Goal: Task Accomplishment & Management: Complete application form

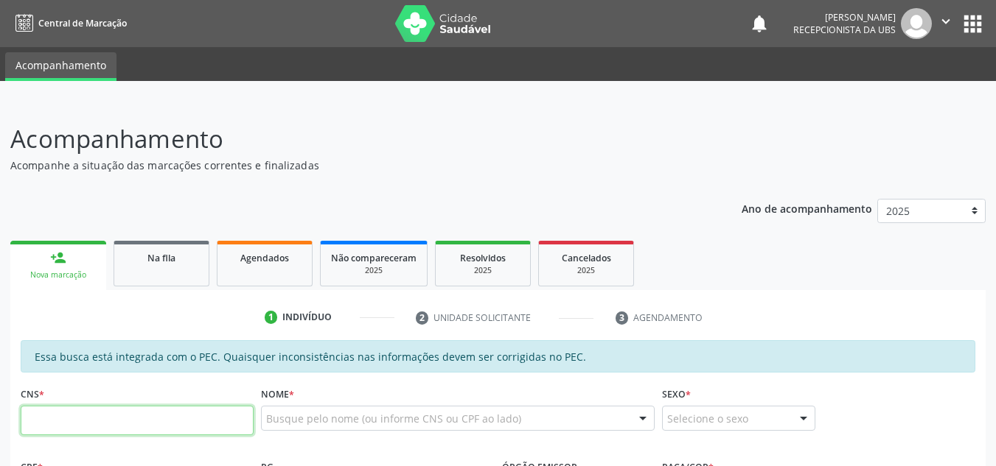
paste input "705 6014 8644 3818"
type input "705 6014 8644 3818"
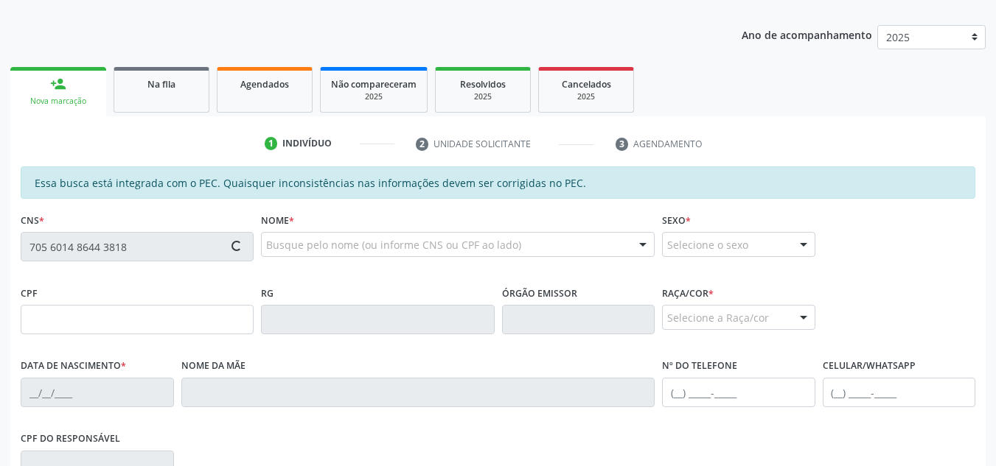
scroll to position [221, 0]
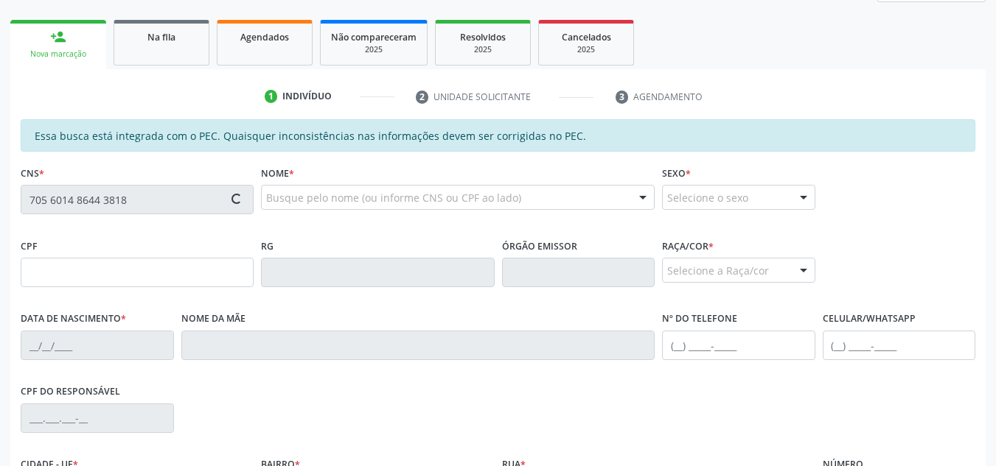
type input "023.403.404-11"
type input "28/05/1976"
type input "Josefa Viana Santos"
type input "(82) 99121-6566"
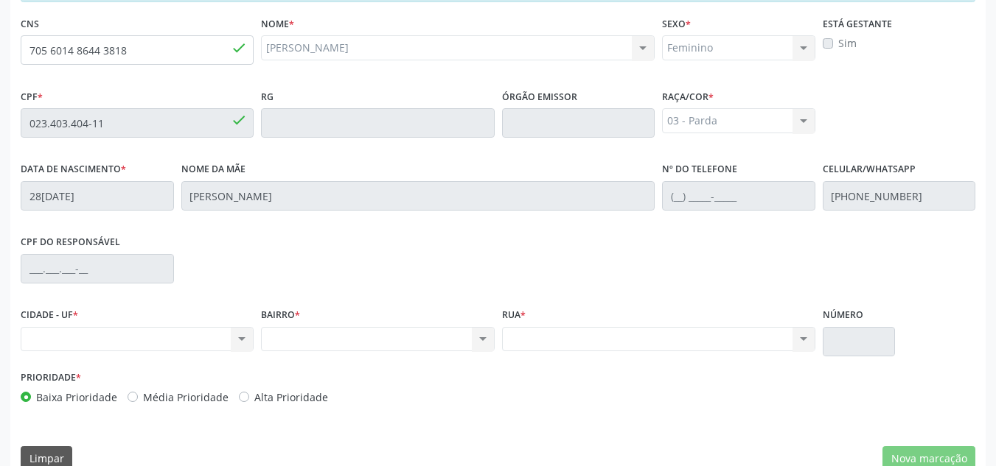
scroll to position [396, 0]
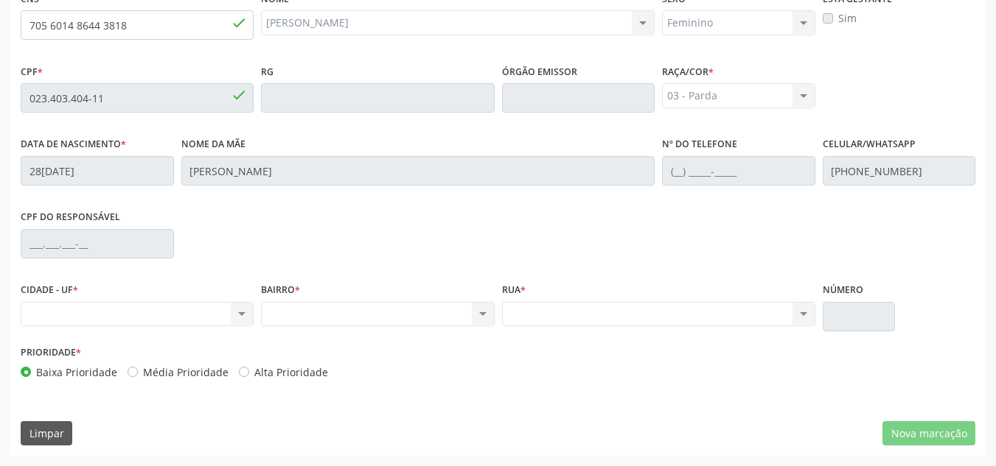
click at [217, 318] on div "Nenhum resultado encontrado para: " " Não há nenhuma opção para ser exibida." at bounding box center [137, 314] width 233 height 25
click at [255, 315] on div "CIDADE - UF * Nenhum resultado encontrado para: " " Não há nenhuma opção para s…" at bounding box center [137, 310] width 240 height 63
click at [242, 315] on div "Nenhum resultado encontrado para: " " Não há nenhuma opção para ser exibida." at bounding box center [137, 314] width 233 height 25
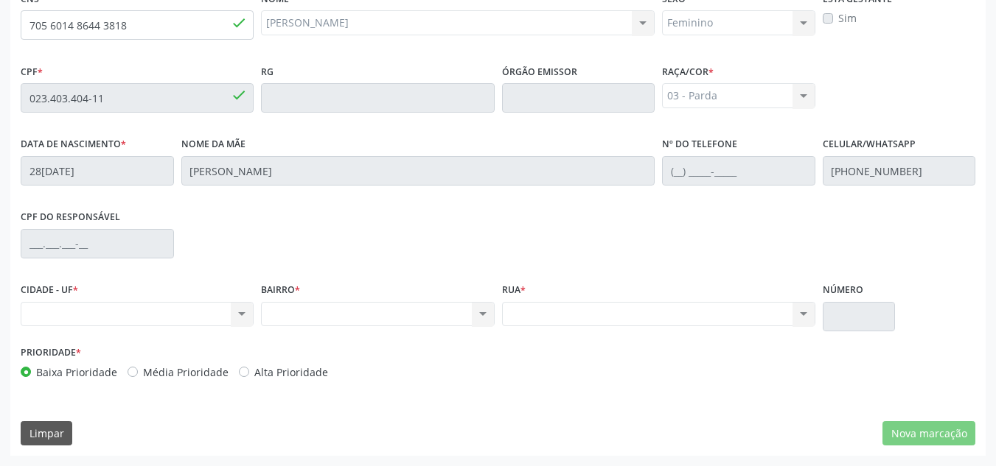
click at [242, 315] on div "Nenhum resultado encontrado para: " " Não há nenhuma opção para ser exibida." at bounding box center [137, 314] width 233 height 25
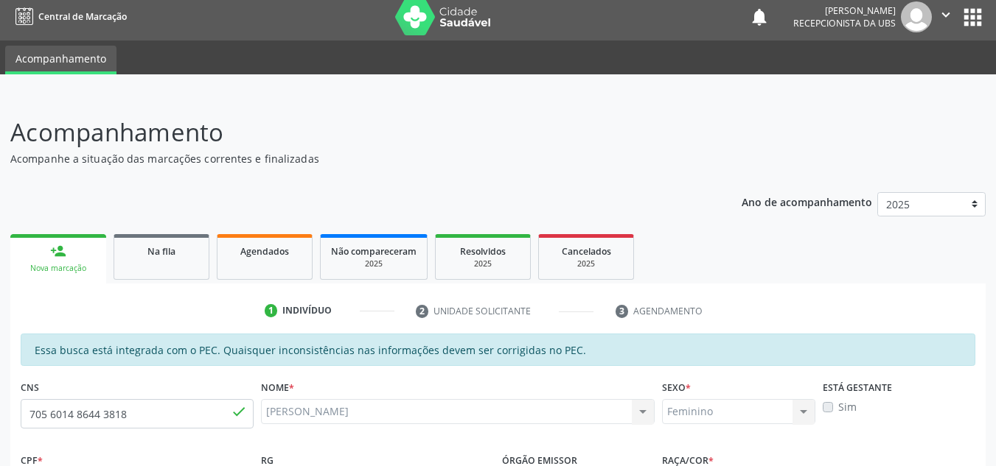
scroll to position [0, 0]
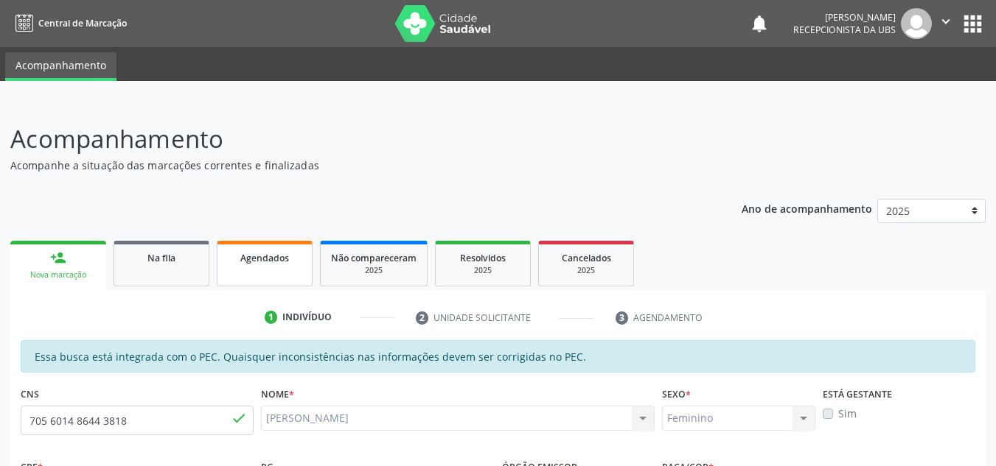
click at [287, 270] on link "Agendados" at bounding box center [265, 264] width 96 height 46
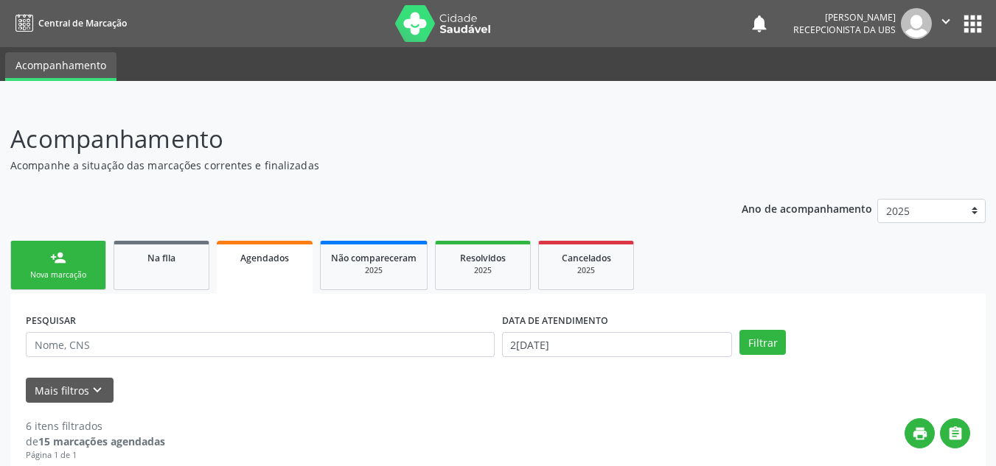
click at [88, 280] on div "Nova marcação" at bounding box center [58, 275] width 74 height 11
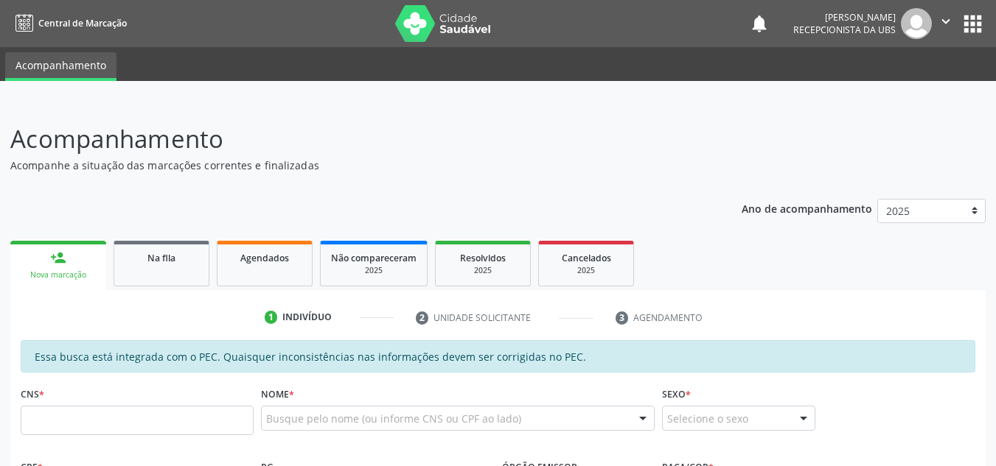
scroll to position [147, 0]
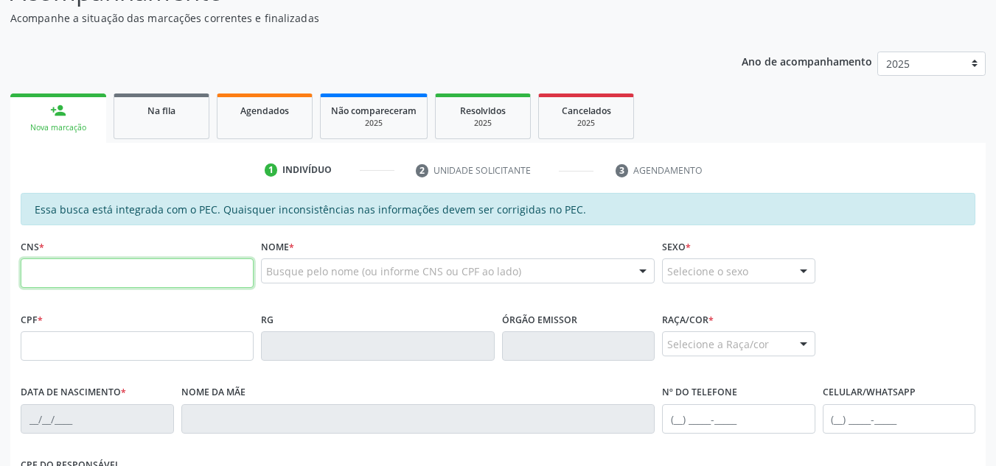
click at [83, 276] on input "text" at bounding box center [137, 273] width 233 height 29
paste input "704 2097 4503 4482"
type input "704 2097 4503 4482"
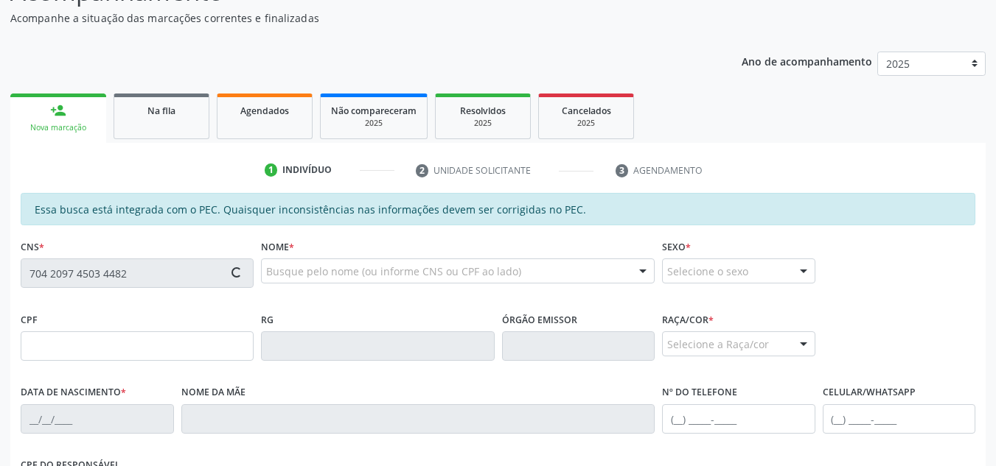
type input "107.441.054-80"
type input "30/01/1990"
type input "Quitéria da Rocha Silva"
type input "(82) 99620-3385"
type input "S/N"
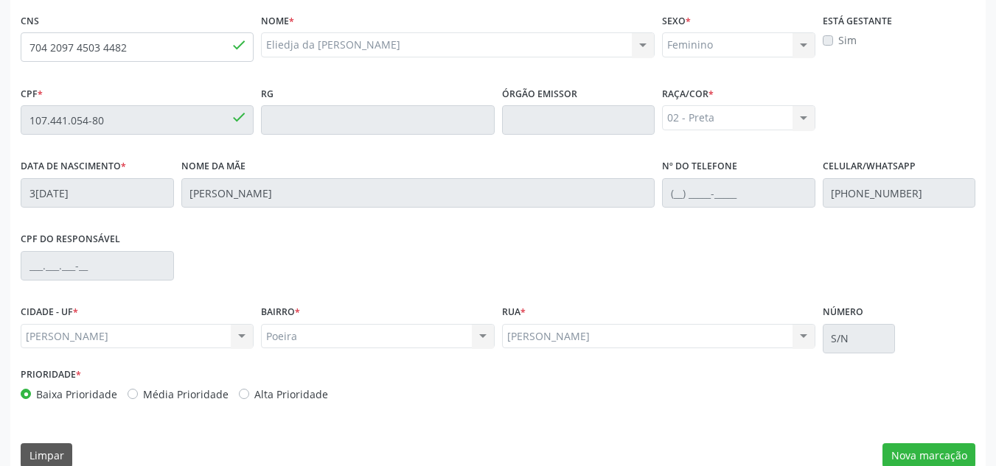
scroll to position [396, 0]
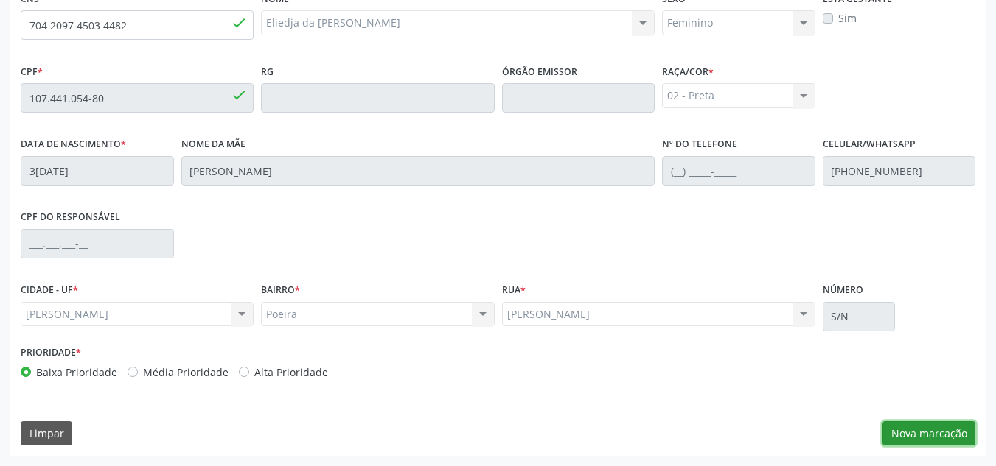
click at [915, 428] on button "Nova marcação" at bounding box center [928, 434] width 93 height 25
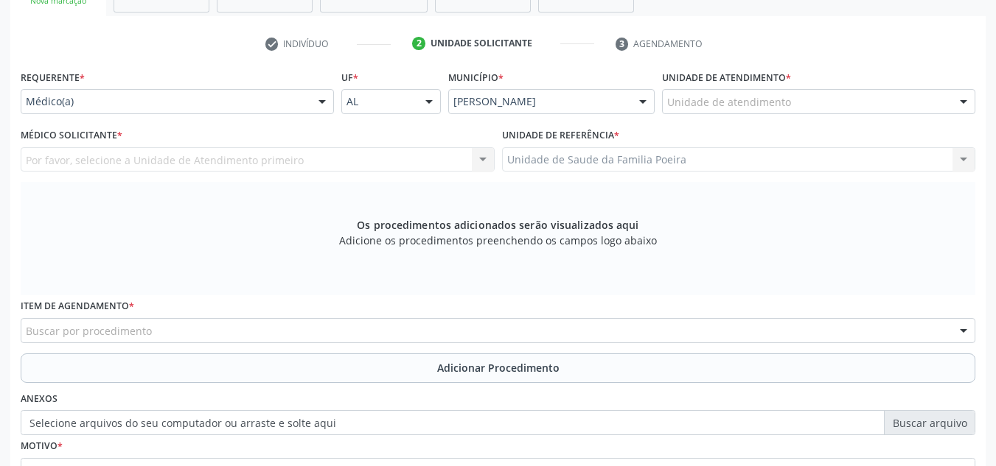
scroll to position [248, 0]
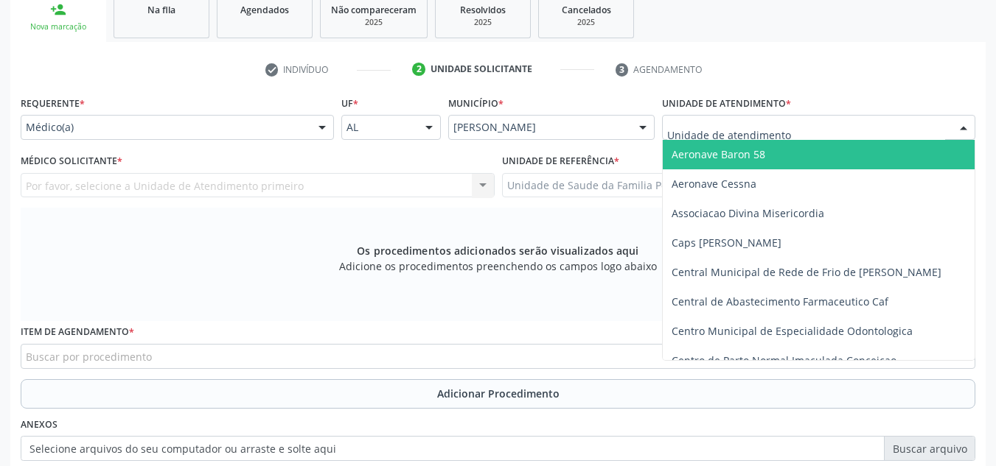
click at [931, 130] on div at bounding box center [818, 127] width 313 height 25
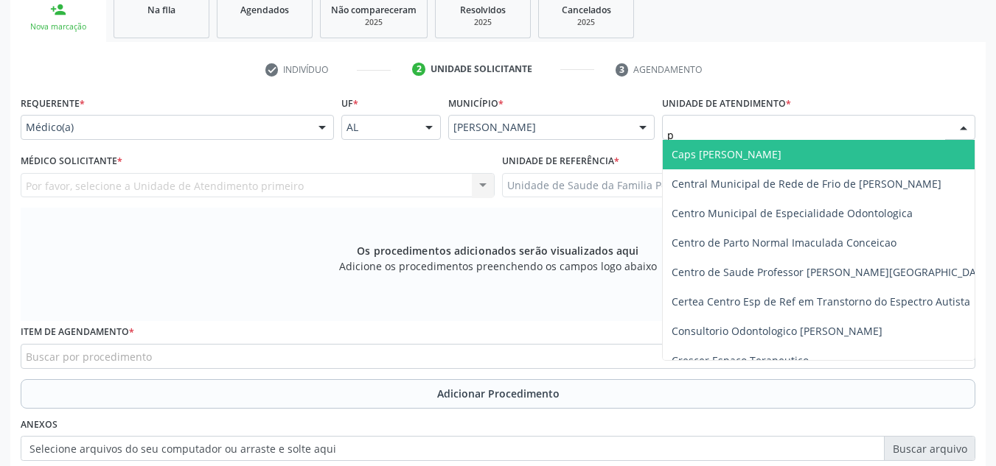
type input "po"
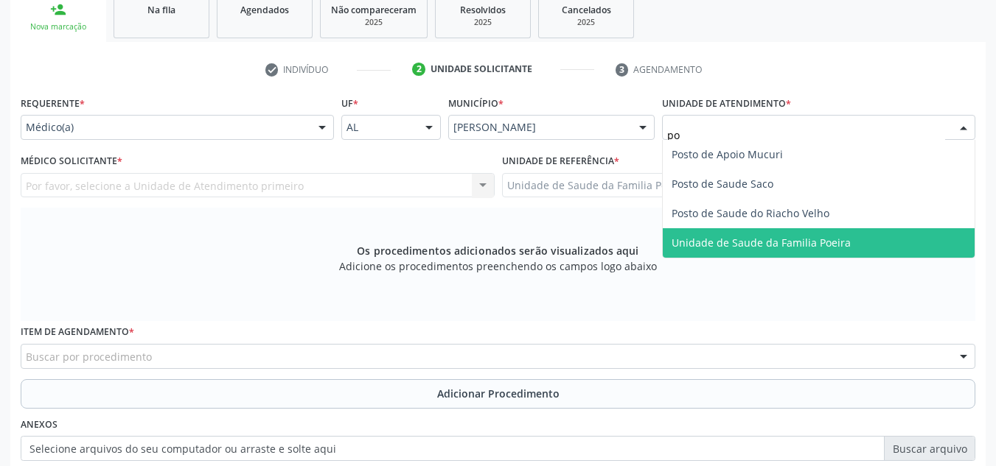
click at [804, 247] on span "Unidade de Saude da Familia Poeira" at bounding box center [760, 243] width 179 height 14
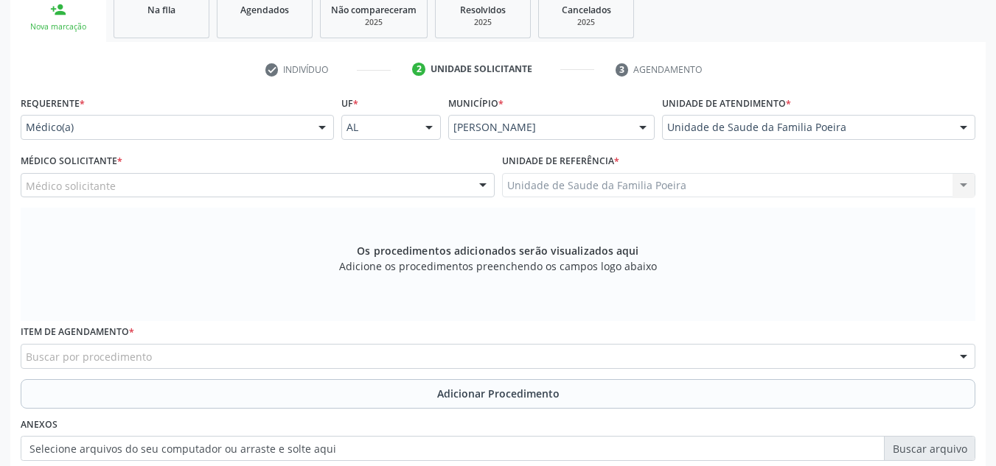
click at [186, 193] on div "Médico solicitante" at bounding box center [258, 185] width 474 height 25
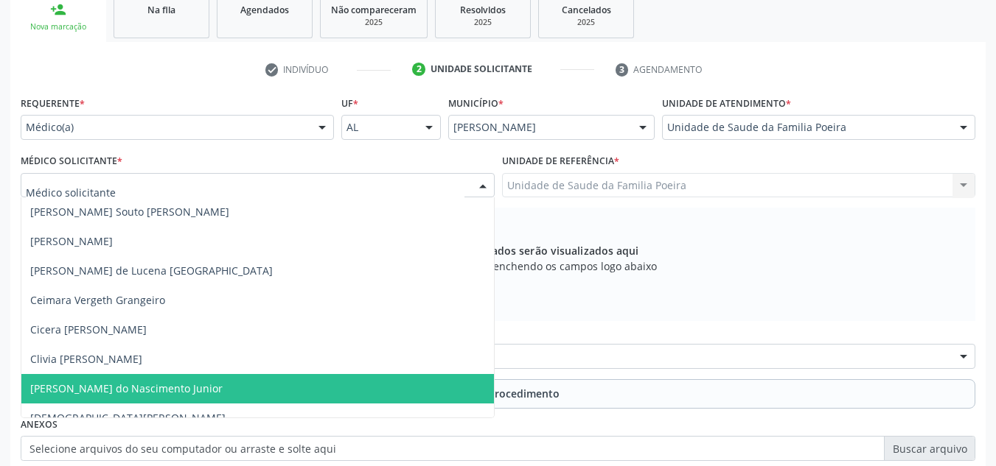
click at [153, 382] on span "[PERSON_NAME] do Nascimento Junior" at bounding box center [126, 389] width 192 height 14
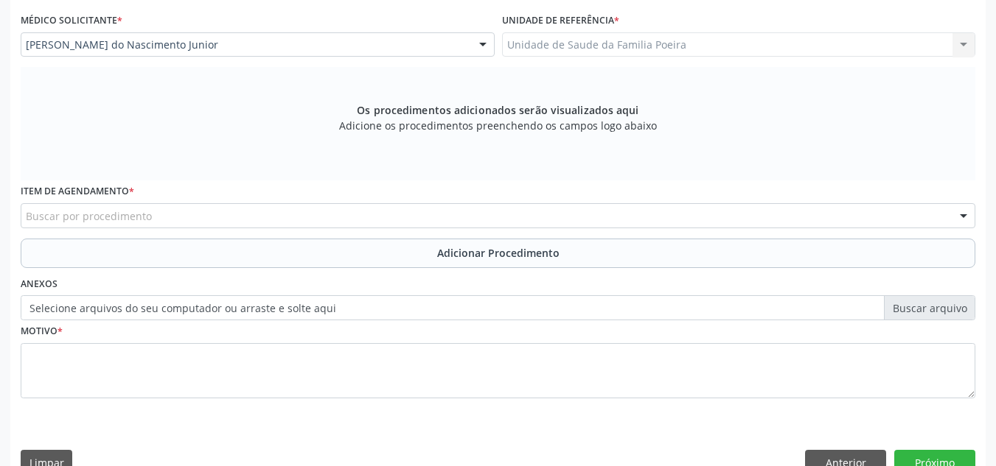
scroll to position [396, 0]
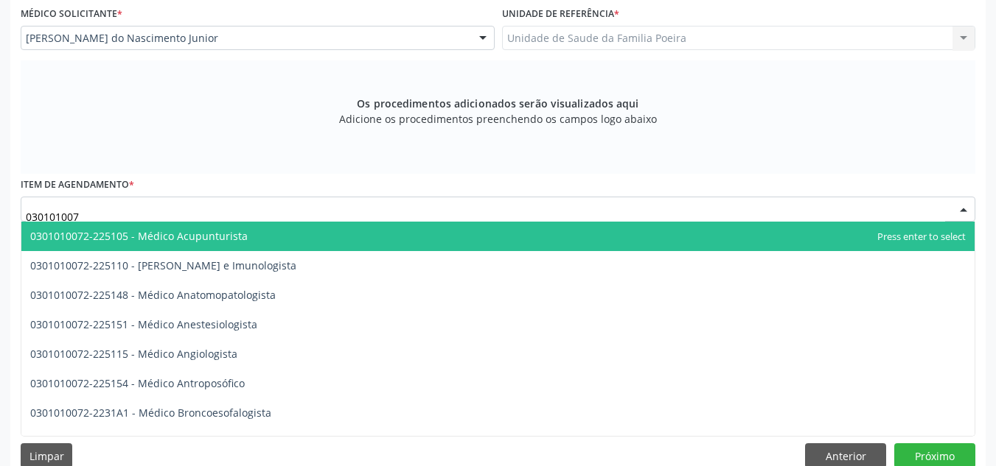
type input "0301010072"
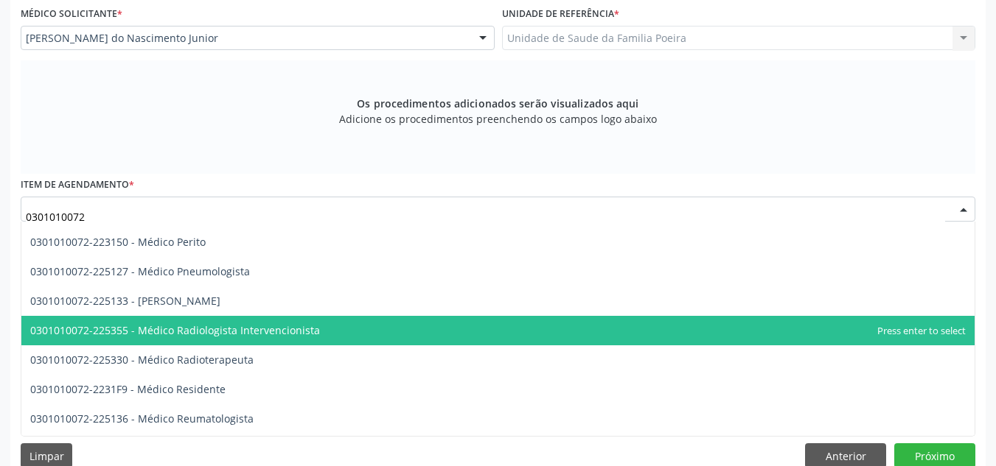
scroll to position [1474, 0]
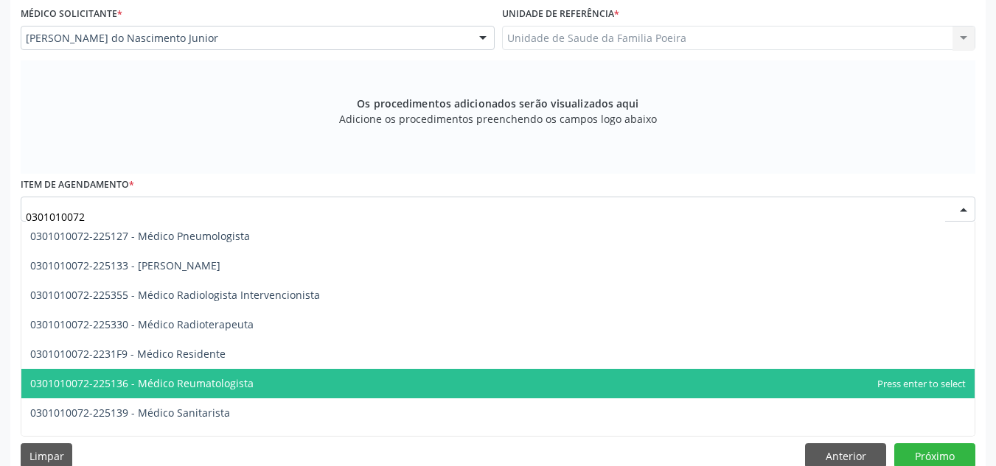
click at [239, 388] on span "0301010072-225136 - Médico Reumatologista" at bounding box center [141, 384] width 223 height 14
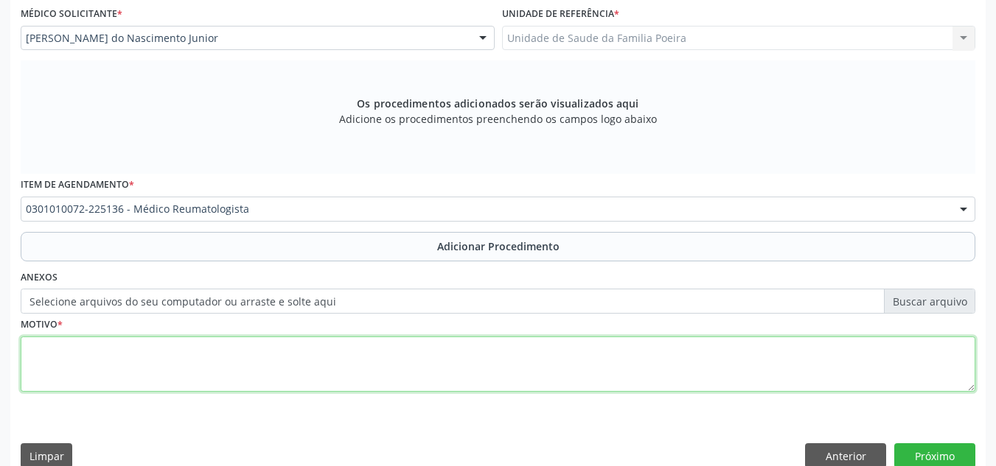
click at [209, 360] on textarea at bounding box center [498, 365] width 954 height 56
type textarea "o"
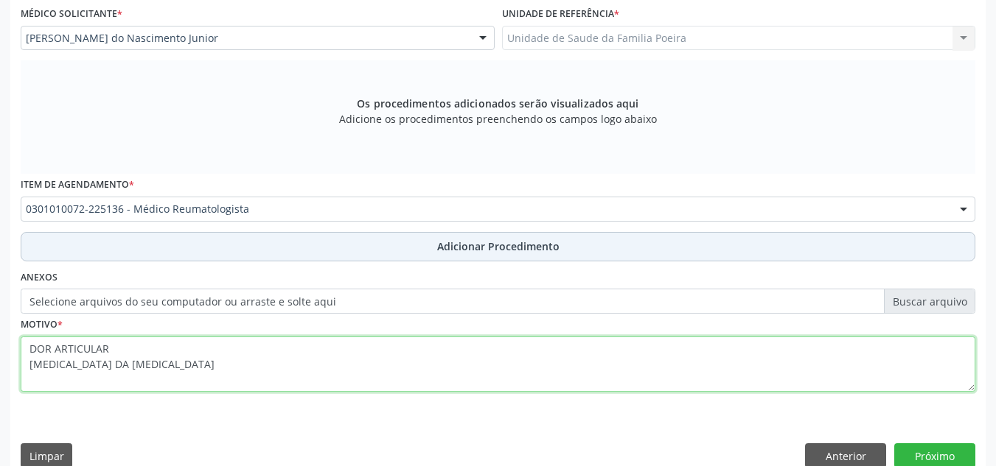
type textarea "DOR ARTICULAR SEQUELA DA CHIKUNGUNYA"
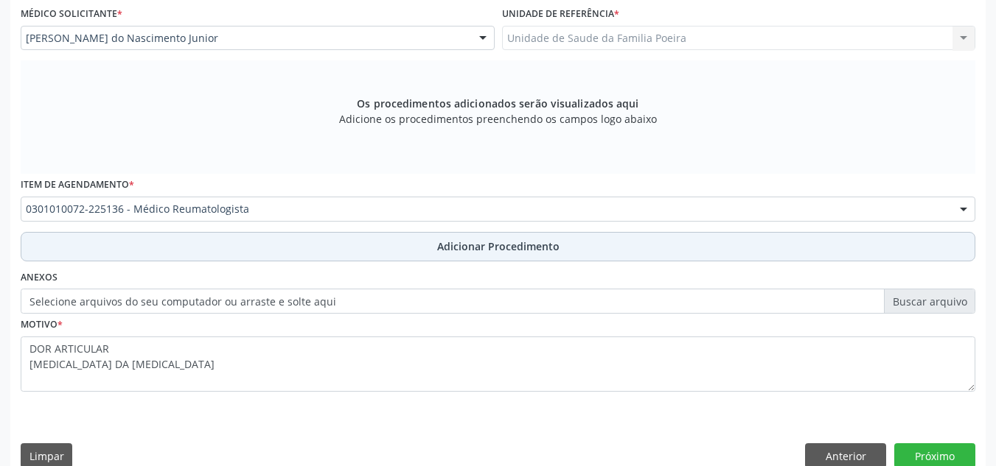
click at [329, 247] on button "Adicionar Procedimento" at bounding box center [498, 246] width 954 height 29
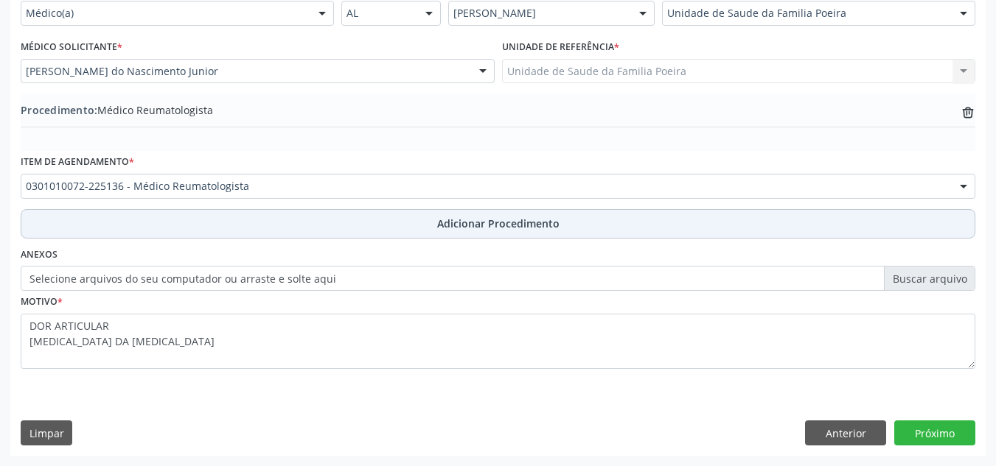
scroll to position [363, 0]
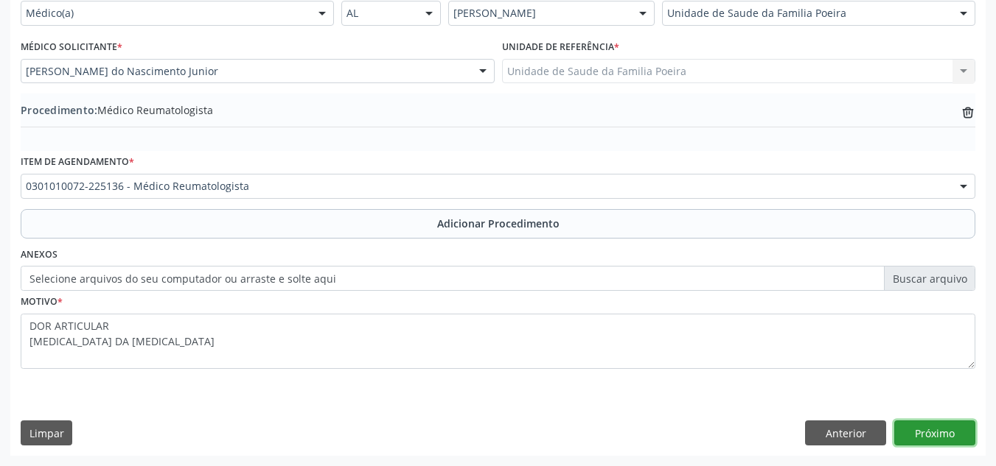
click at [948, 432] on button "Próximo" at bounding box center [934, 433] width 81 height 25
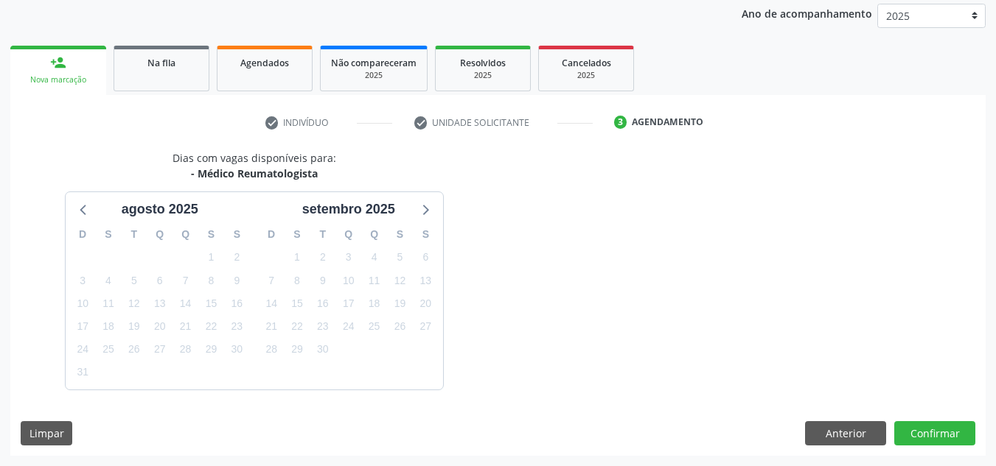
scroll to position [239, 0]
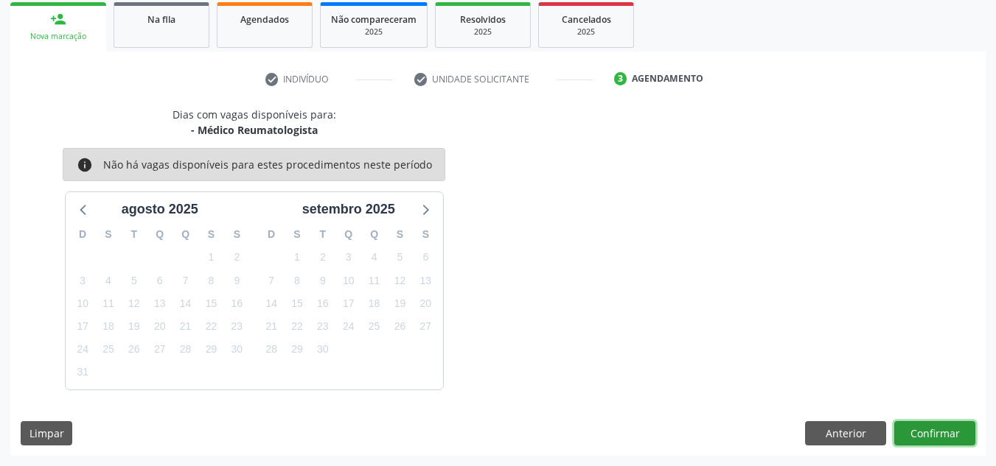
click at [948, 431] on button "Confirmar" at bounding box center [934, 434] width 81 height 25
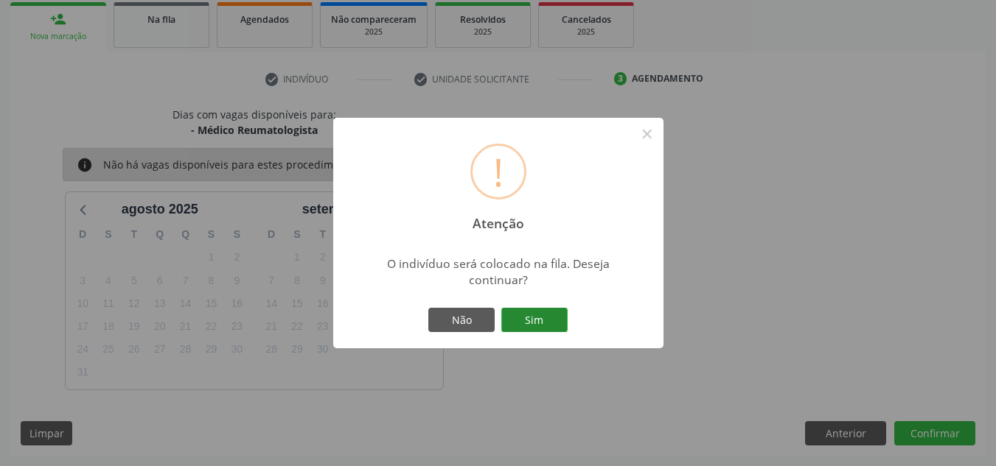
click at [548, 318] on button "Sim" at bounding box center [534, 320] width 66 height 25
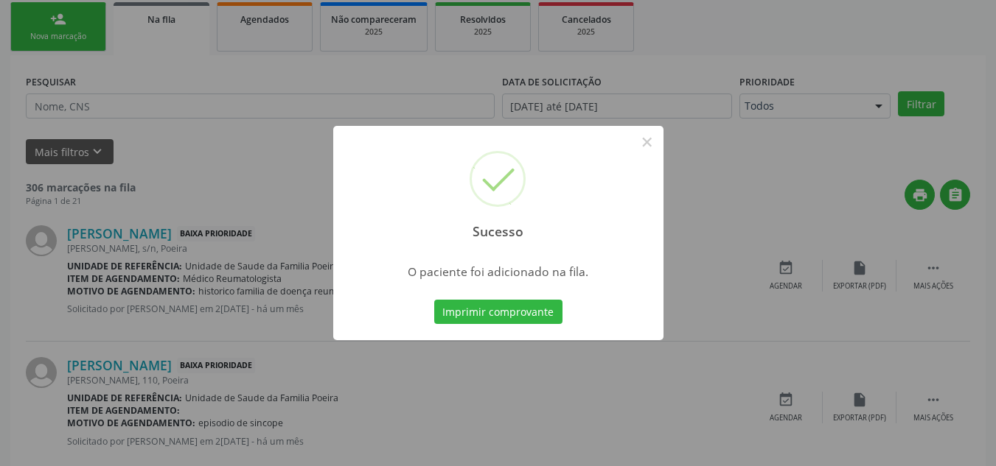
scroll to position [41, 0]
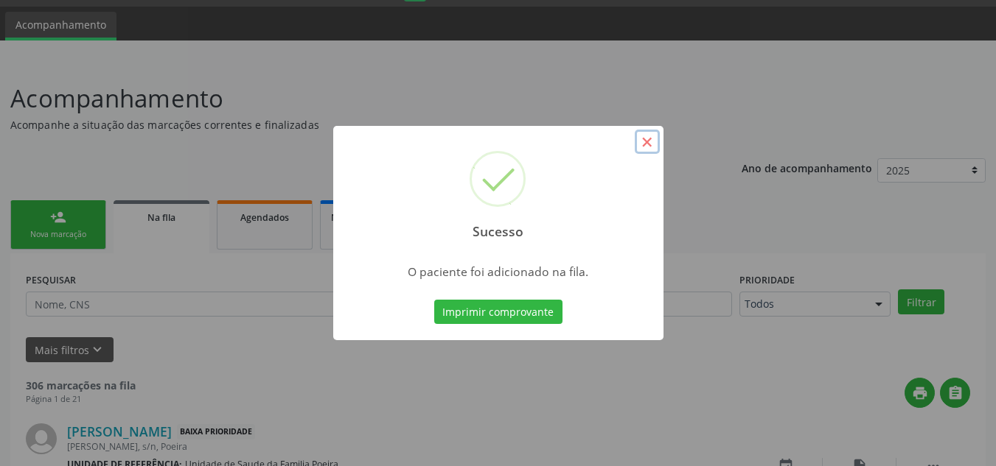
click at [654, 144] on button "×" at bounding box center [646, 142] width 25 height 25
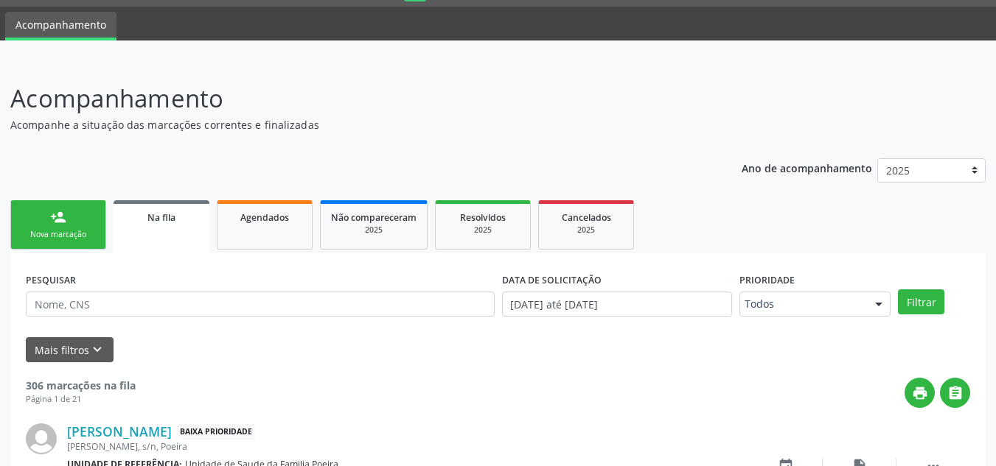
click at [42, 238] on div "Nova marcação" at bounding box center [58, 234] width 74 height 11
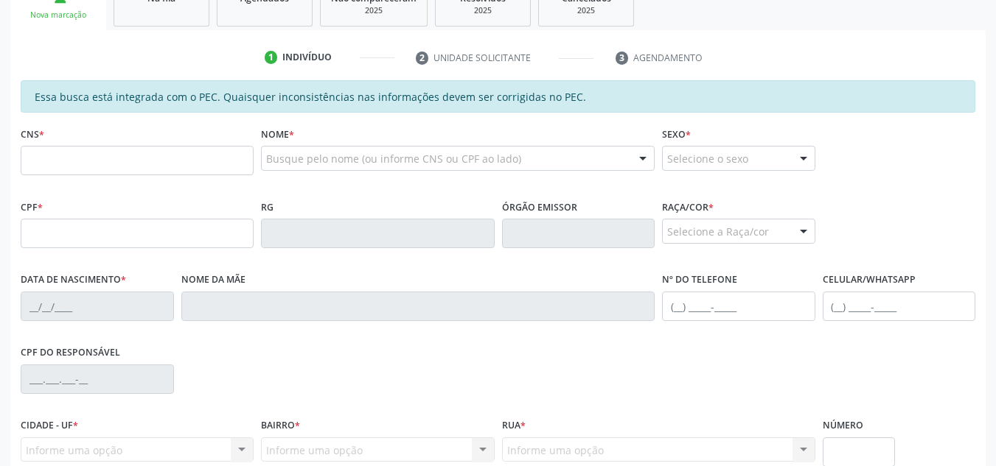
scroll to position [262, 0]
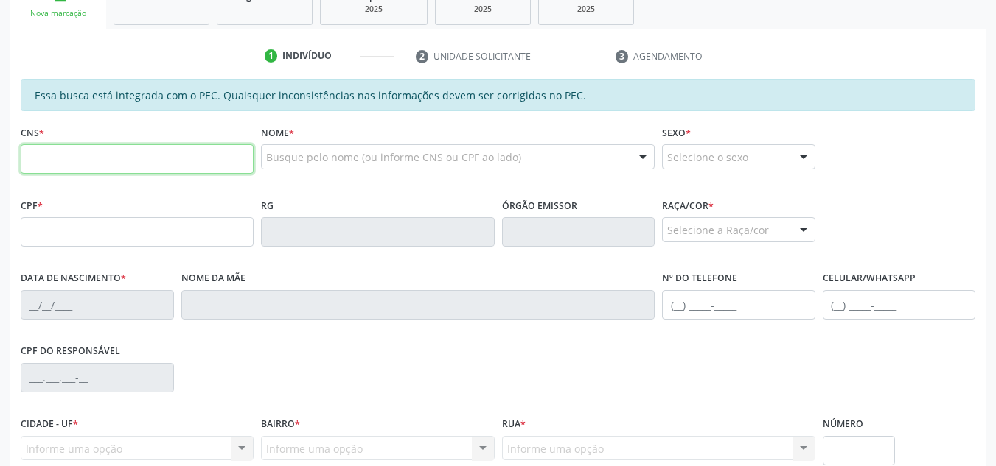
click at [66, 173] on input "text" at bounding box center [137, 158] width 233 height 29
paste input "898 0058 9831 0152"
type input "898 0058 9831 0152"
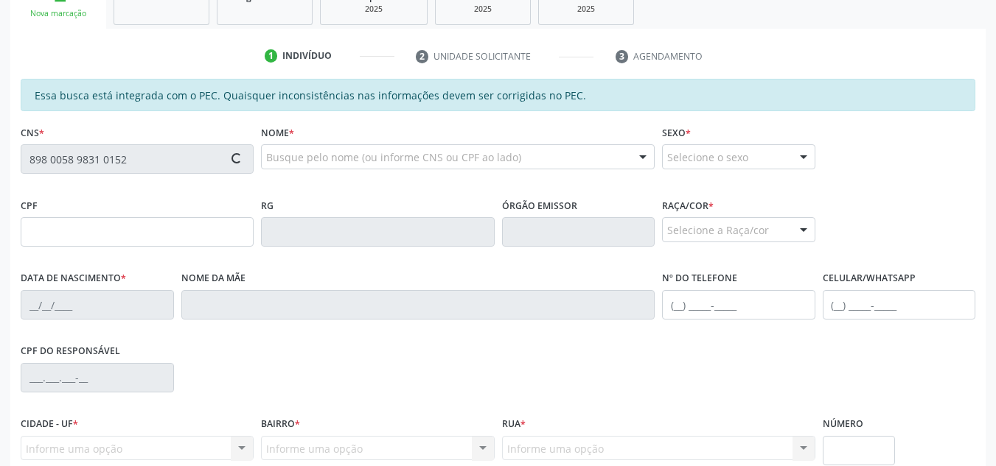
type input "159.876.854-94"
type input "09/11/2018"
type input "Adricia Carla Amorim"
type input "(82) 3263-1349"
type input "S/N"
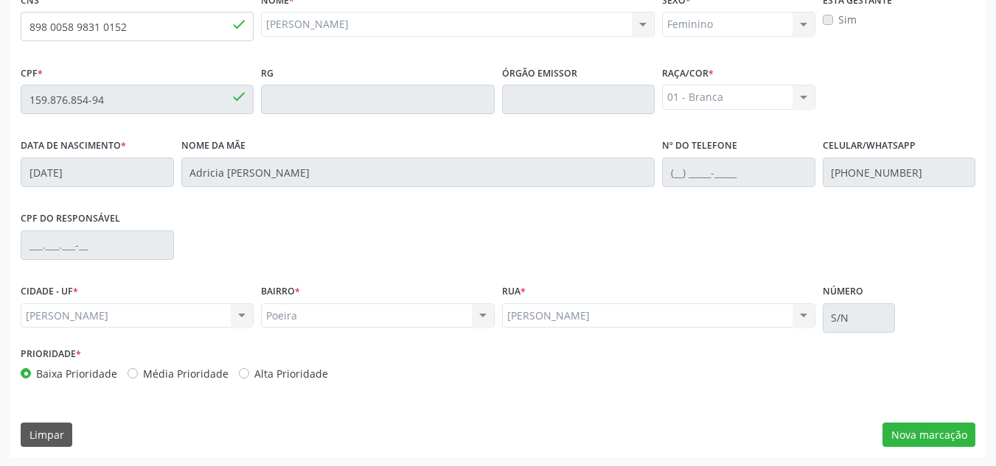
scroll to position [396, 0]
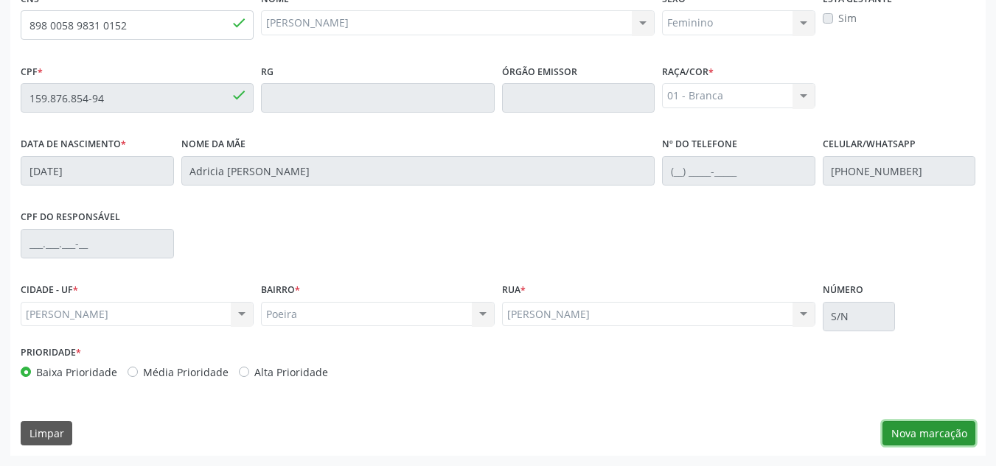
click at [966, 443] on button "Nova marcação" at bounding box center [928, 434] width 93 height 25
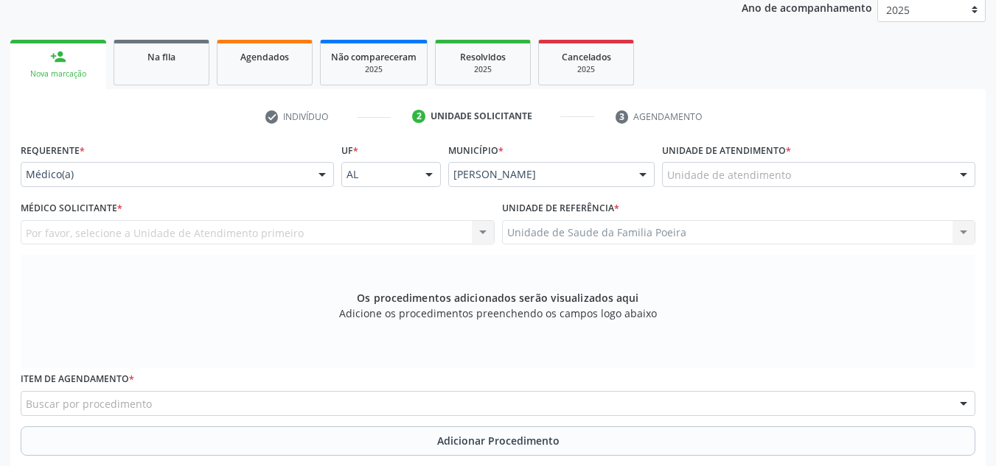
scroll to position [175, 0]
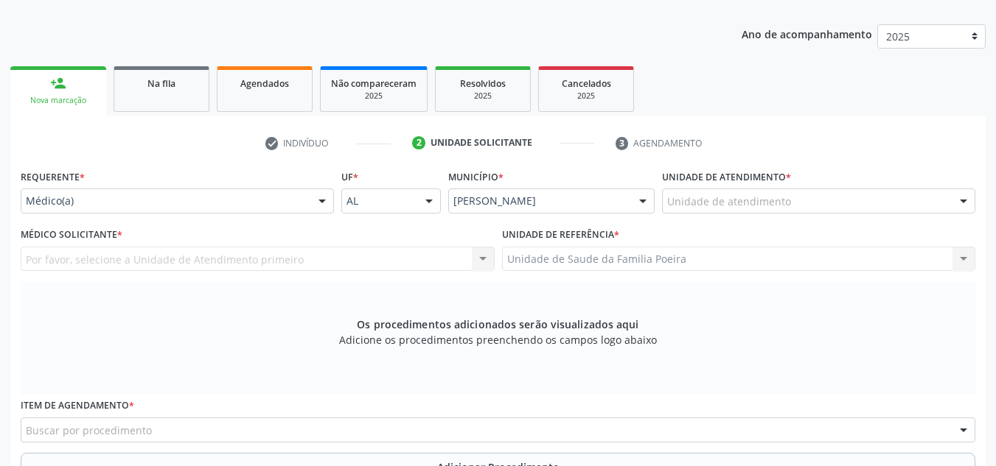
click at [939, 203] on div "Unidade de atendimento" at bounding box center [818, 201] width 313 height 25
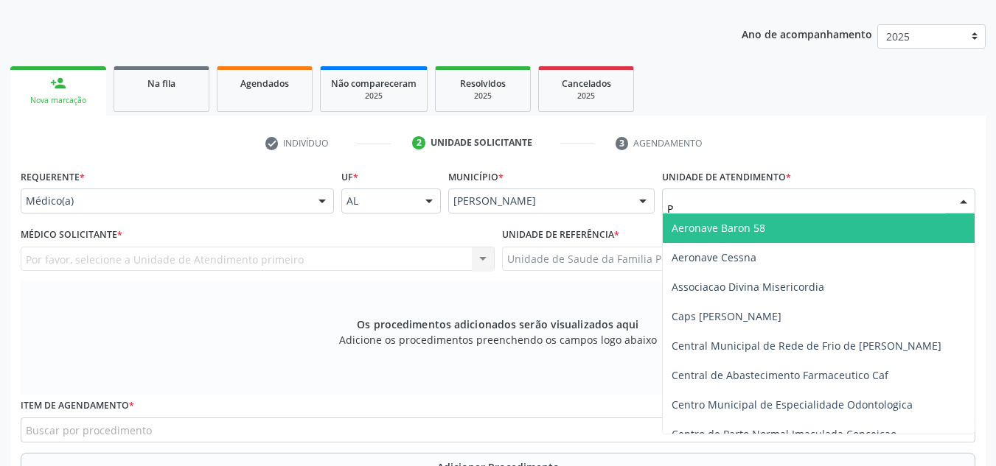
type input "PO"
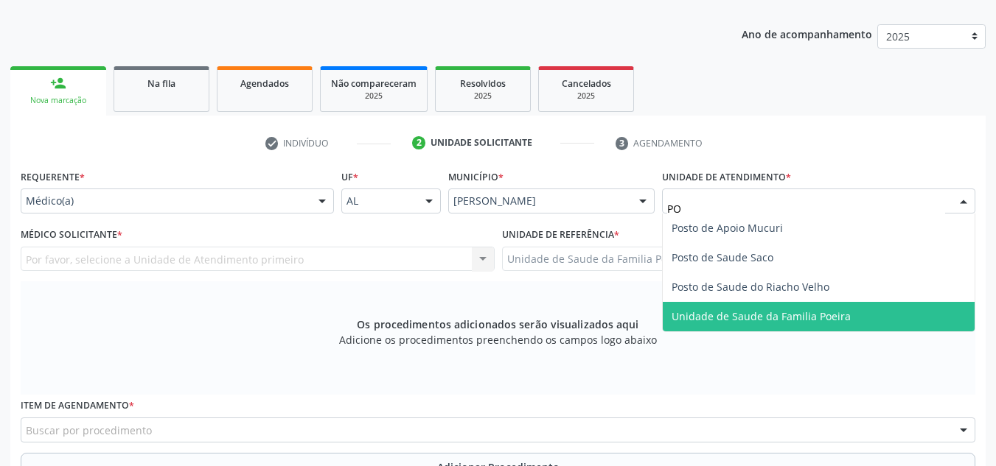
click at [890, 318] on span "Unidade de Saude da Familia Poeira" at bounding box center [818, 316] width 312 height 29
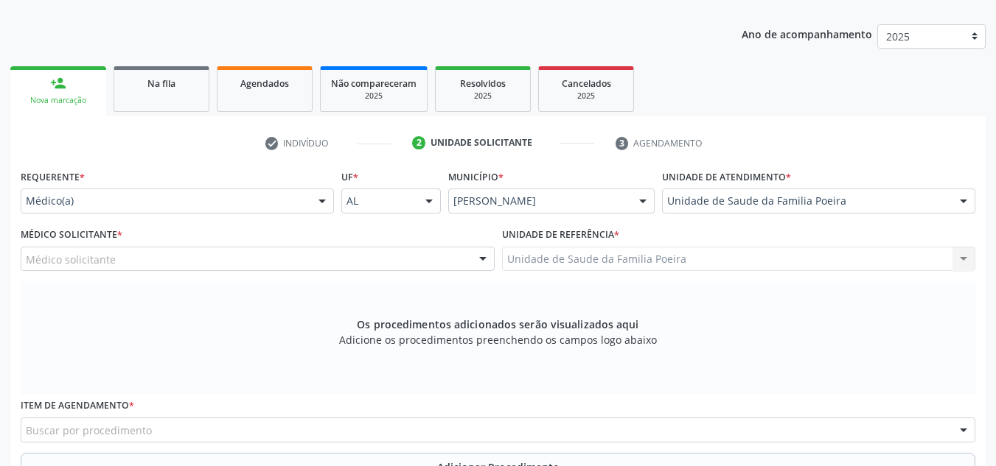
click at [166, 265] on div "Médico solicitante" at bounding box center [258, 259] width 474 height 25
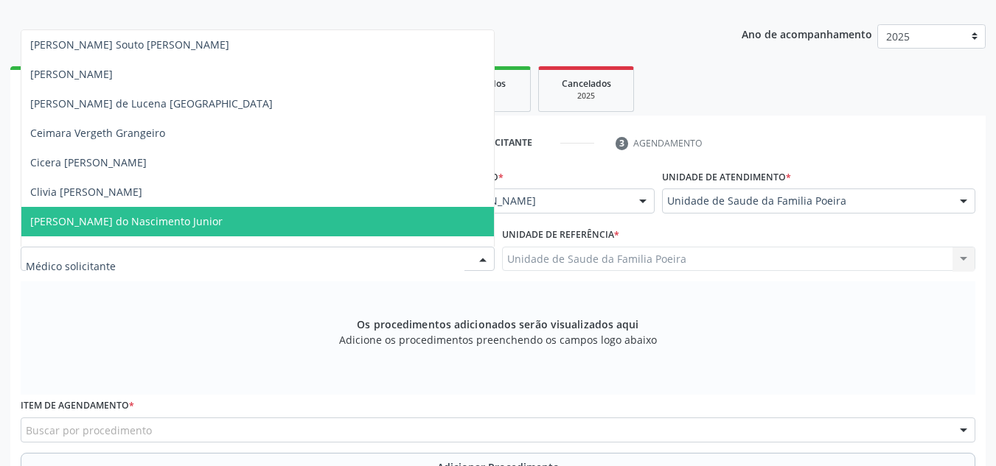
click at [131, 217] on span "[PERSON_NAME] do Nascimento Junior" at bounding box center [126, 221] width 192 height 14
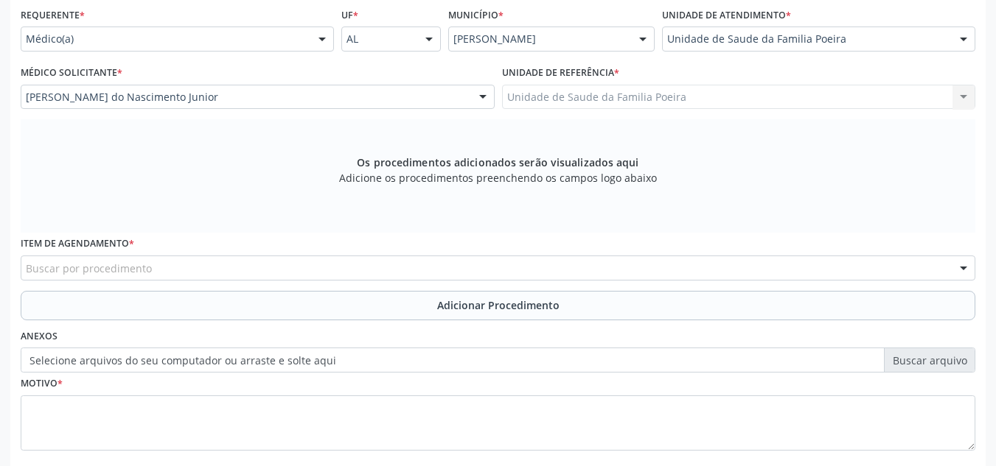
scroll to position [419, 0]
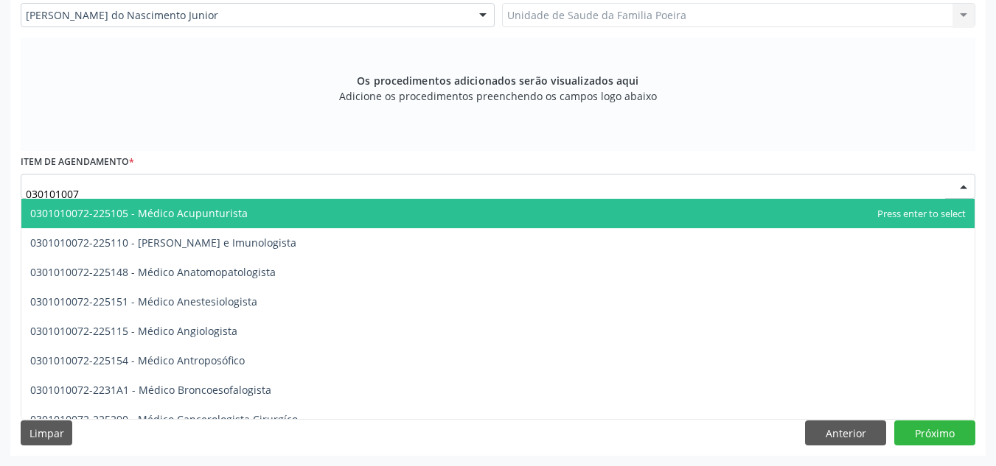
type input "0301010072"
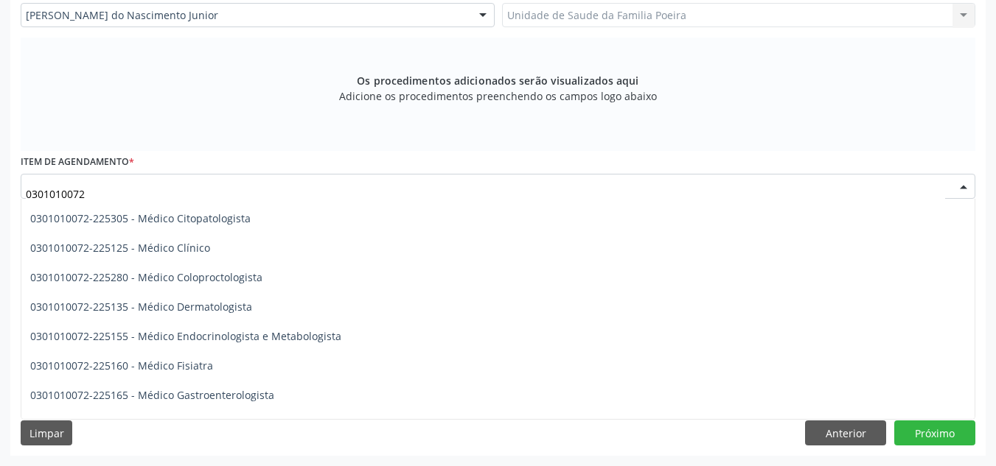
scroll to position [590, 0]
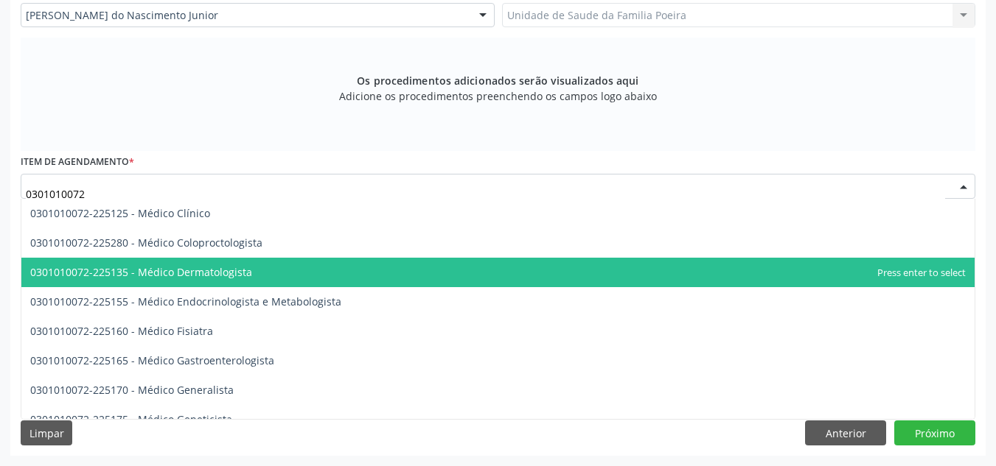
click at [105, 272] on span "0301010072-225135 - Médico Dermatologista" at bounding box center [141, 272] width 222 height 14
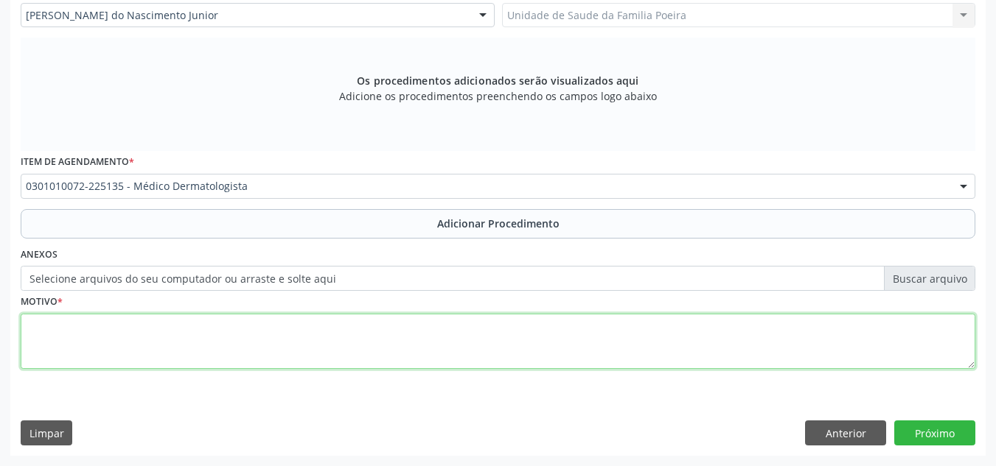
click at [161, 322] on textarea at bounding box center [498, 342] width 954 height 56
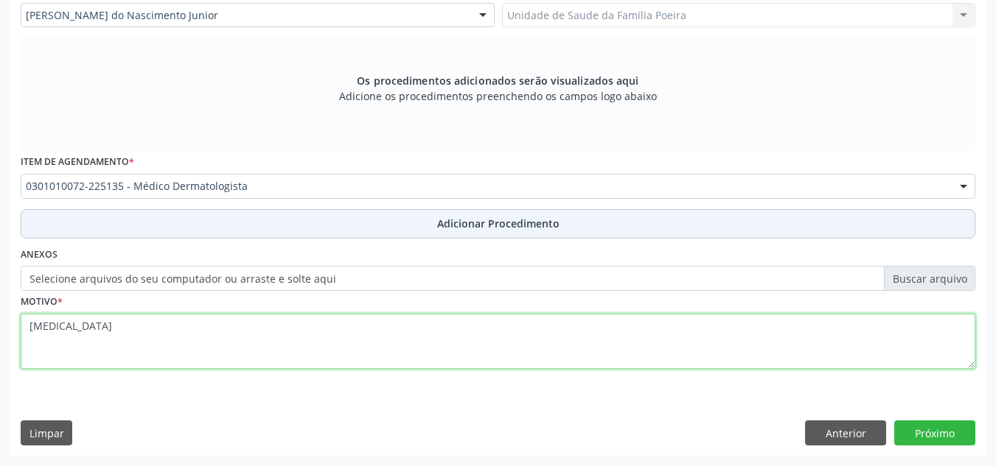
type textarea "ALOPECIA AREATA"
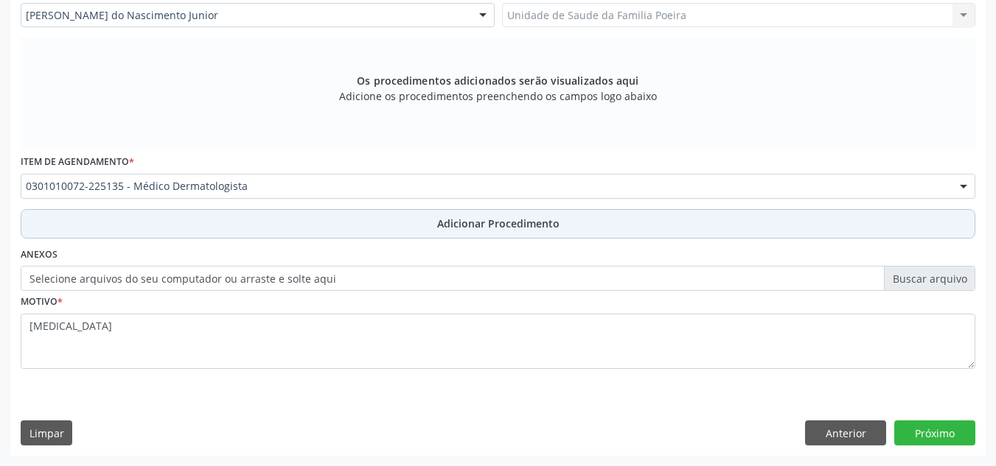
click at [264, 231] on button "Adicionar Procedimento" at bounding box center [498, 223] width 954 height 29
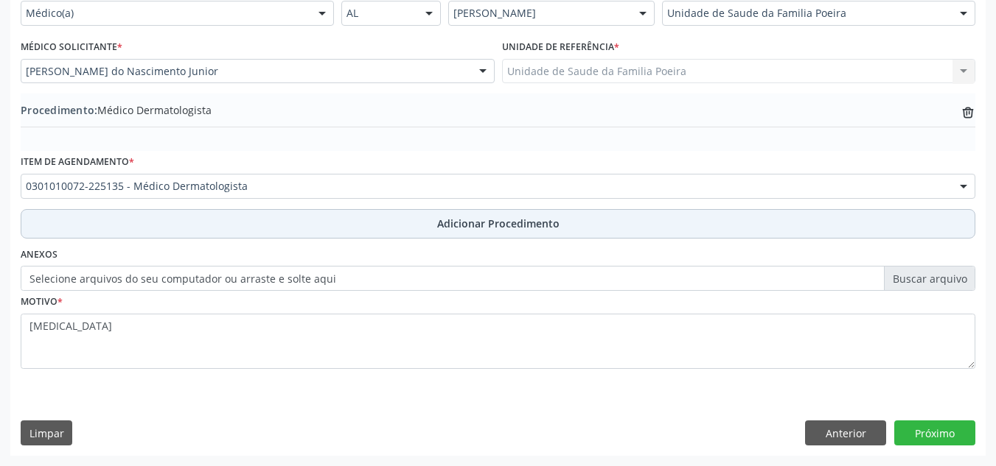
scroll to position [363, 0]
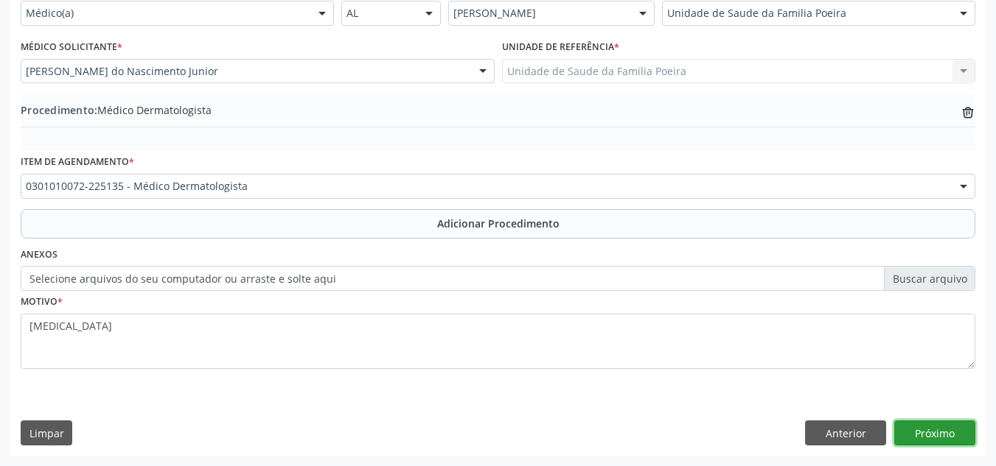
click at [929, 431] on button "Próximo" at bounding box center [934, 433] width 81 height 25
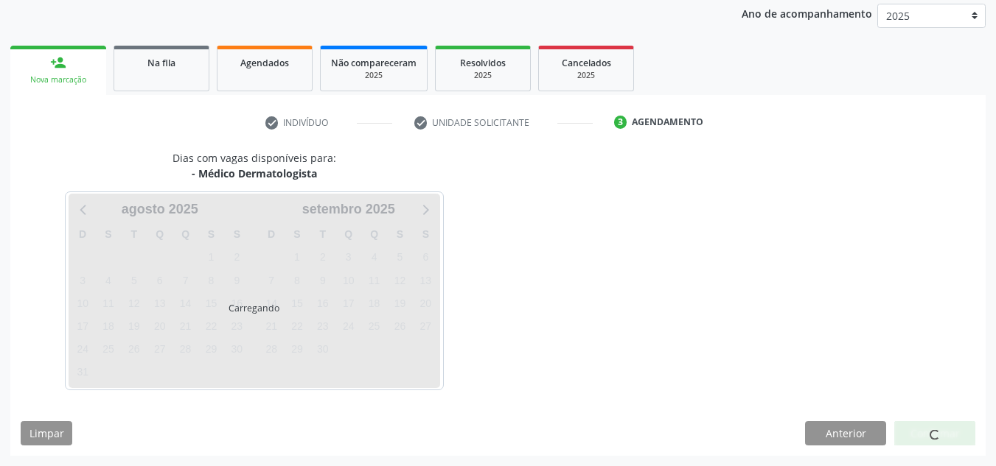
scroll to position [239, 0]
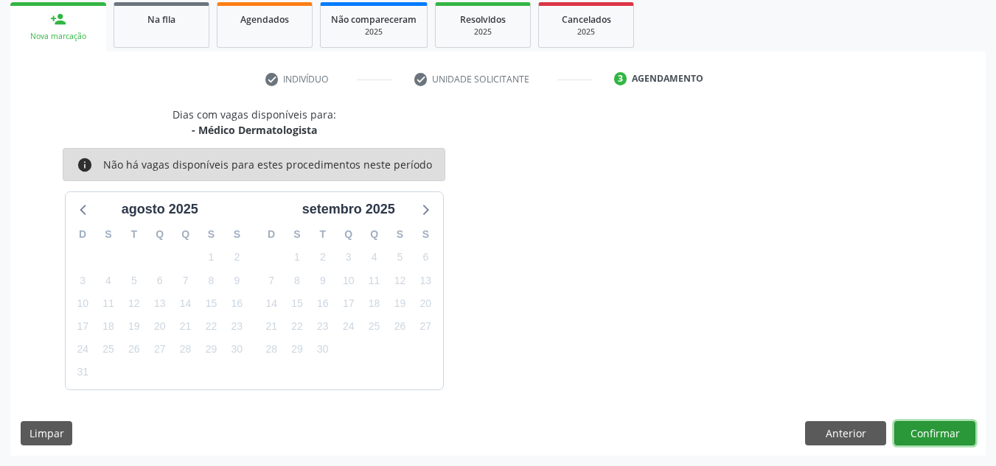
click at [929, 431] on button "Confirmar" at bounding box center [934, 434] width 81 height 25
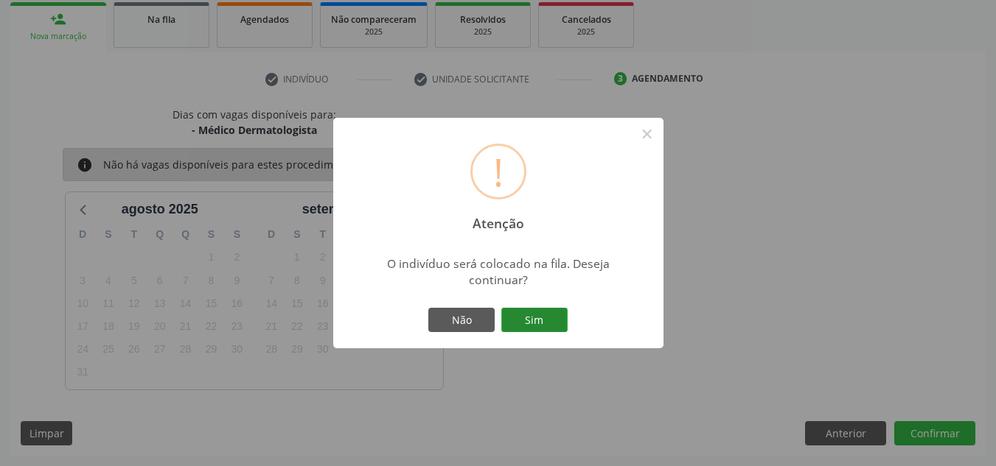
click at [545, 318] on button "Sim" at bounding box center [534, 320] width 66 height 25
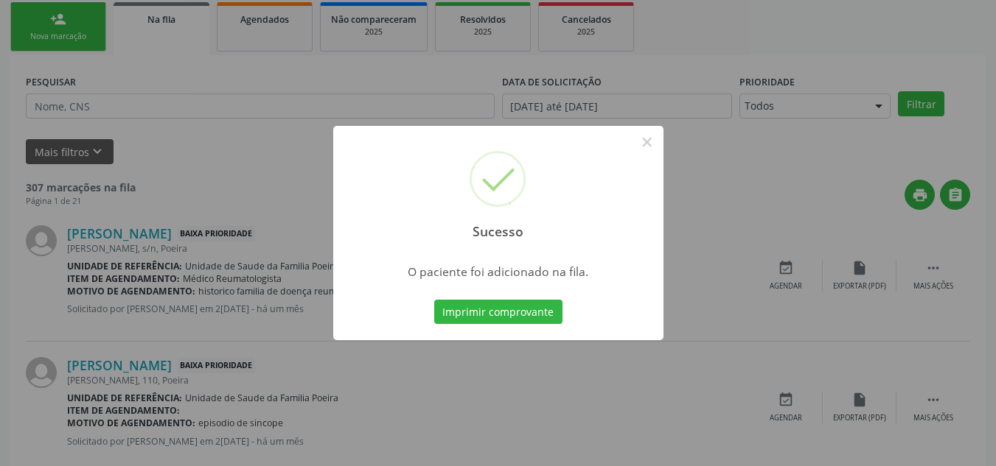
scroll to position [41, 0]
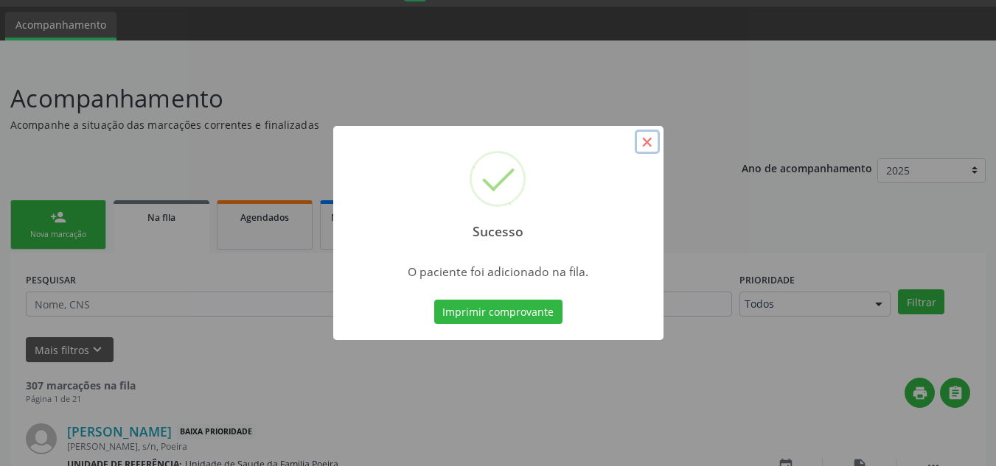
click at [650, 144] on button "×" at bounding box center [646, 142] width 25 height 25
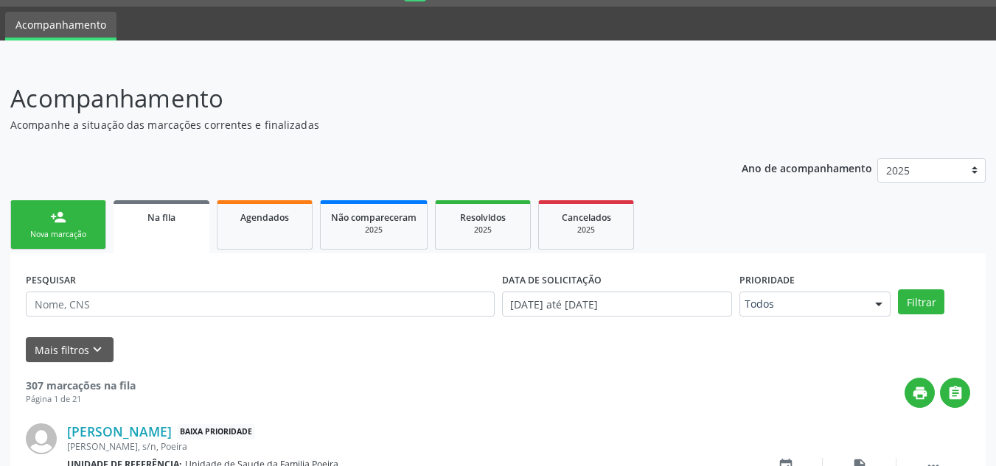
click at [52, 220] on div "person_add" at bounding box center [58, 217] width 16 height 16
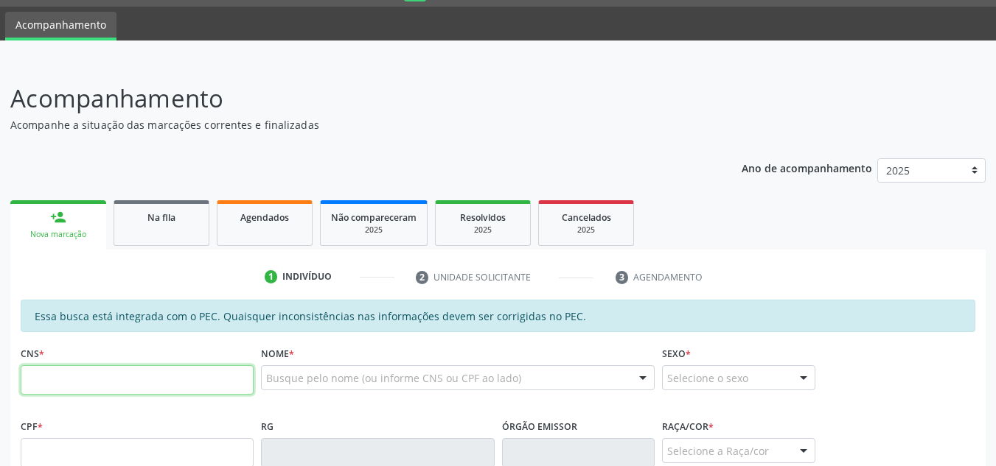
click at [108, 374] on input "text" at bounding box center [137, 380] width 233 height 29
type input "704 6086 9249 2223"
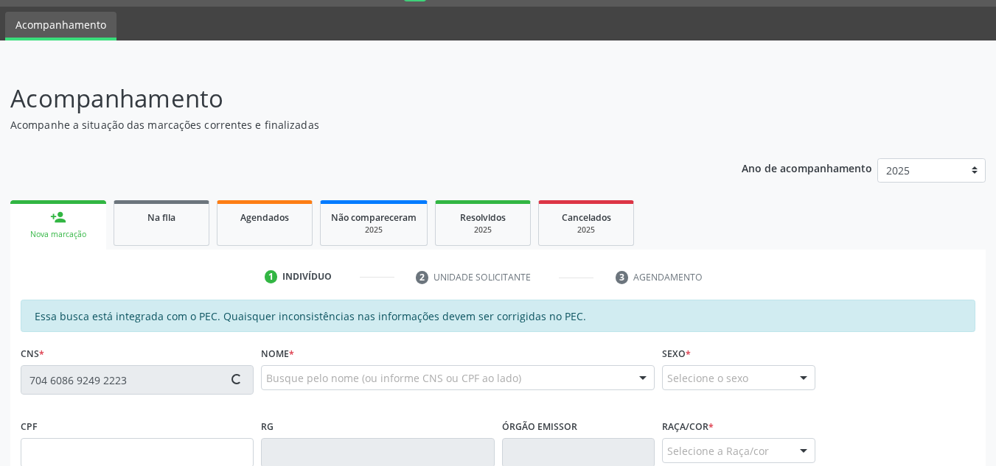
type input "034.212.154-56"
type input "19/04/1978"
type input "Cremilda Barros das Neves"
type input "(82) 99676-0260"
type input "S/N"
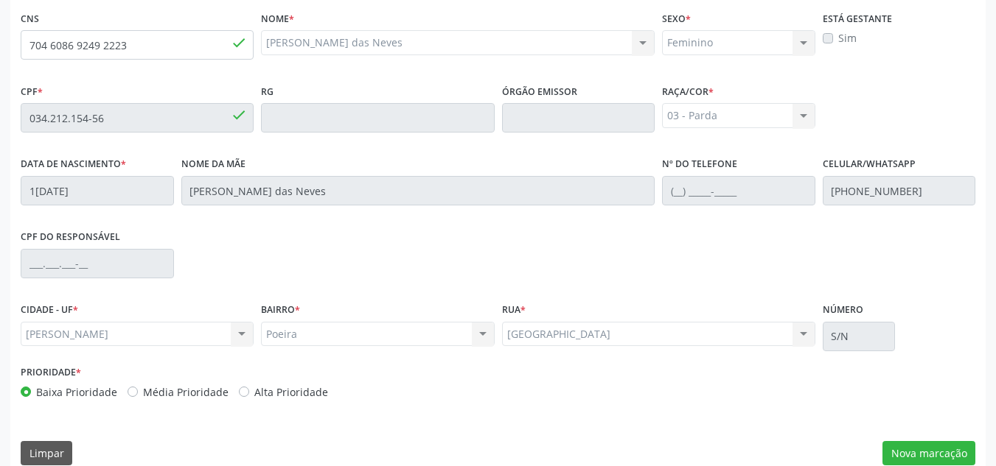
scroll to position [396, 0]
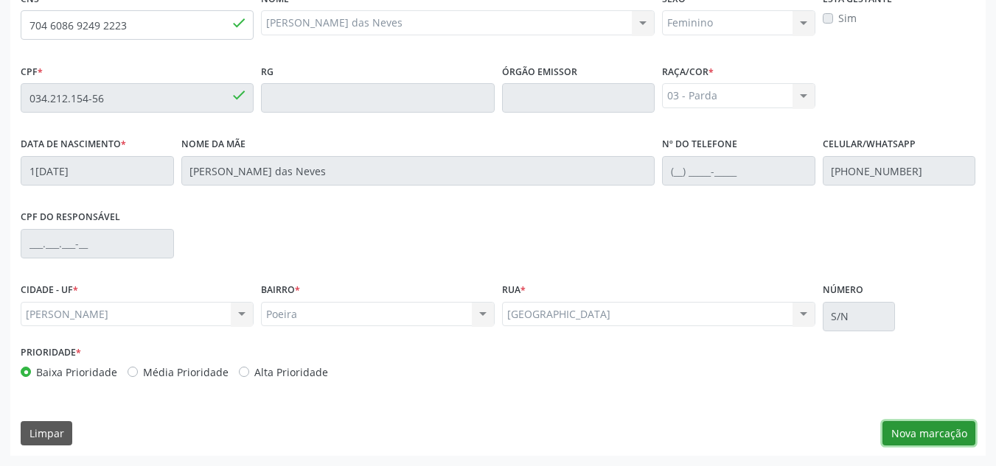
click at [906, 441] on button "Nova marcação" at bounding box center [928, 434] width 93 height 25
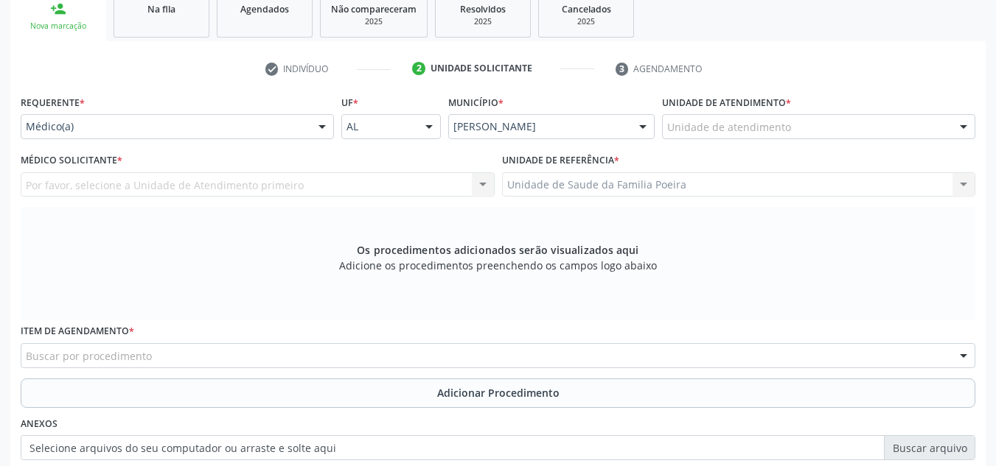
scroll to position [248, 0]
click at [914, 133] on div "Unidade de atendimento" at bounding box center [818, 127] width 313 height 25
type input "0"
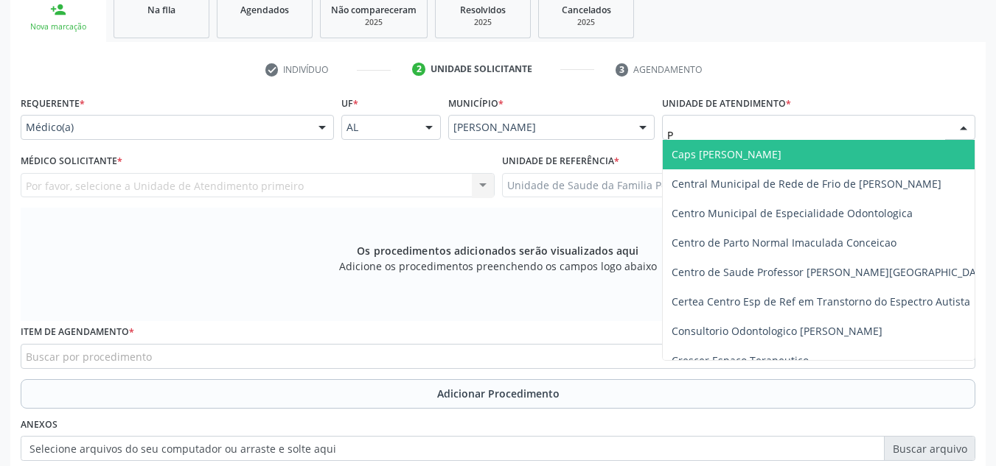
type input "PO"
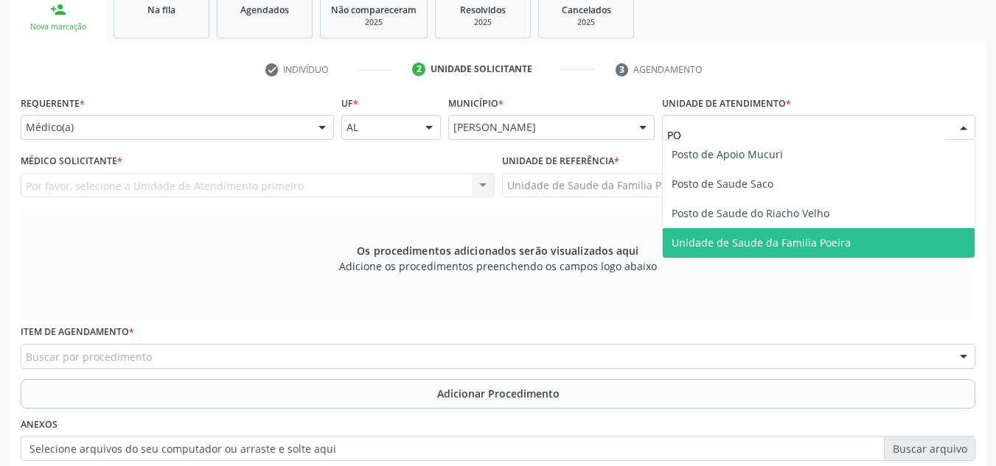
click at [850, 241] on span "Unidade de Saude da Familia Poeira" at bounding box center [818, 242] width 312 height 29
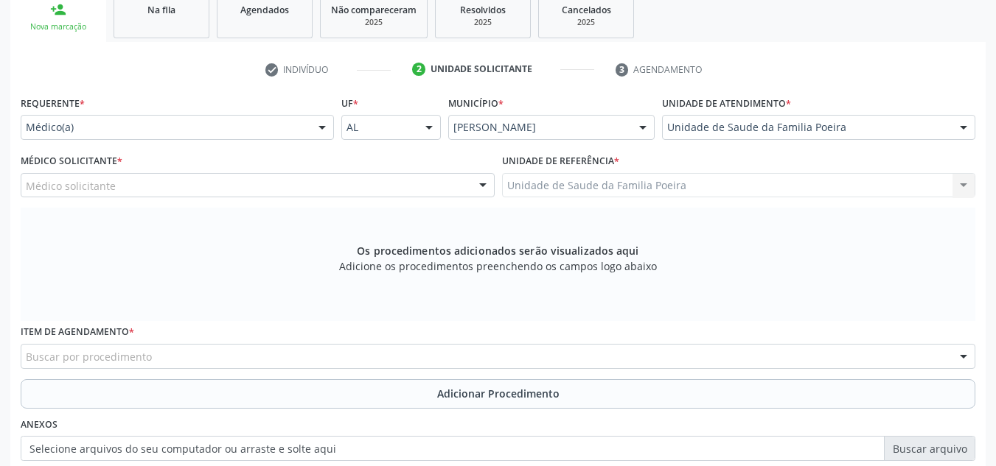
click at [111, 176] on div "Médico solicitante" at bounding box center [258, 185] width 474 height 25
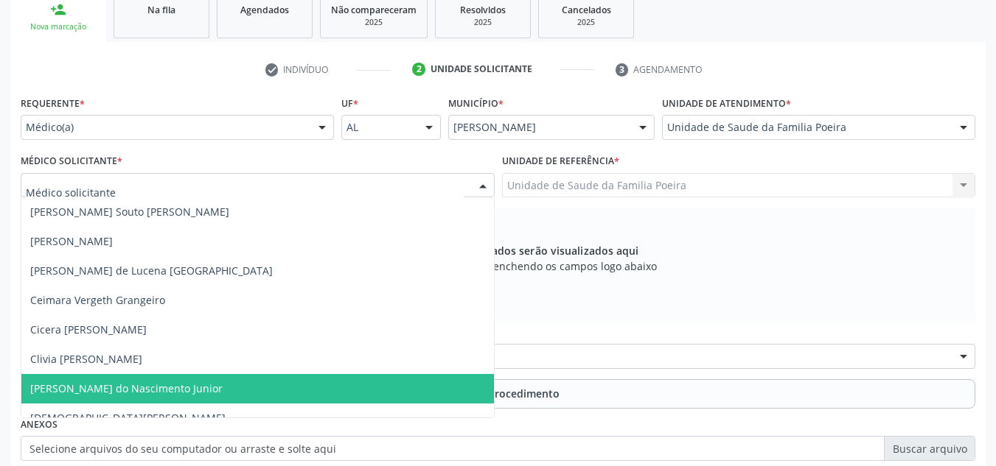
click at [123, 387] on span "[PERSON_NAME] do Nascimento Junior" at bounding box center [126, 389] width 192 height 14
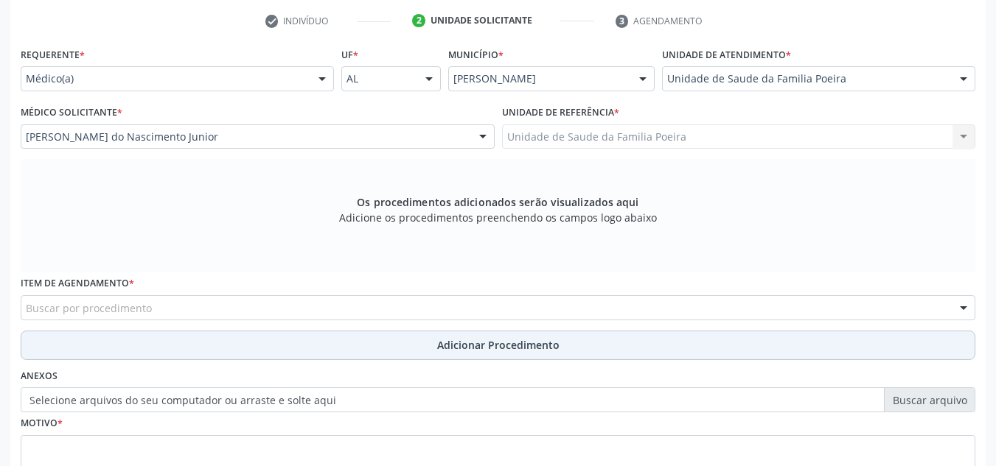
scroll to position [322, 0]
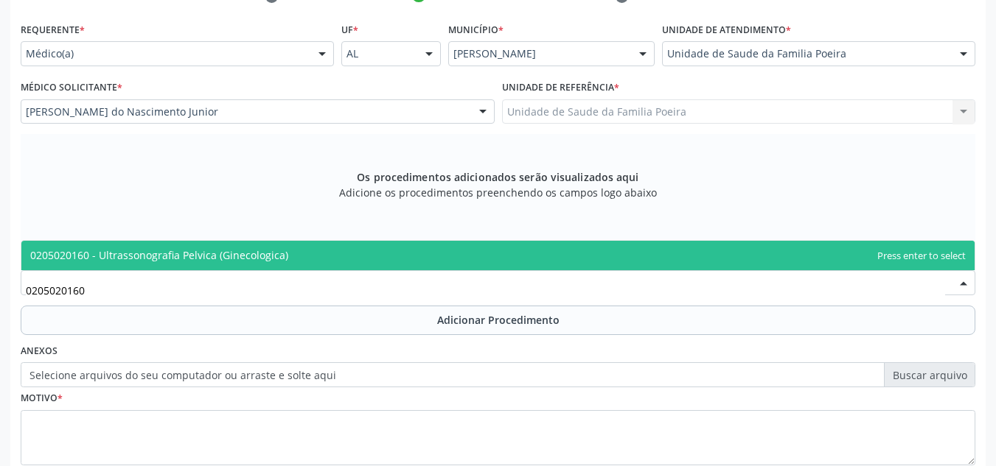
type input "0205020160"
click at [88, 270] on div "0205020160" at bounding box center [498, 282] width 954 height 25
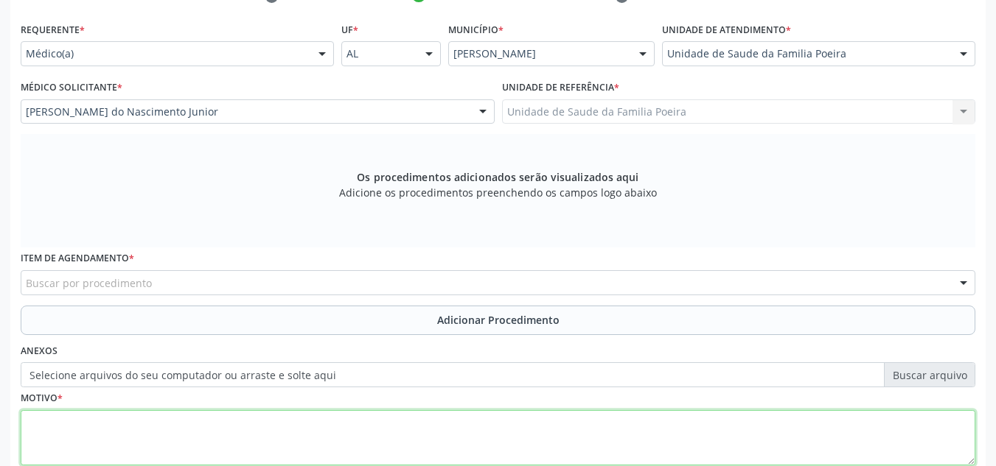
click at [215, 433] on textarea at bounding box center [498, 438] width 954 height 56
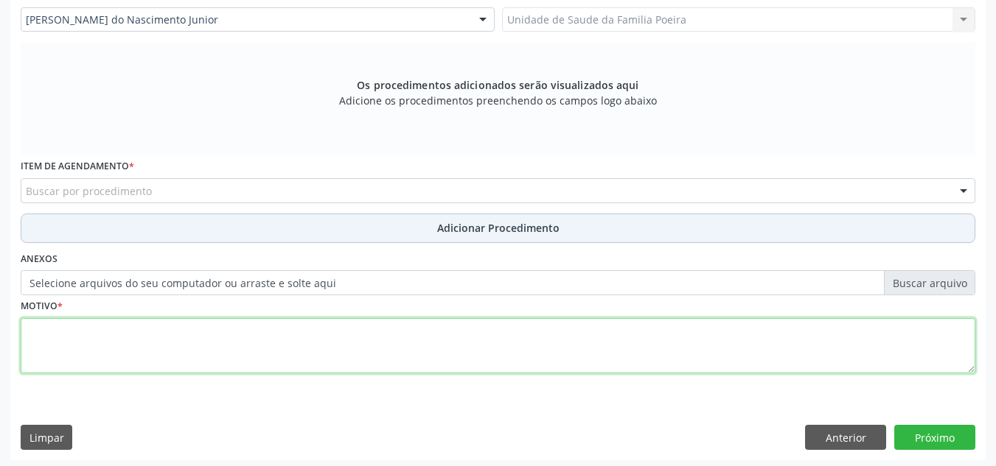
scroll to position [419, 0]
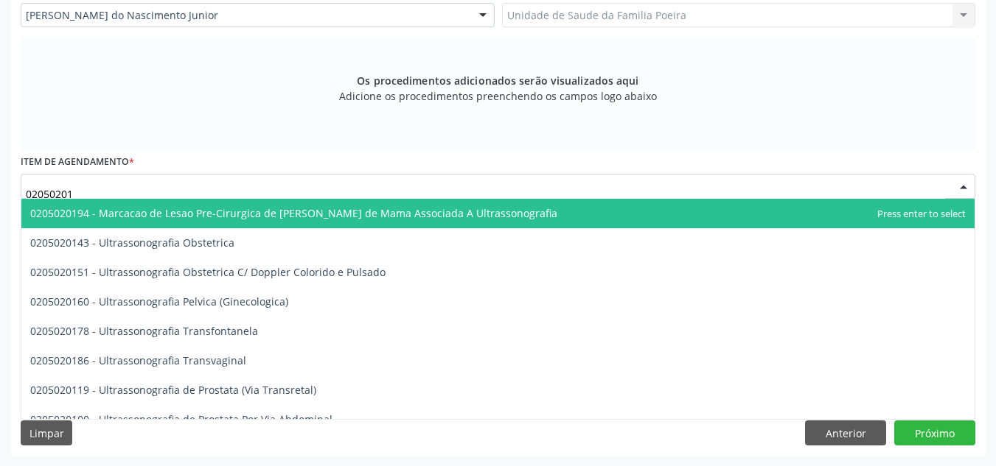
type input "020502016"
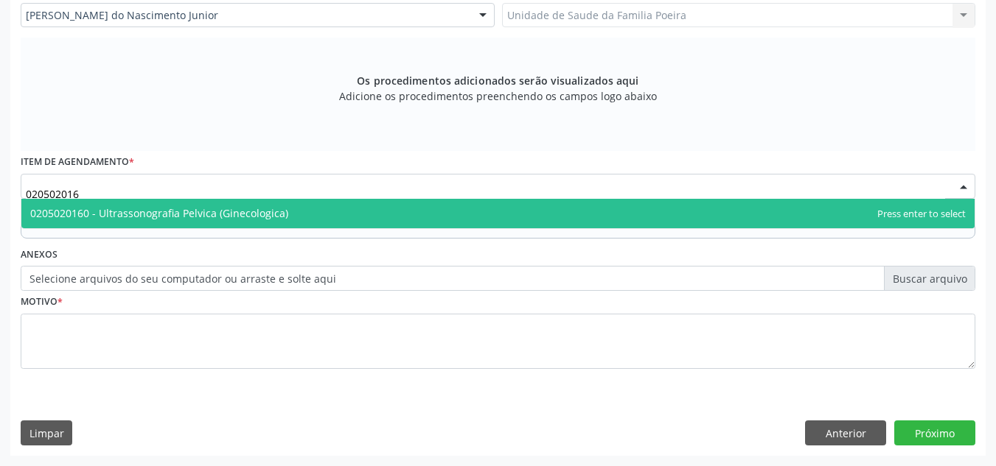
click at [114, 213] on span "0205020160 - Ultrassonografia Pelvica (Ginecologica)" at bounding box center [159, 213] width 258 height 14
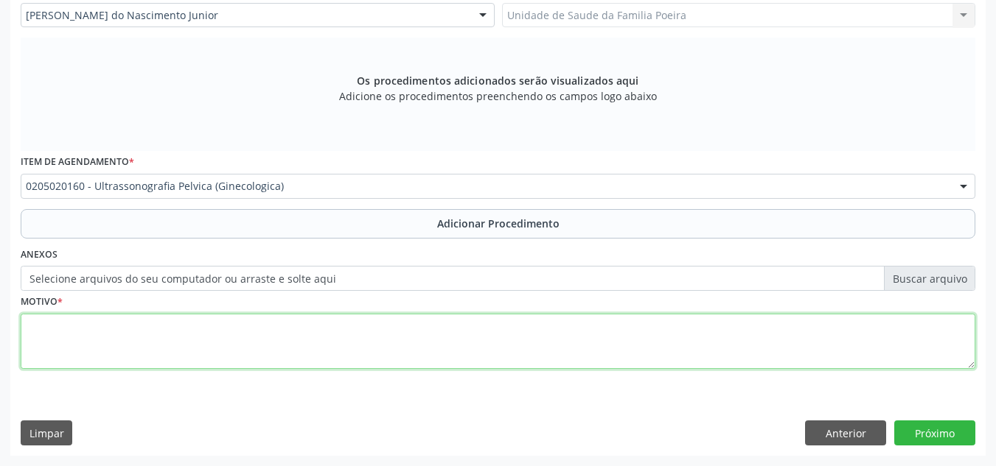
click at [103, 332] on textarea at bounding box center [498, 342] width 954 height 56
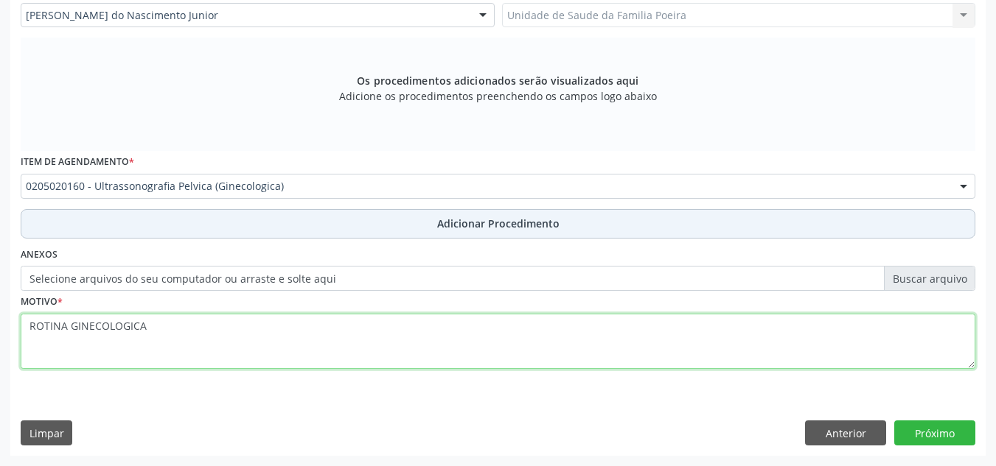
type textarea "ROTINA GINECOLOGICA"
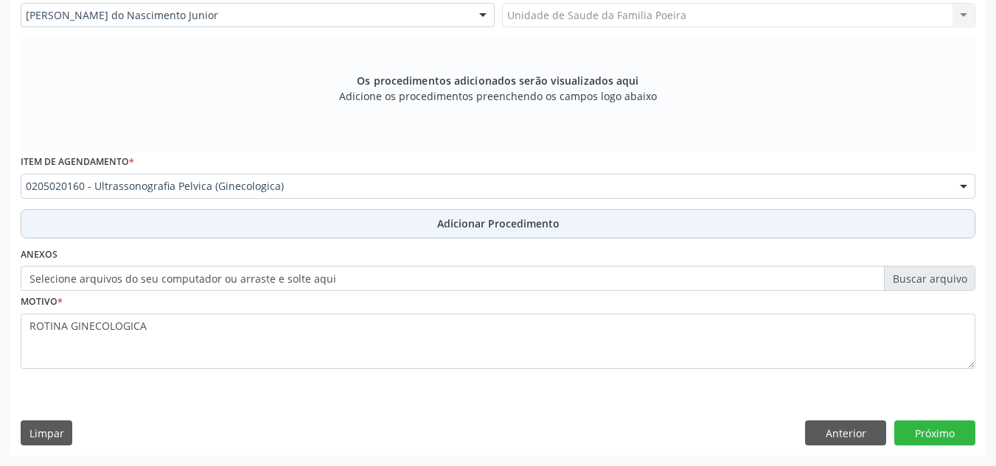
click at [473, 224] on span "Adicionar Procedimento" at bounding box center [498, 223] width 122 height 15
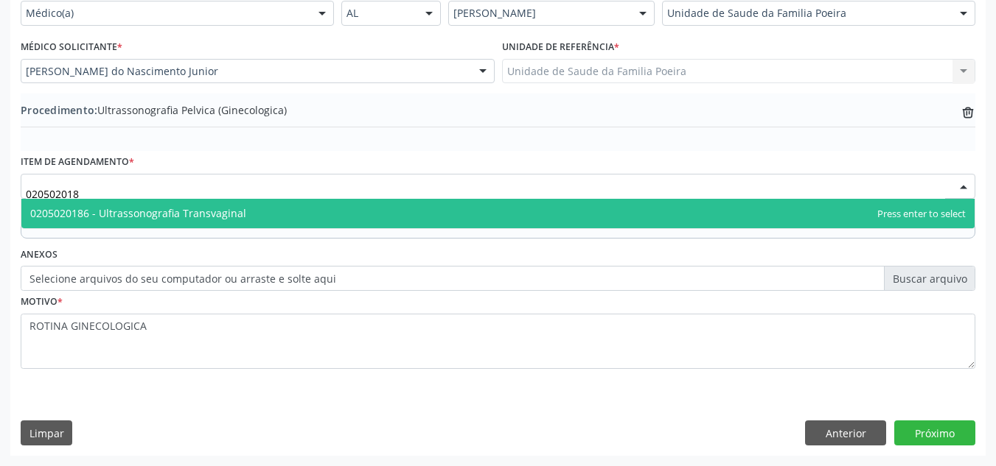
type input "0205020186"
click at [99, 220] on span "0205020186 - Ultrassonografia Transvaginal" at bounding box center [497, 213] width 953 height 29
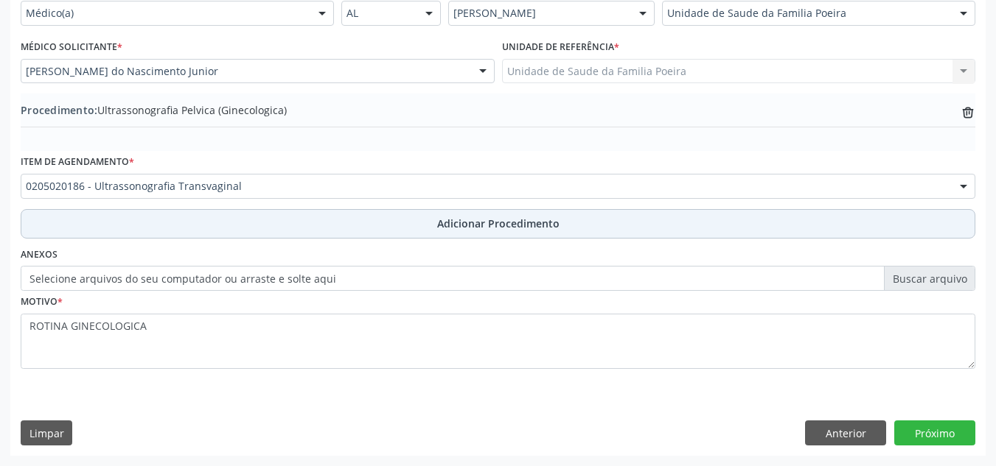
click at [295, 224] on button "Adicionar Procedimento" at bounding box center [498, 223] width 954 height 29
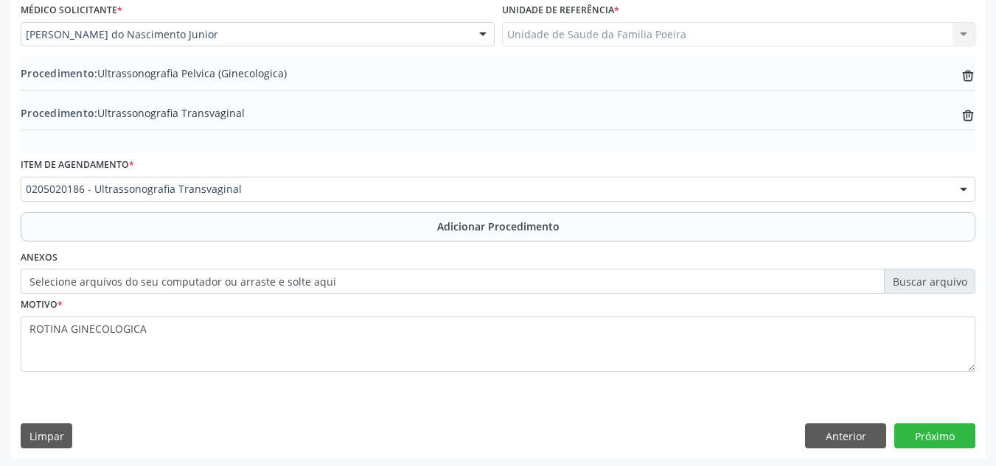
scroll to position [402, 0]
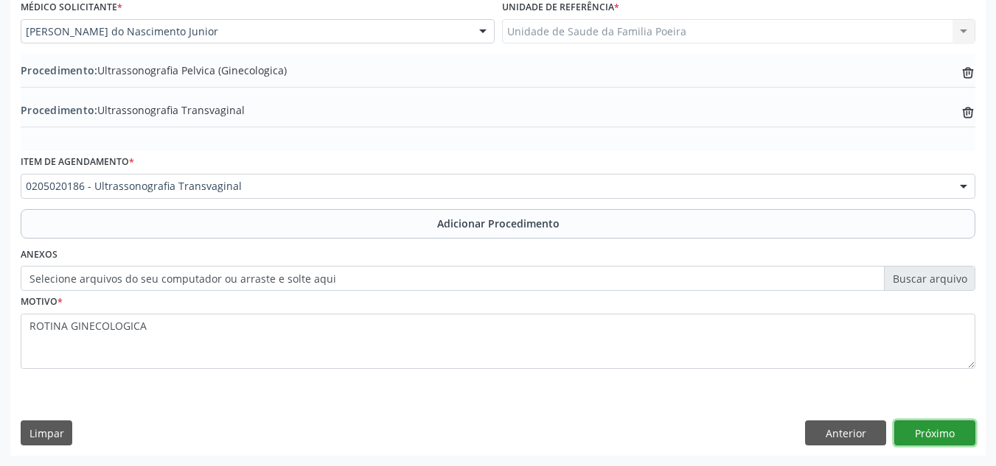
click at [965, 434] on button "Próximo" at bounding box center [934, 433] width 81 height 25
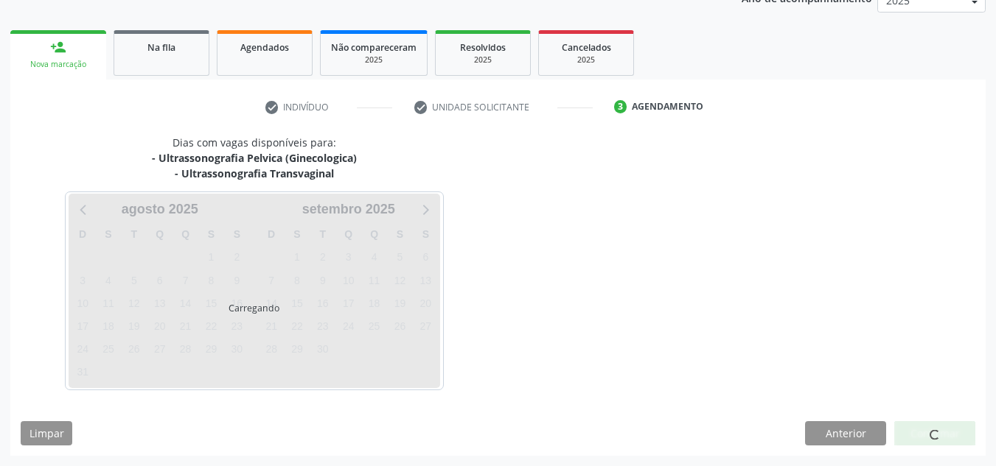
scroll to position [254, 0]
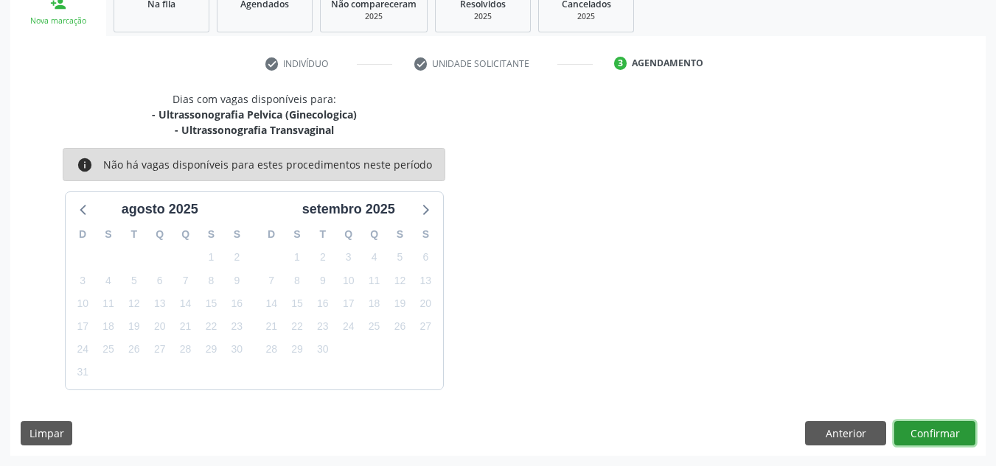
click at [947, 438] on button "Confirmar" at bounding box center [934, 434] width 81 height 25
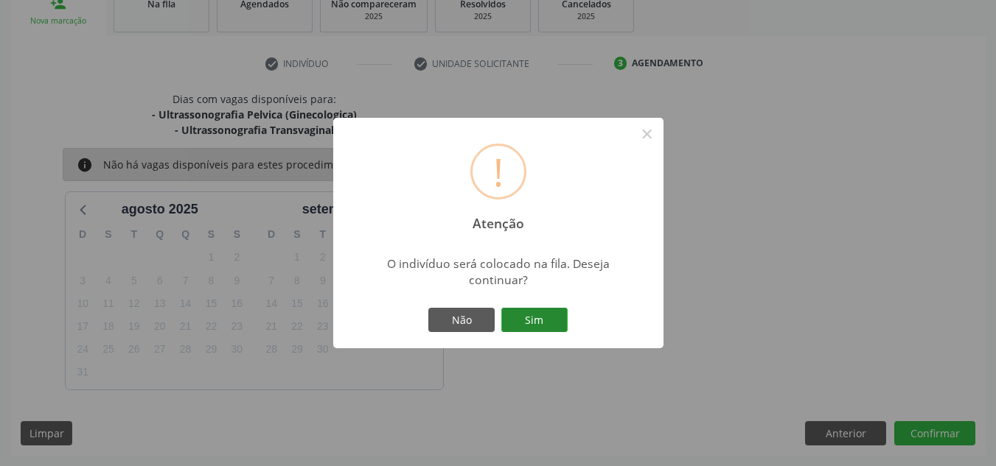
click at [546, 321] on button "Sim" at bounding box center [534, 320] width 66 height 25
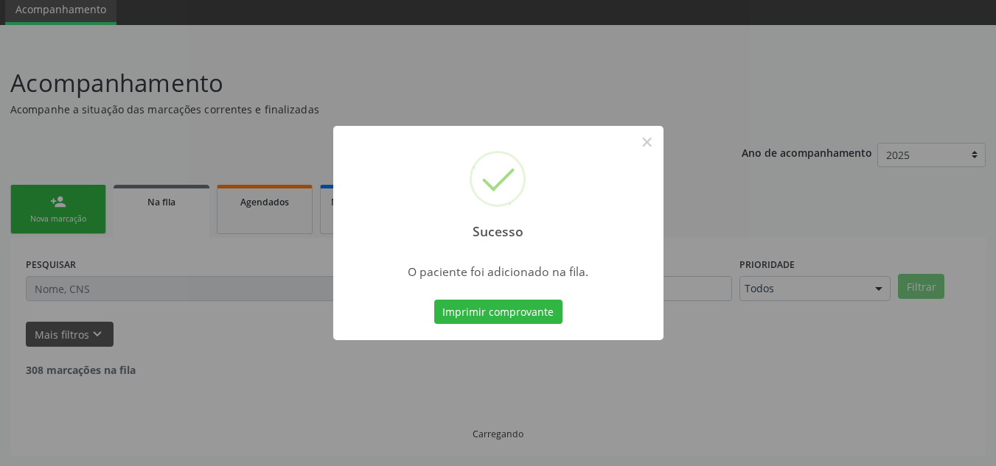
scroll to position [41, 0]
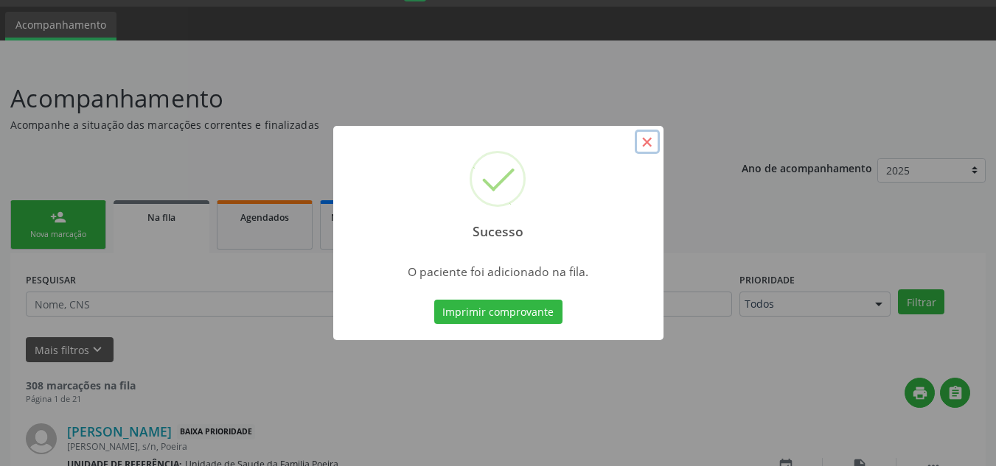
click at [645, 144] on button "×" at bounding box center [646, 142] width 25 height 25
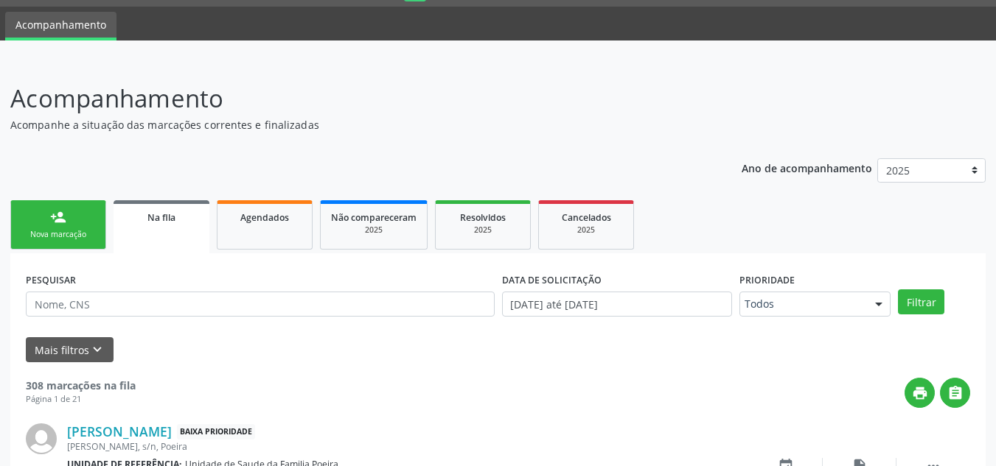
click at [69, 223] on link "person_add Nova marcação" at bounding box center [58, 224] width 96 height 49
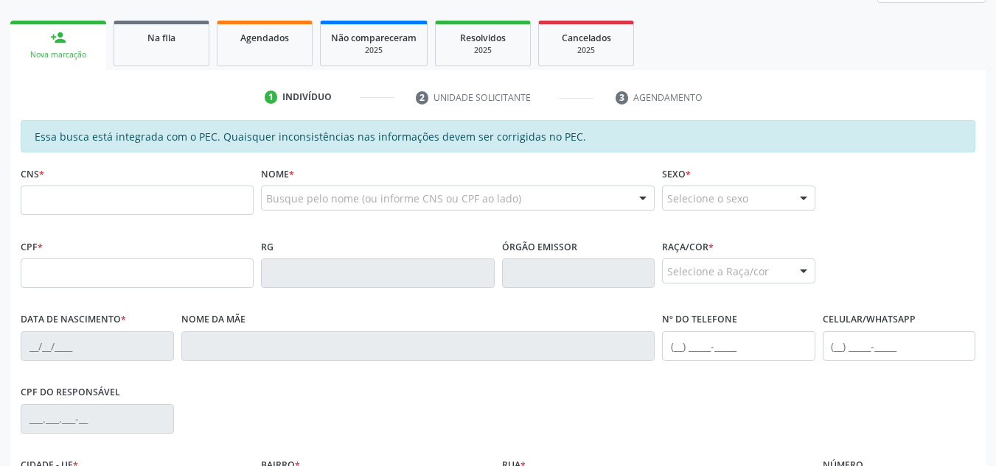
scroll to position [188, 0]
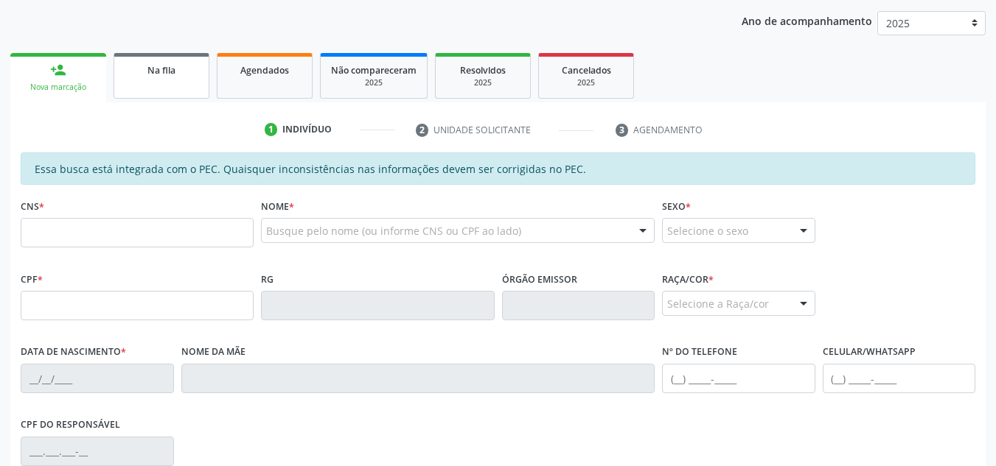
click at [153, 72] on span "Na fila" at bounding box center [161, 70] width 28 height 13
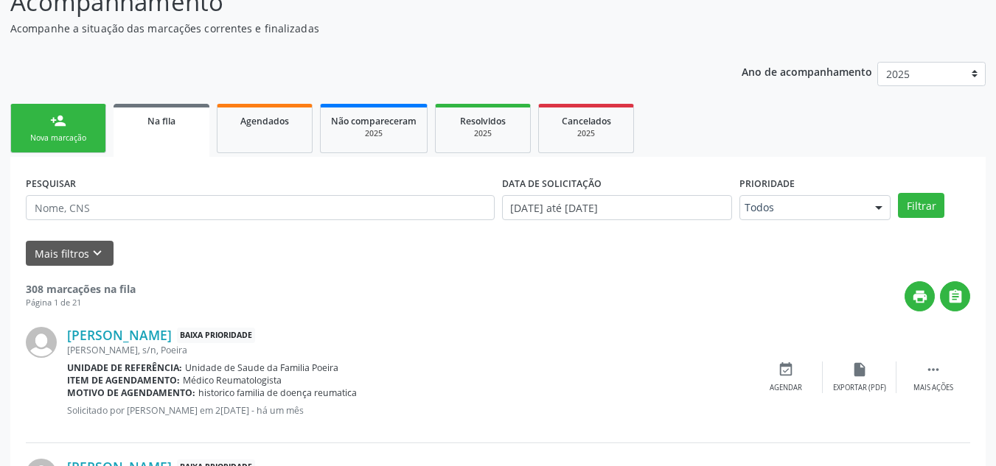
scroll to position [221, 0]
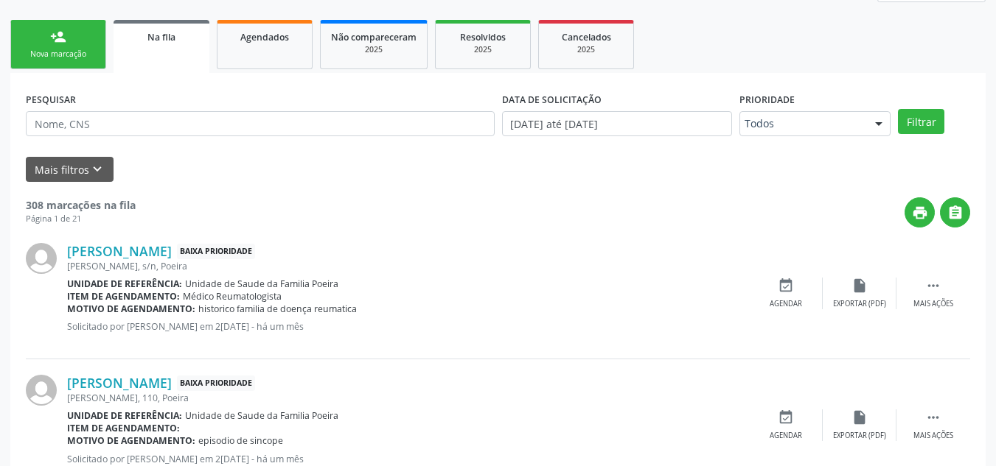
click at [182, 49] on link "Na fila" at bounding box center [161, 46] width 96 height 53
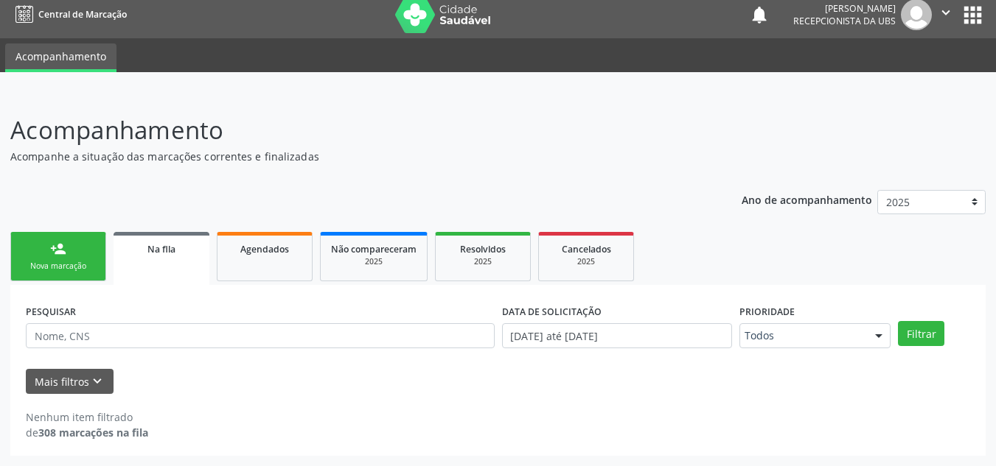
scroll to position [9, 0]
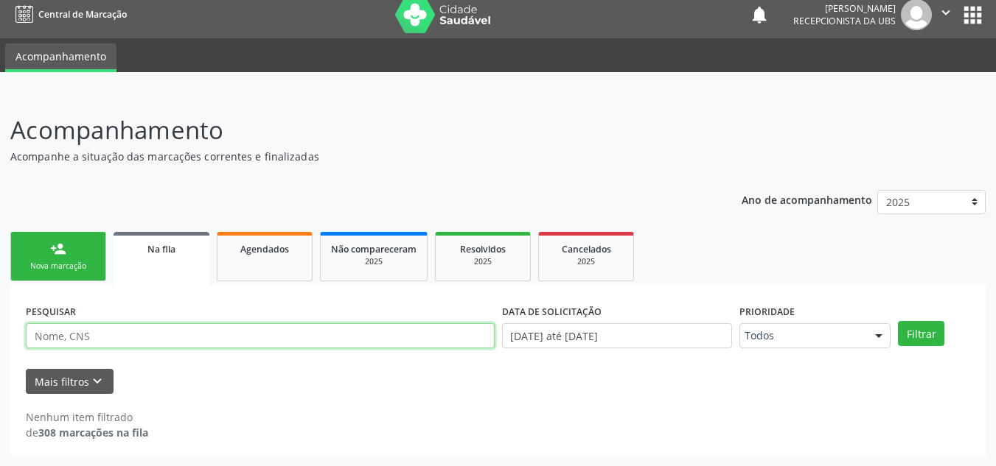
click at [186, 329] on input "text" at bounding box center [260, 336] width 469 height 25
type input "MANOEL HEMINERGILDO"
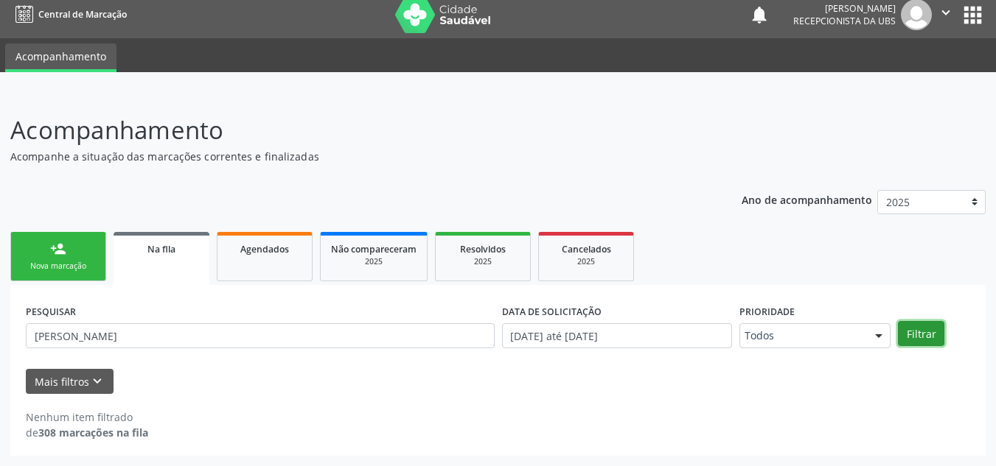
click at [921, 334] on button "Filtrar" at bounding box center [921, 333] width 46 height 25
click at [51, 264] on div "Nova marcação" at bounding box center [58, 266] width 74 height 11
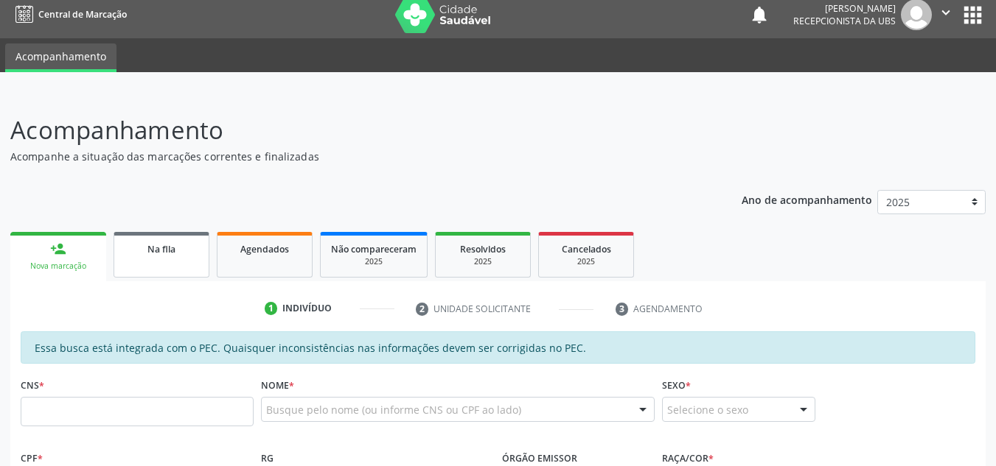
click at [167, 265] on link "Na fila" at bounding box center [161, 255] width 96 height 46
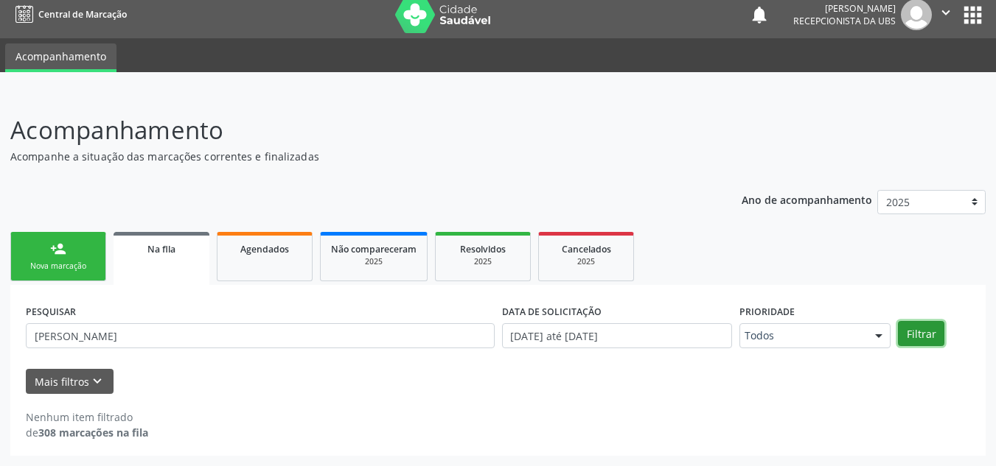
click at [929, 335] on button "Filtrar" at bounding box center [921, 333] width 46 height 25
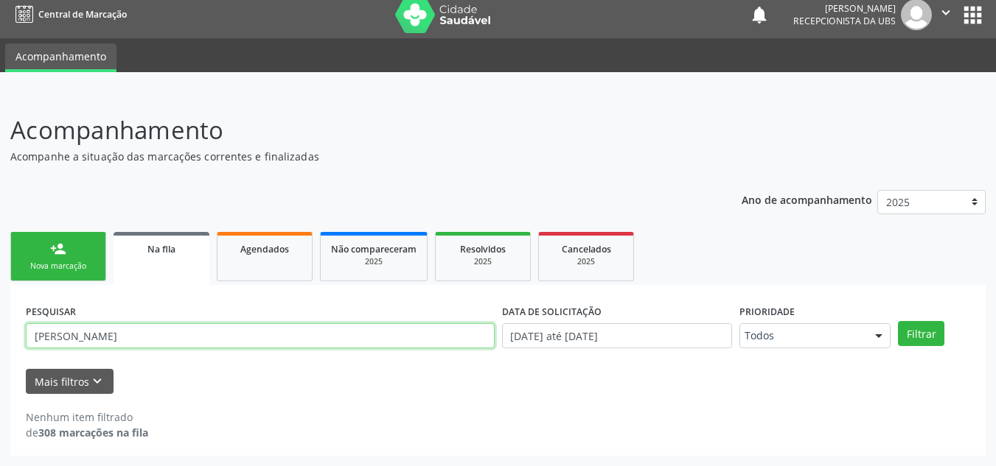
click at [203, 330] on input "MANOEL HEMINERGILDO" at bounding box center [260, 336] width 469 height 25
drag, startPoint x: 164, startPoint y: 330, endPoint x: 2, endPoint y: 343, distance: 161.9
click at [0, 335] on div "Acompanhamento Acompanhe a situação das marcações correntes e finalizadas Relat…" at bounding box center [498, 280] width 996 height 374
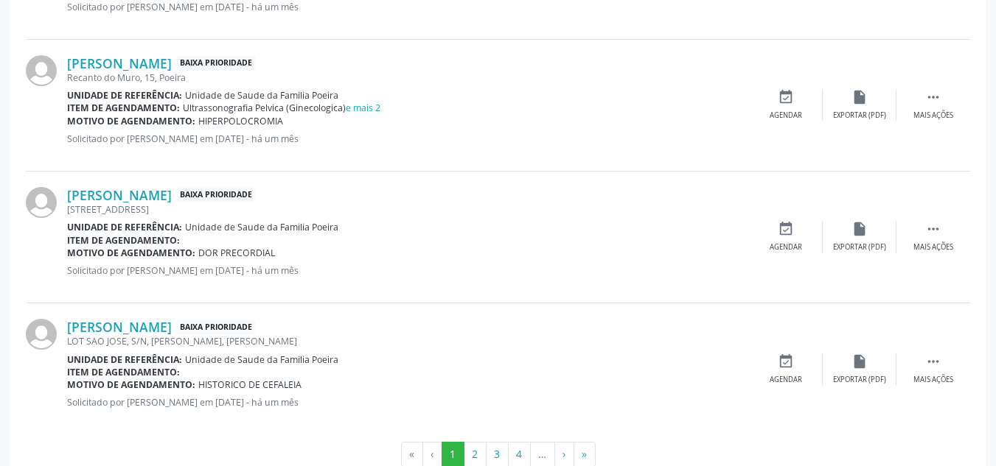
scroll to position [2043, 0]
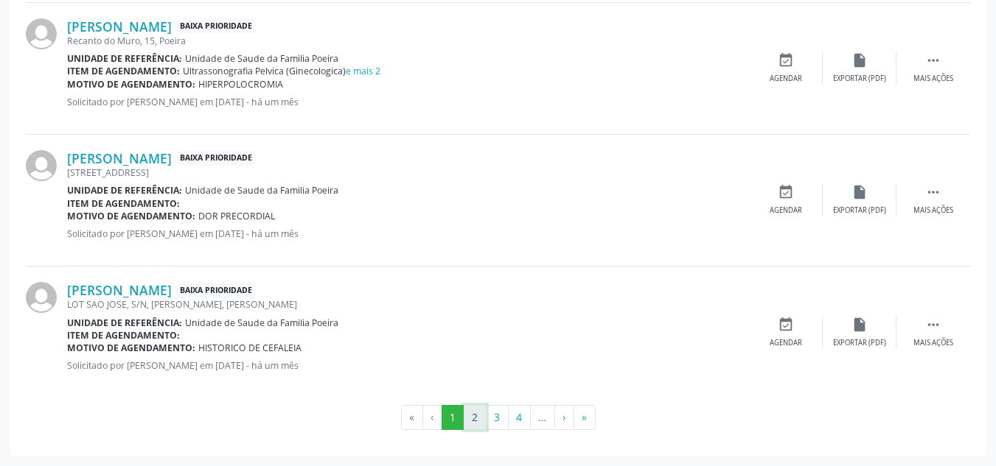
click at [472, 418] on button "2" at bounding box center [475, 417] width 23 height 25
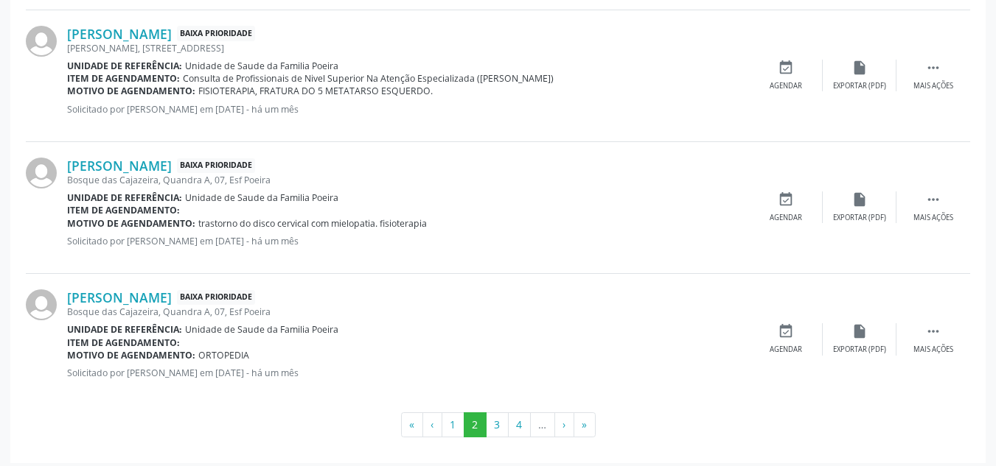
scroll to position [2031, 0]
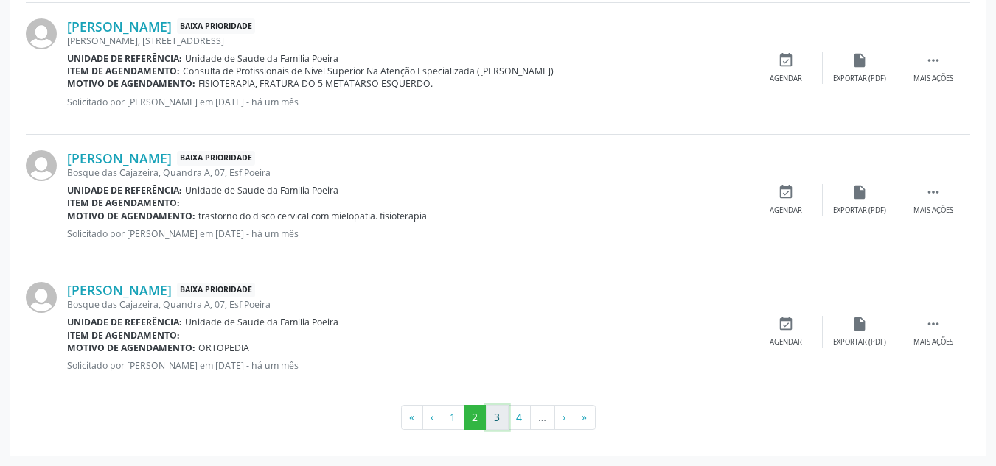
click at [498, 418] on button "3" at bounding box center [497, 417] width 23 height 25
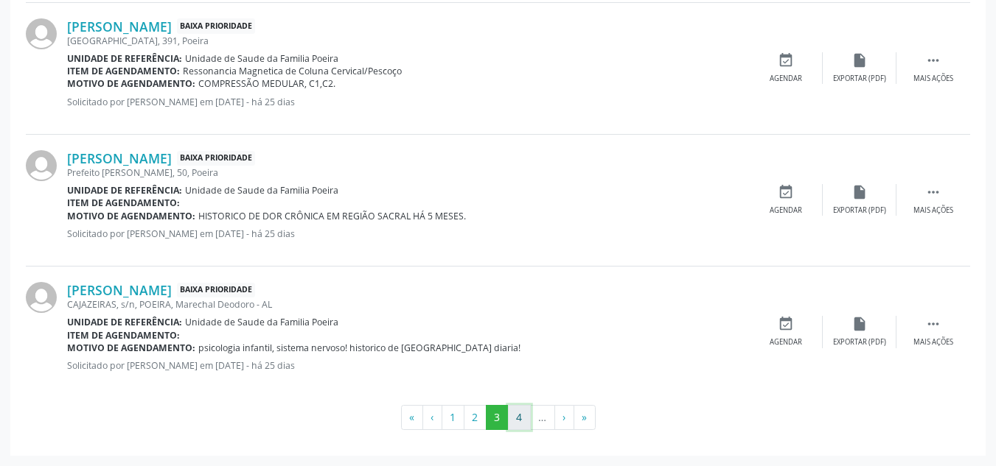
click at [514, 421] on button "4" at bounding box center [519, 417] width 23 height 25
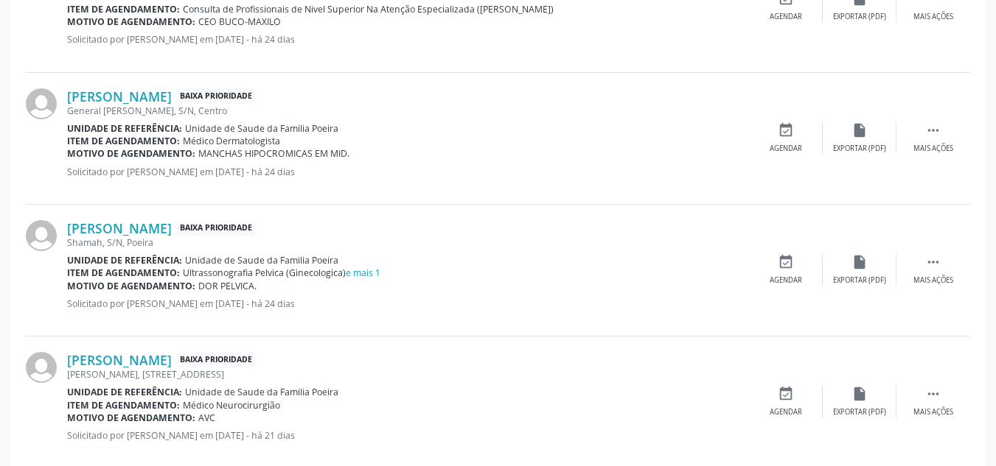
scroll to position [1957, 0]
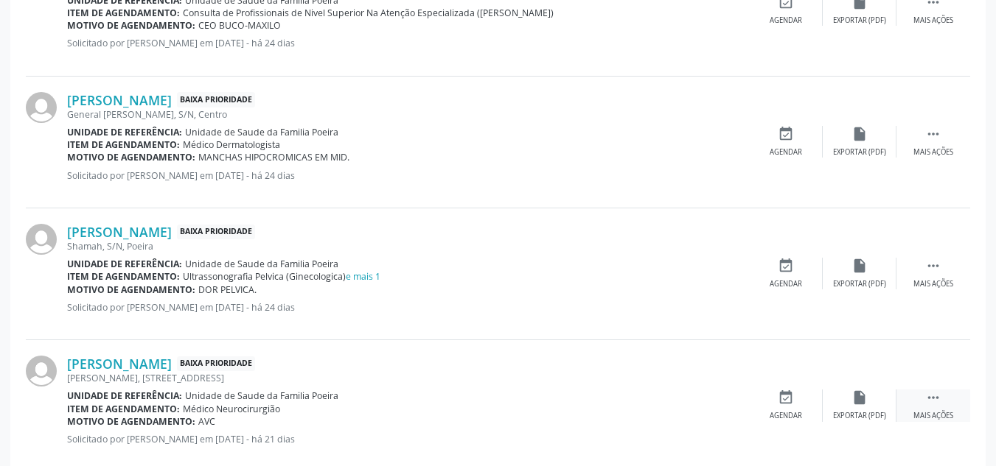
click at [937, 408] on div " Mais ações" at bounding box center [933, 406] width 74 height 32
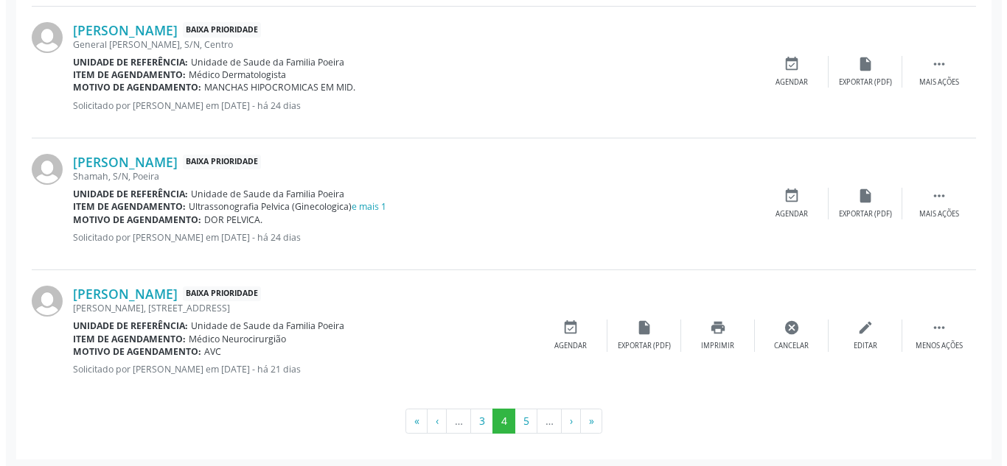
scroll to position [2031, 0]
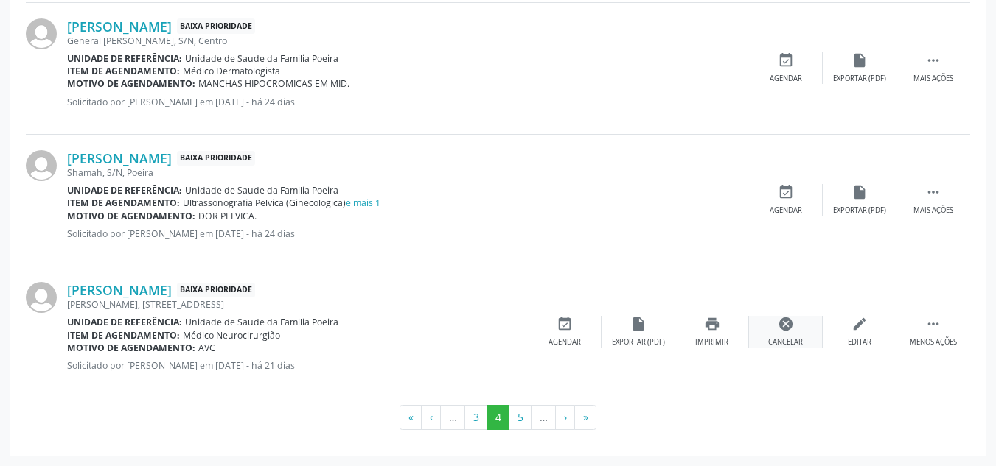
click at [790, 335] on div "cancel Cancelar" at bounding box center [786, 332] width 74 height 32
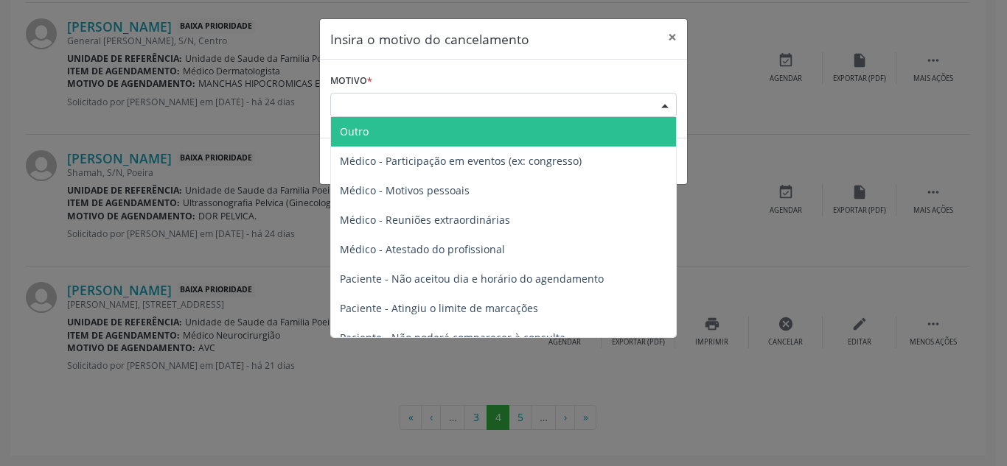
click at [669, 103] on div at bounding box center [665, 106] width 22 height 25
click at [549, 132] on span "Outro" at bounding box center [503, 131] width 345 height 29
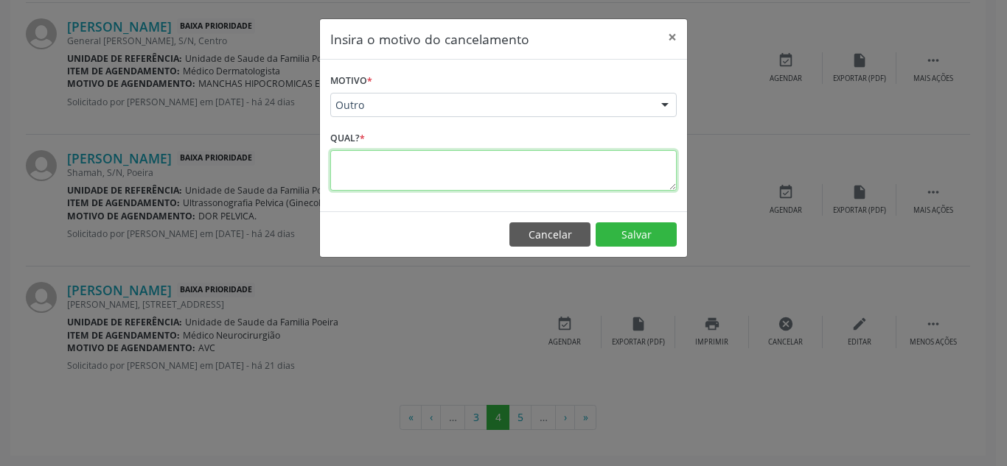
click at [511, 175] on textarea at bounding box center [503, 170] width 346 height 41
type textarea "PACIENTE FALECIDO"
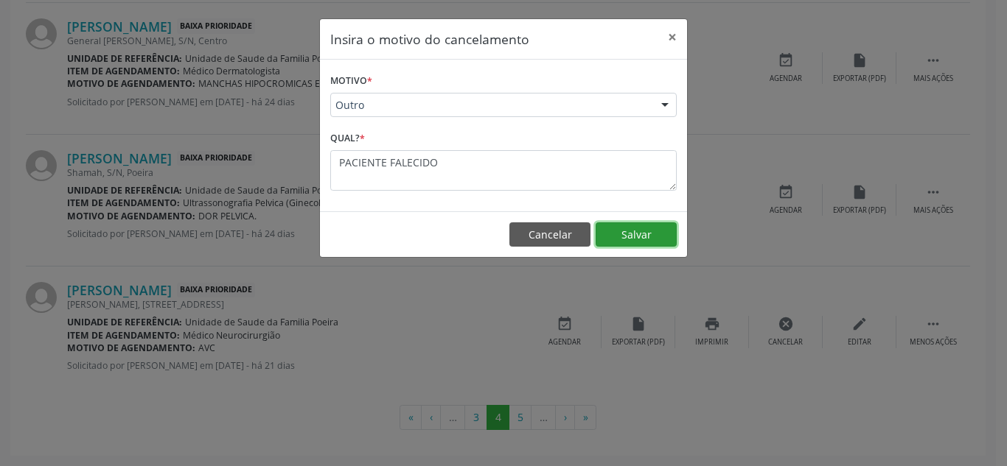
click at [627, 228] on button "Salvar" at bounding box center [635, 235] width 81 height 25
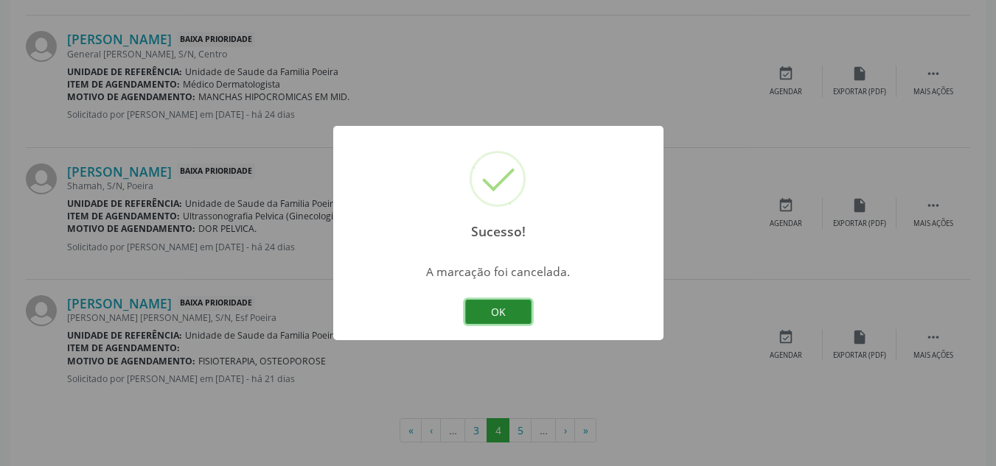
click at [511, 308] on button "OK" at bounding box center [498, 312] width 66 height 25
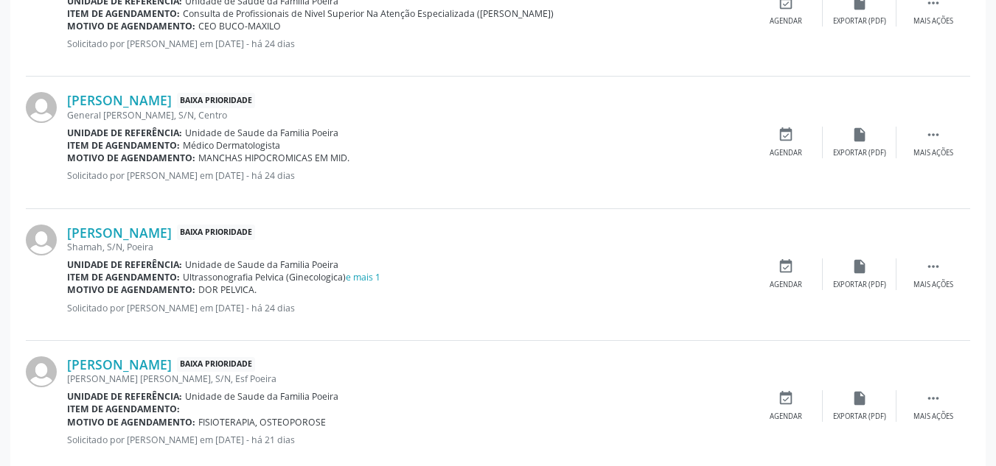
scroll to position [2043, 0]
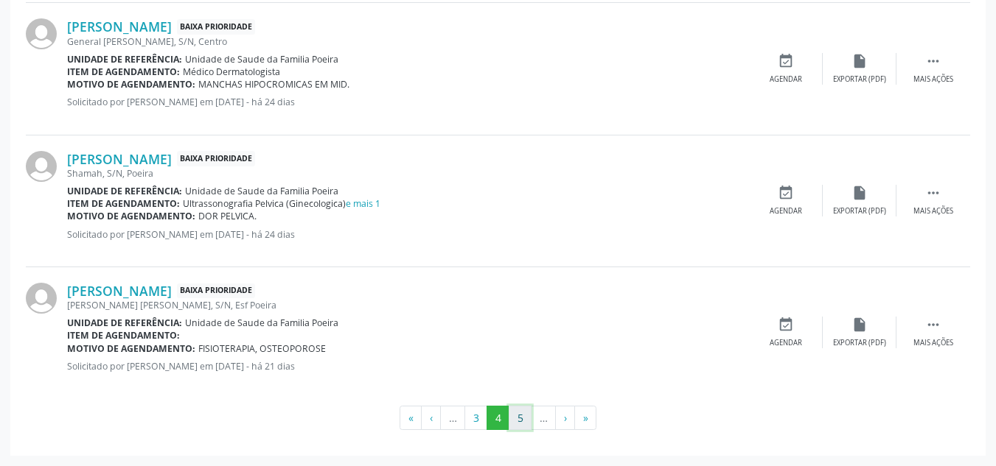
click at [518, 413] on button "5" at bounding box center [519, 418] width 23 height 25
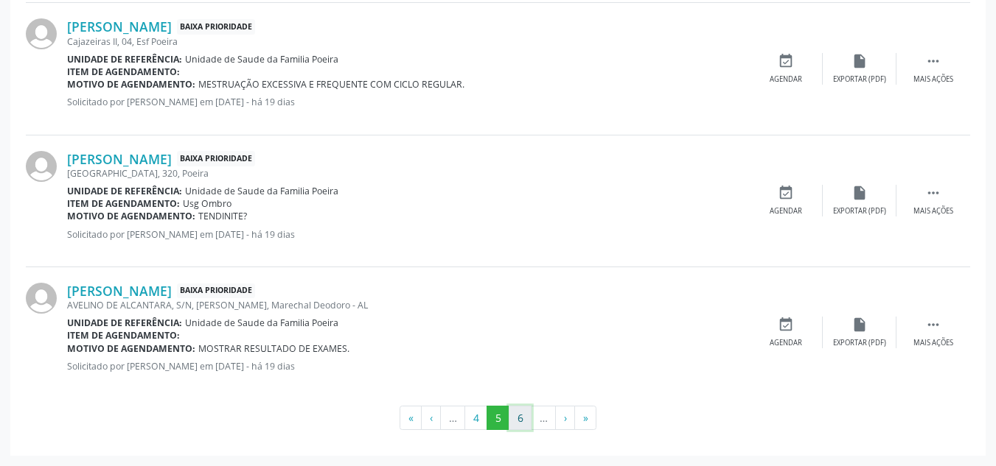
click at [517, 417] on button "6" at bounding box center [519, 418] width 23 height 25
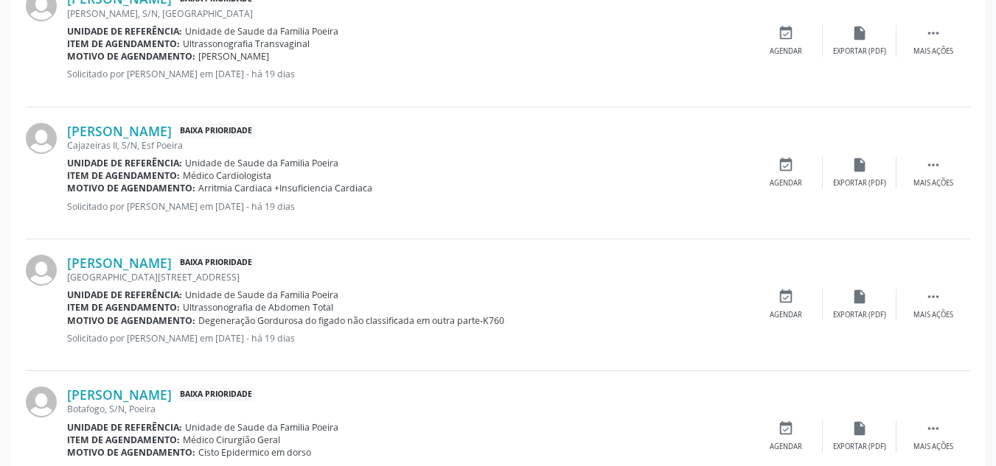
scroll to position [1380, 0]
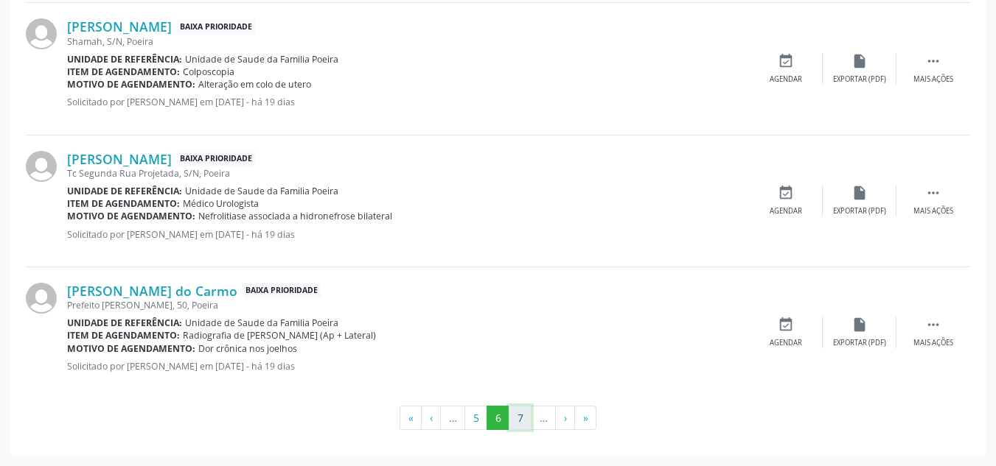
click at [522, 414] on button "7" at bounding box center [519, 418] width 23 height 25
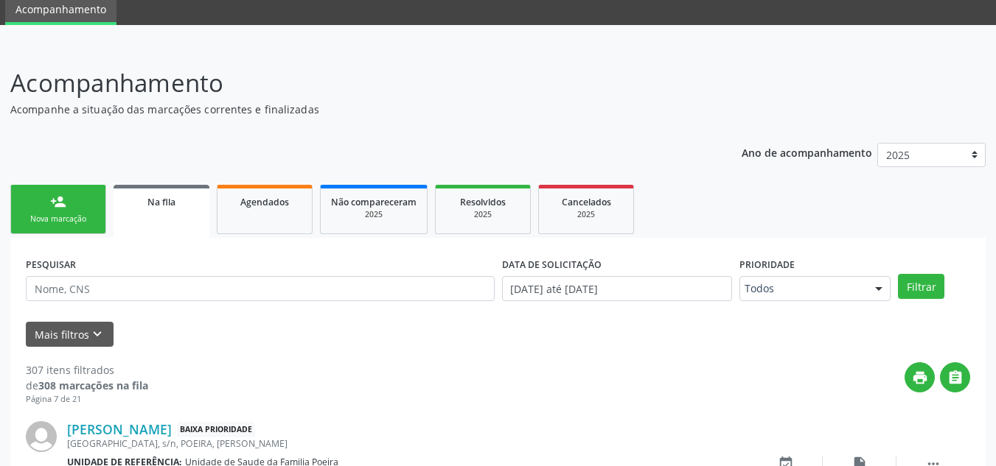
scroll to position [2043, 0]
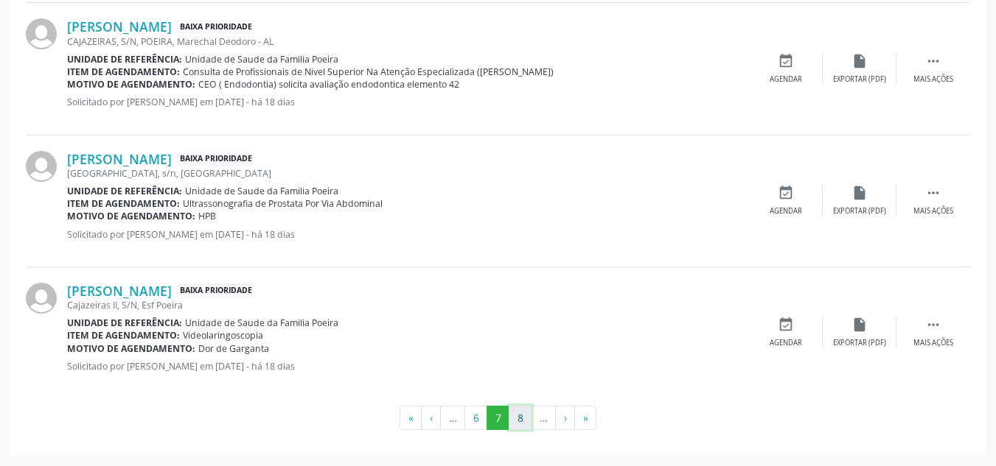
click at [525, 413] on button "8" at bounding box center [519, 418] width 23 height 25
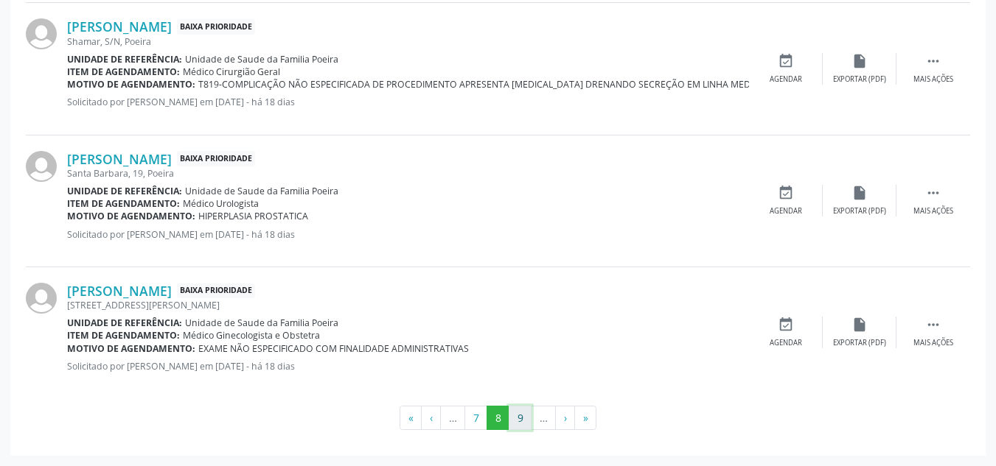
click at [518, 422] on button "9" at bounding box center [519, 418] width 23 height 25
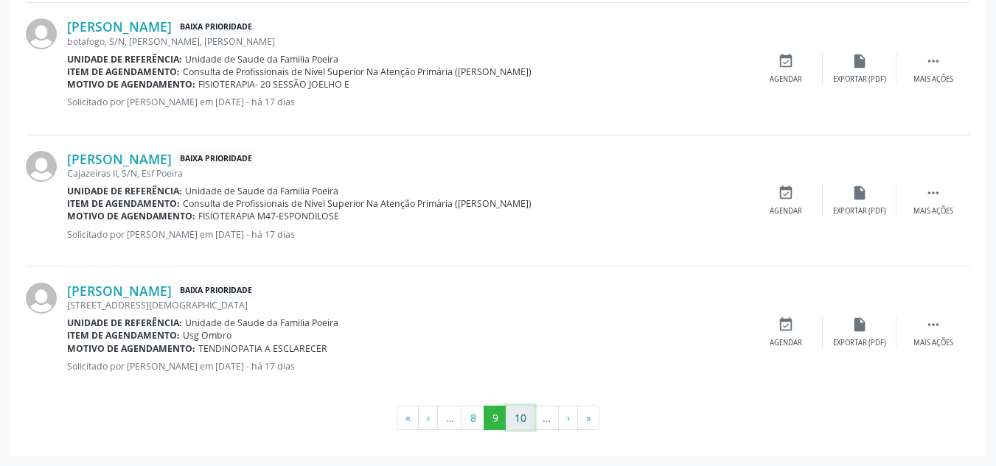
click at [520, 422] on button "10" at bounding box center [520, 418] width 29 height 25
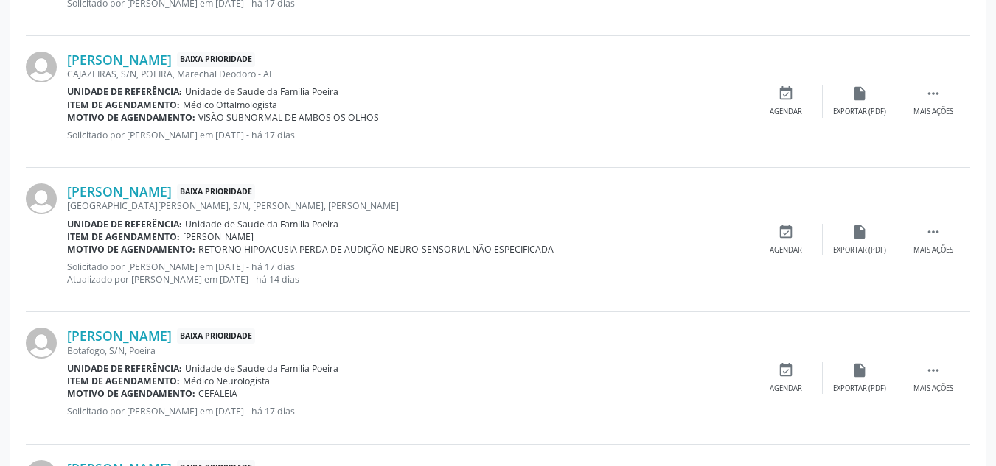
scroll to position [951, 0]
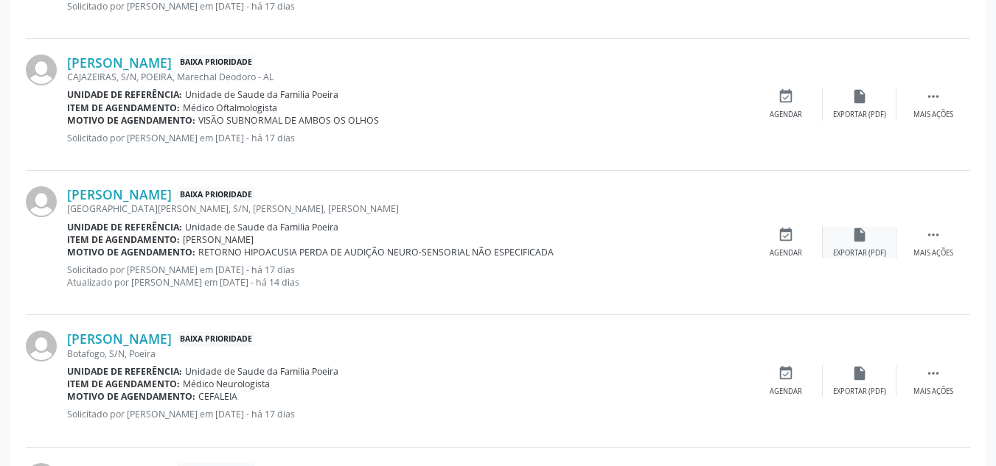
click at [871, 240] on div "insert_drive_file Exportar (PDF)" at bounding box center [859, 243] width 74 height 32
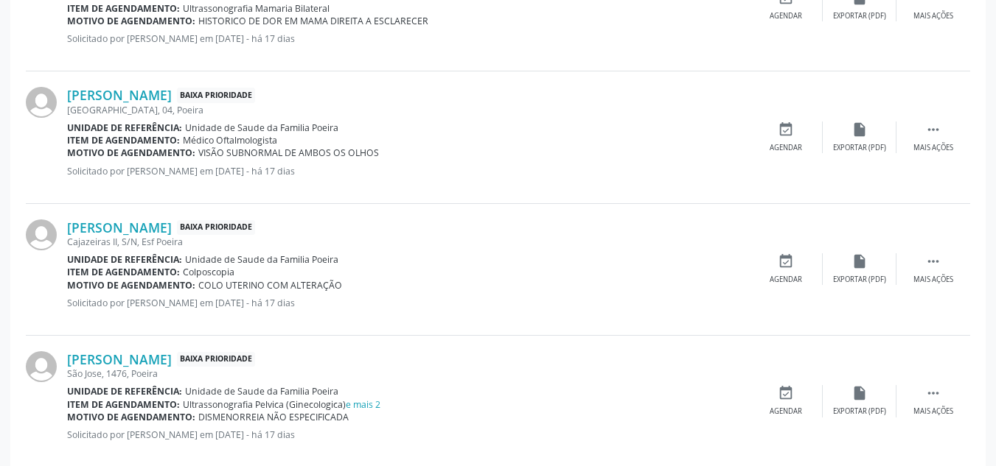
scroll to position [2057, 0]
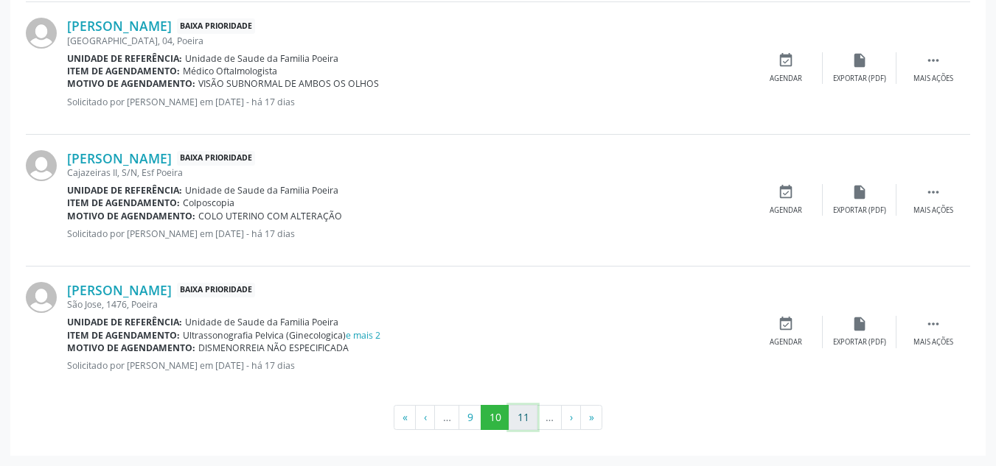
click at [521, 423] on button "11" at bounding box center [522, 417] width 29 height 25
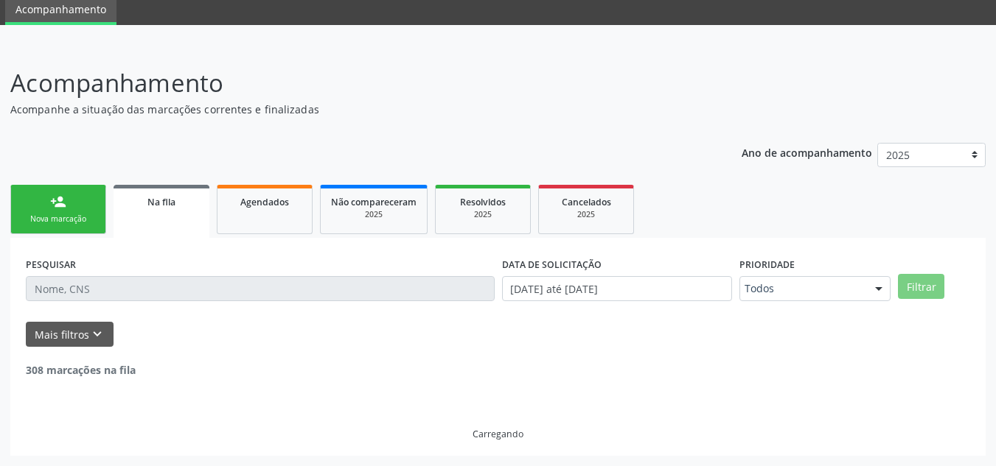
scroll to position [2043, 0]
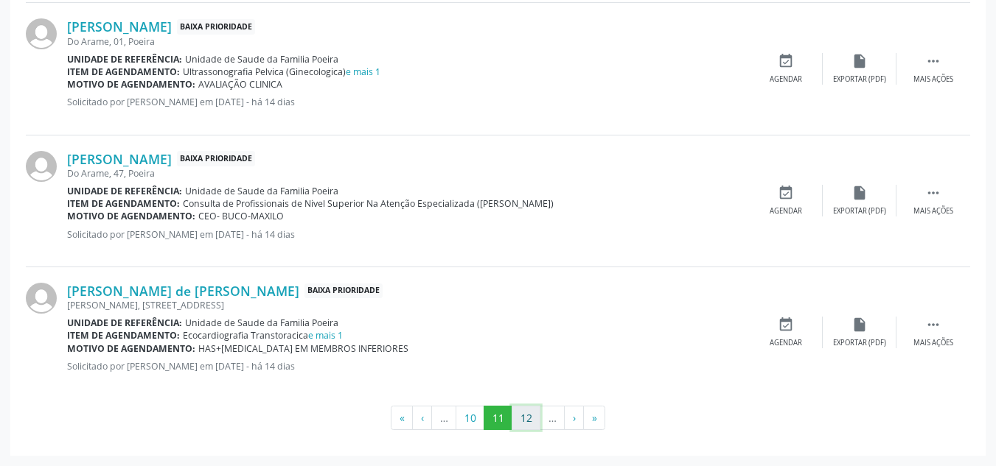
click at [525, 420] on button "12" at bounding box center [525, 418] width 29 height 25
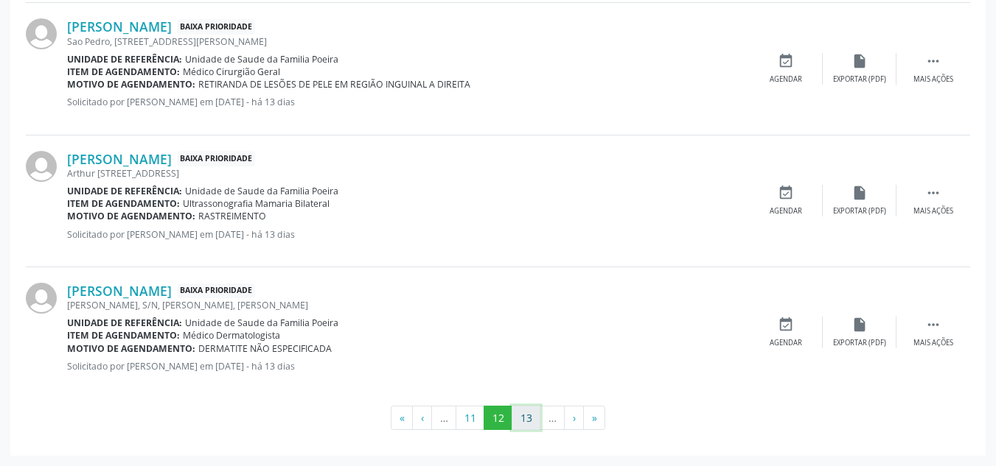
click at [525, 419] on button "13" at bounding box center [525, 418] width 29 height 25
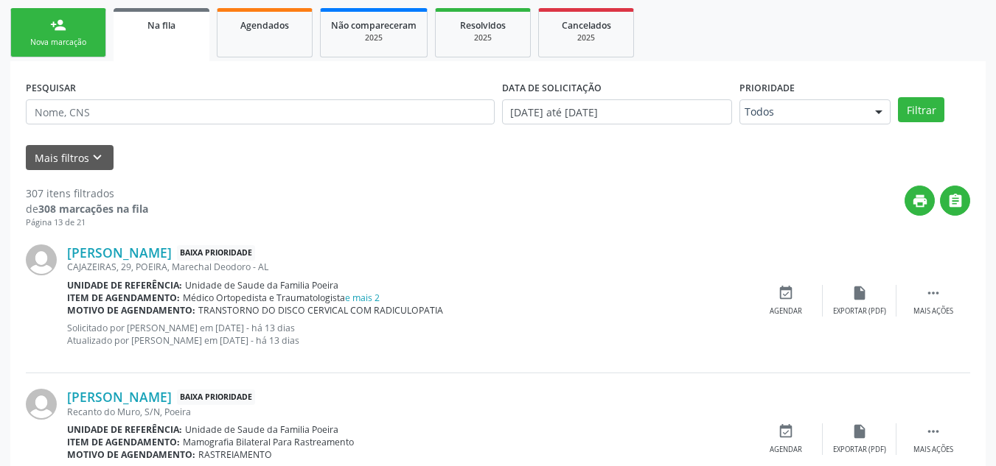
scroll to position [227, 0]
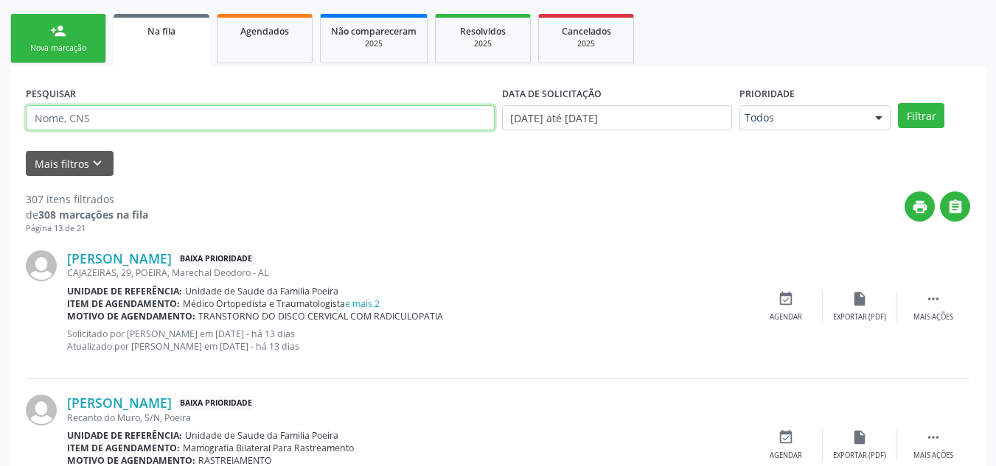
click at [104, 121] on input "text" at bounding box center [260, 117] width 469 height 25
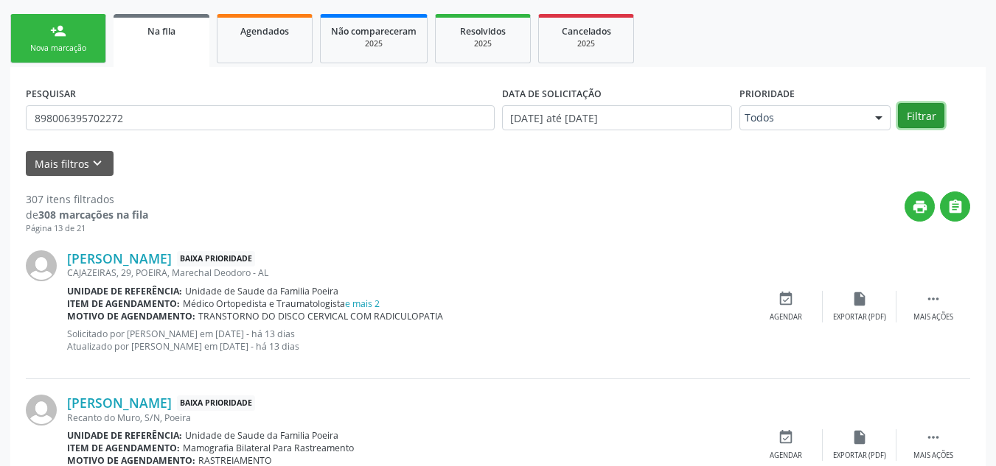
click at [928, 123] on button "Filtrar" at bounding box center [921, 115] width 46 height 25
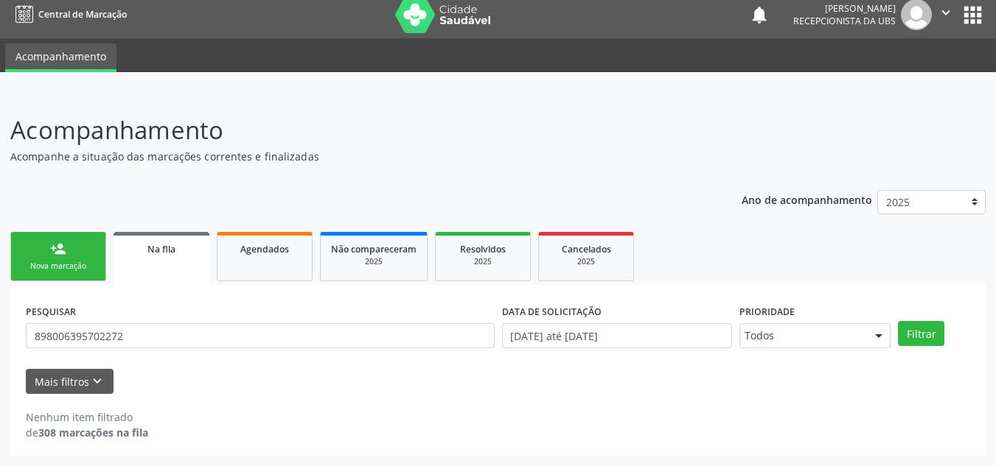
scroll to position [9, 0]
click at [158, 264] on link "Na fila" at bounding box center [161, 258] width 96 height 53
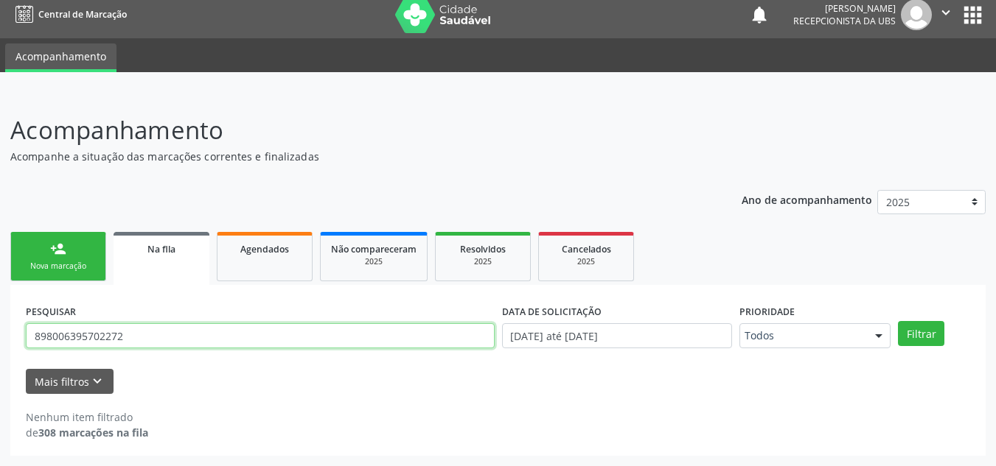
drag, startPoint x: 130, startPoint y: 341, endPoint x: 1, endPoint y: 321, distance: 131.3
click at [10, 338] on div "PESQUISAR 898006395702272 DATA DE SOLICITAÇÃO 01/01/2025 até 25/08/2025 Priorid…" at bounding box center [497, 370] width 975 height 171
type input "]"
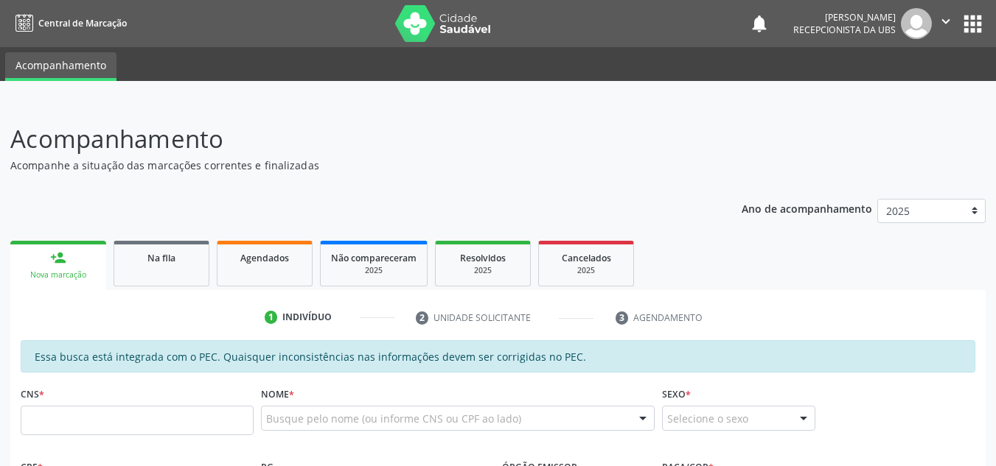
scroll to position [230, 0]
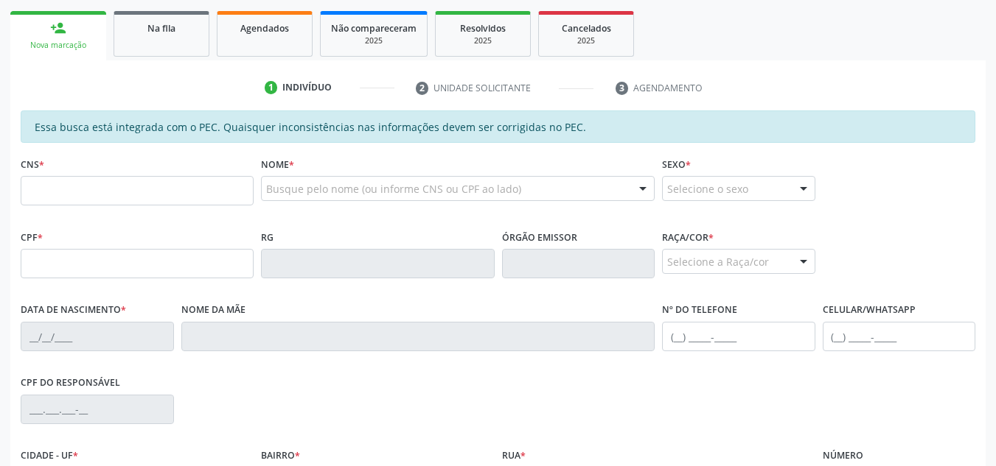
click at [152, 36] on link "Na fila" at bounding box center [161, 34] width 96 height 46
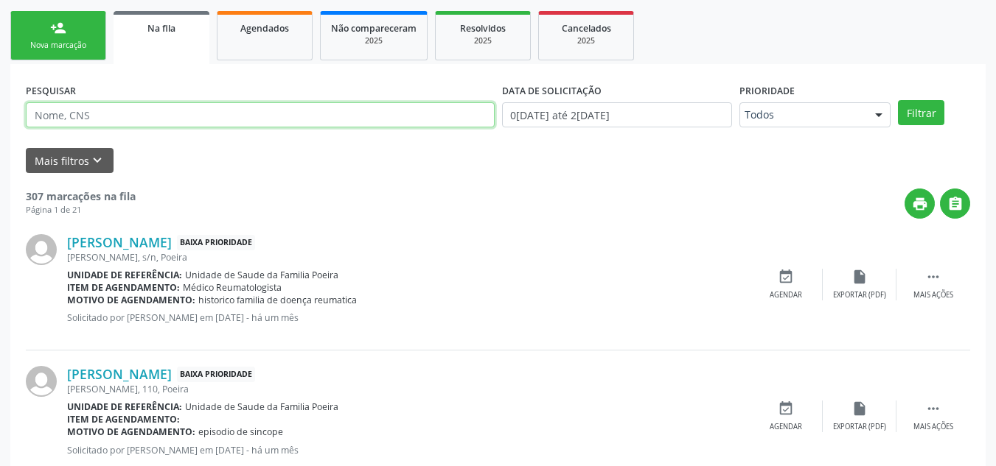
click at [175, 112] on input "text" at bounding box center [260, 114] width 469 height 25
type input "898006395702272"
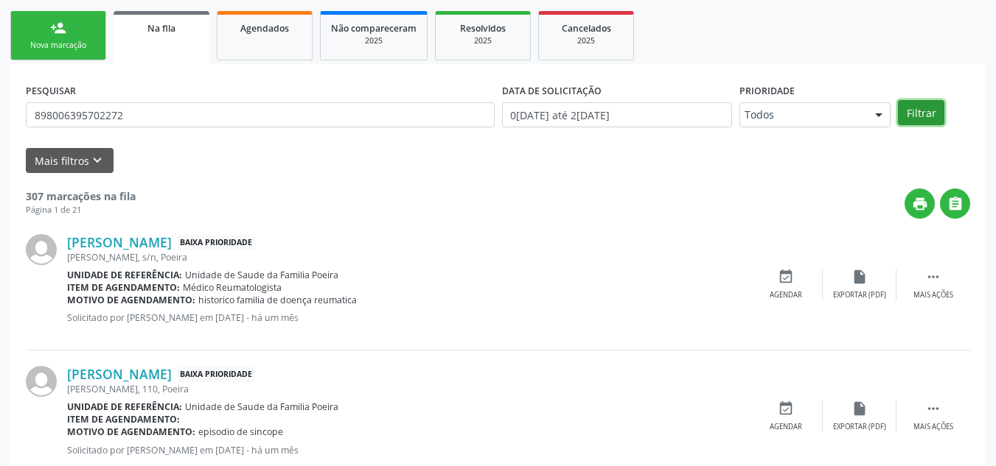
click at [909, 111] on button "Filtrar" at bounding box center [921, 112] width 46 height 25
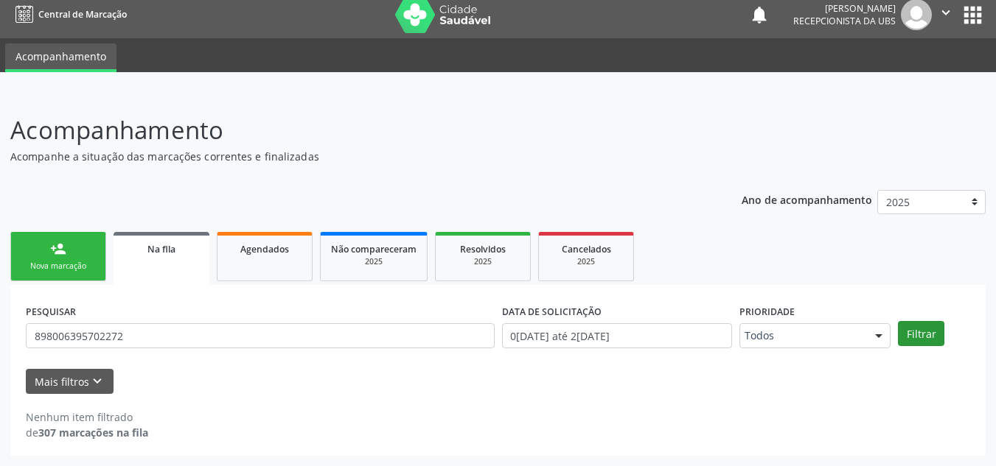
scroll to position [9, 0]
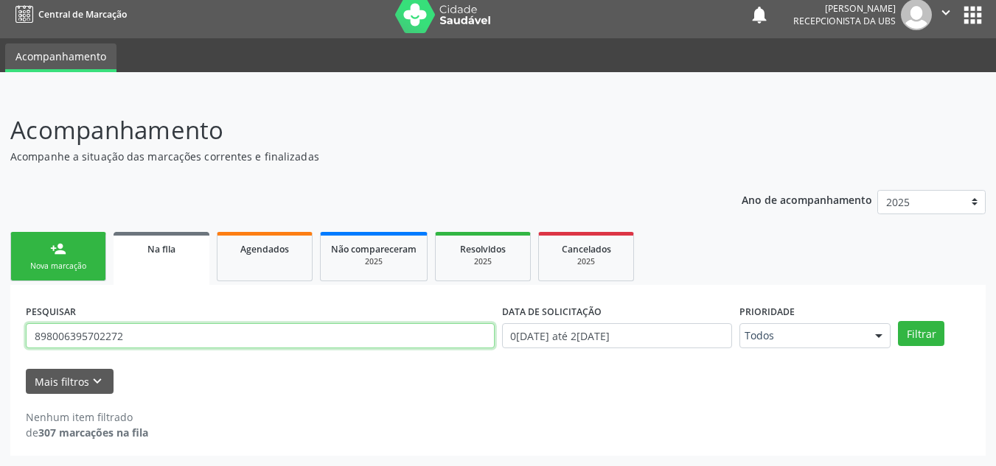
drag, startPoint x: 133, startPoint y: 336, endPoint x: 27, endPoint y: 332, distance: 106.2
click at [27, 332] on input "898006395702272" at bounding box center [260, 336] width 469 height 25
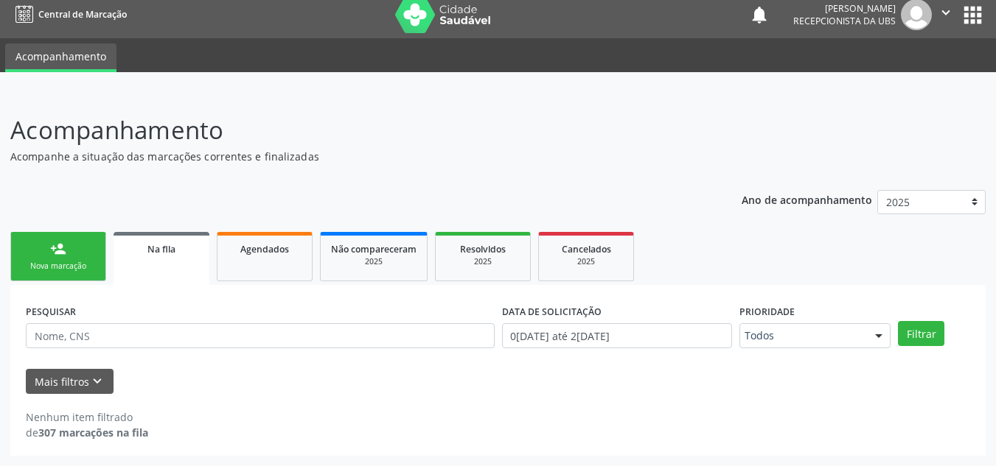
click at [68, 284] on ul "person_add Nova marcação Na fila Agendados Não compareceram 2025 Resolvidos 202…" at bounding box center [497, 256] width 975 height 57
click at [68, 275] on link "person_add Nova marcação" at bounding box center [58, 256] width 96 height 49
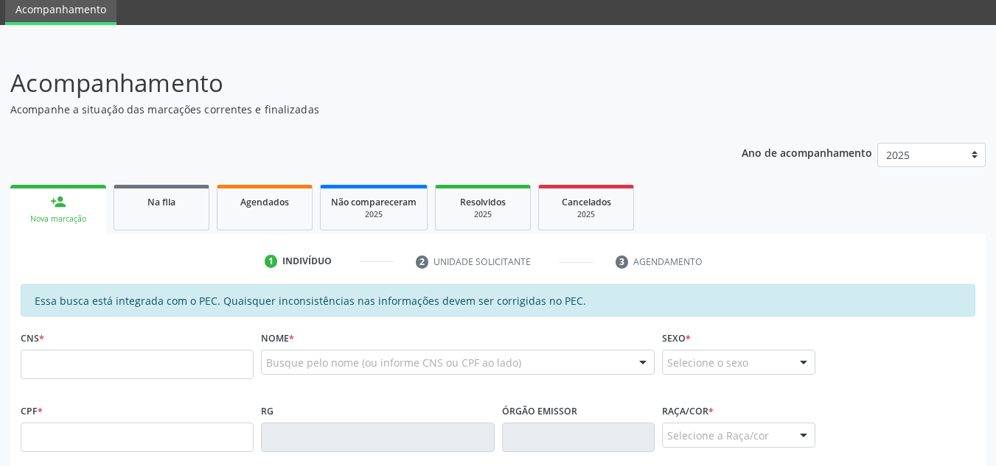
scroll to position [230, 0]
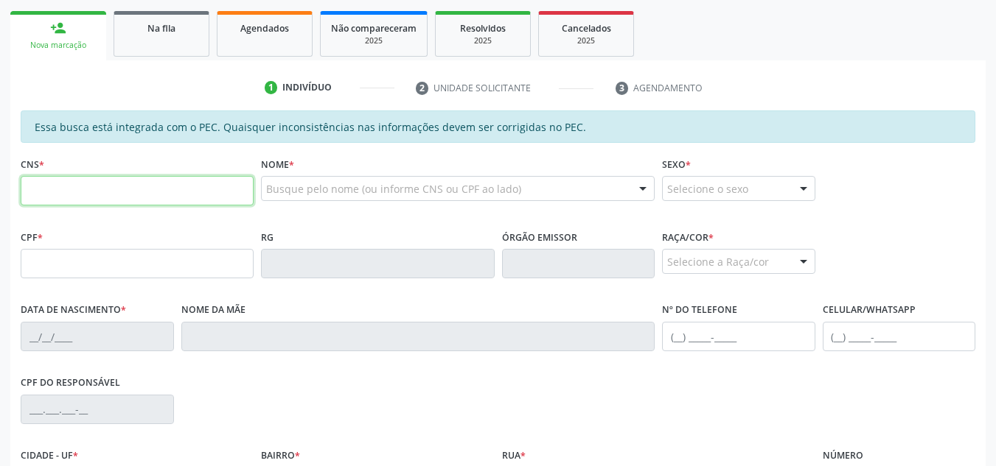
click at [49, 195] on input "text" at bounding box center [137, 190] width 233 height 29
type input "701 8032 9324 6678"
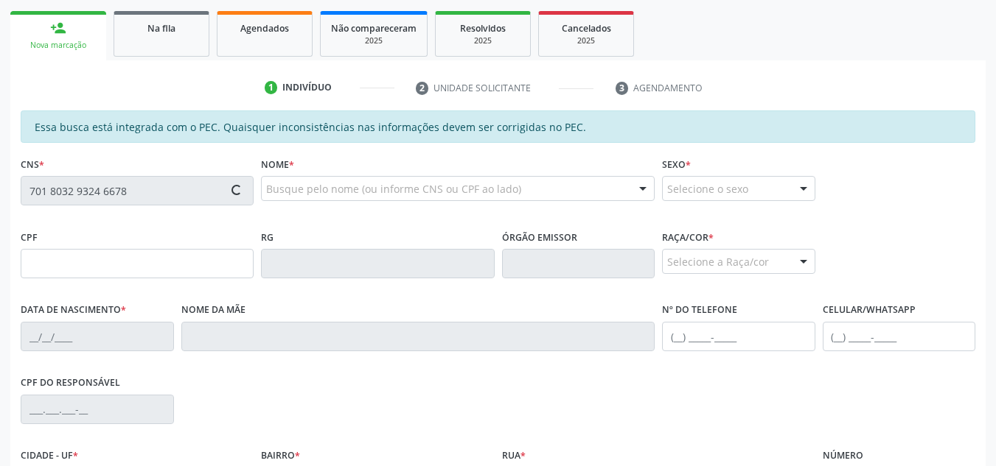
type input "127.737.704-98"
type input "22/06/2001"
type input "Maria Benedita Lima dos Santos"
type input "(82) 99436-0750"
type input "S/N"
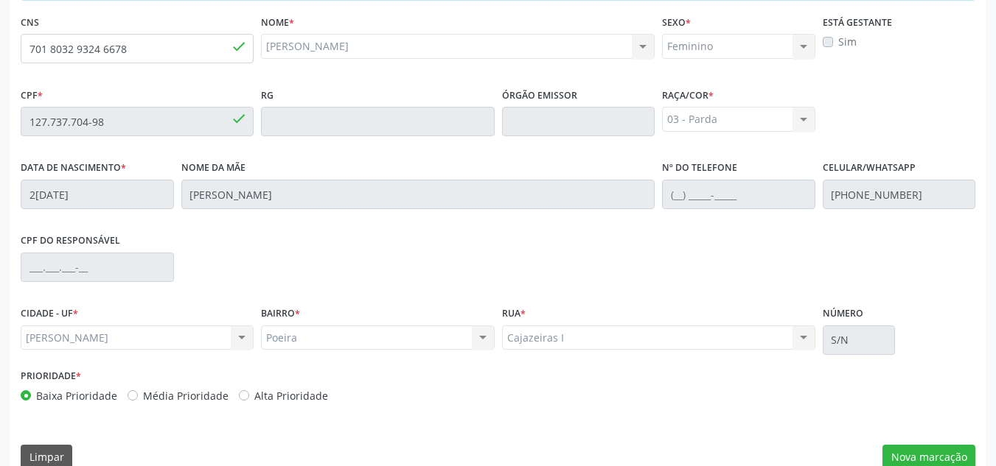
scroll to position [396, 0]
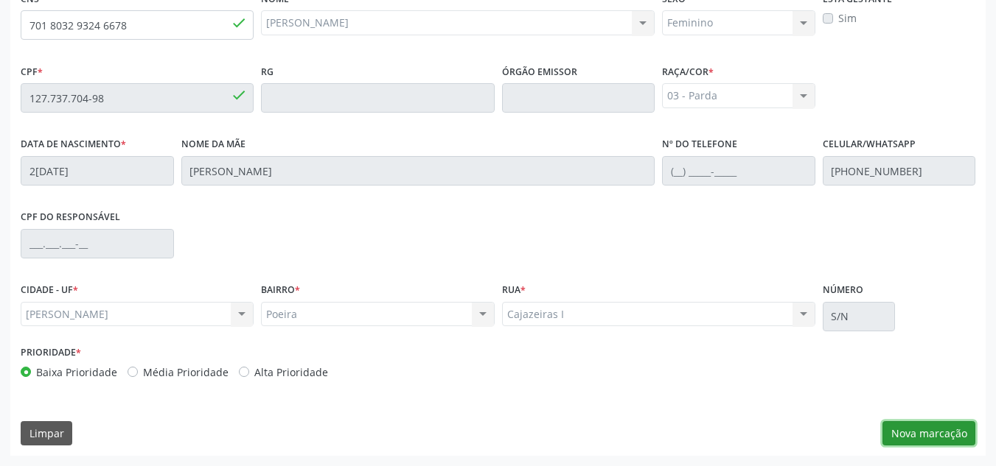
click at [922, 427] on button "Nova marcação" at bounding box center [928, 434] width 93 height 25
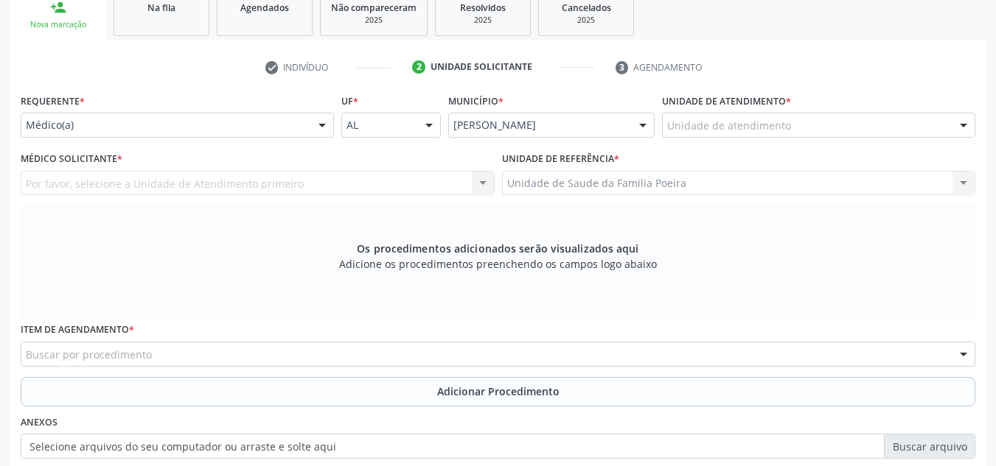
scroll to position [248, 0]
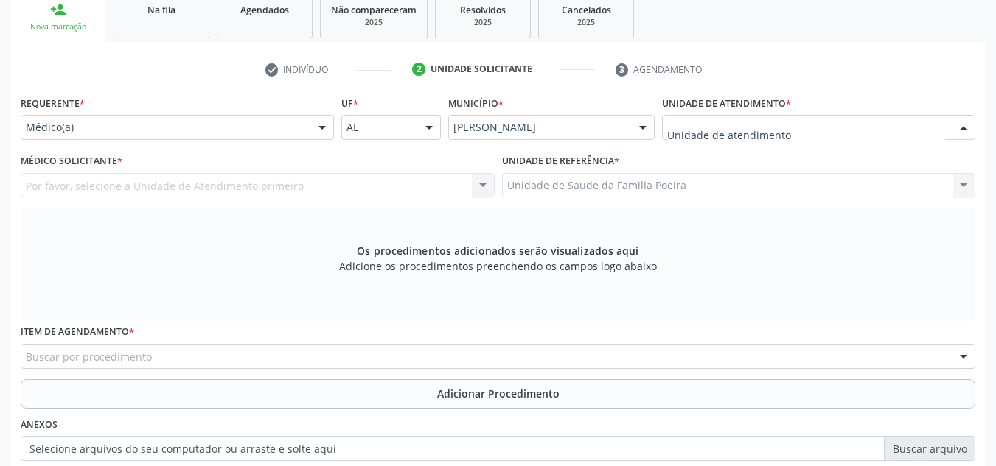
click at [828, 133] on div at bounding box center [818, 127] width 313 height 25
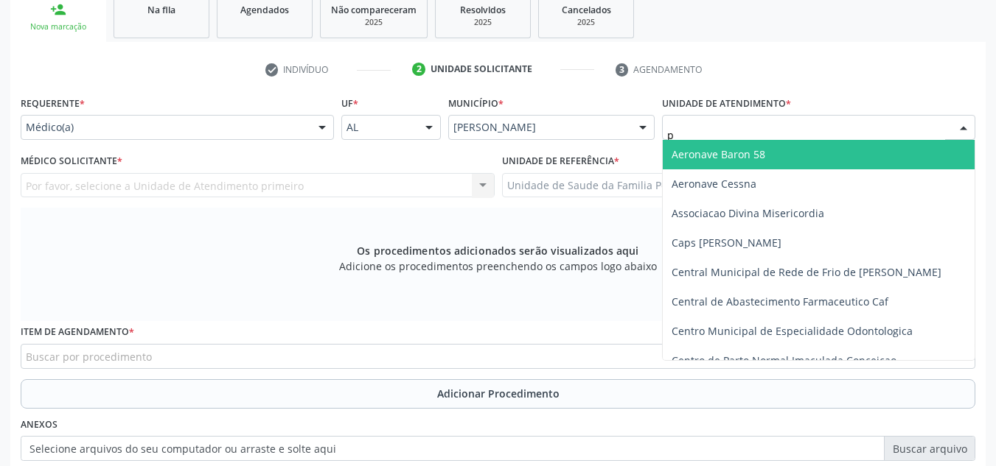
type input "po"
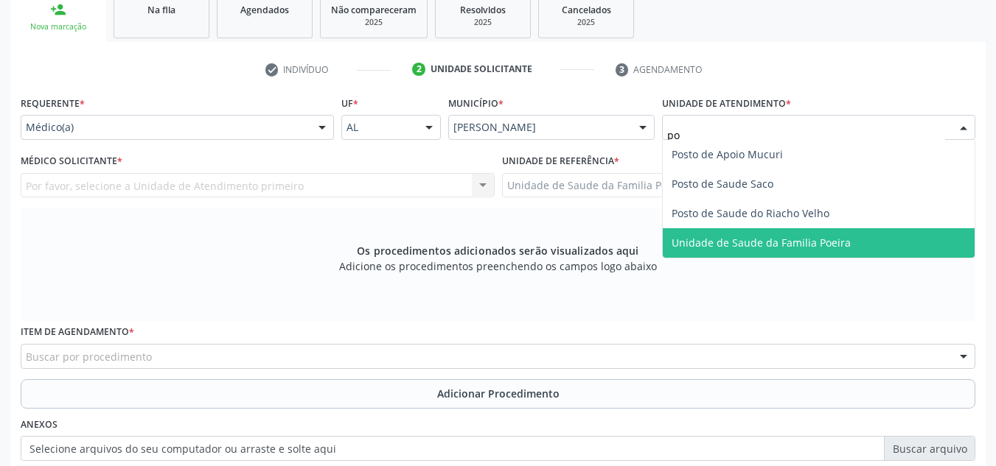
click at [807, 251] on span "Unidade de Saude da Familia Poeira" at bounding box center [818, 242] width 312 height 29
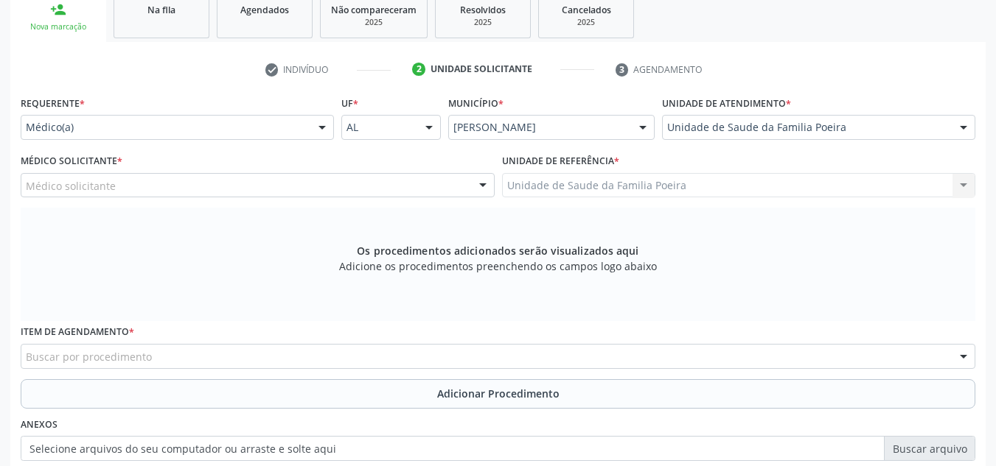
click at [59, 137] on div "Médico(a)" at bounding box center [177, 127] width 313 height 25
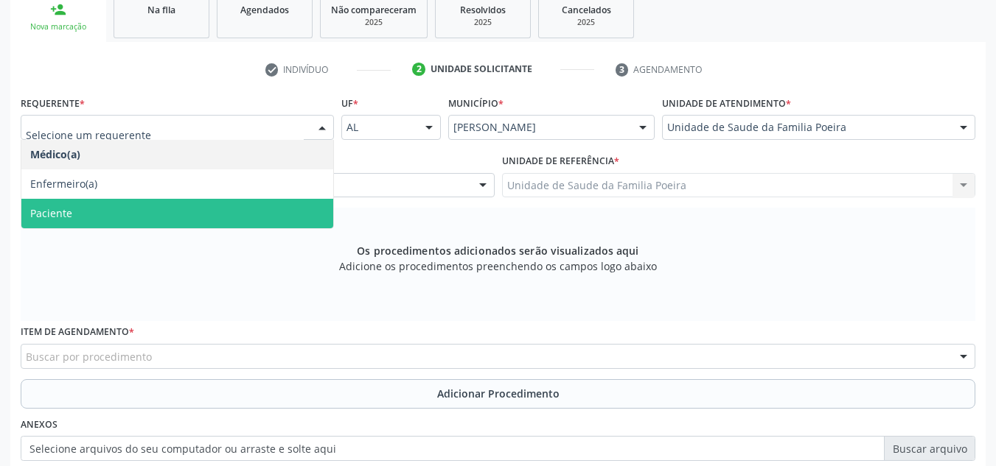
click at [57, 211] on span "Paciente" at bounding box center [51, 213] width 42 height 14
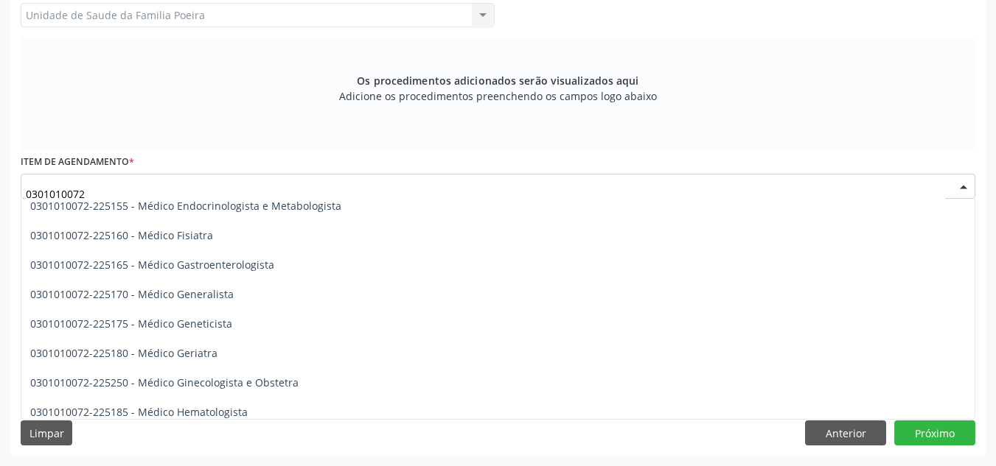
scroll to position [634, 0]
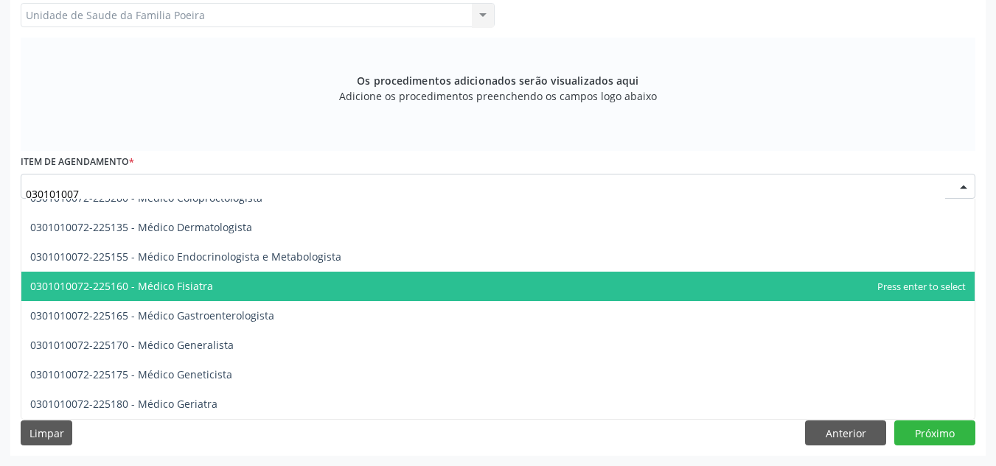
type input "03010100"
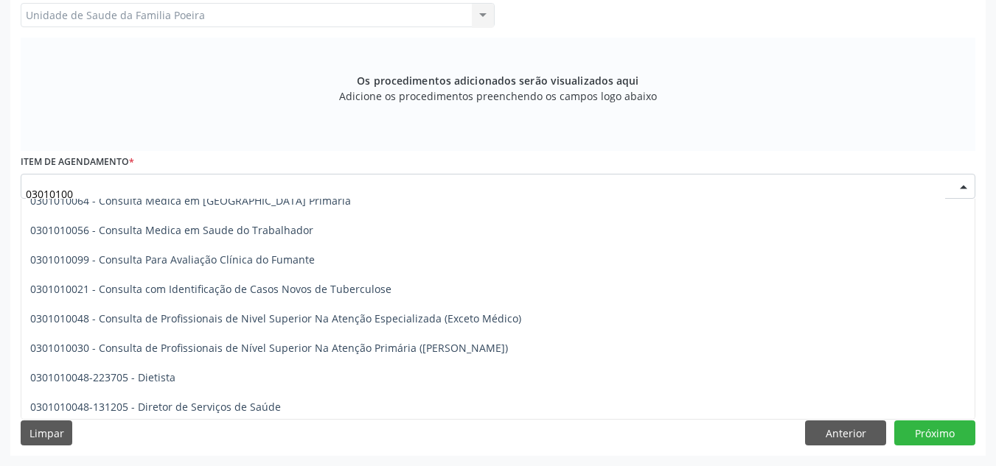
scroll to position [811, 0]
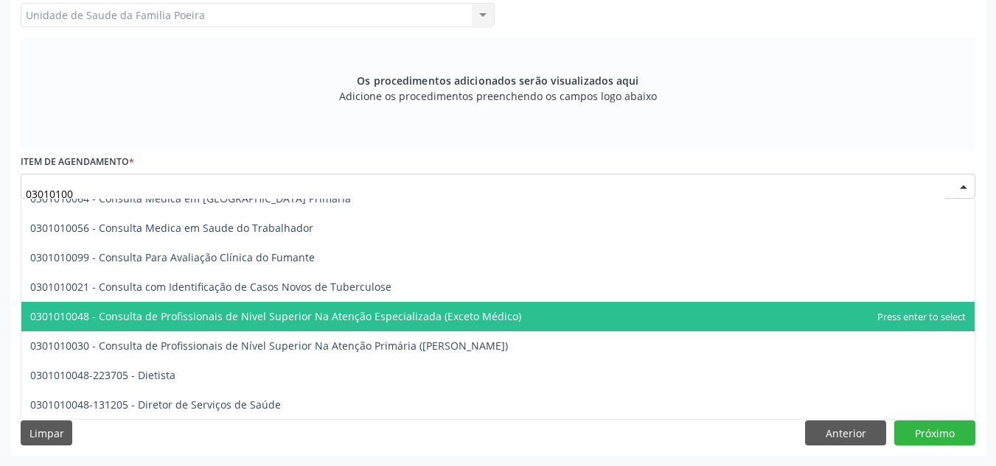
click at [410, 315] on span "0301010048 - Consulta de Profissionais de Nivel Superior Na Atenção Especializa…" at bounding box center [275, 317] width 491 height 14
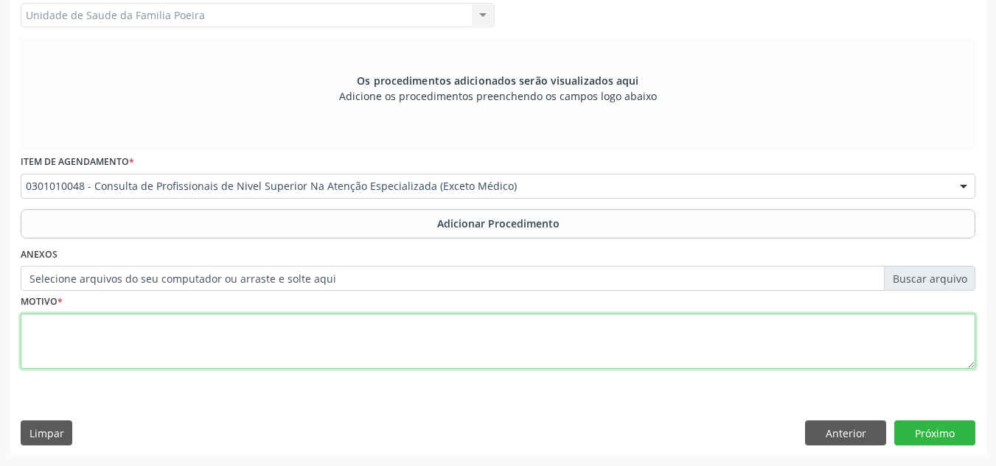
click at [250, 348] on textarea at bounding box center [498, 342] width 954 height 56
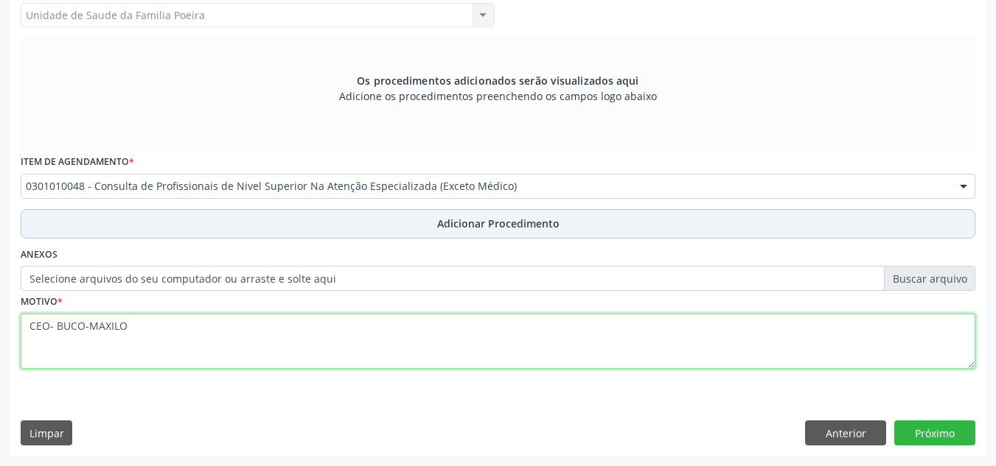
type textarea "CEO- BUCO-MAXILO"
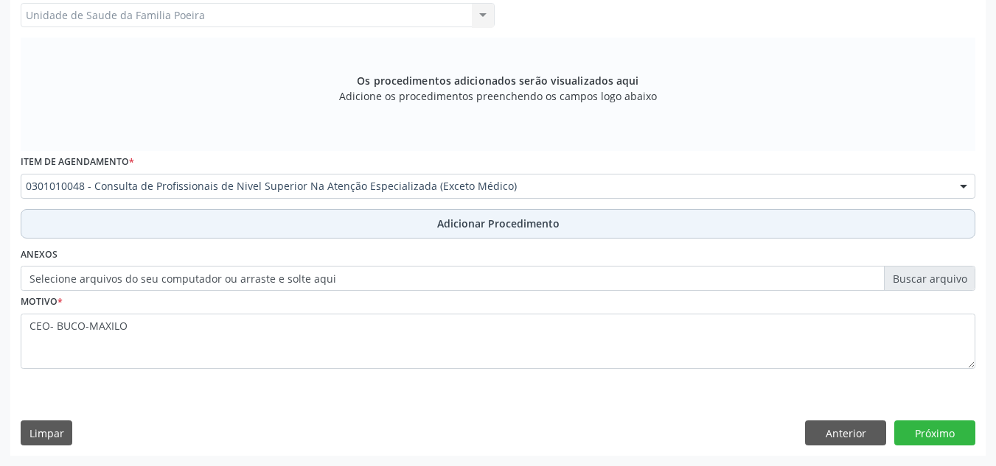
click at [406, 220] on button "Adicionar Procedimento" at bounding box center [498, 223] width 954 height 29
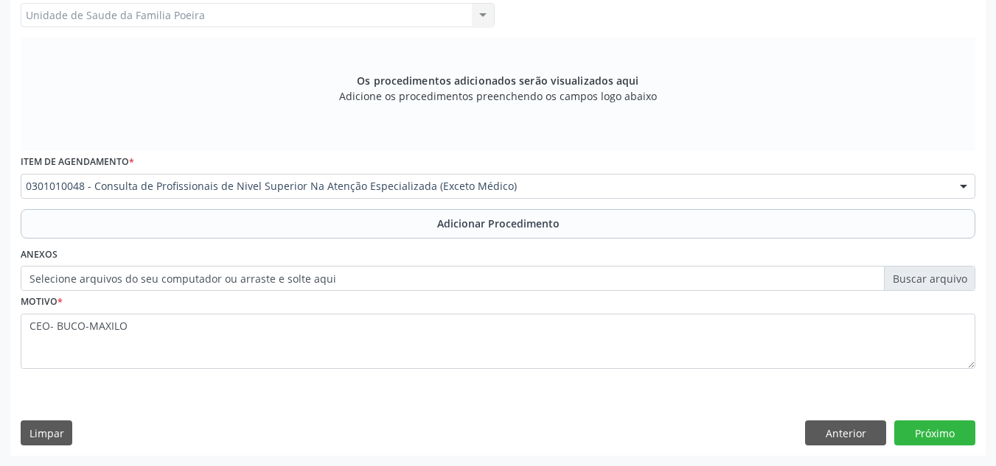
scroll to position [363, 0]
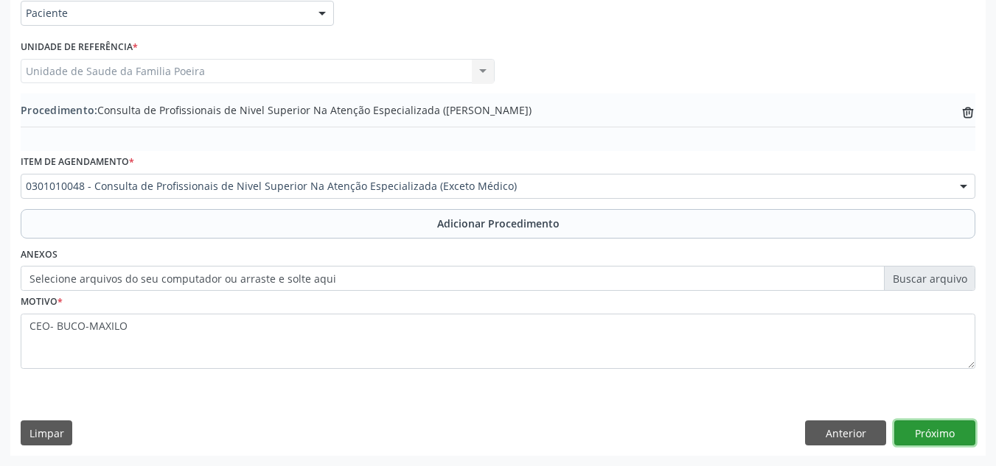
click at [932, 432] on button "Próximo" at bounding box center [934, 433] width 81 height 25
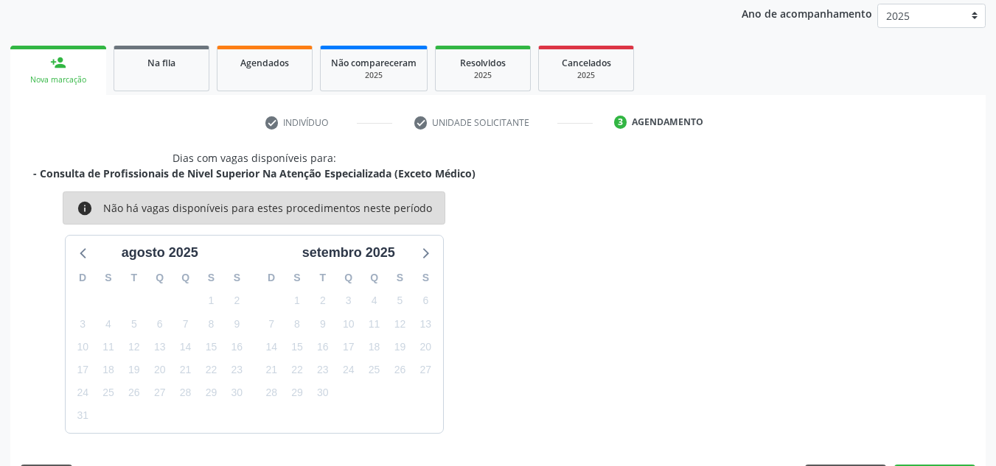
scroll to position [239, 0]
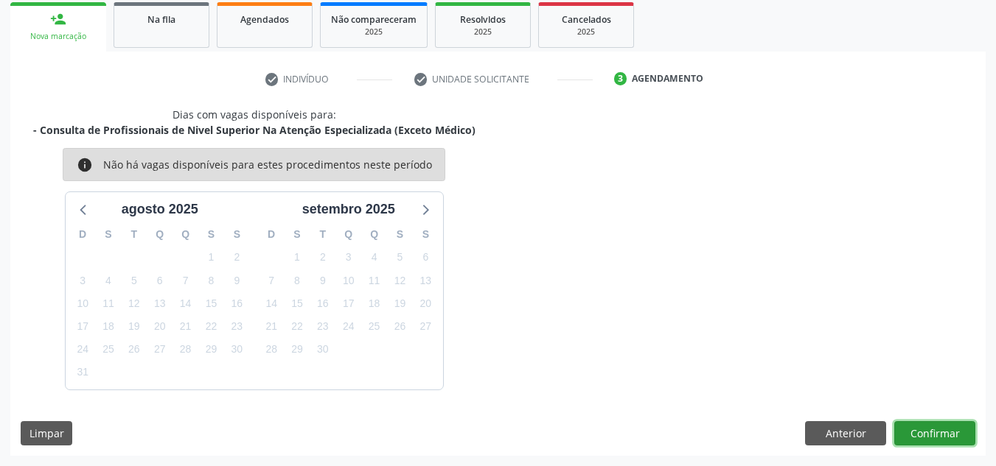
click at [955, 430] on button "Confirmar" at bounding box center [934, 434] width 81 height 25
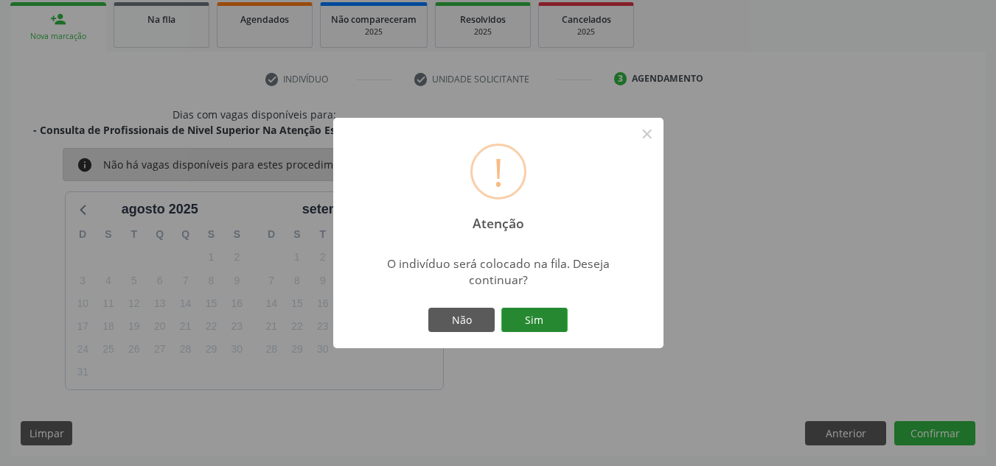
click at [536, 327] on button "Sim" at bounding box center [534, 320] width 66 height 25
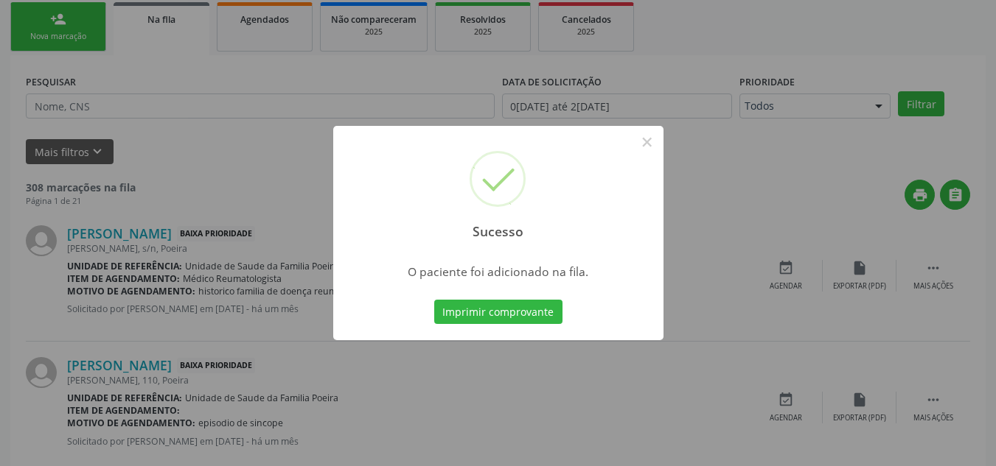
scroll to position [41, 0]
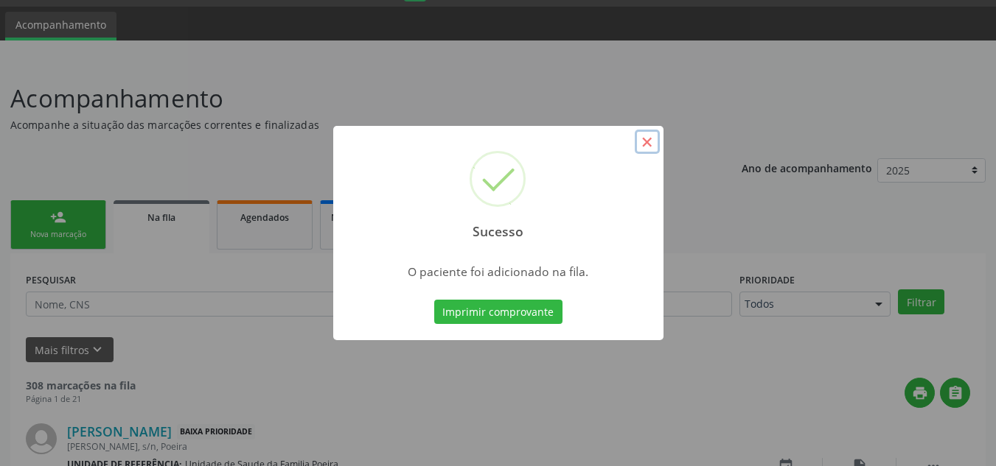
click at [643, 140] on button "×" at bounding box center [646, 142] width 25 height 25
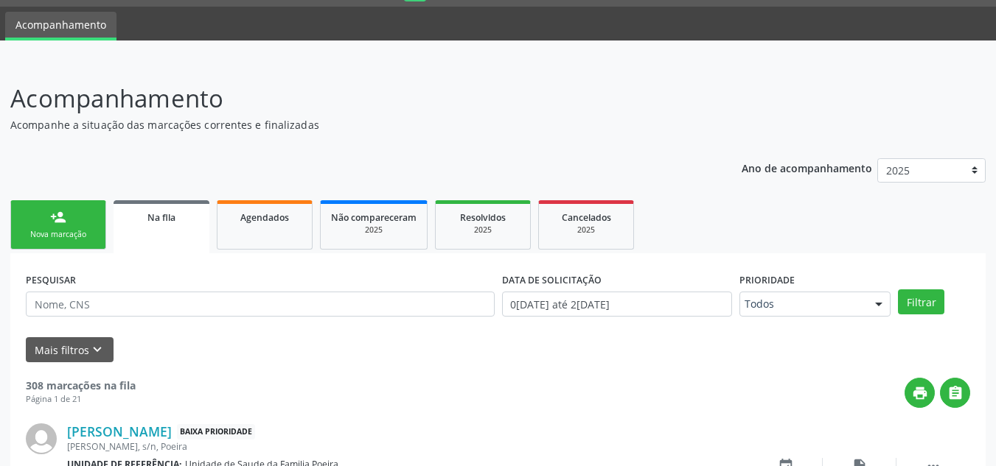
click at [57, 225] on div "person_add" at bounding box center [58, 217] width 16 height 16
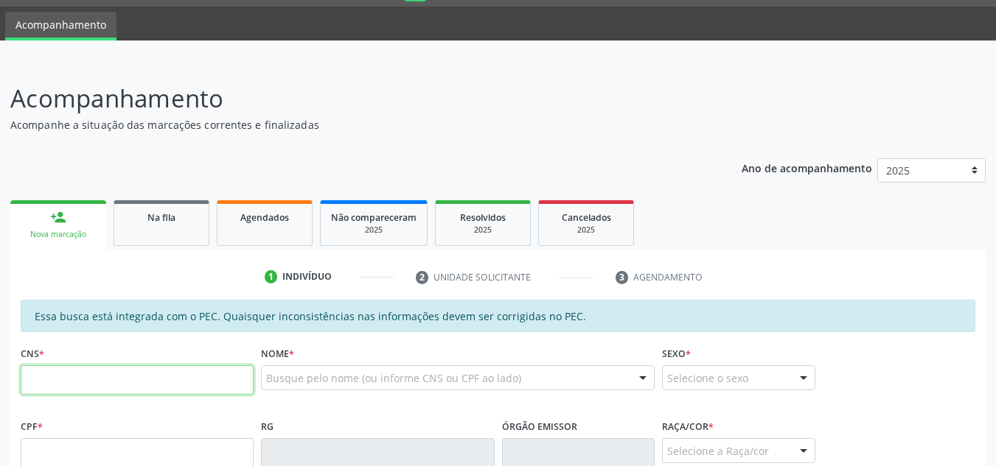
click at [77, 371] on input "text" at bounding box center [137, 380] width 233 height 29
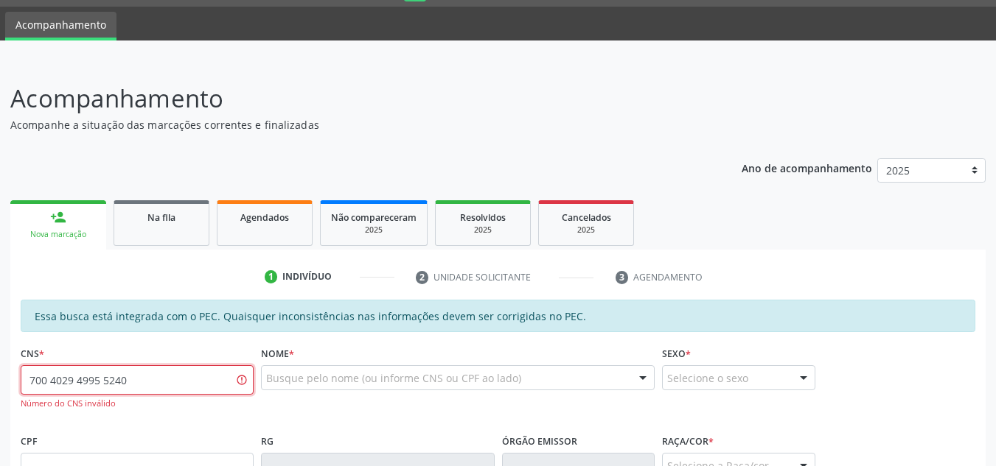
type input "700 4029 4995 5240"
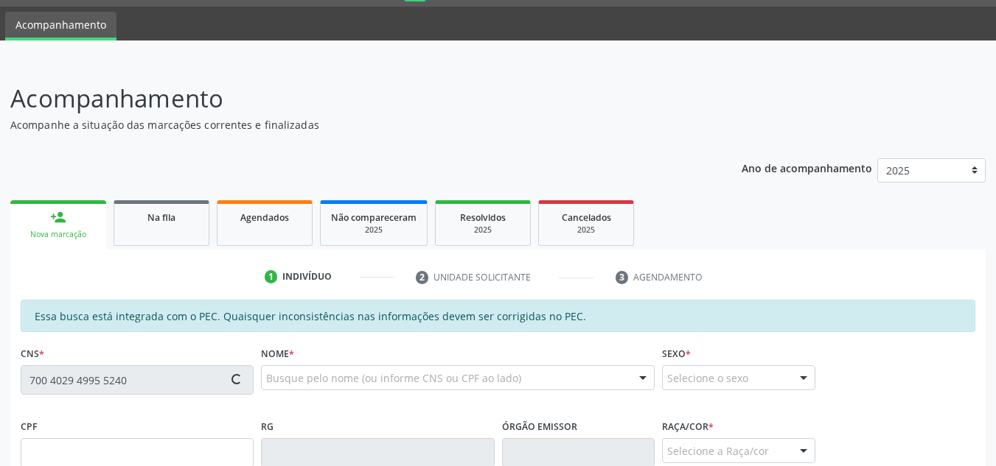
type input "077.922.544-96"
type input "05/09/1983"
type input "Josefa Cristina dos Santos"
type input "(82) 99332-2054"
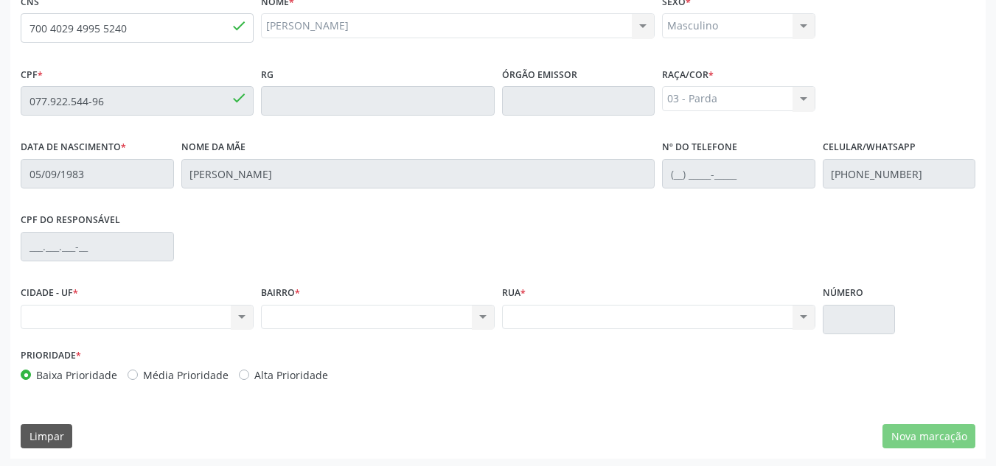
scroll to position [396, 0]
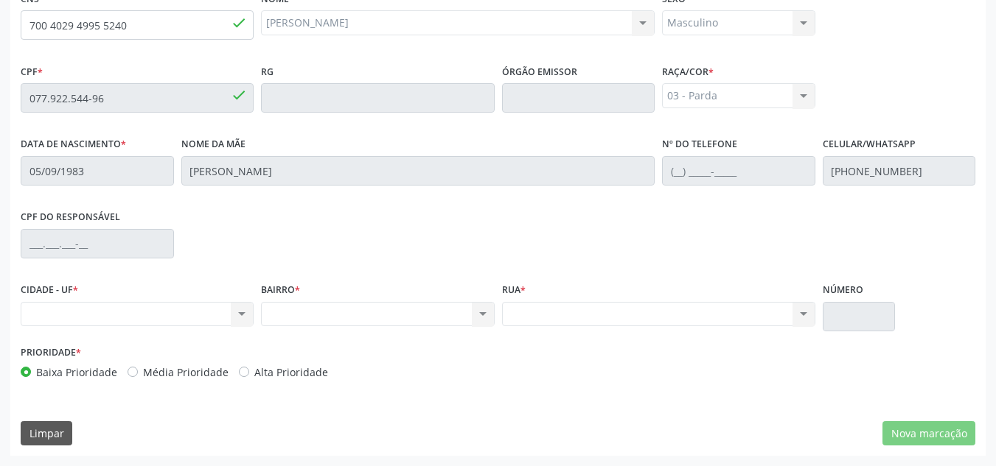
click at [234, 310] on div "Nenhum resultado encontrado para: " " Não há nenhuma opção para ser exibida." at bounding box center [137, 314] width 233 height 25
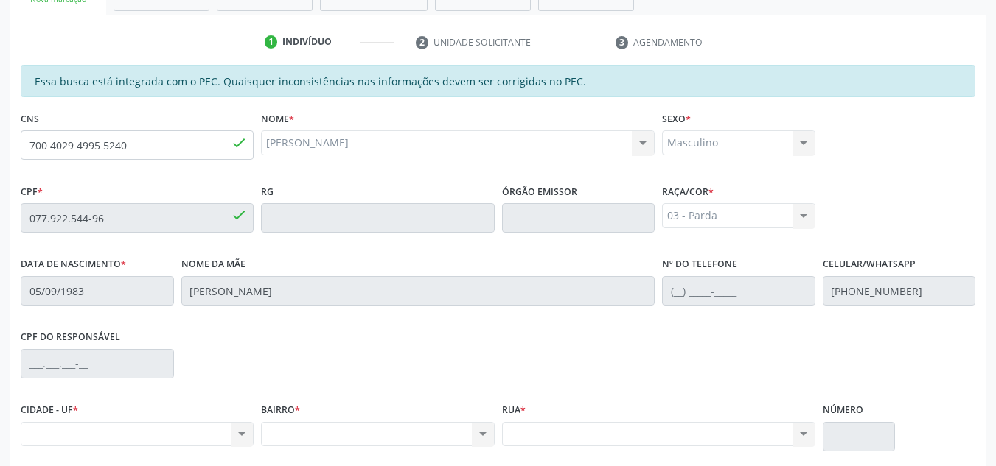
scroll to position [248, 0]
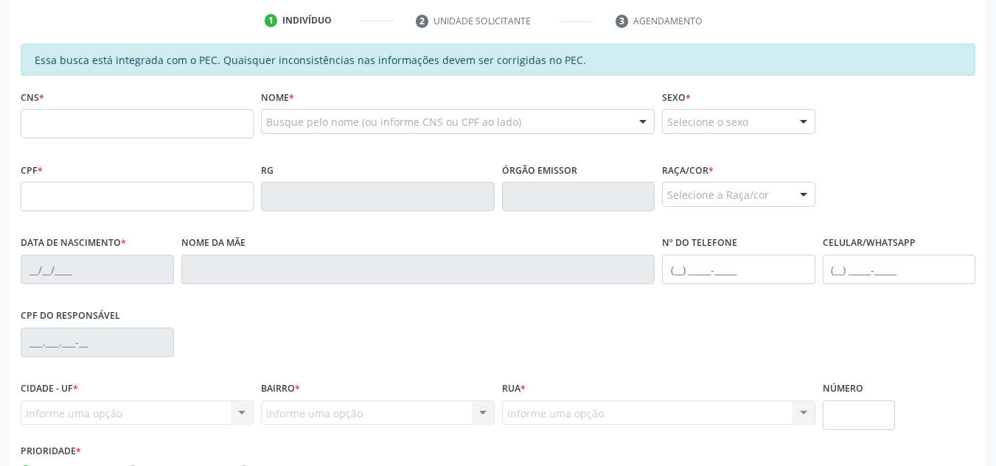
scroll to position [297, 0]
paste input "703 1098 3572 2860"
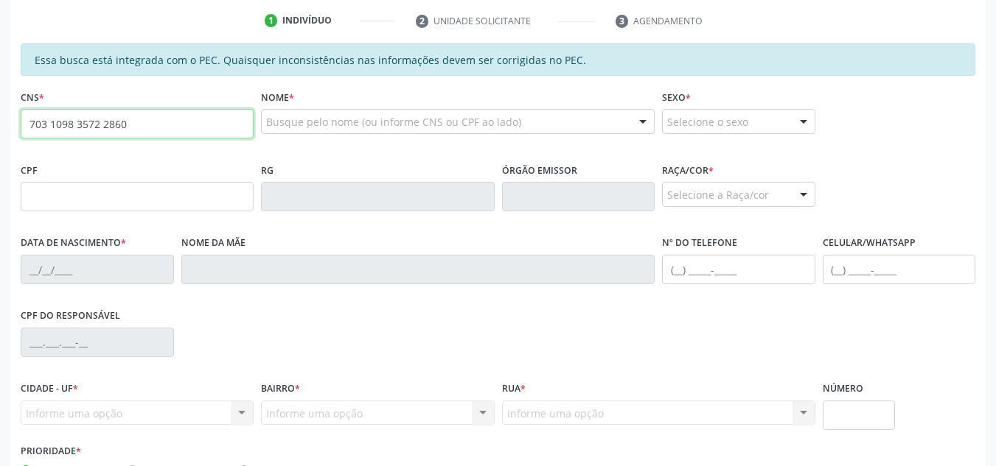
type input "703 1098 3572 2860"
type input "052.488.934-10"
type input "18[DATE]"
type input "[PERSON_NAME]"
type input "[PHONE_NUMBER]"
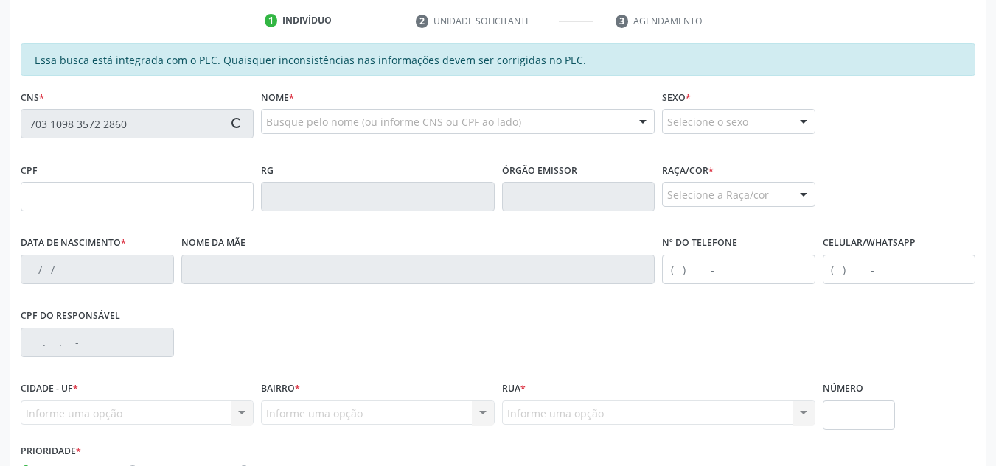
type input "151"
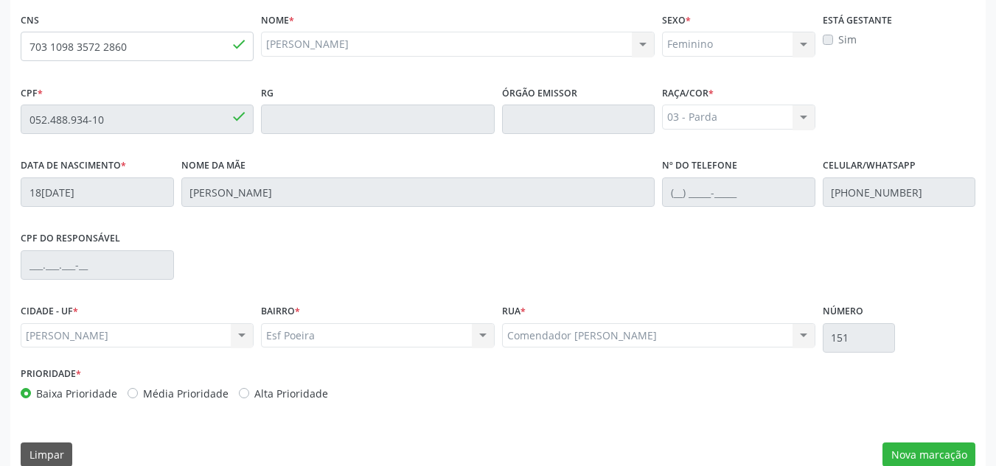
scroll to position [396, 0]
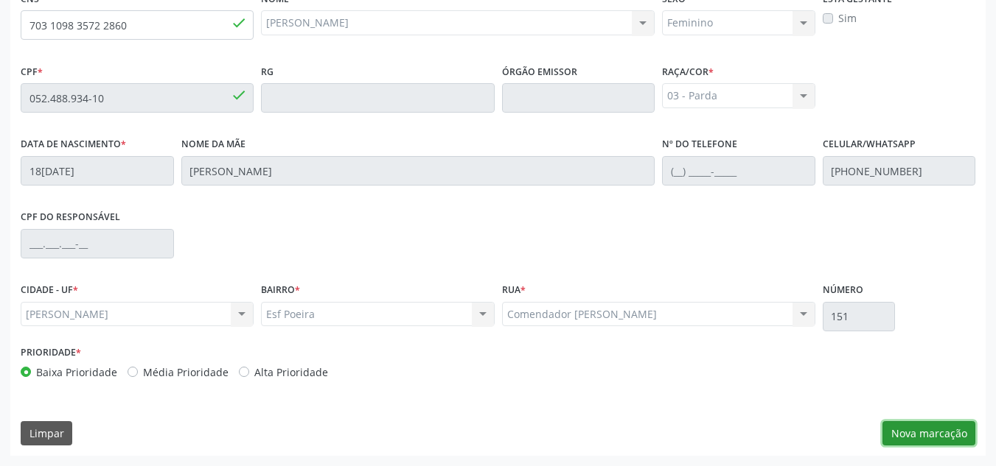
click at [957, 435] on button "Nova marcação" at bounding box center [928, 434] width 93 height 25
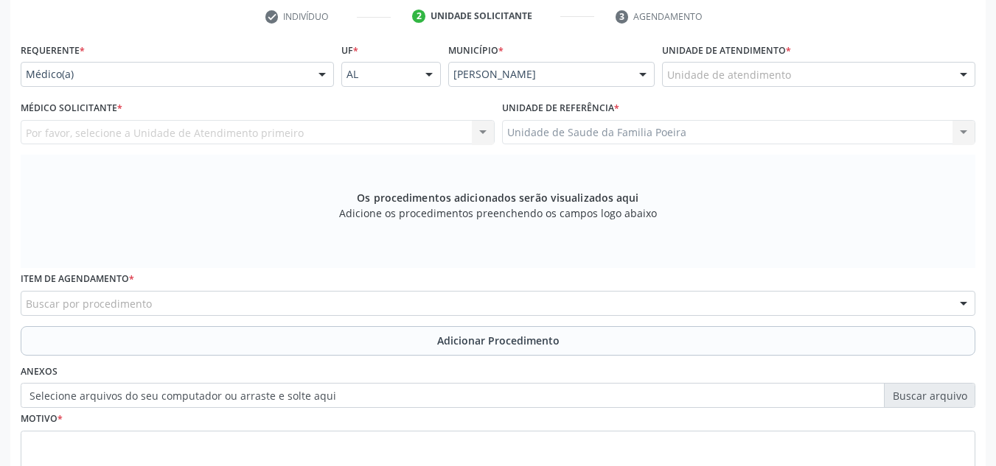
scroll to position [248, 0]
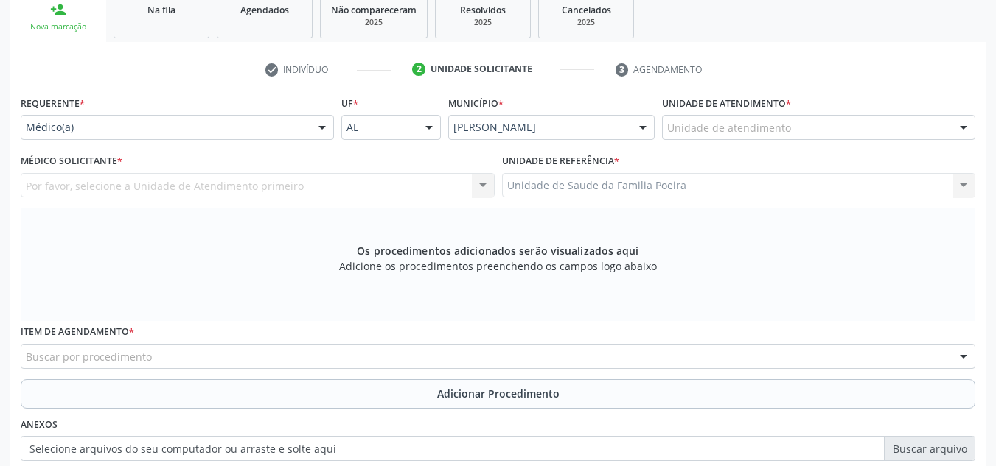
click at [804, 118] on div "Unidade de atendimento" at bounding box center [818, 127] width 313 height 25
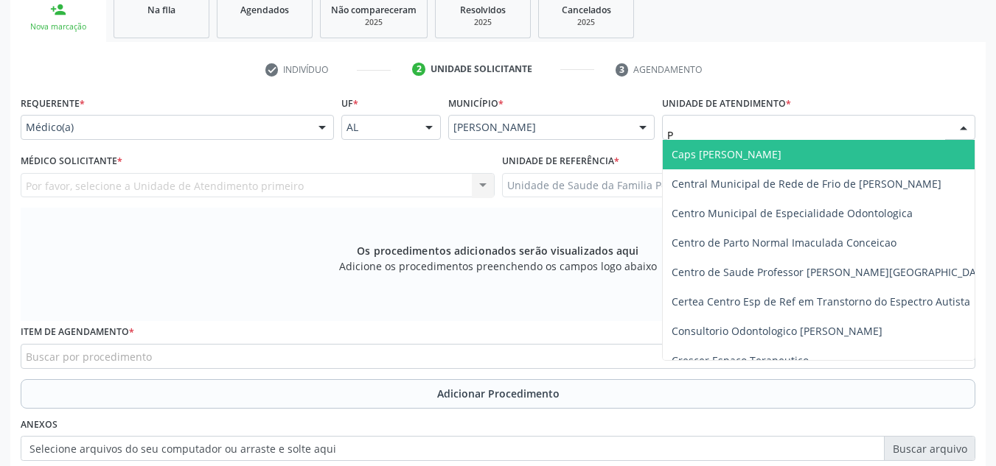
type input "PO"
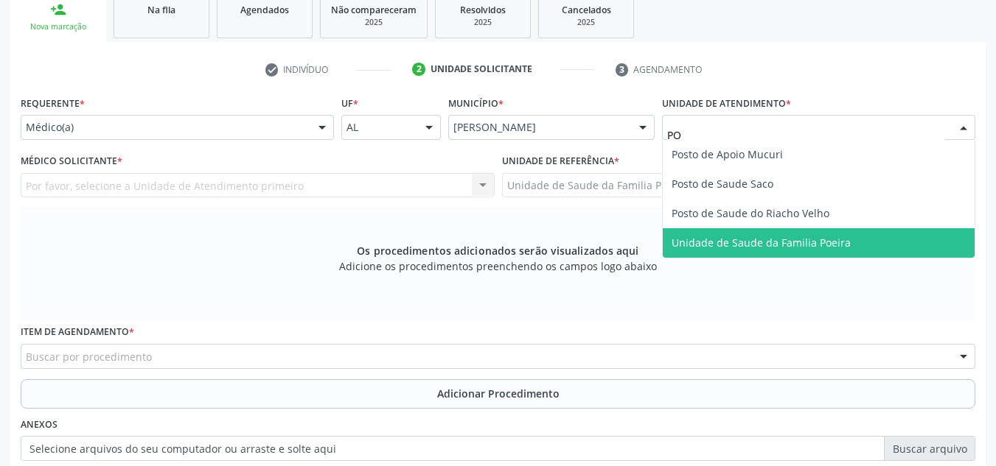
click at [733, 247] on span "Unidade de Saude da Familia Poeira" at bounding box center [760, 243] width 179 height 14
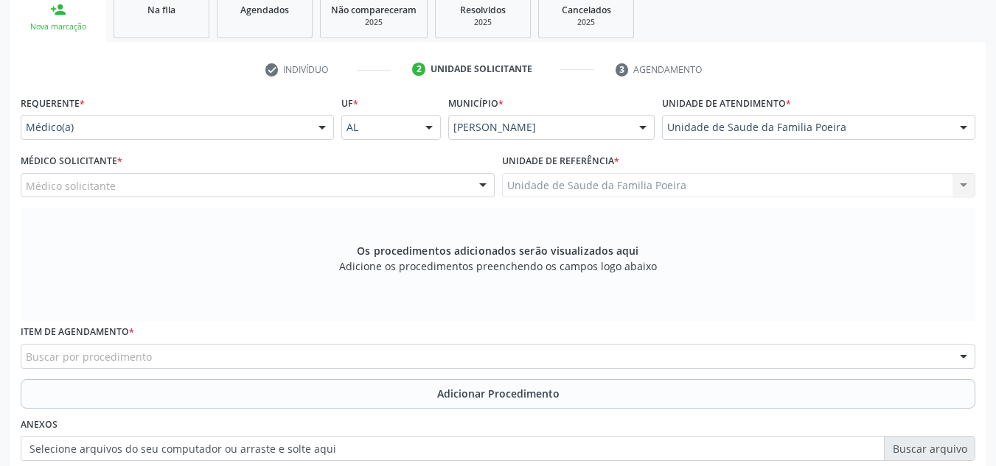
click at [157, 181] on div "Médico solicitante" at bounding box center [258, 185] width 474 height 25
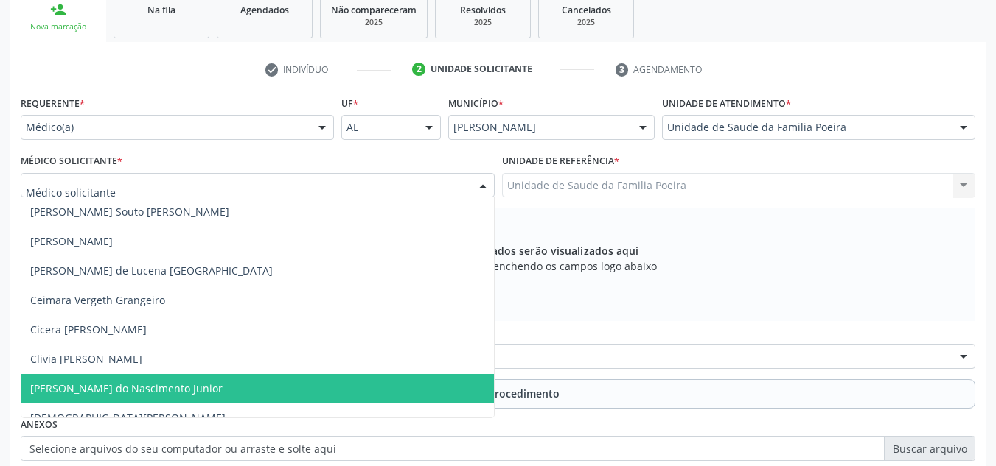
click at [129, 394] on span "[PERSON_NAME] do Nascimento Junior" at bounding box center [126, 389] width 192 height 14
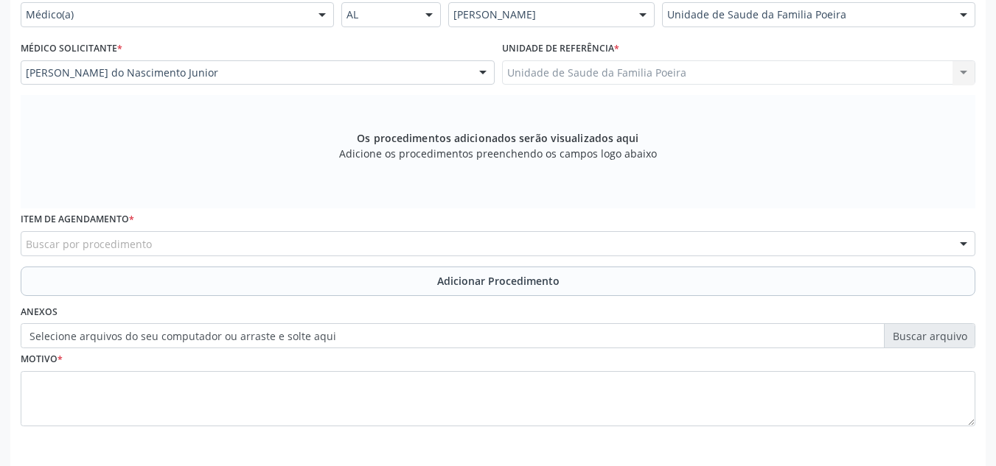
scroll to position [419, 0]
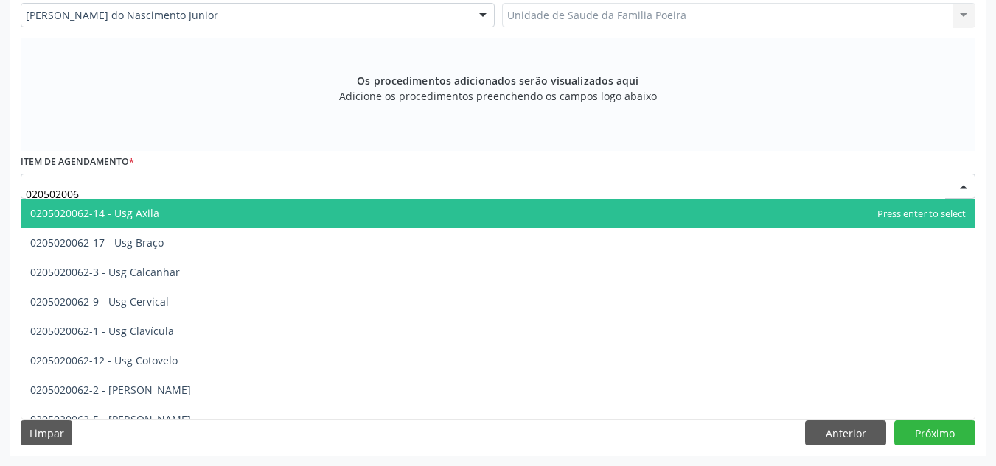
type input "0205020062"
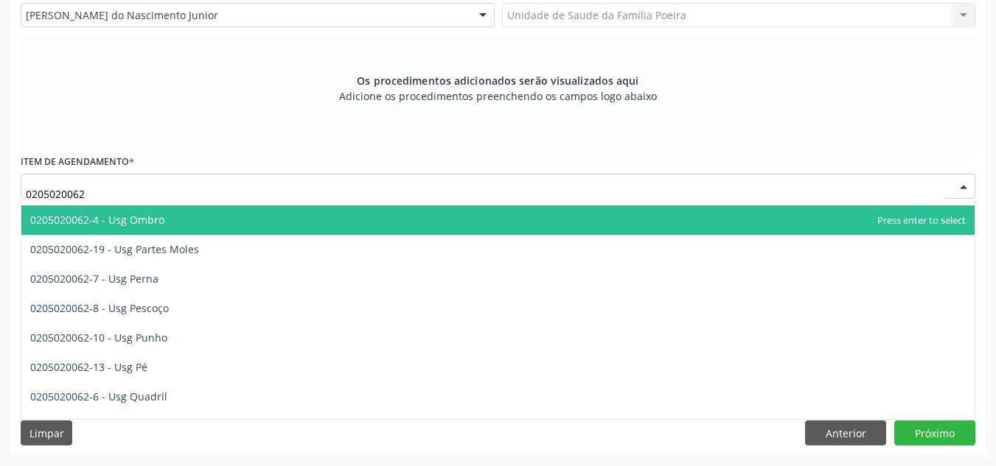
scroll to position [295, 0]
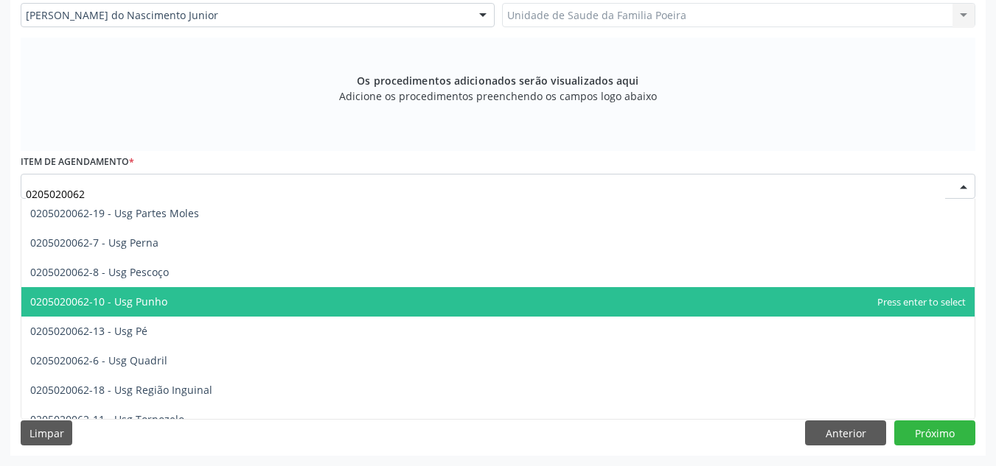
click at [163, 304] on span "0205020062-10 - Usg Punho" at bounding box center [98, 302] width 137 height 14
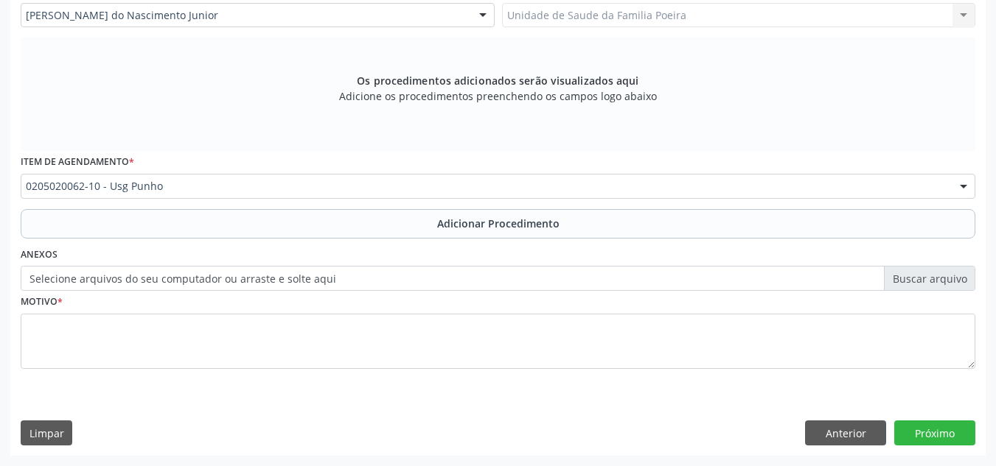
click at [89, 306] on div "Motivo *" at bounding box center [498, 330] width 954 height 78
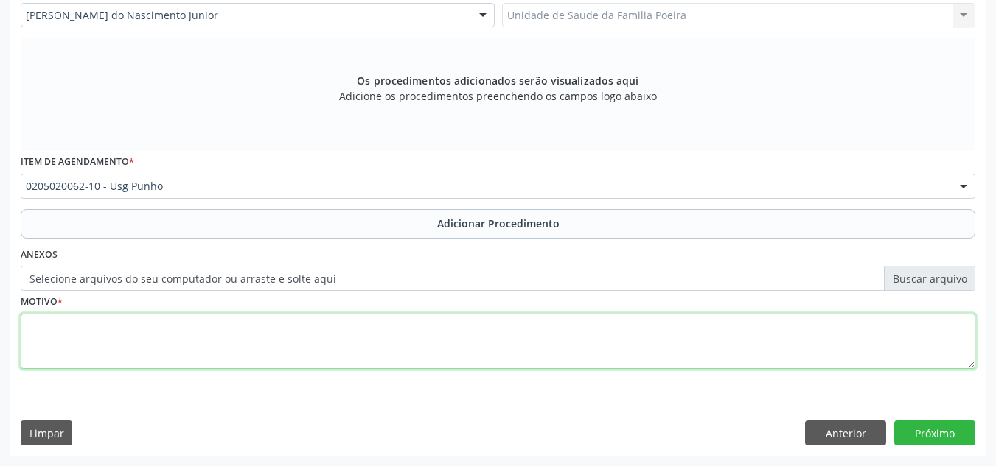
click at [93, 333] on textarea at bounding box center [498, 342] width 954 height 56
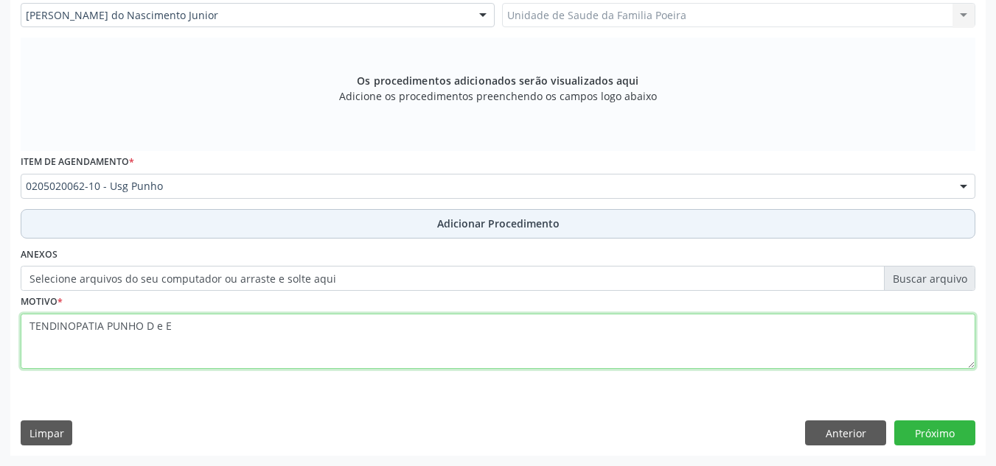
type textarea "TENDINOPATIA PUNHO D e E"
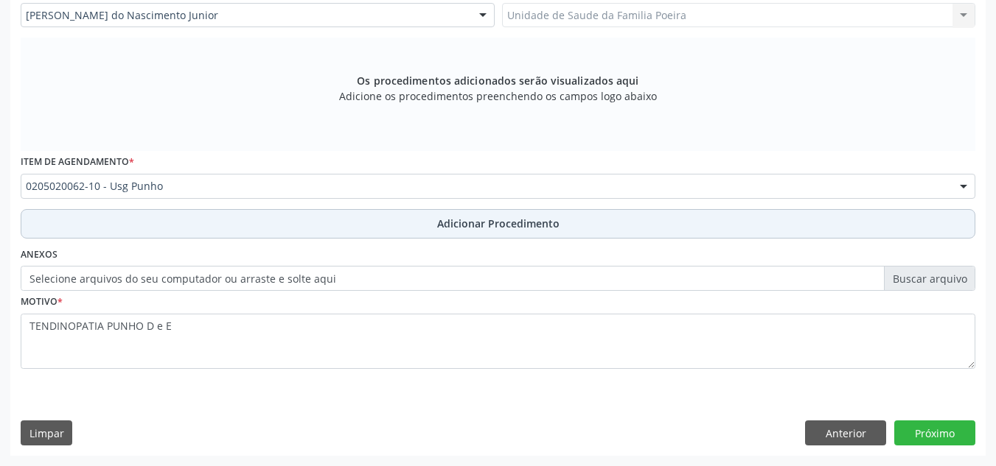
drag, startPoint x: 463, startPoint y: 230, endPoint x: 679, endPoint y: 237, distance: 216.8
click at [483, 232] on button "Adicionar Procedimento" at bounding box center [498, 223] width 954 height 29
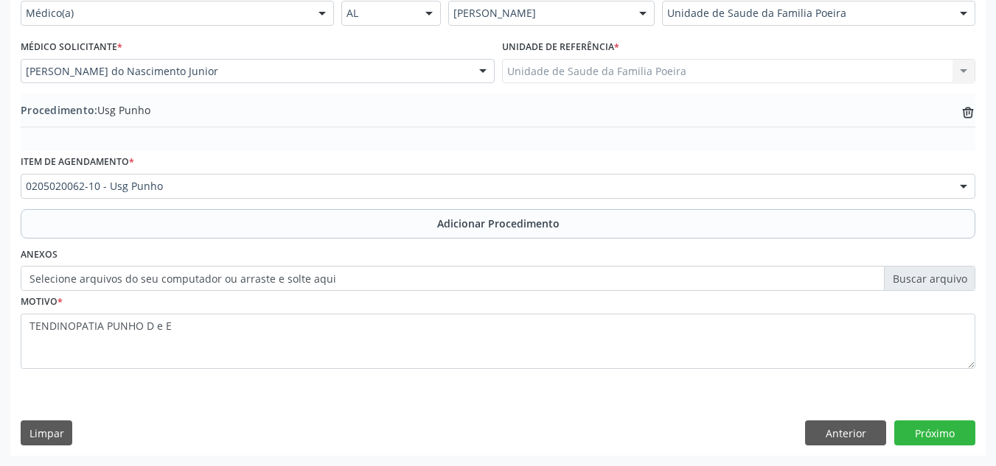
scroll to position [363, 0]
click at [938, 438] on button "Próximo" at bounding box center [934, 433] width 81 height 25
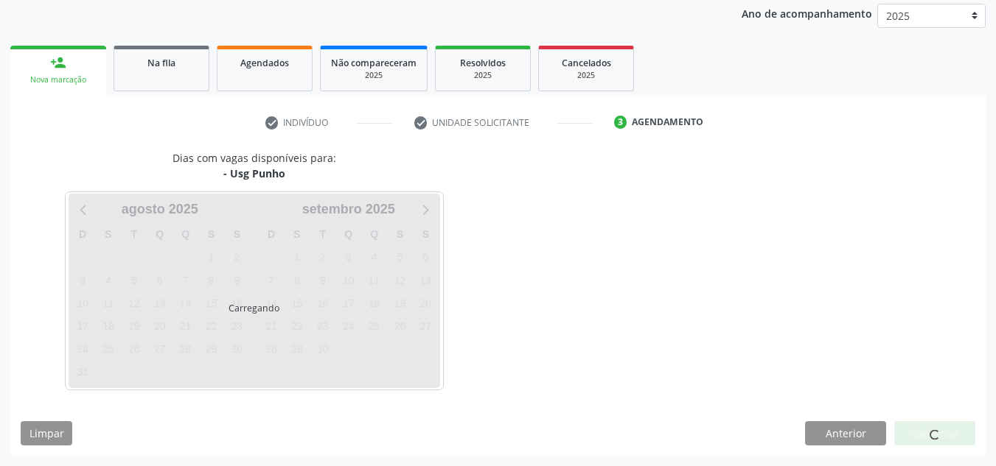
scroll to position [239, 0]
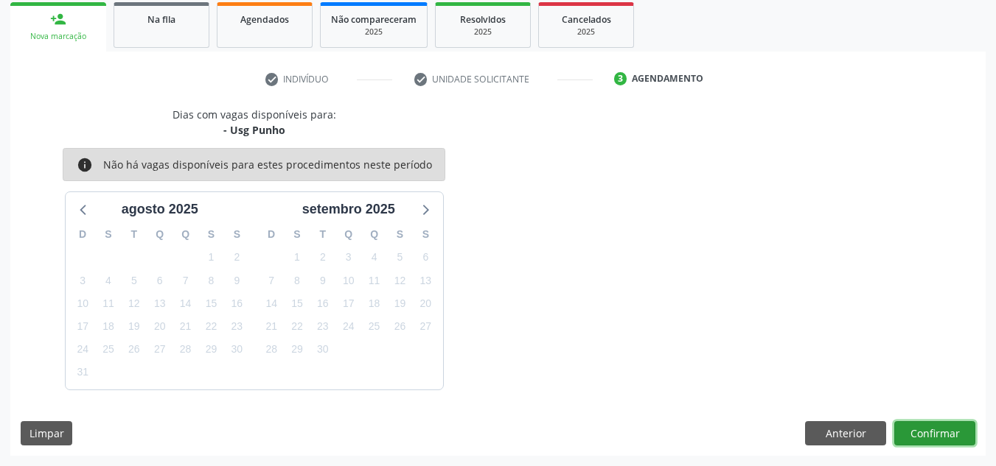
click at [932, 433] on button "Confirmar" at bounding box center [934, 434] width 81 height 25
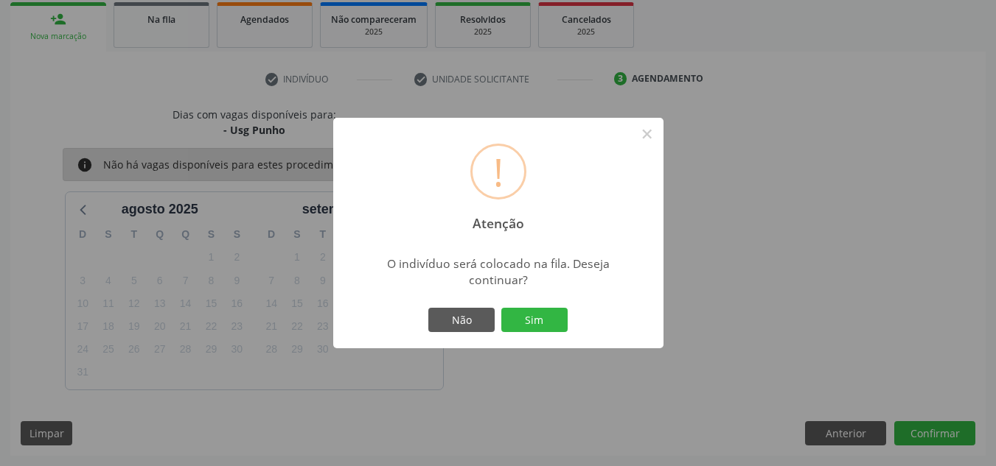
drag, startPoint x: 515, startPoint y: 322, endPoint x: 513, endPoint y: 290, distance: 31.8
click at [515, 318] on button "Sim" at bounding box center [534, 320] width 66 height 25
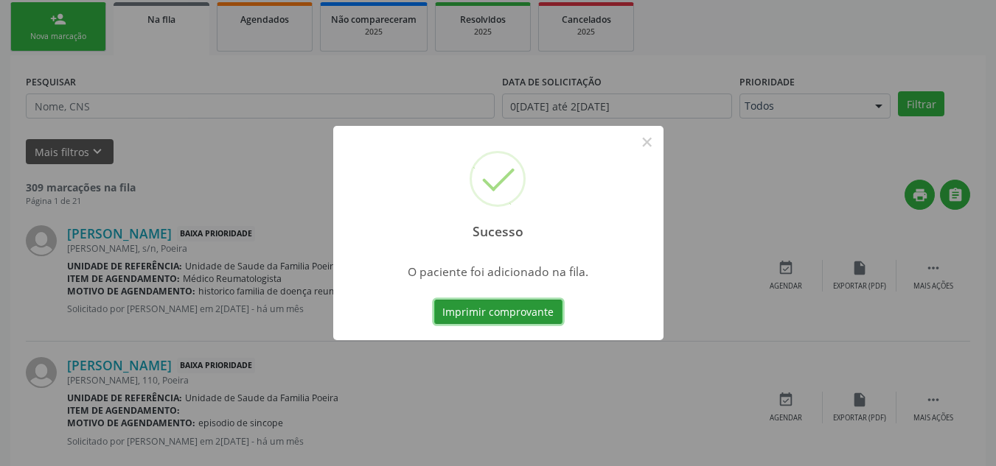
scroll to position [41, 0]
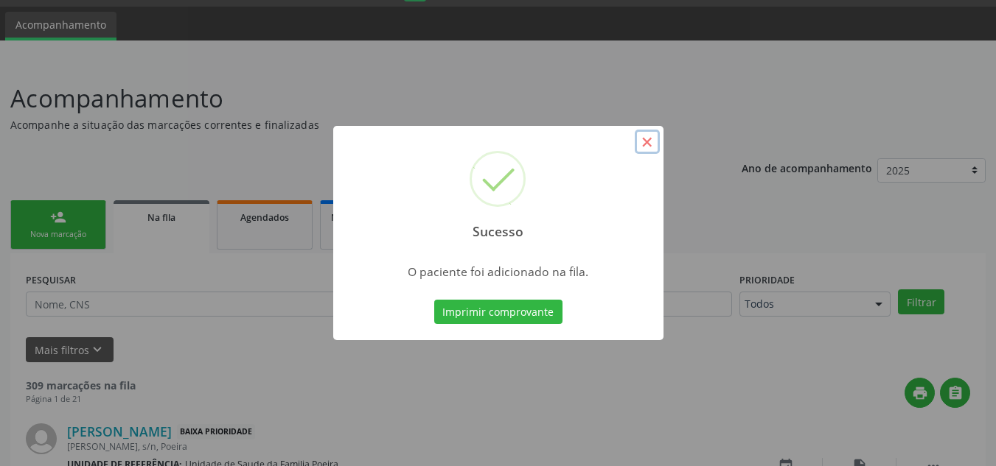
click at [645, 144] on button "×" at bounding box center [646, 142] width 25 height 25
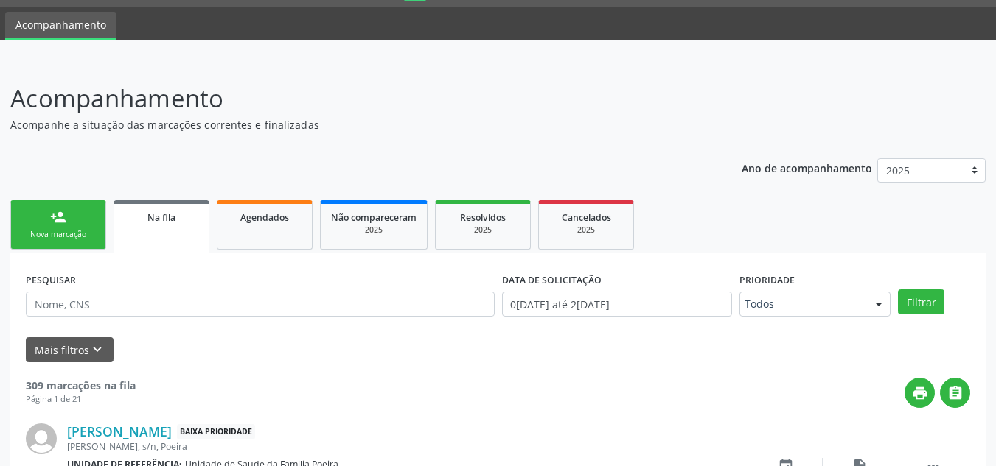
click at [74, 237] on div "Nova marcação" at bounding box center [58, 234] width 74 height 11
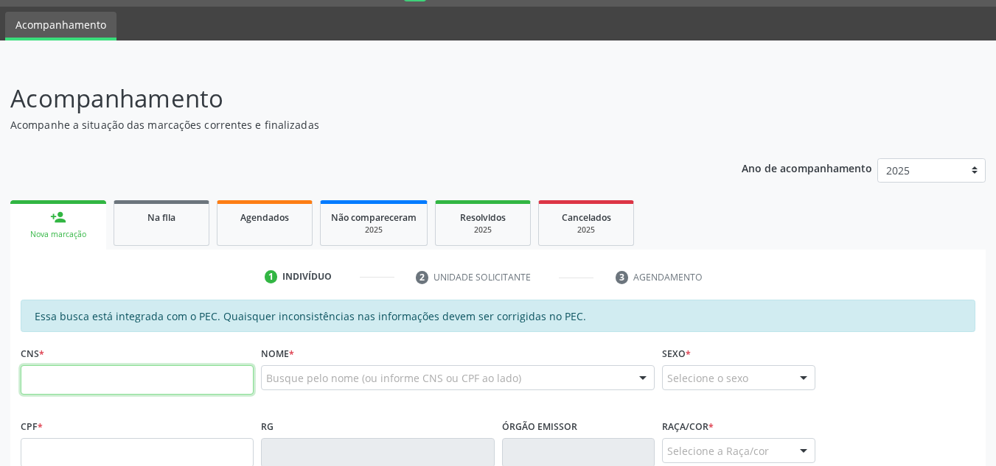
click at [142, 382] on input "text" at bounding box center [137, 380] width 233 height 29
type input "703 4002 2692 3911"
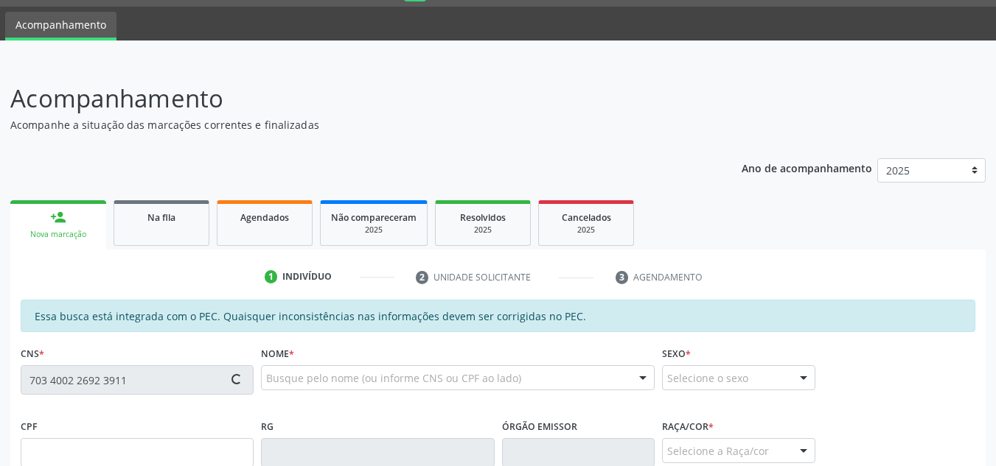
type input "870.211.374-00"
type input "3[DATE]"
type input "[PERSON_NAME]"
type input "[PHONE_NUMBER]"
type input "01"
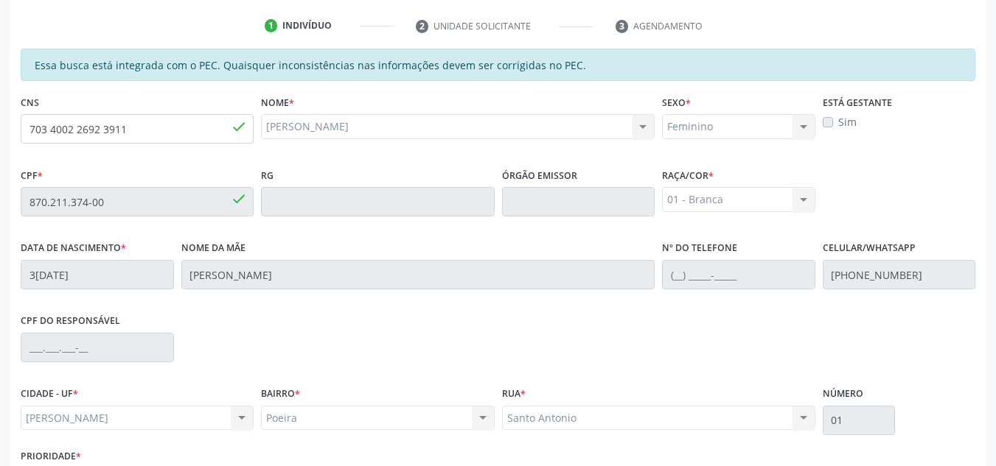
scroll to position [396, 0]
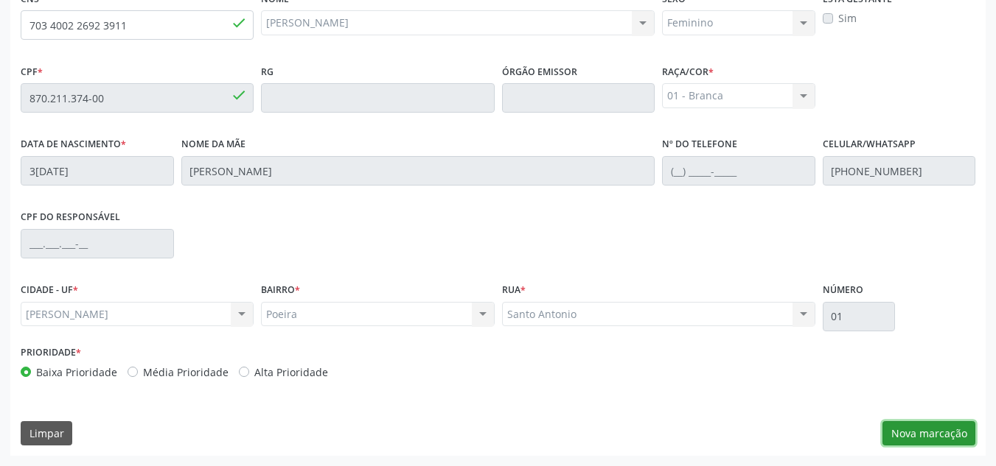
click at [903, 429] on button "Nova marcação" at bounding box center [928, 434] width 93 height 25
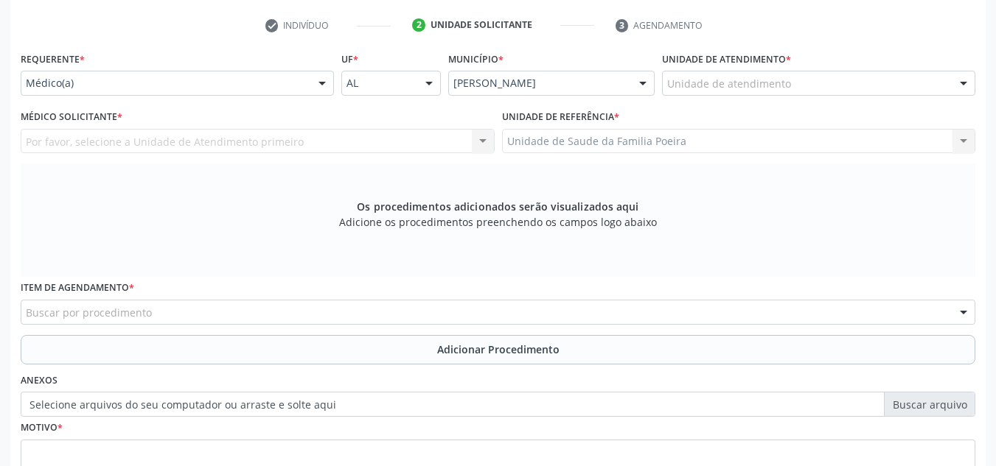
scroll to position [175, 0]
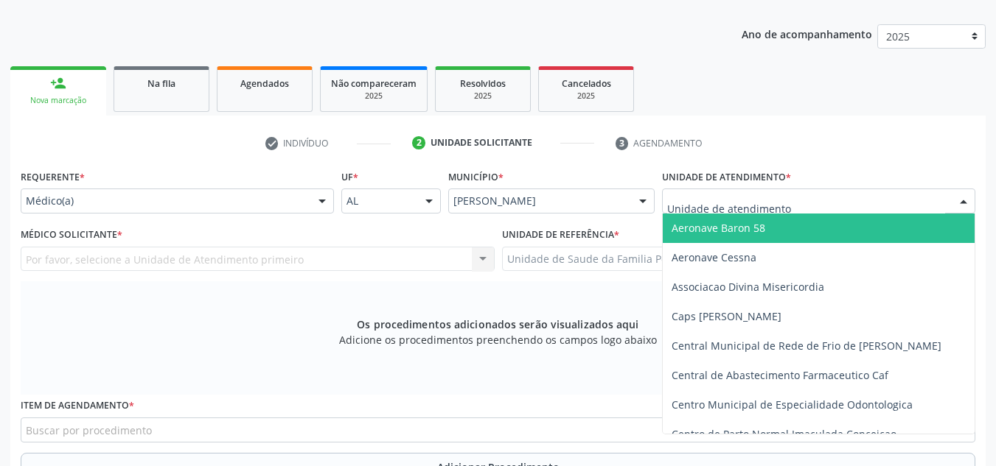
click at [915, 206] on div at bounding box center [818, 201] width 313 height 25
type input "PO"
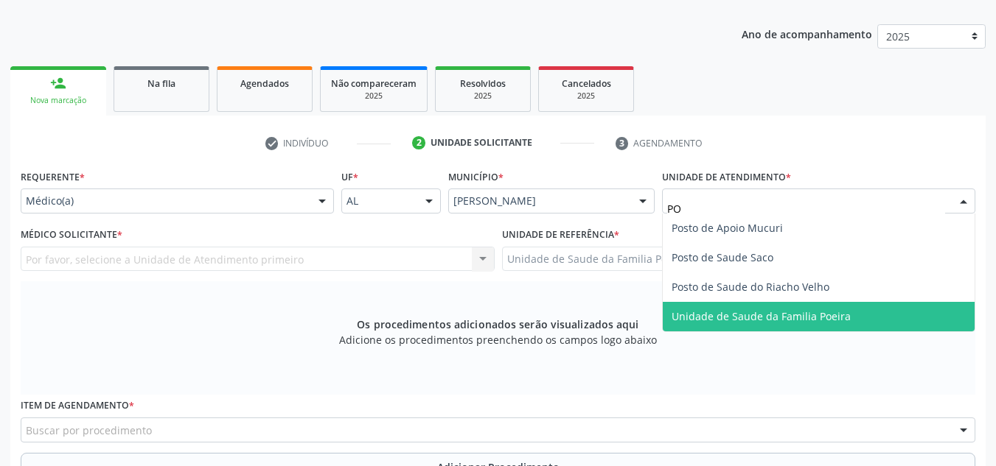
click at [693, 317] on span "Unidade de Saude da Familia Poeira" at bounding box center [760, 317] width 179 height 14
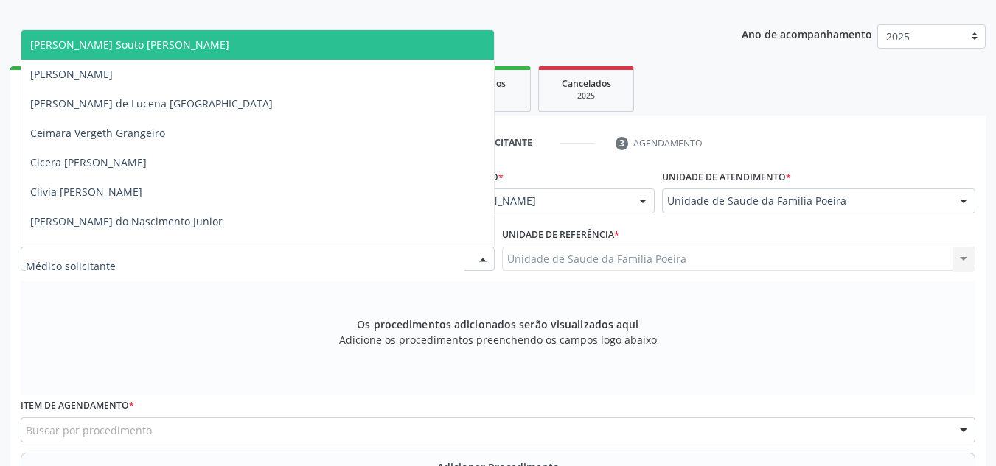
click at [148, 270] on div at bounding box center [258, 259] width 474 height 25
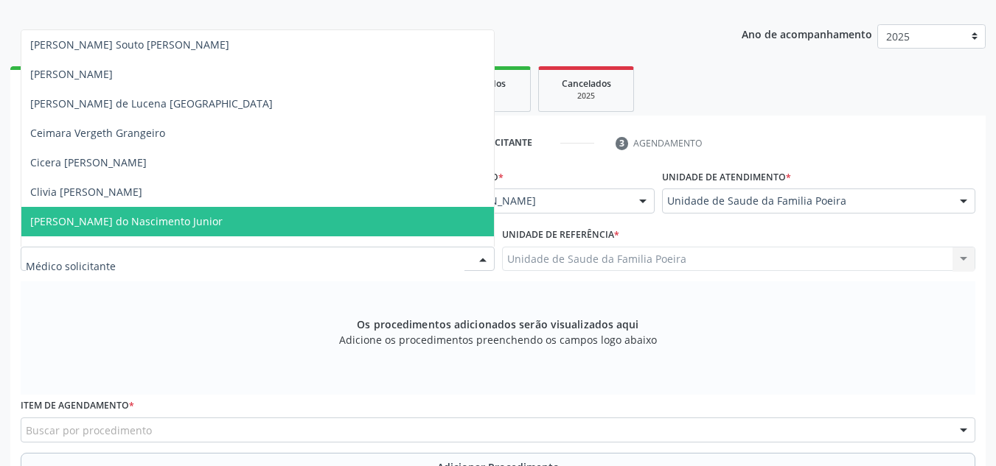
click at [130, 217] on span "[PERSON_NAME] do Nascimento Junior" at bounding box center [126, 221] width 192 height 14
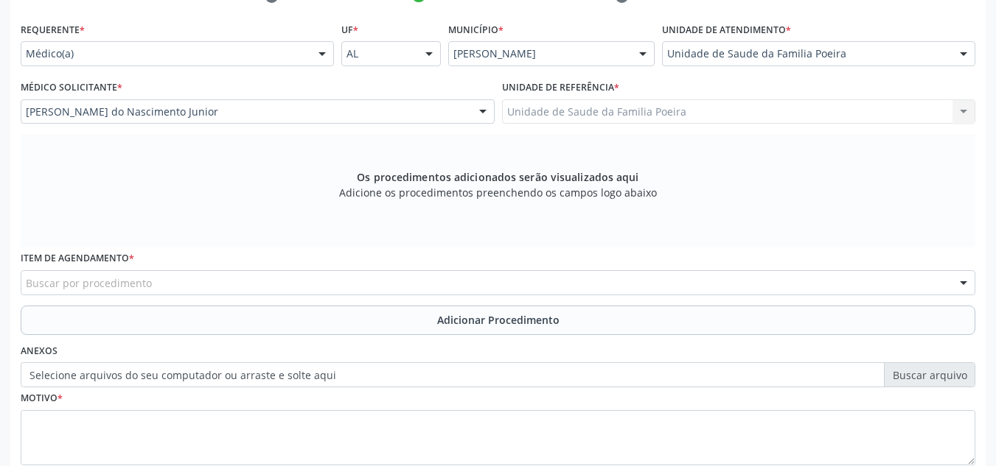
scroll to position [419, 0]
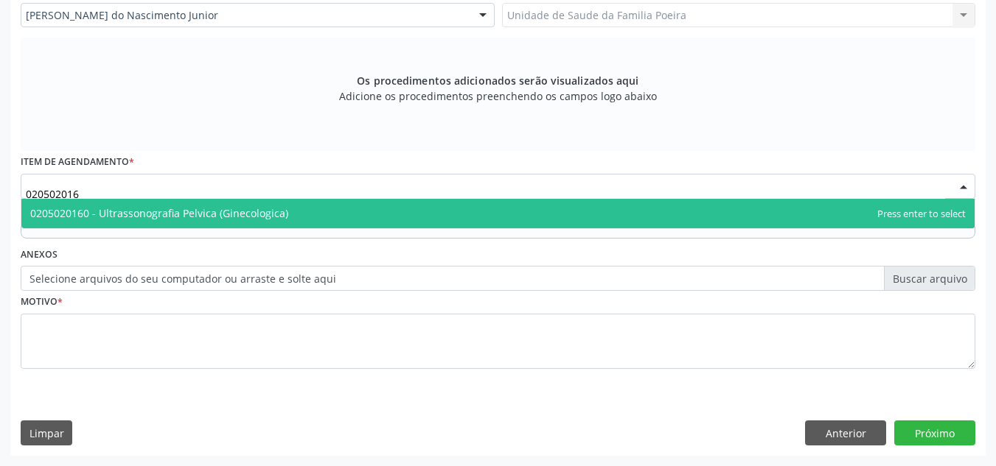
type input "0205020160"
click at [183, 211] on span "0205020160 - Ultrassonografia Pelvica (Ginecologica)" at bounding box center [159, 213] width 258 height 14
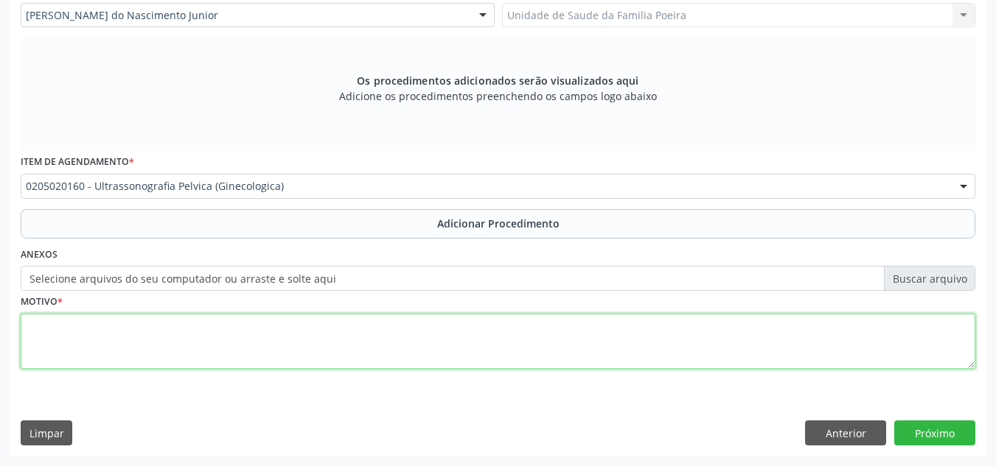
click at [99, 347] on textarea at bounding box center [498, 342] width 954 height 56
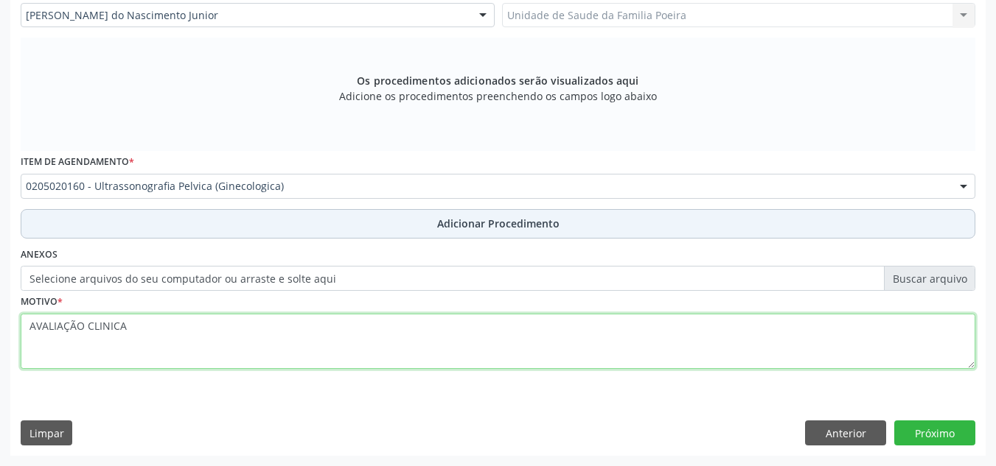
type textarea "AVALIAÇÃO CLINICA"
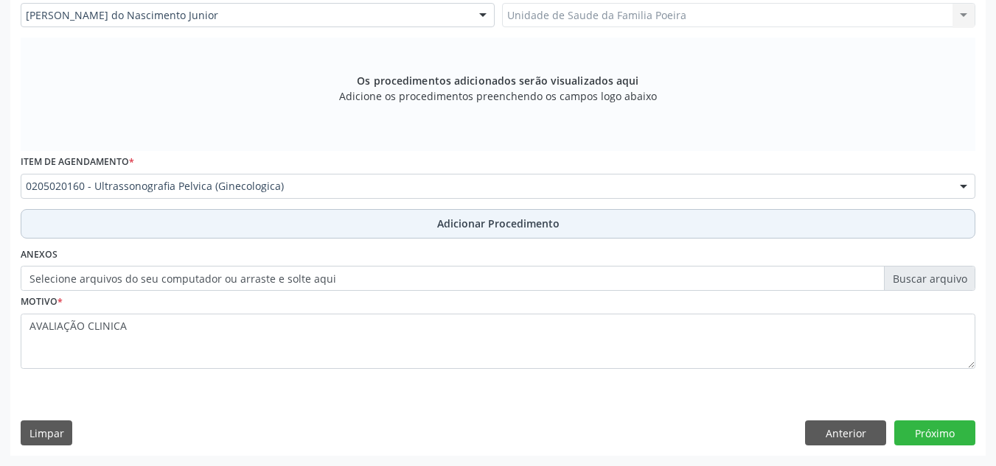
click at [596, 214] on button "Adicionar Procedimento" at bounding box center [498, 223] width 954 height 29
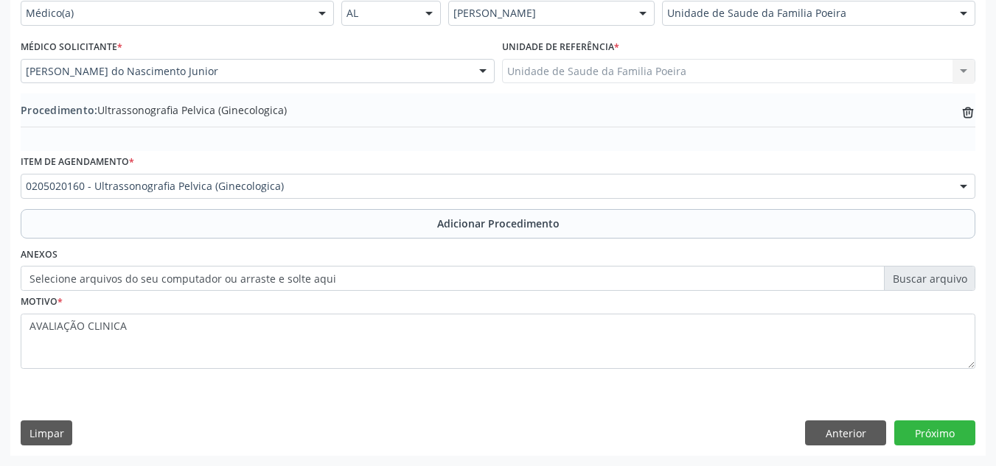
scroll to position [363, 0]
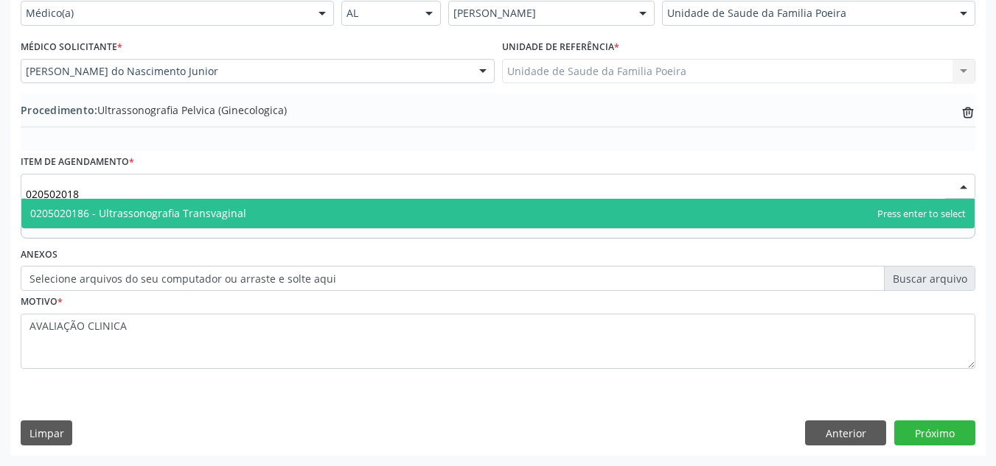
type input "0205020186"
click at [292, 220] on span "0205020186 - Ultrassonografia Transvaginal" at bounding box center [497, 213] width 953 height 29
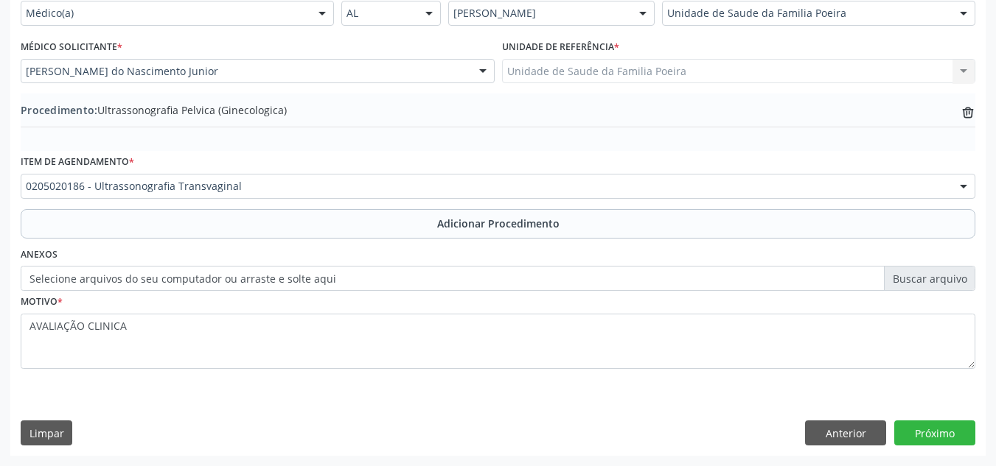
click at [292, 220] on button "Adicionar Procedimento" at bounding box center [498, 223] width 954 height 29
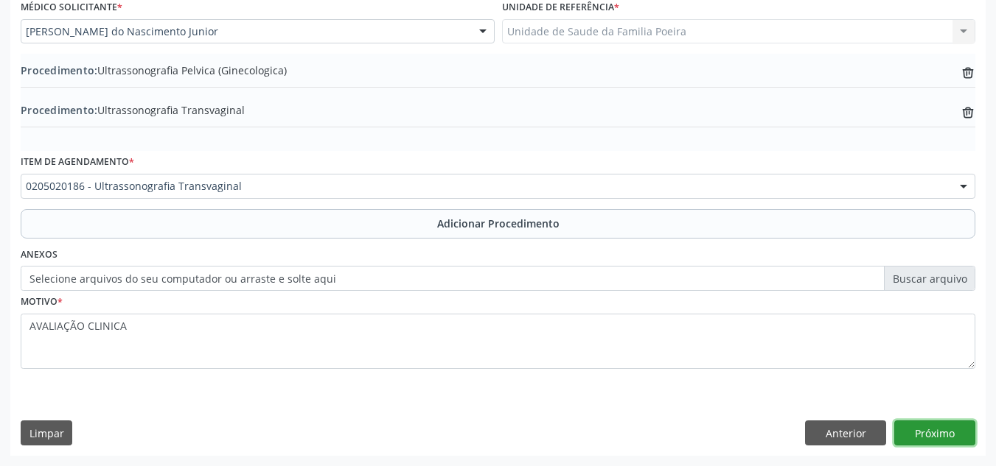
click at [941, 435] on button "Próximo" at bounding box center [934, 433] width 81 height 25
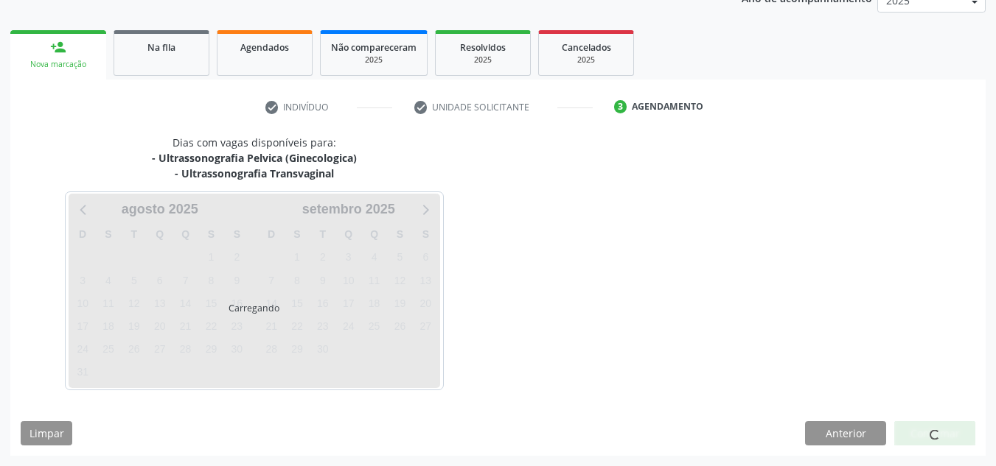
scroll to position [254, 0]
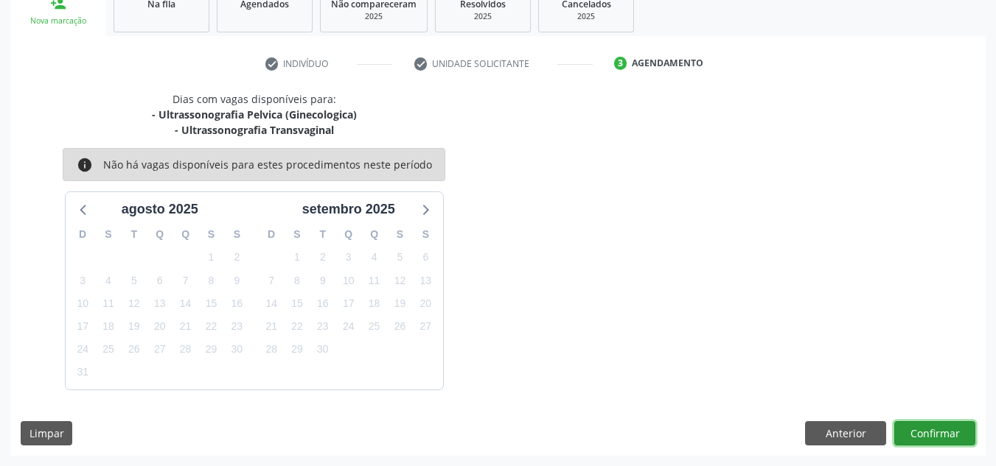
click at [941, 435] on button "Confirmar" at bounding box center [934, 434] width 81 height 25
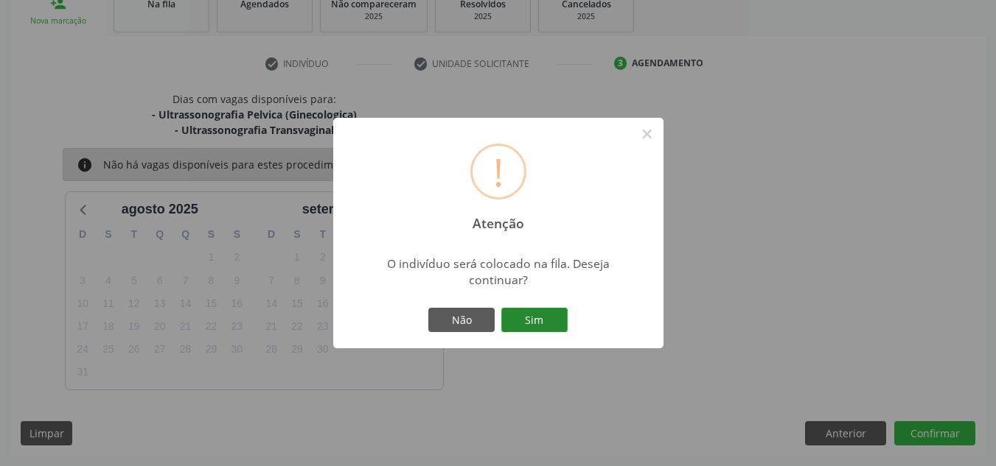
click at [540, 315] on button "Sim" at bounding box center [534, 320] width 66 height 25
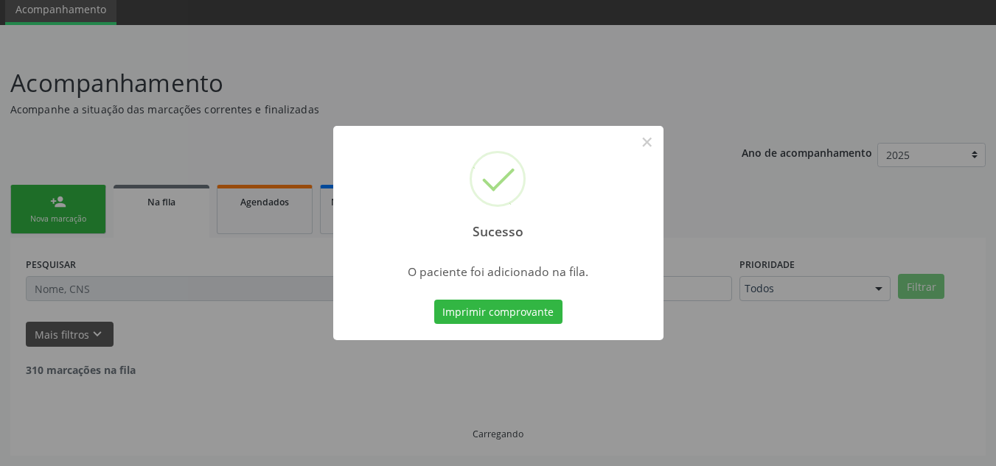
scroll to position [41, 0]
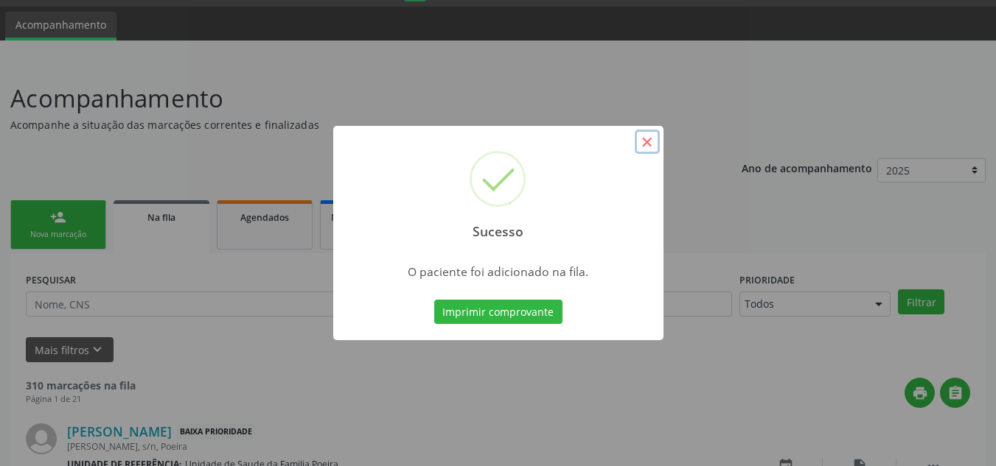
click at [651, 142] on button "×" at bounding box center [646, 142] width 25 height 25
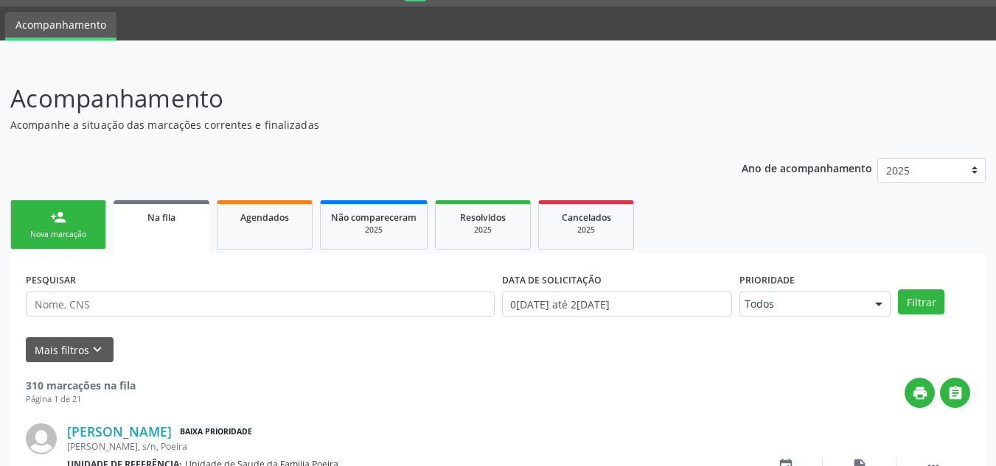
click at [74, 225] on link "person_add Nova marcação" at bounding box center [58, 224] width 96 height 49
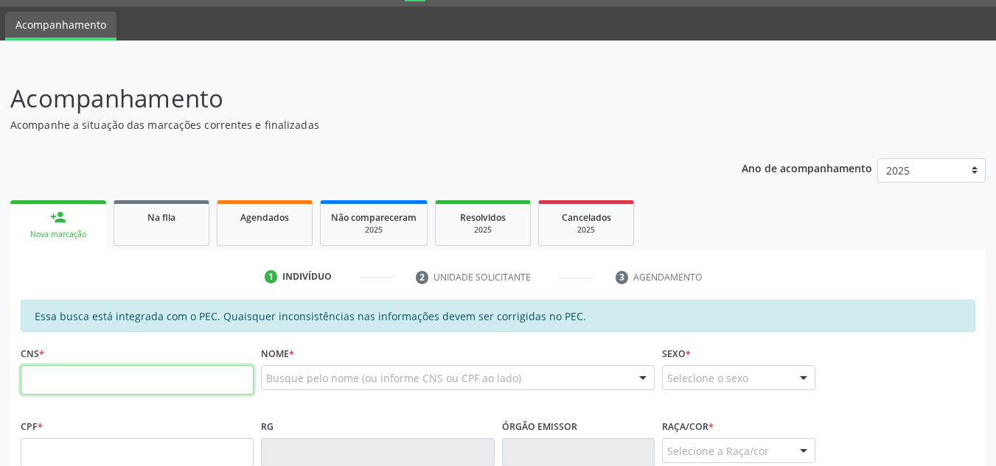
drag, startPoint x: 108, startPoint y: 381, endPoint x: 122, endPoint y: 374, distance: 15.5
click at [115, 379] on input "text" at bounding box center [137, 380] width 233 height 29
type input "704 6006 8722 3727"
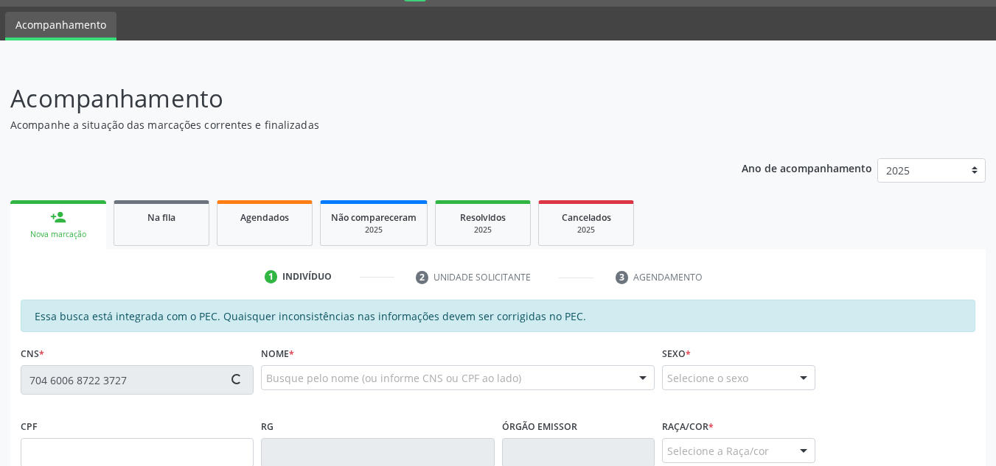
type input "074.647.934-47"
type input "12/05/1991"
type input "Aurenice da Silva Uchoa"
type input "(82) 99156-5050"
type input "S/N"
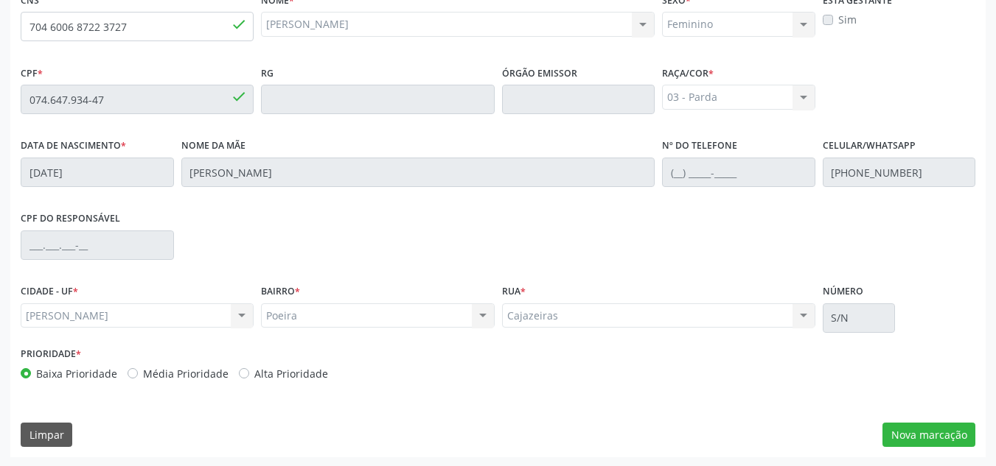
scroll to position [396, 0]
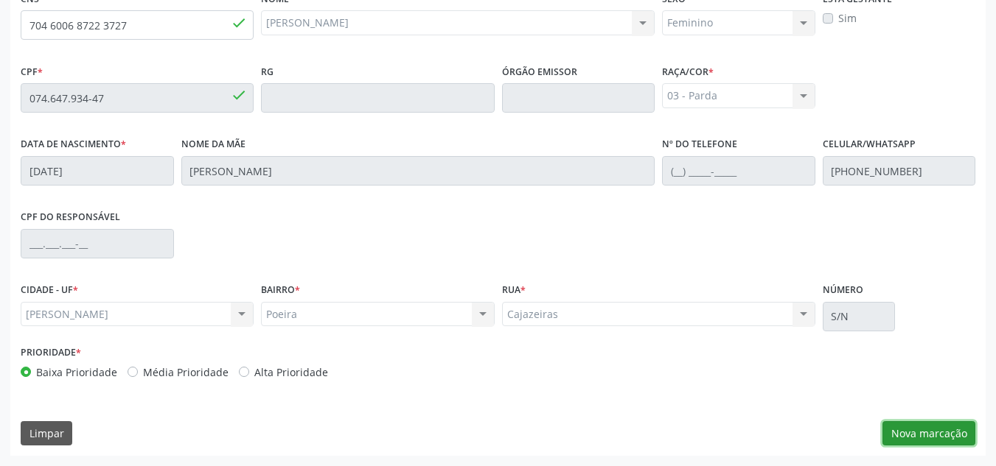
click at [933, 436] on button "Nova marcação" at bounding box center [928, 434] width 93 height 25
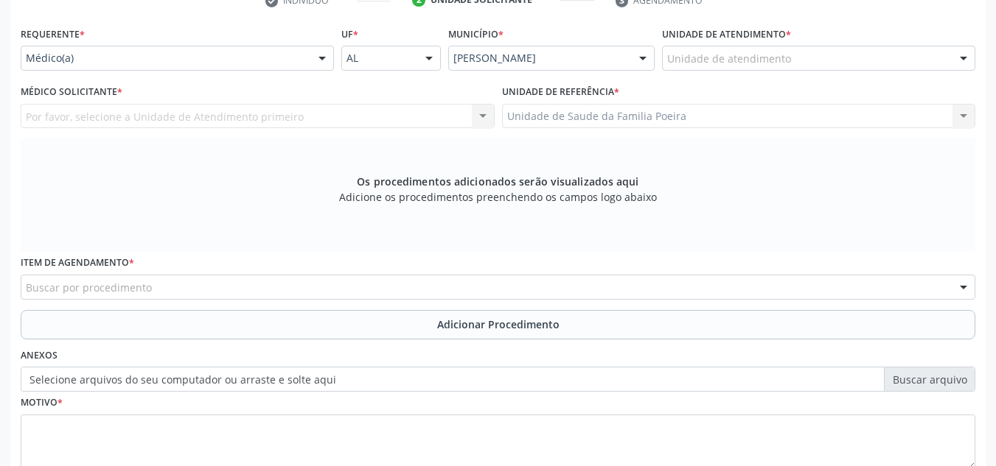
scroll to position [248, 0]
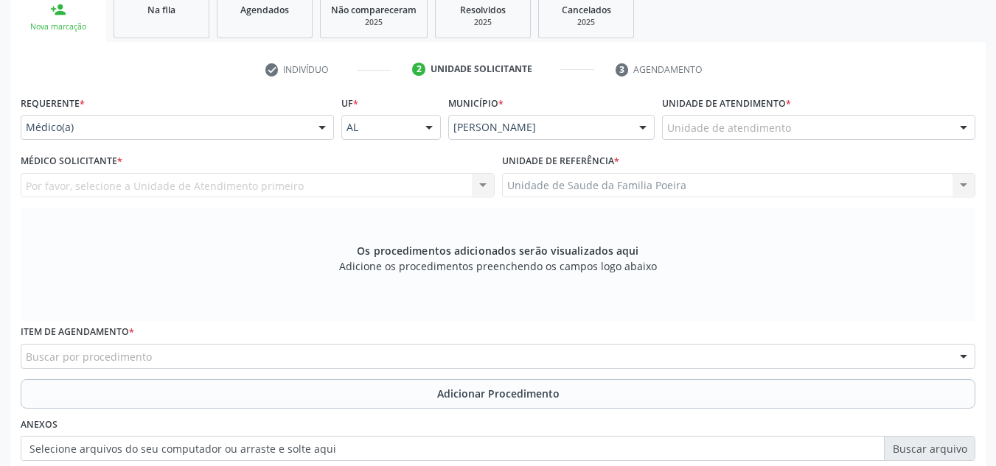
click at [831, 135] on div "Unidade de atendimento" at bounding box center [818, 127] width 313 height 25
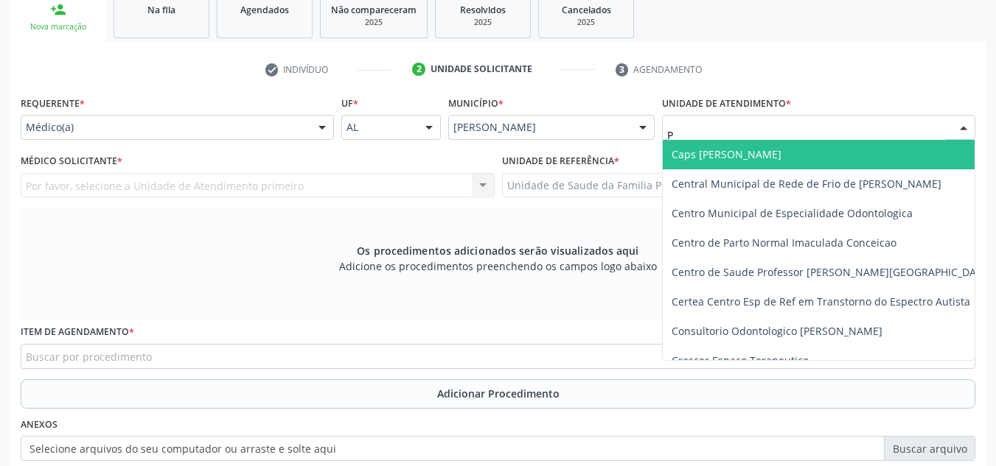
type input "PO"
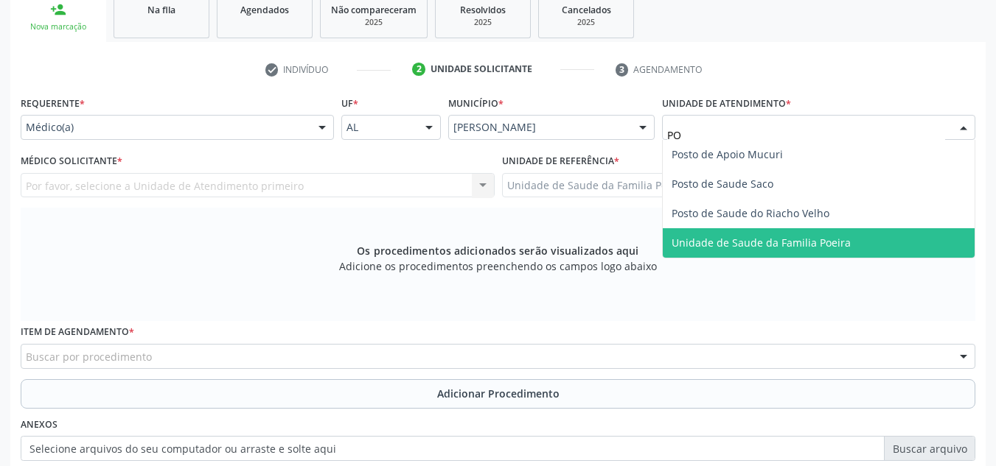
click at [839, 256] on span "Unidade de Saude da Familia Poeira" at bounding box center [818, 242] width 312 height 29
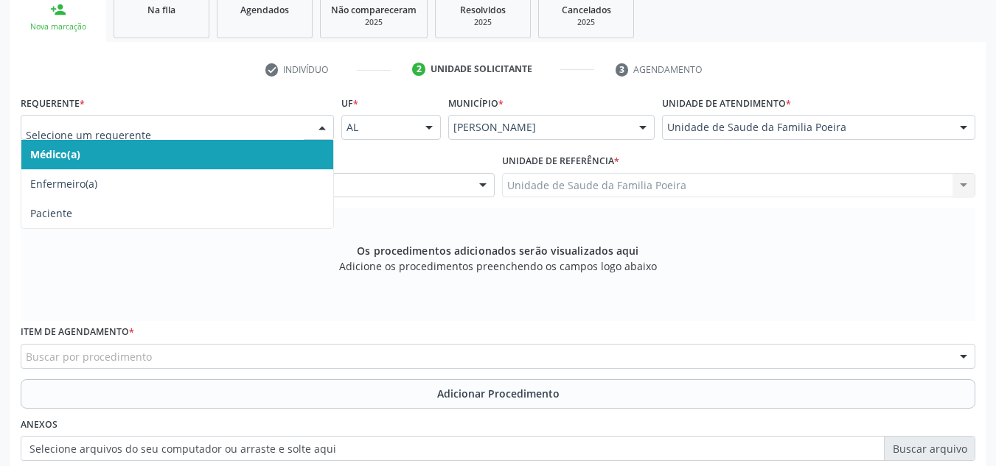
click at [101, 119] on div at bounding box center [177, 127] width 313 height 25
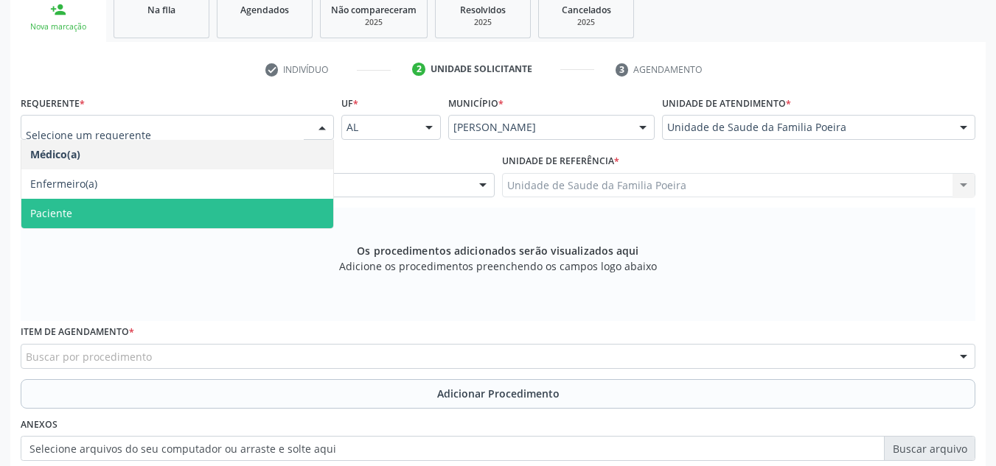
click at [89, 209] on span "Paciente" at bounding box center [177, 213] width 312 height 29
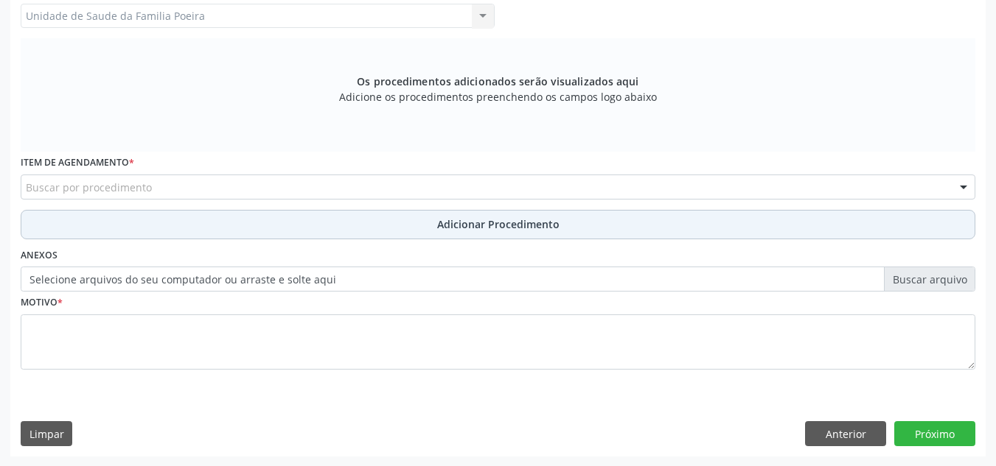
scroll to position [419, 0]
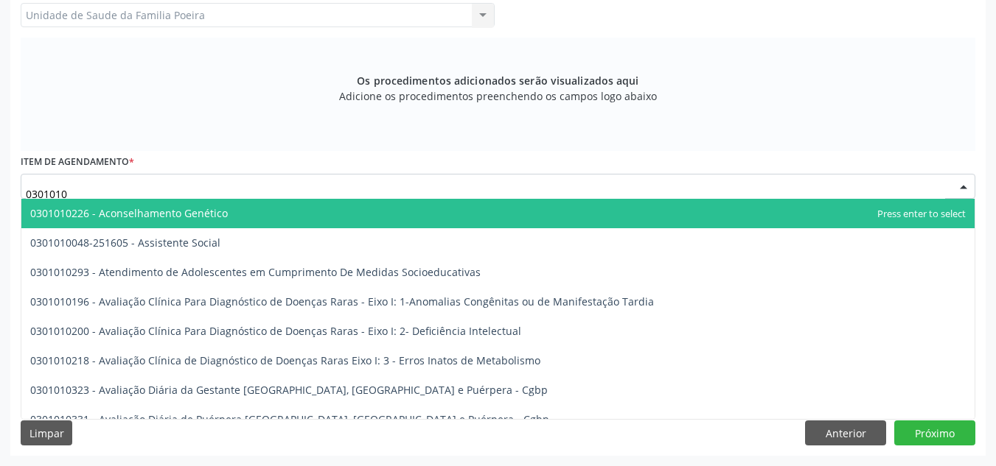
type input "03010100"
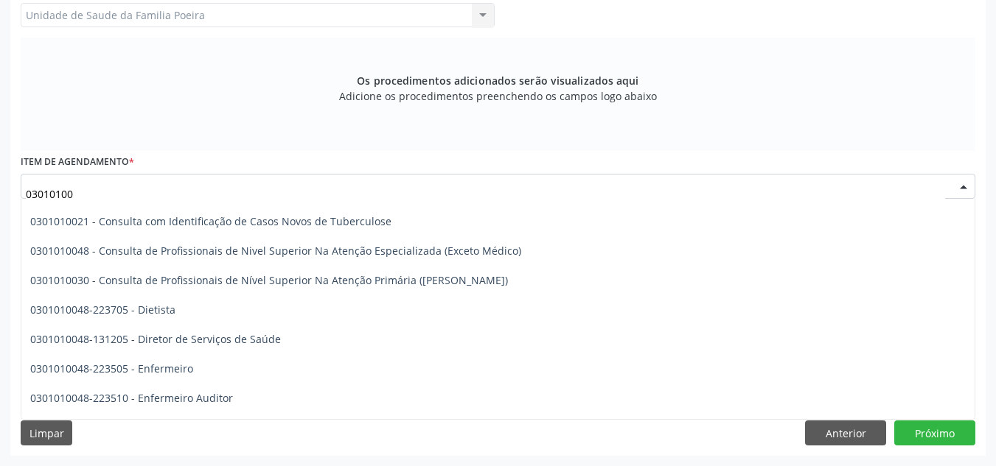
scroll to position [884, 0]
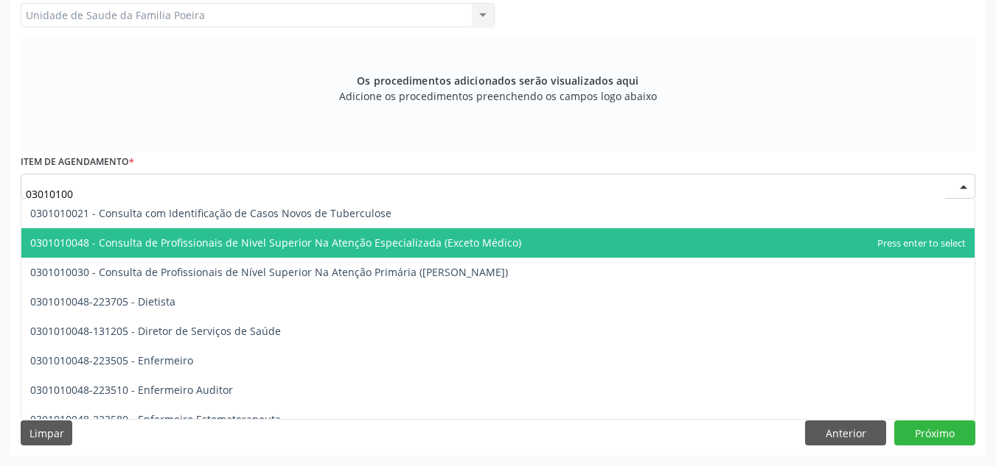
click at [169, 245] on span "0301010048 - Consulta de Profissionais de Nivel Superior Na Atenção Especializa…" at bounding box center [275, 243] width 491 height 14
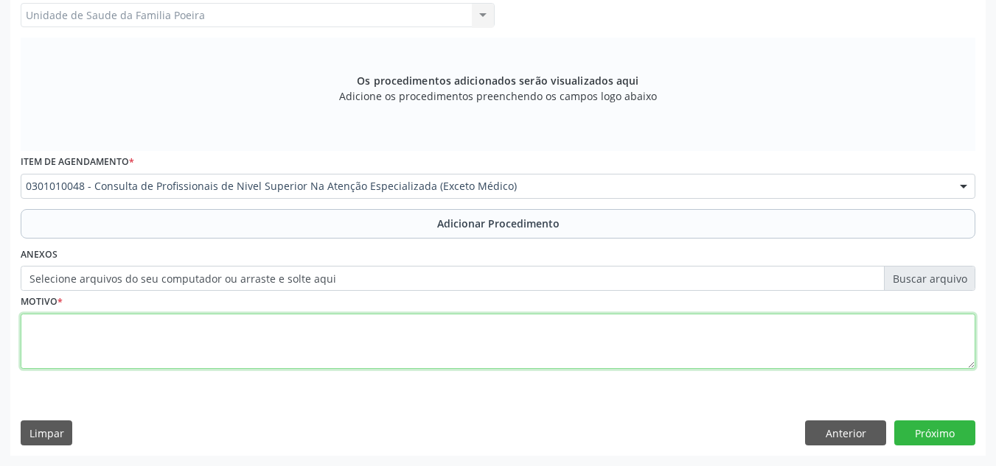
click at [171, 340] on textarea at bounding box center [498, 342] width 954 height 56
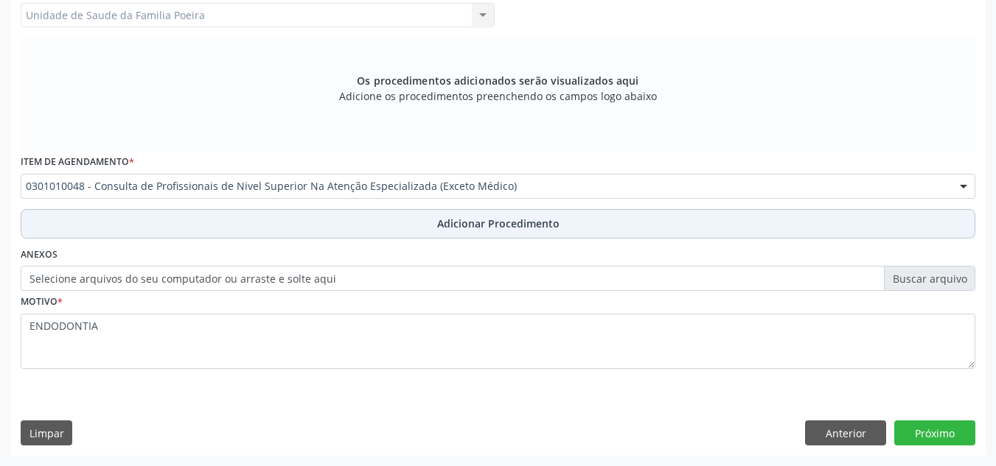
click at [325, 221] on button "Adicionar Procedimento" at bounding box center [498, 223] width 954 height 29
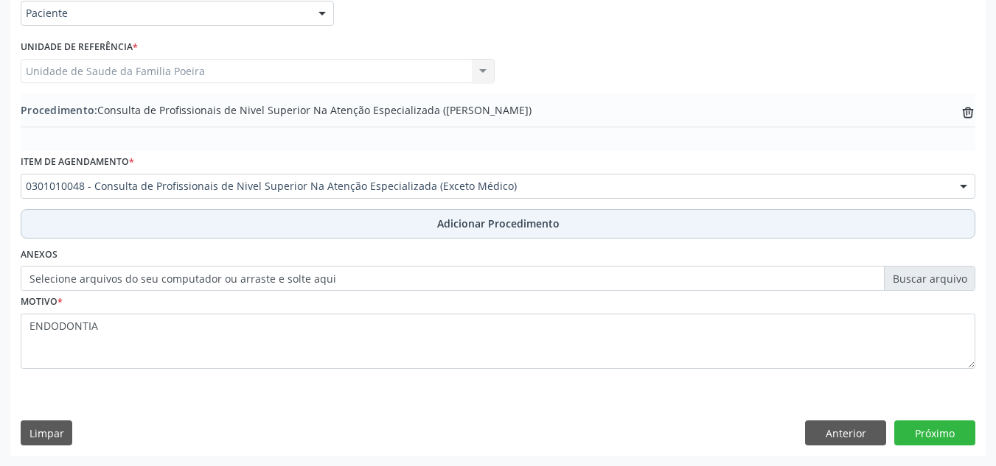
scroll to position [363, 0]
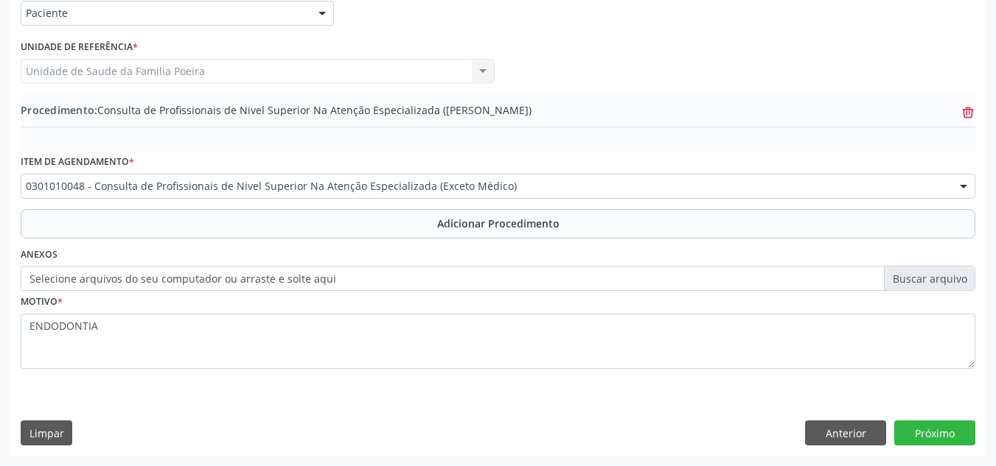
click at [962, 110] on icon at bounding box center [967, 112] width 11 height 7
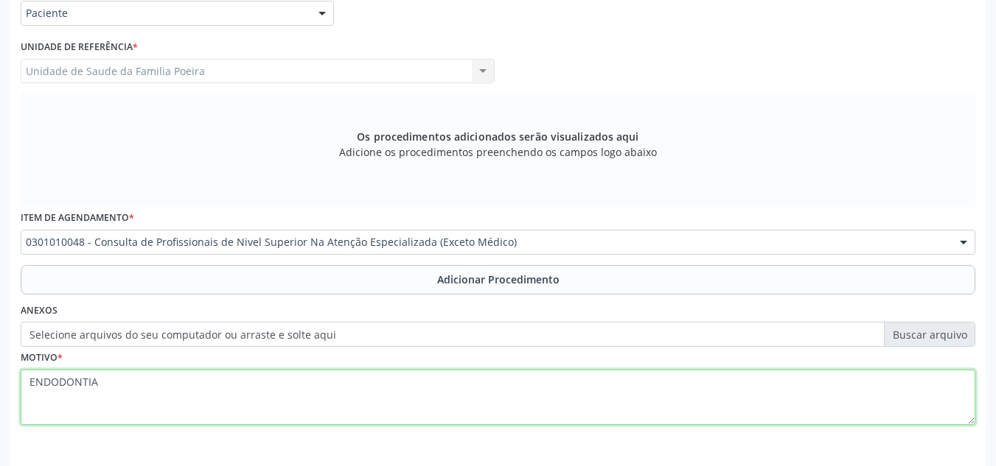
click at [25, 389] on textarea "ENDODONTIA" at bounding box center [498, 398] width 954 height 56
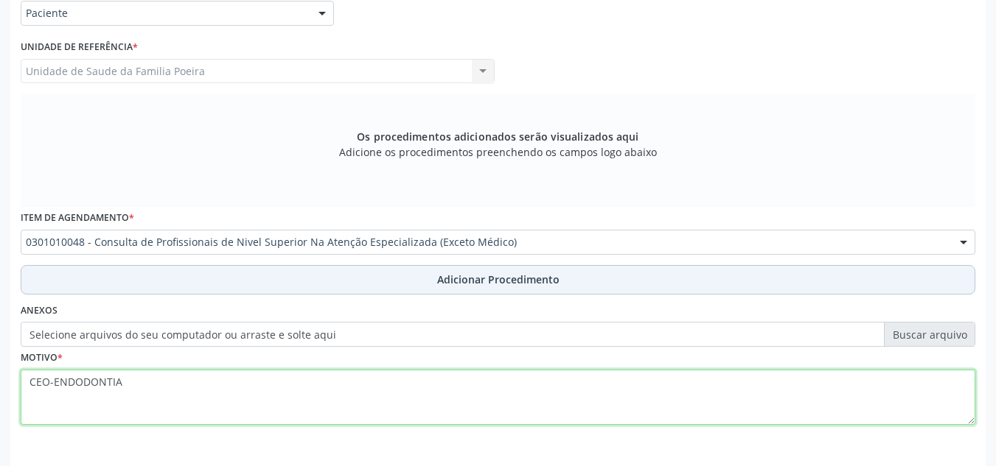
type textarea "CEO-ENDODONTIA"
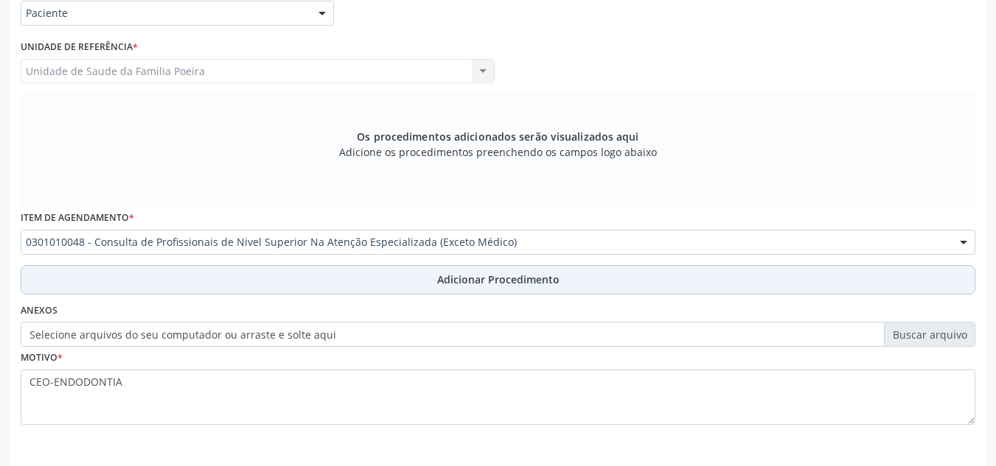
click at [467, 280] on span "Adicionar Procedimento" at bounding box center [498, 279] width 122 height 15
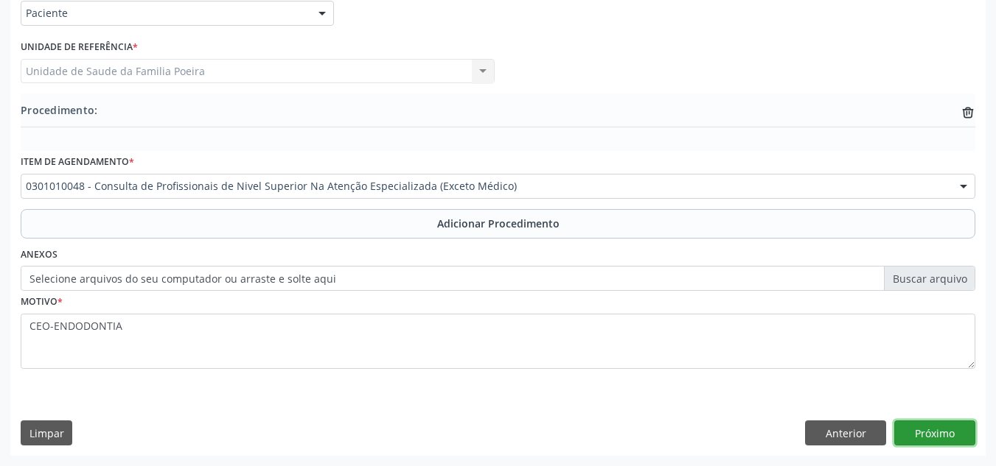
click at [948, 430] on button "Próximo" at bounding box center [934, 433] width 81 height 25
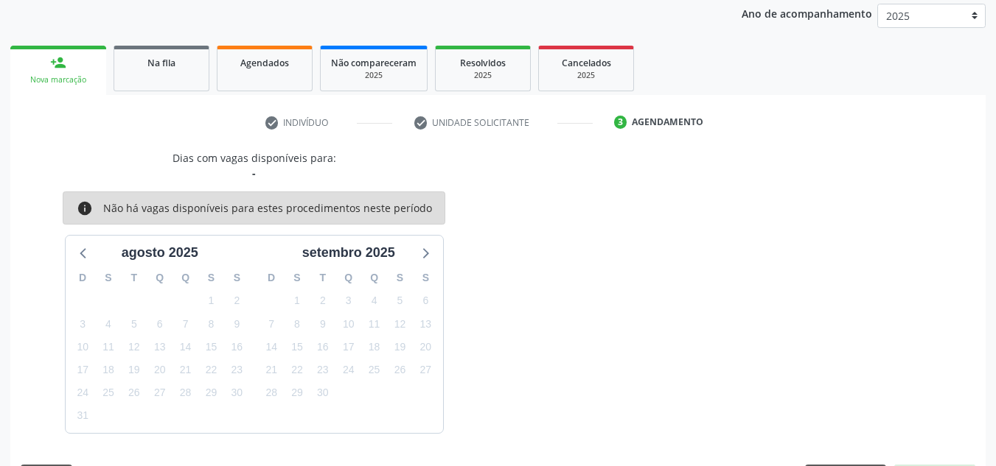
scroll to position [239, 0]
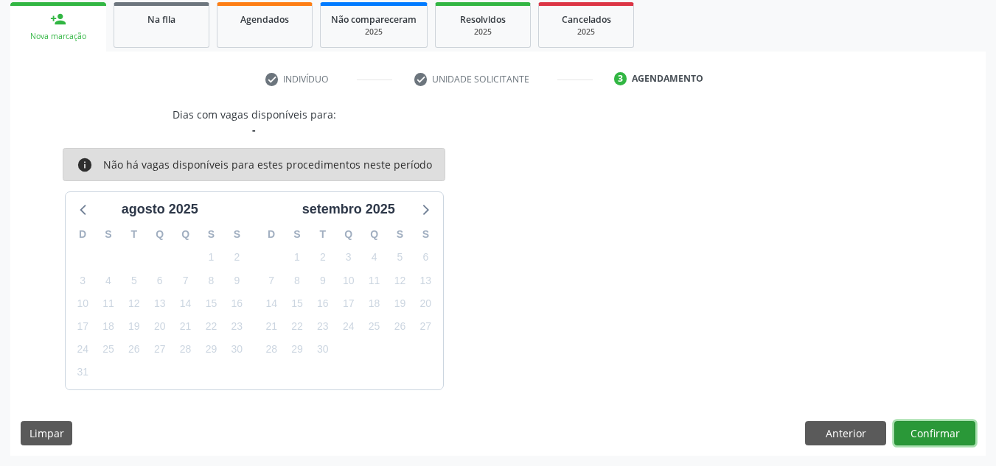
click at [939, 429] on button "Confirmar" at bounding box center [934, 434] width 81 height 25
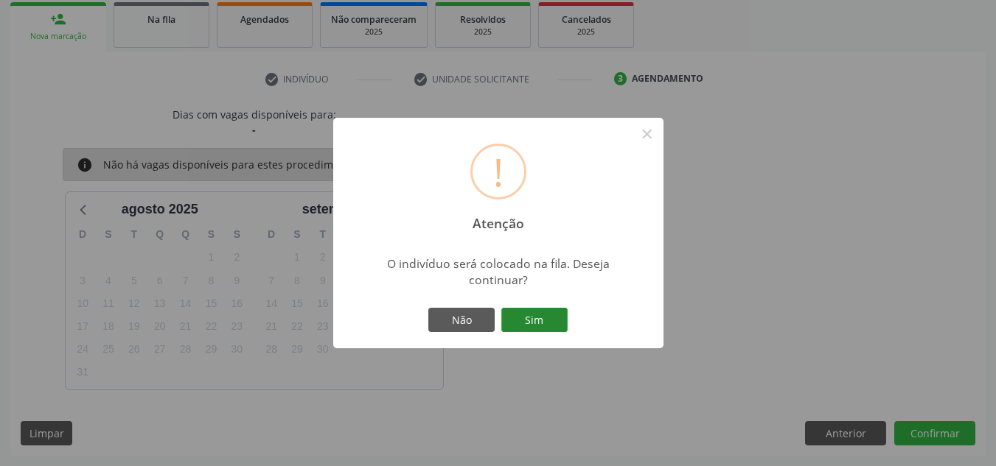
click at [552, 326] on button "Sim" at bounding box center [534, 320] width 66 height 25
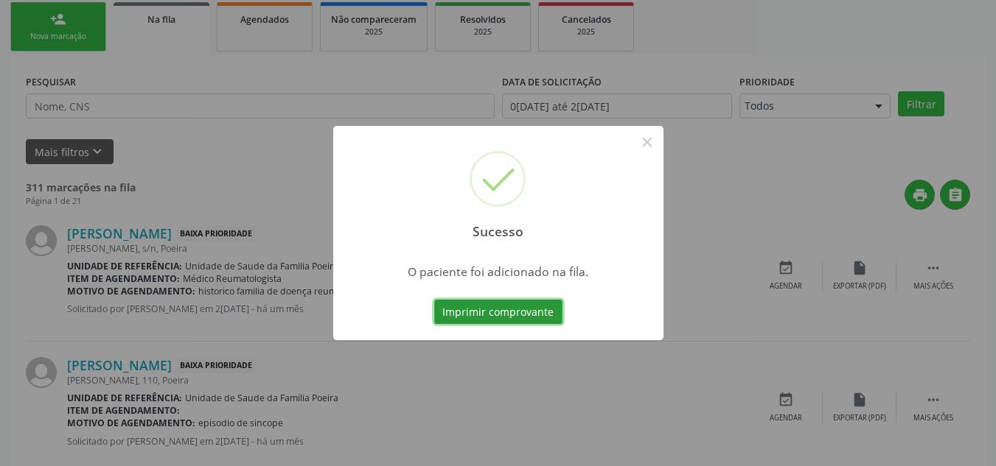
scroll to position [41, 0]
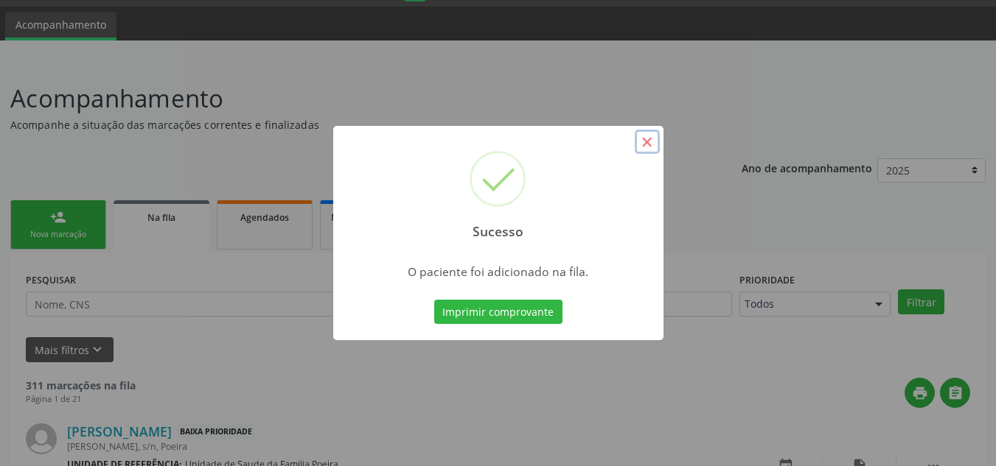
click at [644, 146] on button "×" at bounding box center [646, 142] width 25 height 25
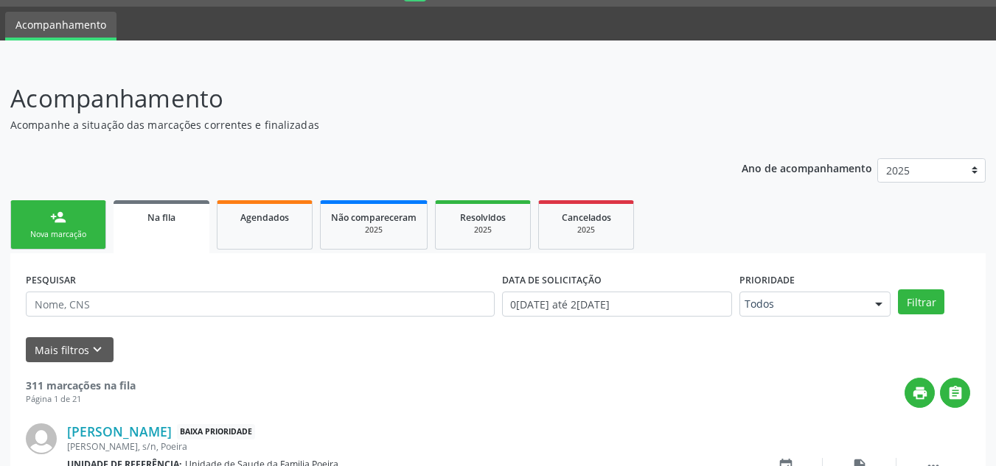
click at [52, 234] on div "Nova marcação" at bounding box center [58, 234] width 74 height 11
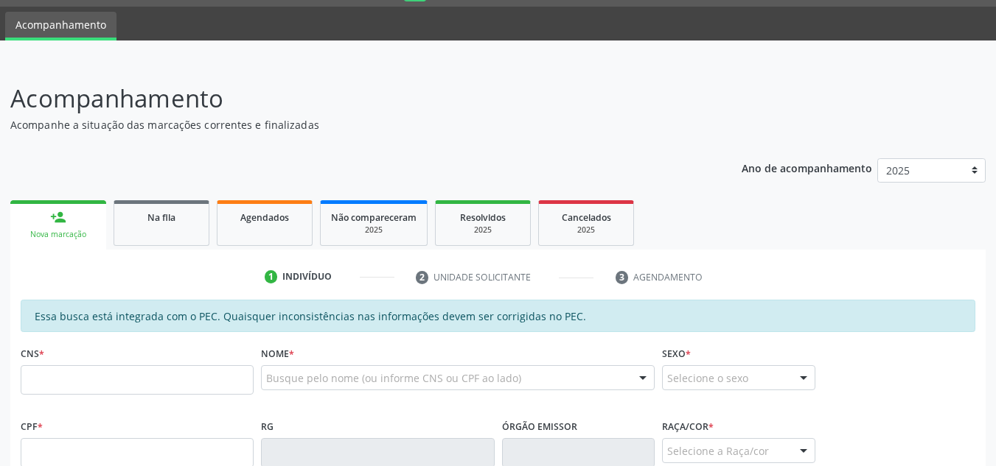
click at [58, 237] on div "Nova marcação" at bounding box center [58, 234] width 75 height 11
click at [90, 385] on input "text" at bounding box center [137, 380] width 233 height 29
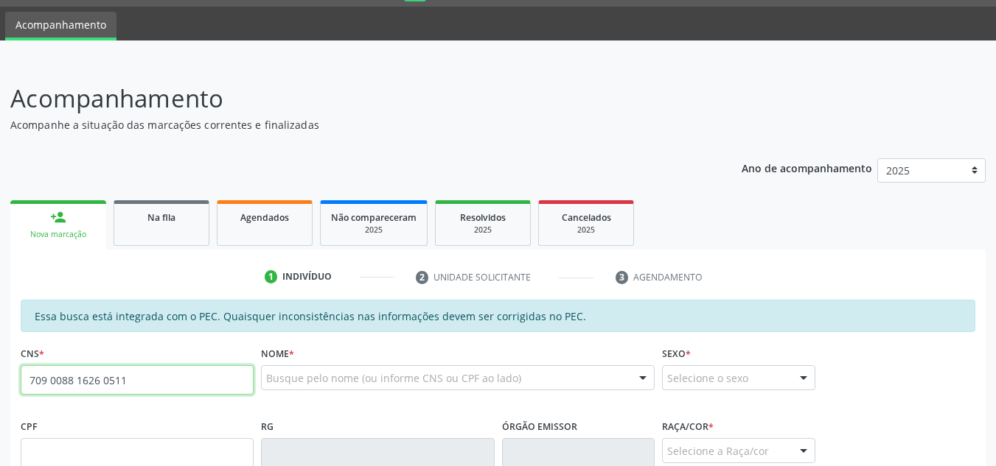
type input "709 0088 1626 0511"
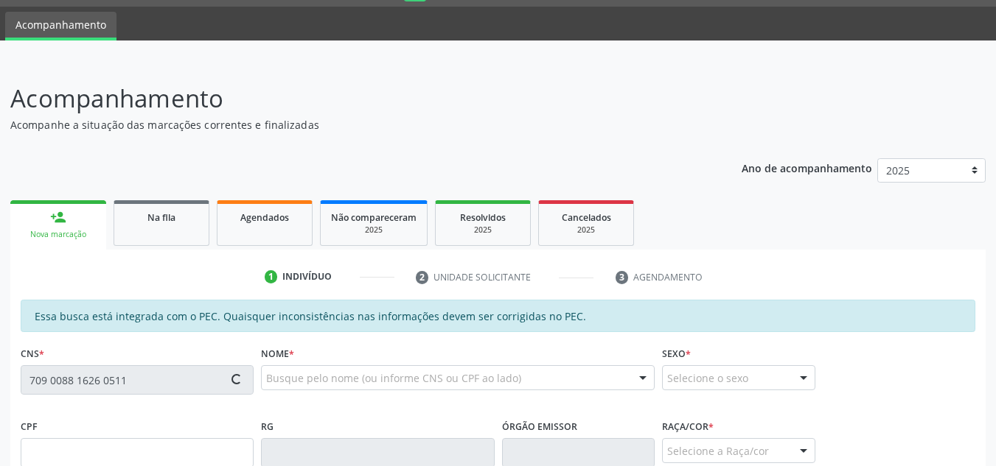
type input "29/08/1968"
type input "Irene Souza da Silva"
type input "(82) 99630-2861"
type input "9"
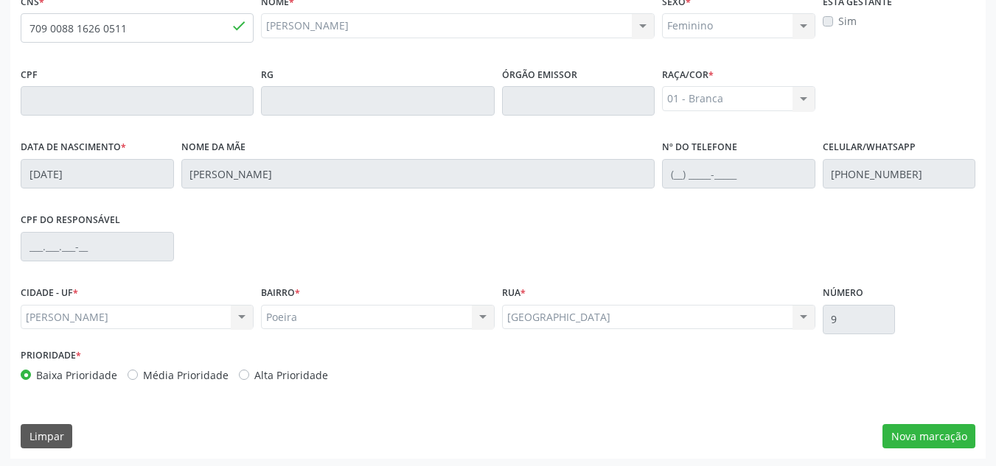
scroll to position [396, 0]
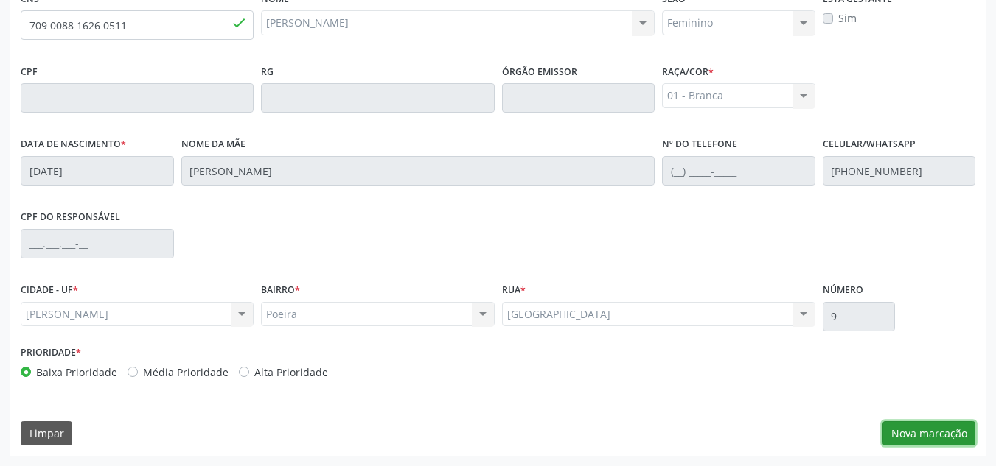
click at [903, 429] on button "Nova marcação" at bounding box center [928, 434] width 93 height 25
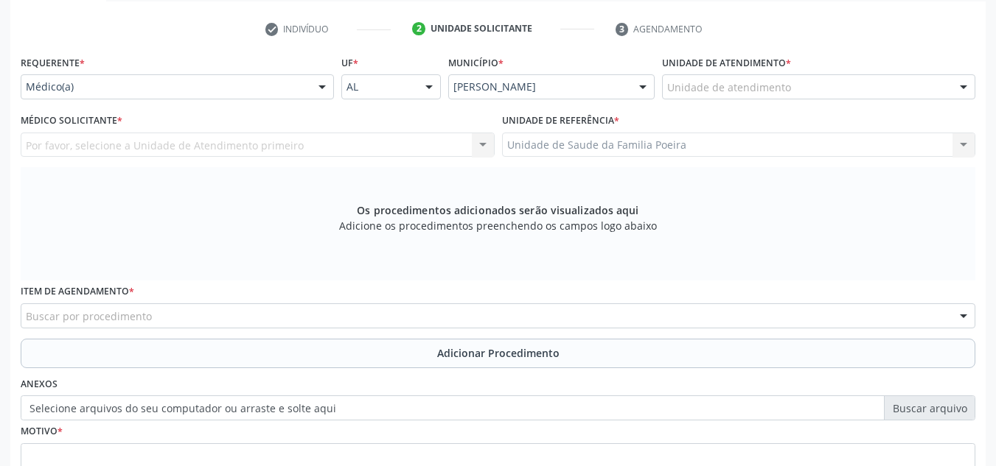
scroll to position [248, 0]
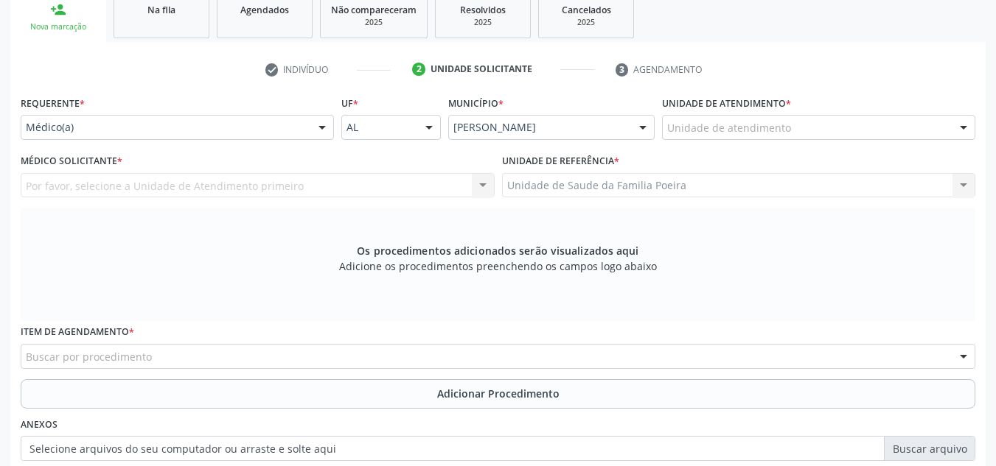
click at [839, 141] on div "Unidade de atendimento * Unidade de atendimento Aeronave Baron 58 Aeronave Cess…" at bounding box center [818, 120] width 321 height 57
click at [836, 136] on div "Unidade de atendimento" at bounding box center [818, 127] width 313 height 25
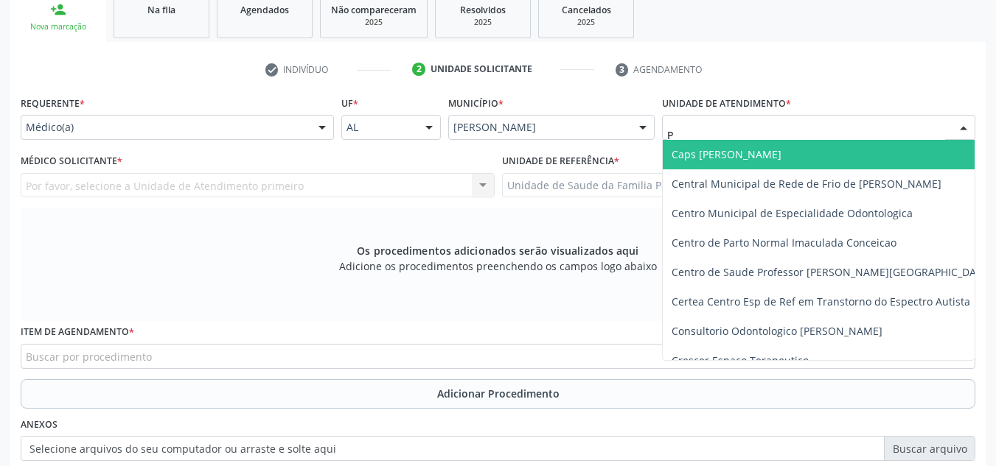
type input "PO"
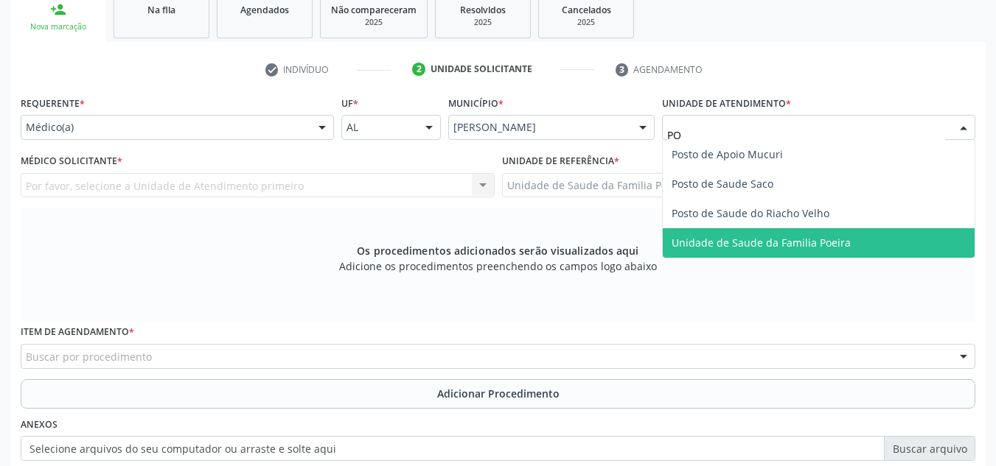
click at [846, 239] on span "Unidade de Saude da Familia Poeira" at bounding box center [818, 242] width 312 height 29
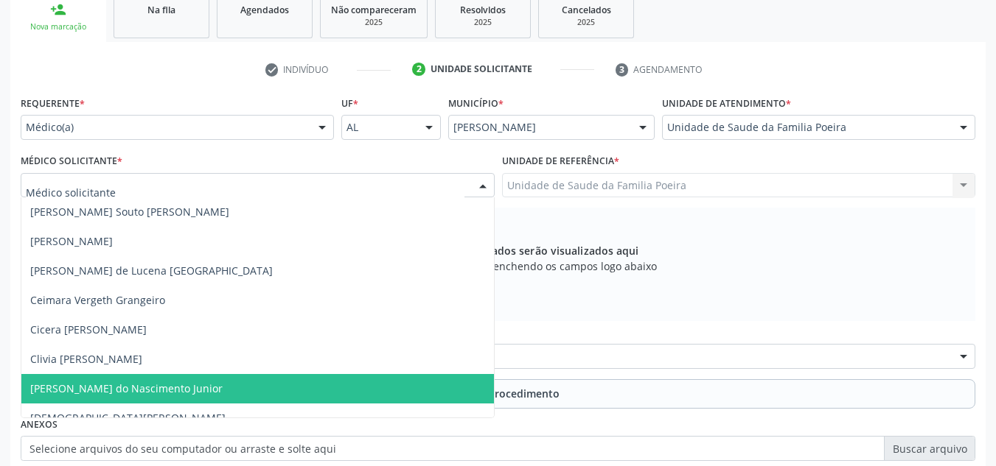
click at [91, 399] on span "[PERSON_NAME] do Nascimento Junior" at bounding box center [257, 388] width 472 height 29
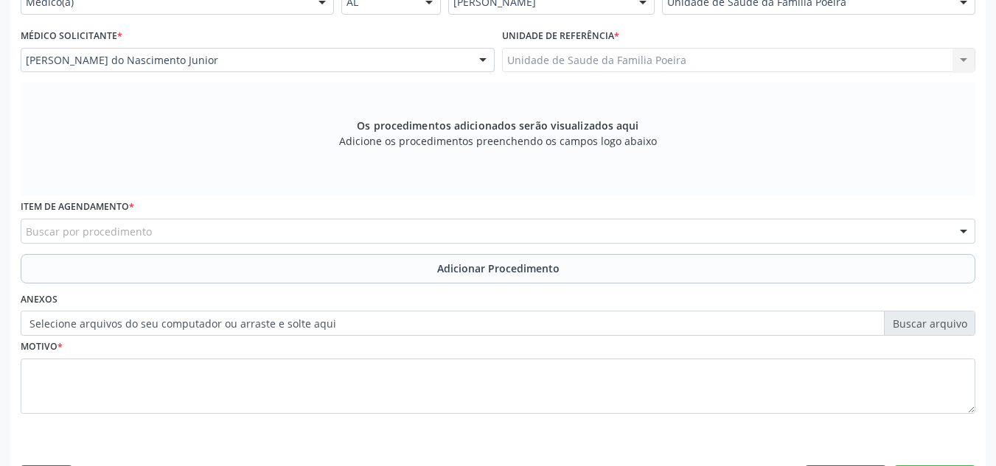
scroll to position [396, 0]
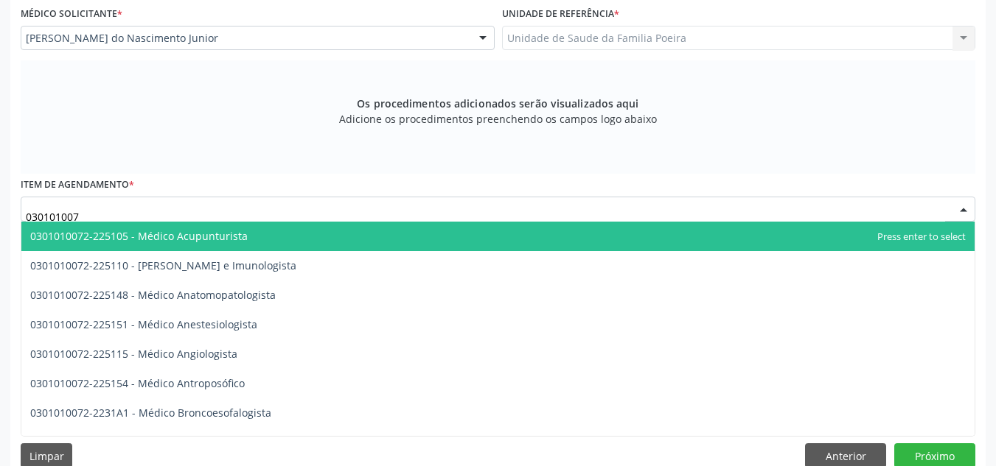
type input "0301010072"
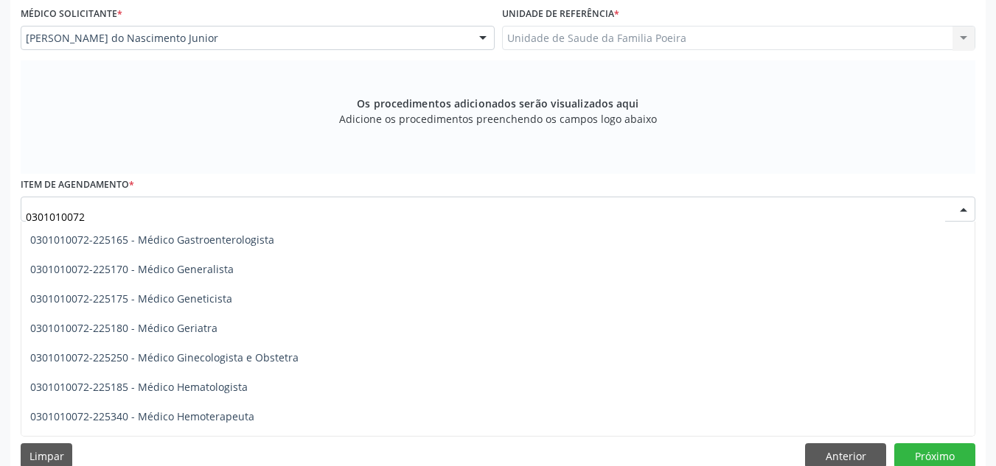
scroll to position [737, 0]
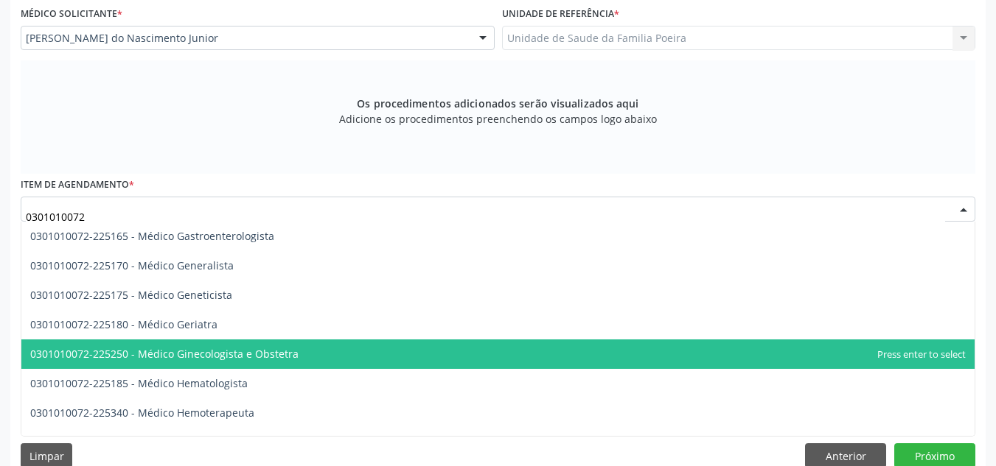
click at [189, 352] on span "0301010072-225250 - Médico Ginecologista e Obstetra" at bounding box center [164, 354] width 268 height 14
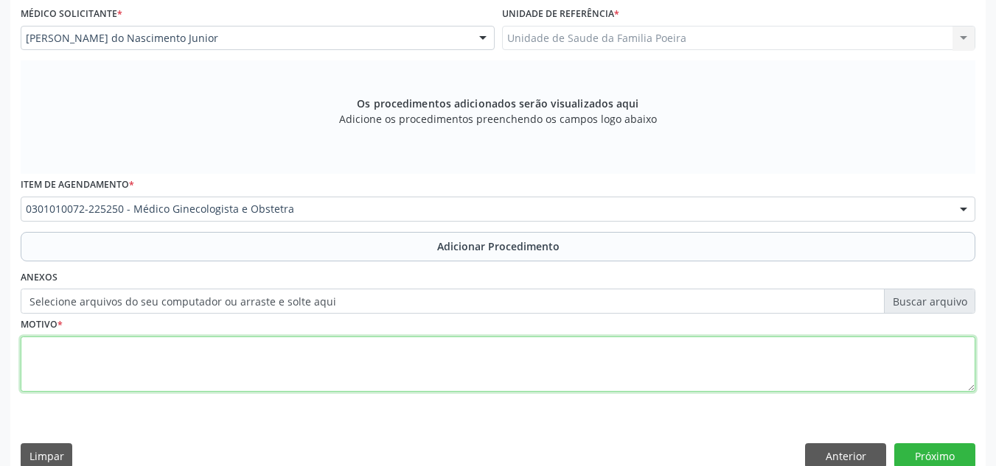
click at [189, 352] on textarea at bounding box center [498, 365] width 954 height 56
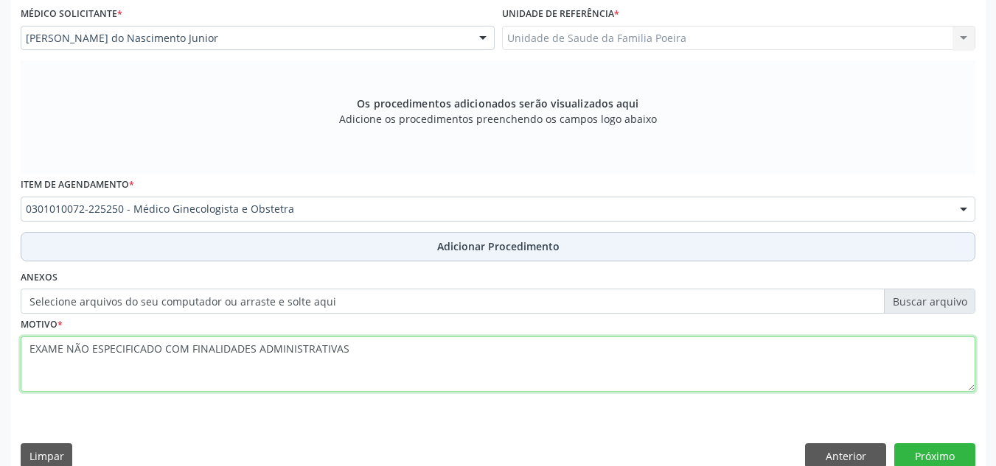
type textarea "EXAME NÃO ESPECIFICADO COM FINALIDADES ADMINISTRATIVAS"
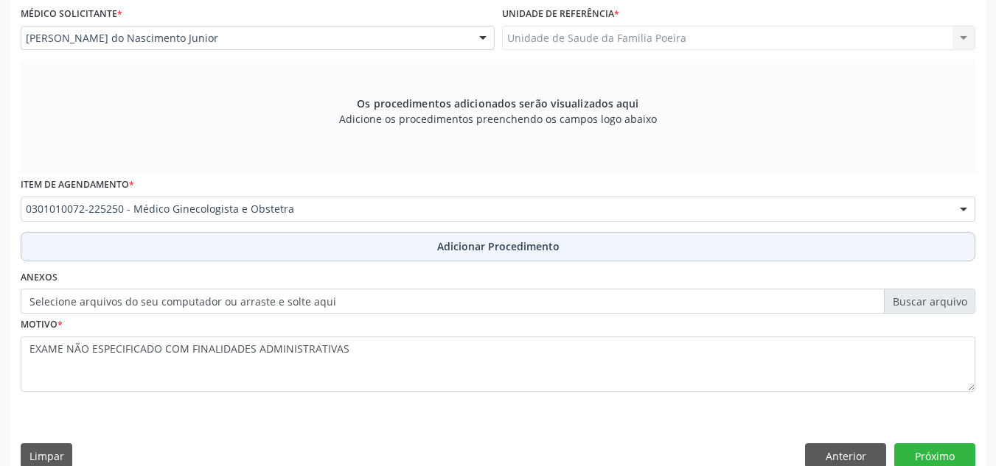
click at [475, 239] on span "Adicionar Procedimento" at bounding box center [498, 246] width 122 height 15
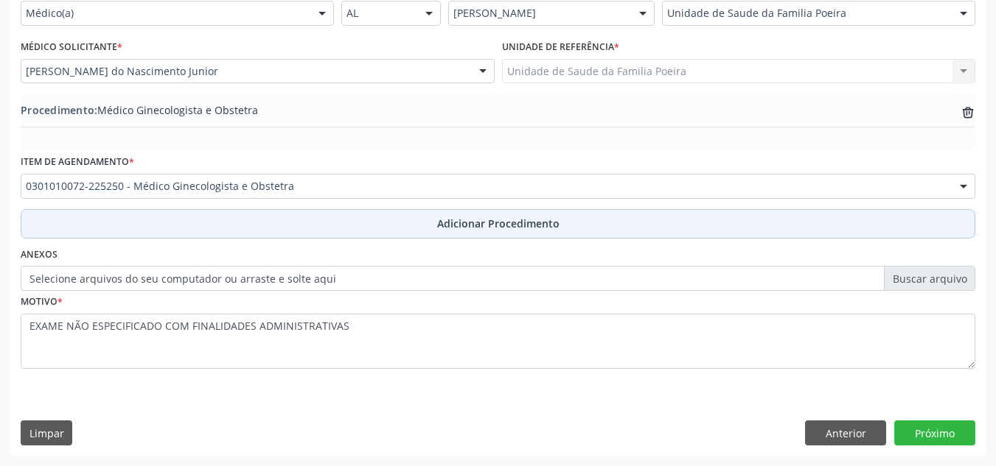
scroll to position [363, 0]
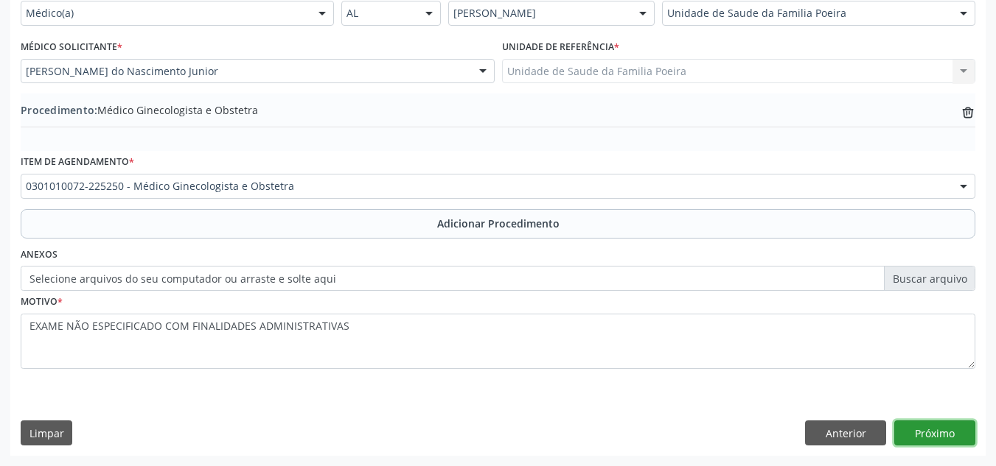
click at [927, 433] on button "Próximo" at bounding box center [934, 433] width 81 height 25
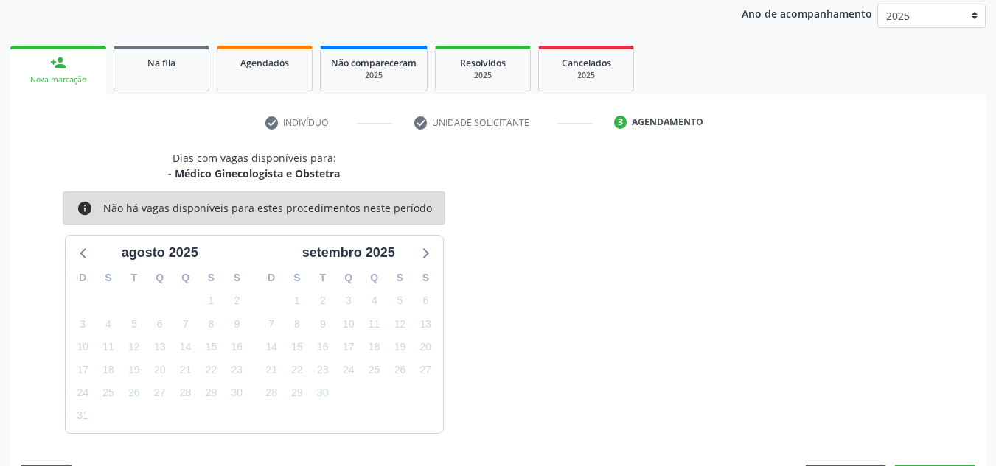
scroll to position [239, 0]
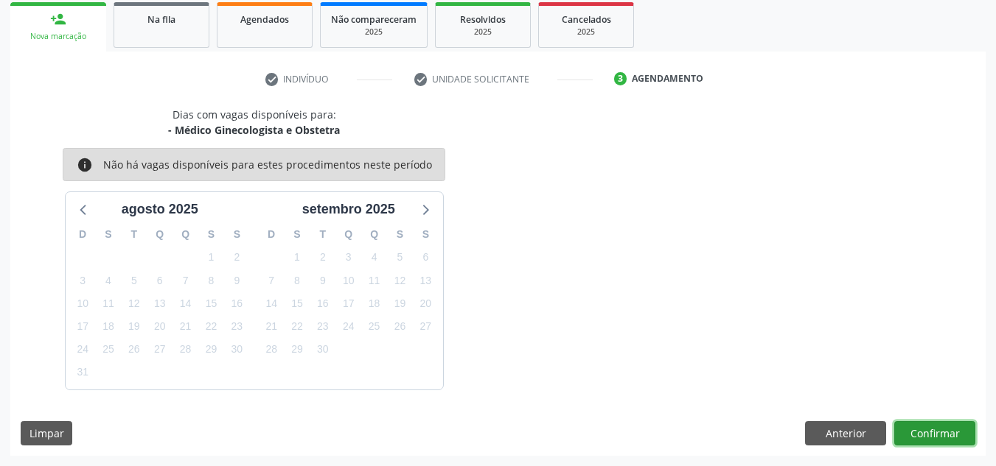
click at [927, 433] on button "Confirmar" at bounding box center [934, 434] width 81 height 25
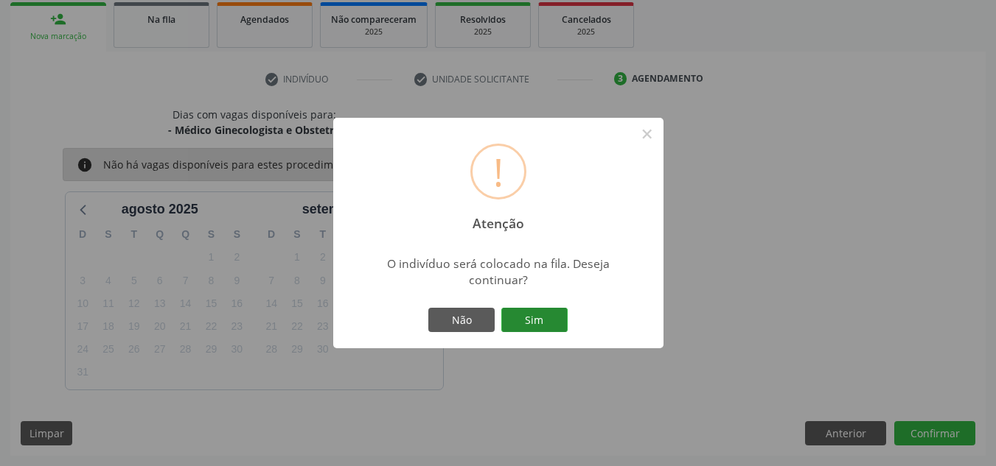
click at [522, 318] on button "Sim" at bounding box center [534, 320] width 66 height 25
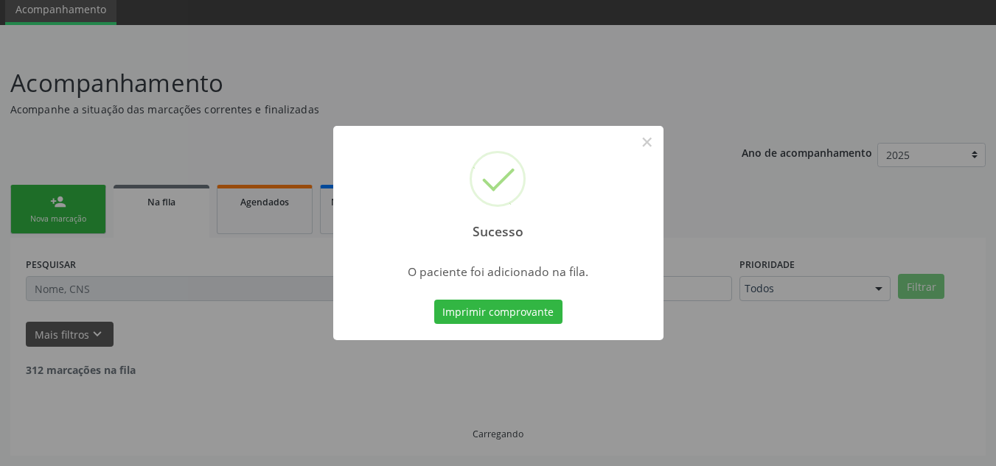
scroll to position [41, 0]
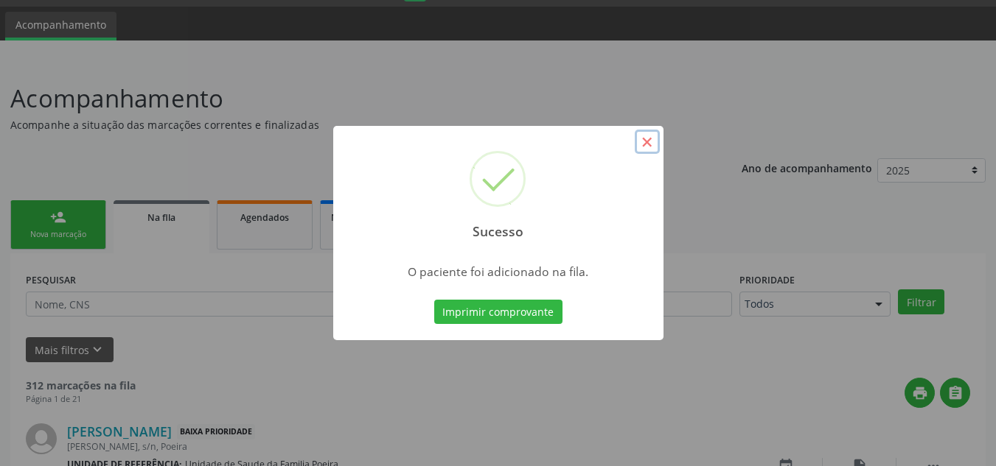
click at [649, 141] on button "×" at bounding box center [646, 142] width 25 height 25
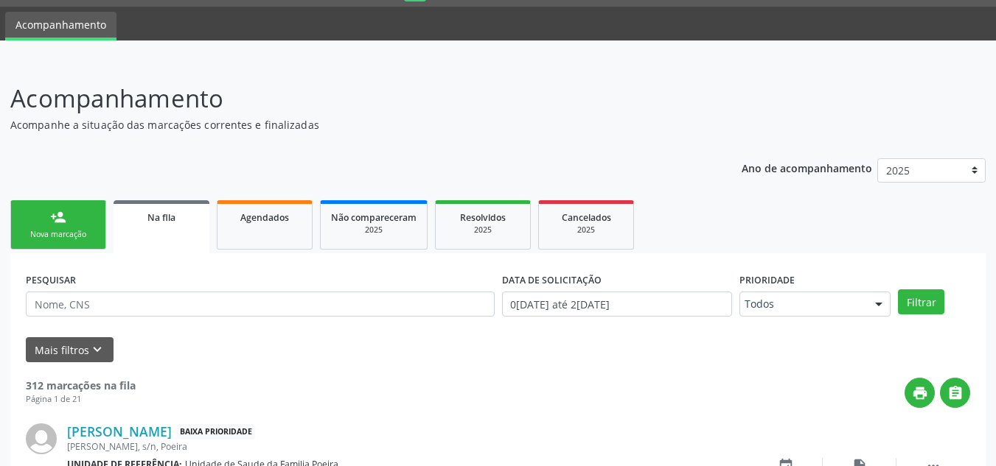
click at [63, 243] on link "person_add Nova marcação" at bounding box center [58, 224] width 96 height 49
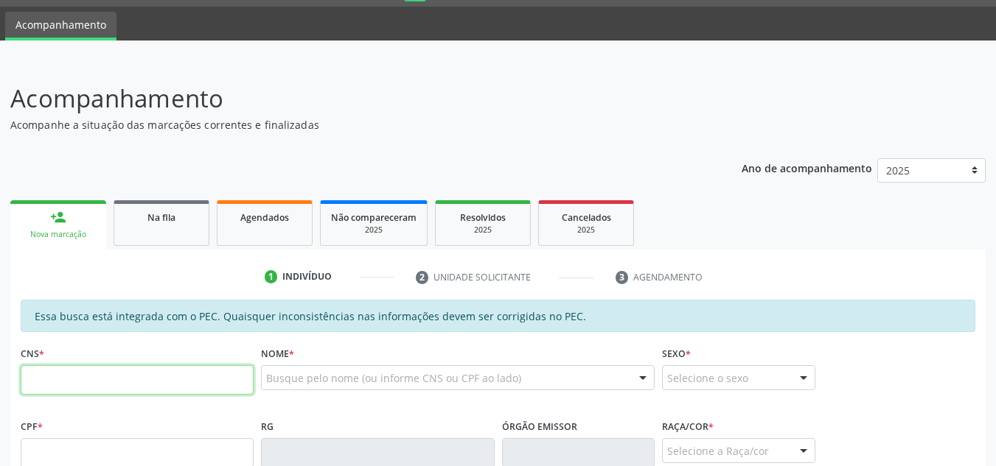
click at [102, 377] on input "text" at bounding box center [137, 380] width 233 height 29
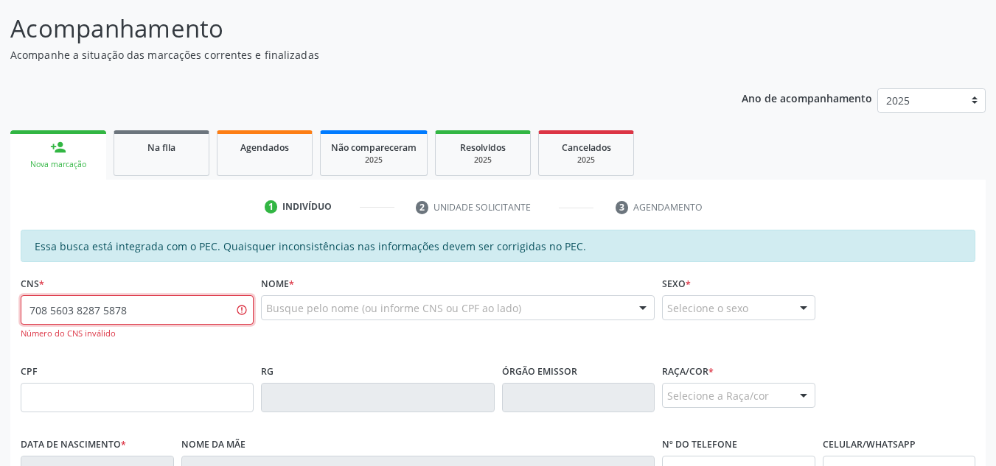
scroll to position [114, 0]
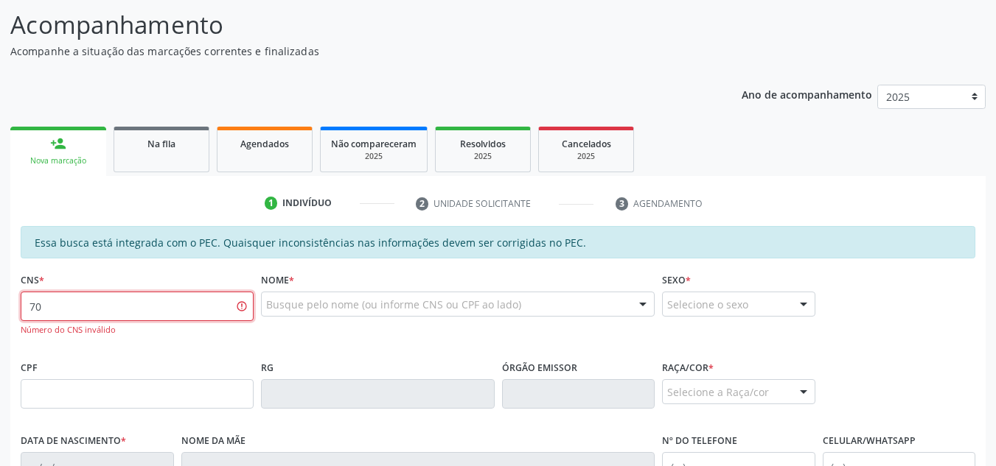
type input "7"
type input "708 5063 8287 5878"
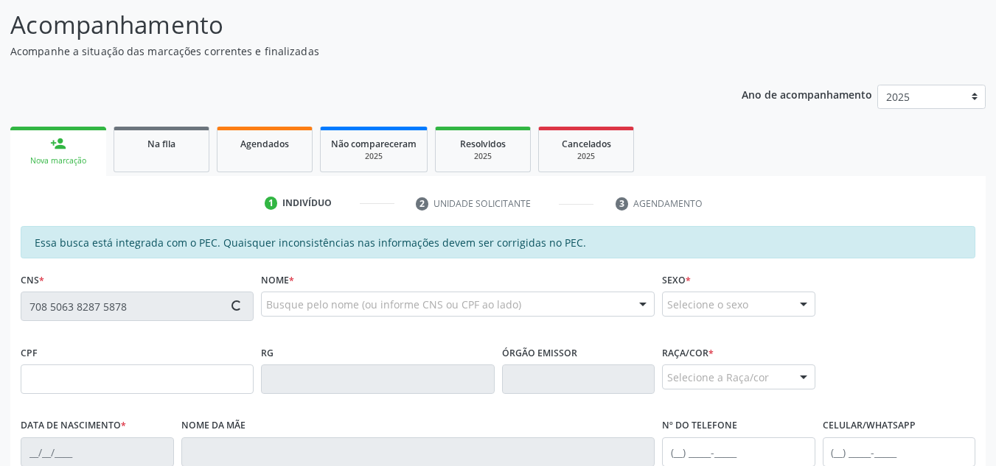
type input "662.631.404-10"
type input "12/05/1968"
type input "Maria Benedita da Silva"
type input "(82) 99175-2014"
type input "29"
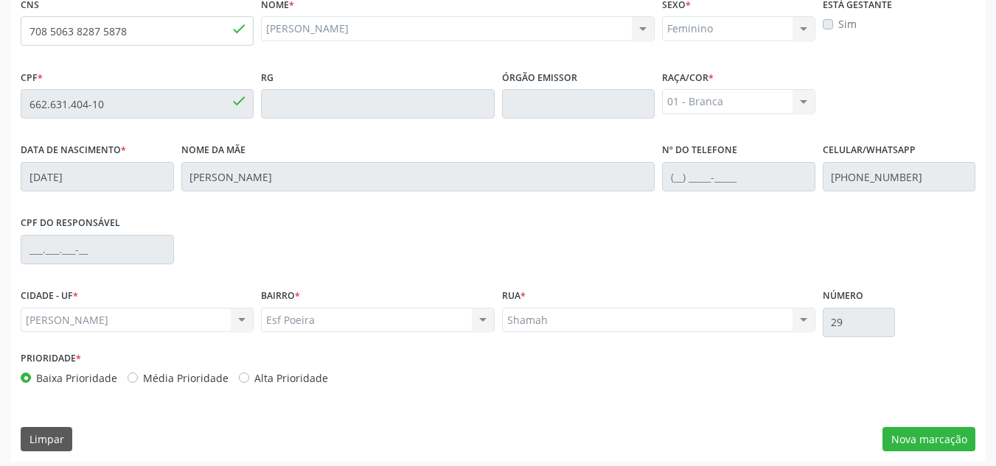
scroll to position [396, 0]
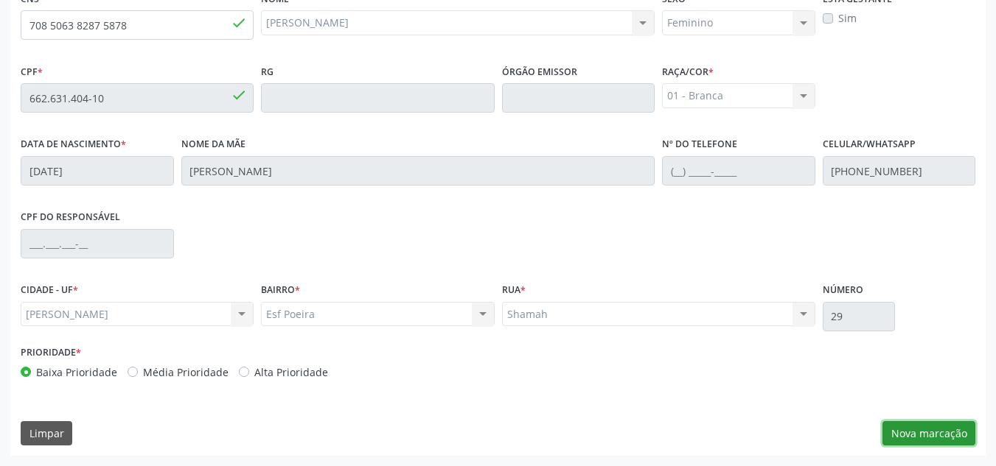
click at [914, 436] on button "Nova marcação" at bounding box center [928, 434] width 93 height 25
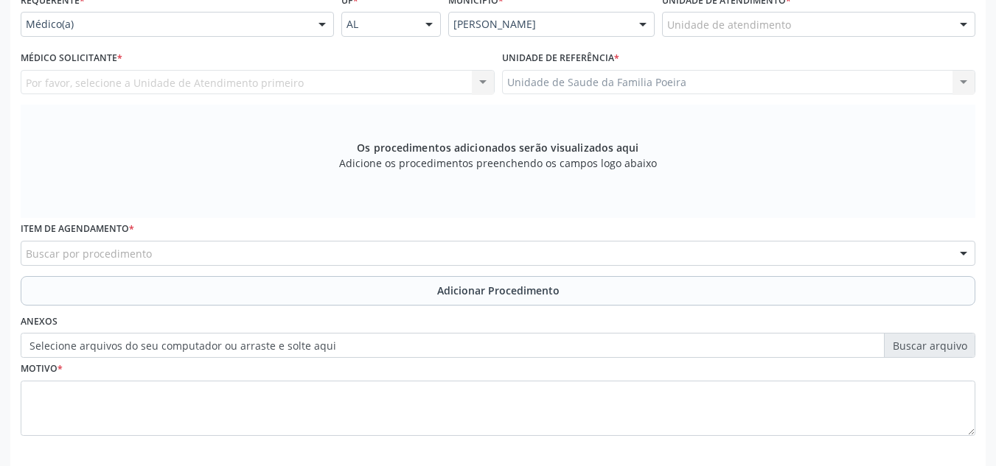
scroll to position [248, 0]
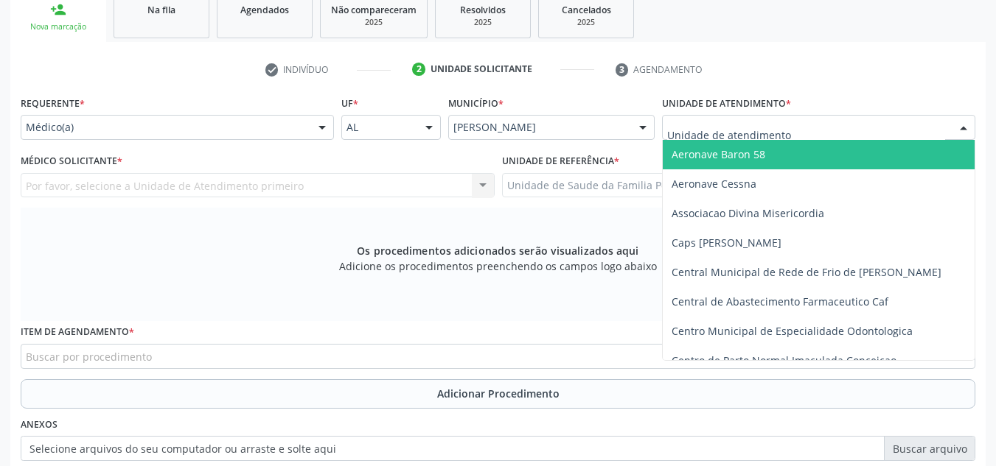
click at [787, 138] on div at bounding box center [818, 127] width 313 height 25
type input "PO"
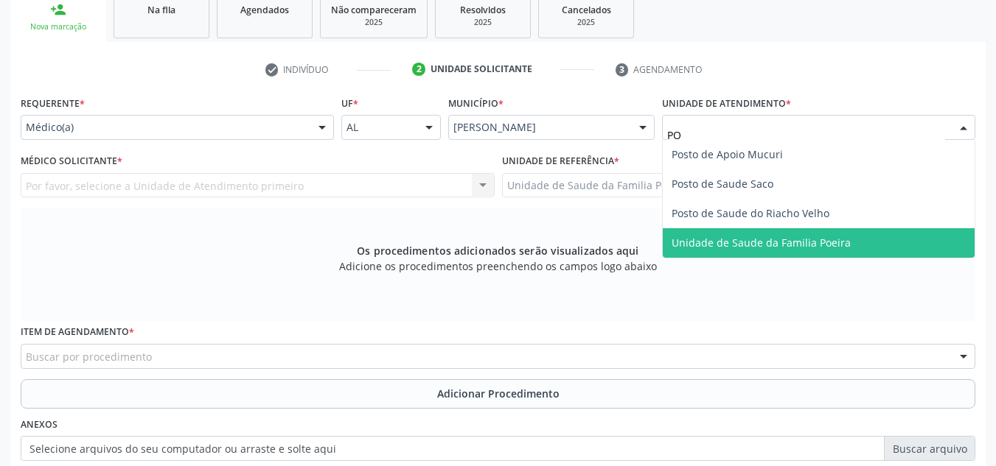
click at [811, 248] on span "Unidade de Saude da Familia Poeira" at bounding box center [760, 243] width 179 height 14
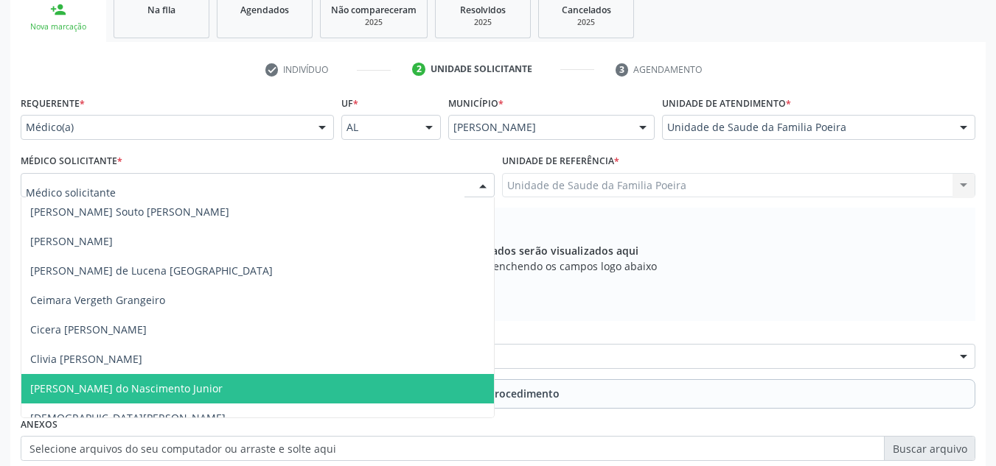
click at [74, 391] on span "[PERSON_NAME] do Nascimento Junior" at bounding box center [126, 389] width 192 height 14
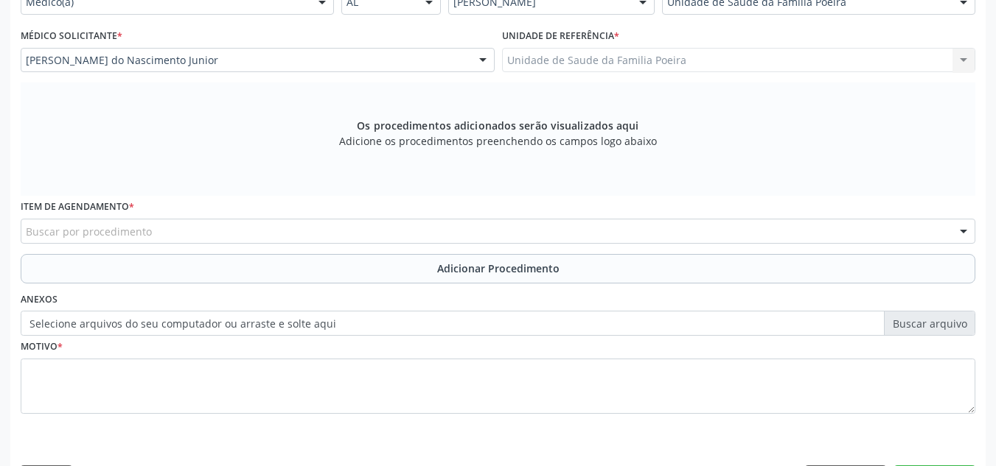
scroll to position [419, 0]
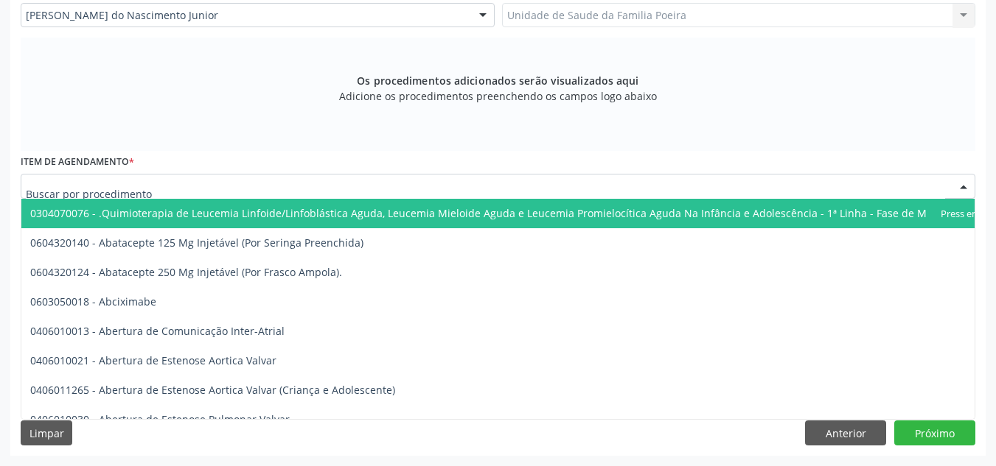
click at [137, 180] on div at bounding box center [498, 186] width 954 height 25
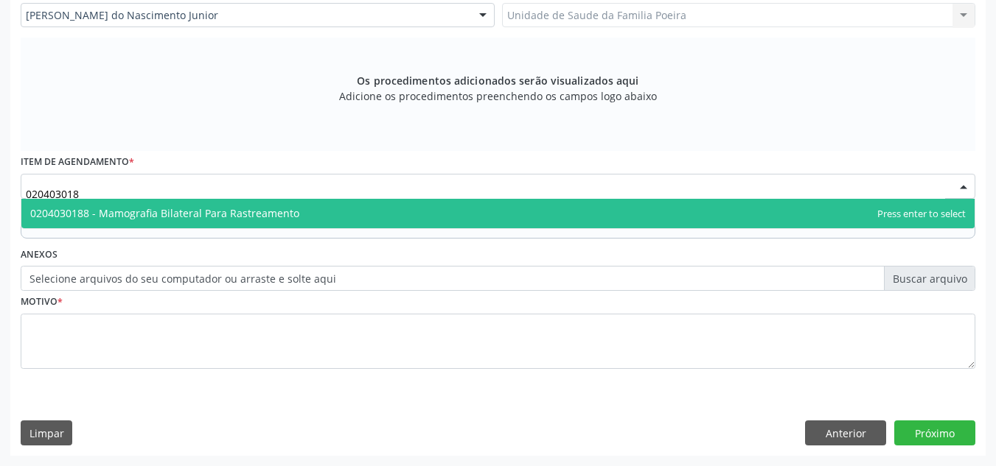
type input "0204030188"
click at [185, 213] on span "0204030188 - Mamografia Bilateral Para Rastreamento" at bounding box center [164, 213] width 269 height 14
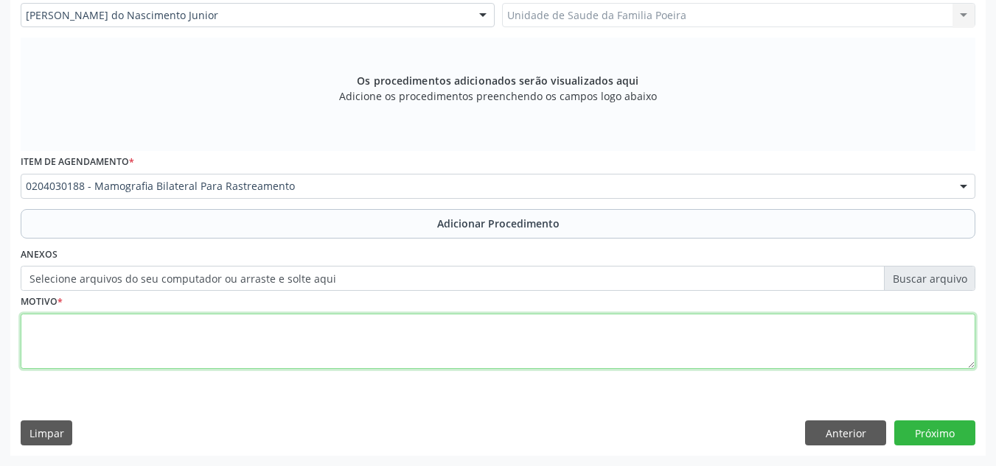
click at [154, 340] on textarea at bounding box center [498, 342] width 954 height 56
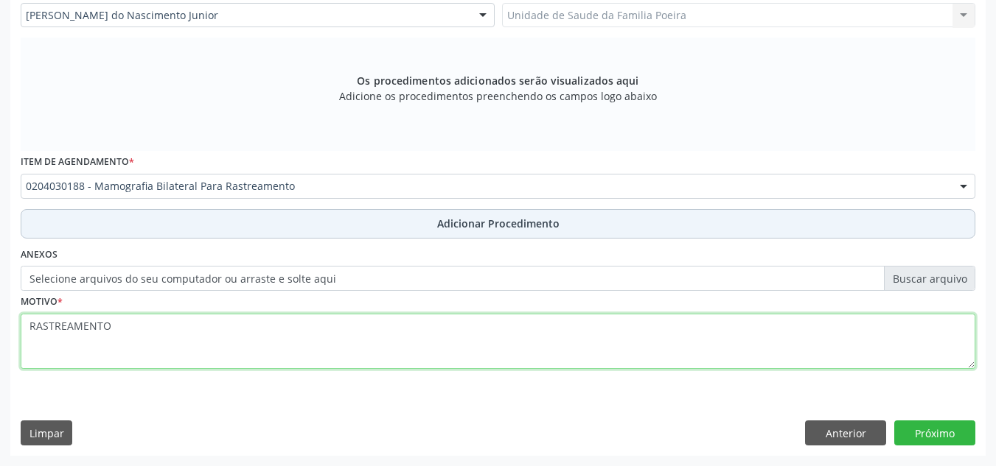
type textarea "RASTREAMENTO"
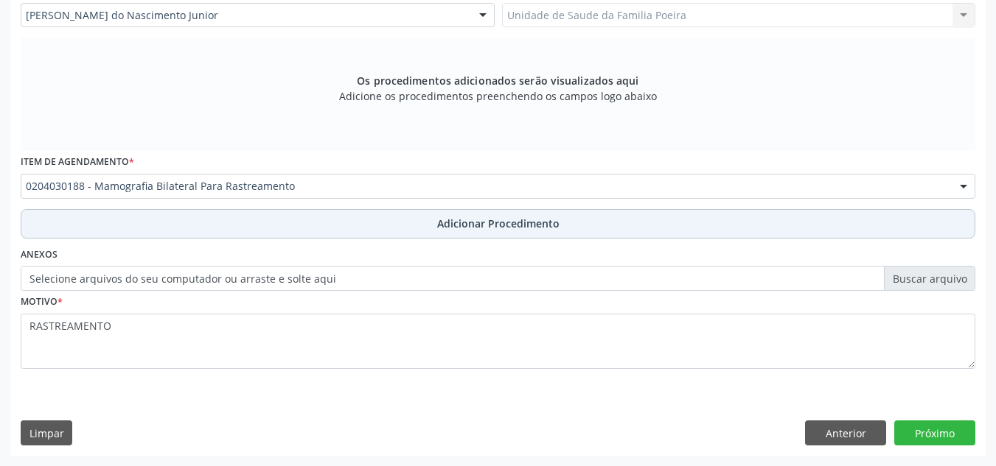
click at [528, 217] on span "Adicionar Procedimento" at bounding box center [498, 223] width 122 height 15
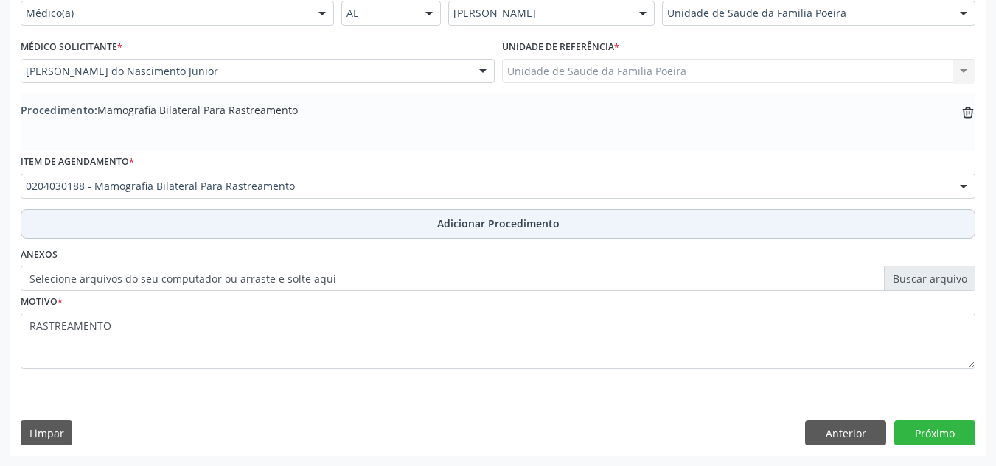
scroll to position [363, 0]
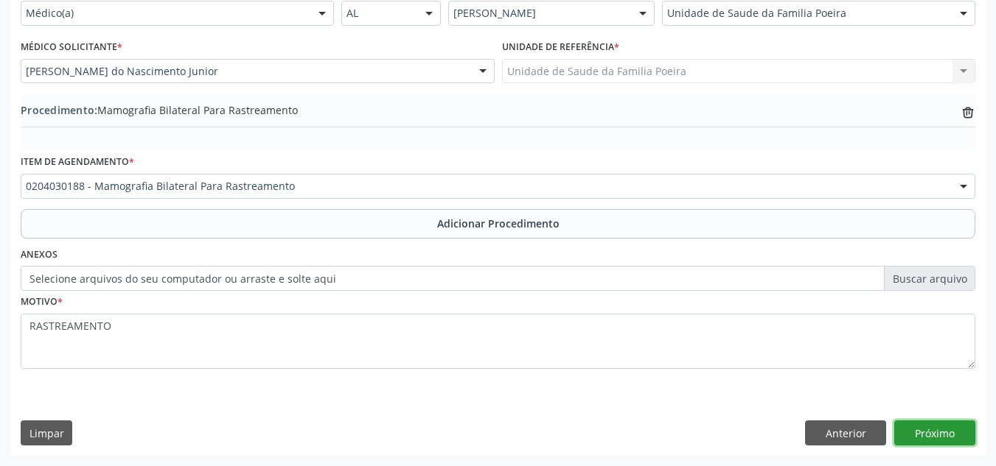
click at [934, 433] on button "Próximo" at bounding box center [934, 433] width 81 height 25
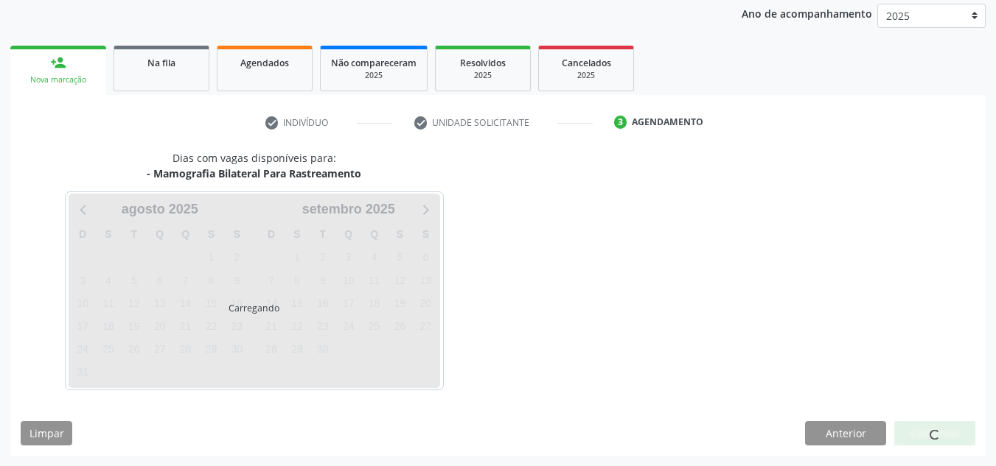
scroll to position [239, 0]
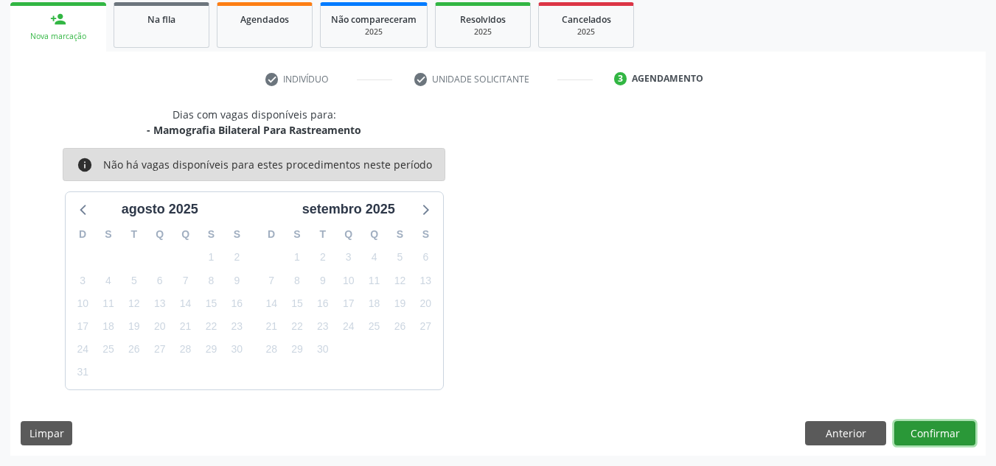
click at [963, 432] on button "Confirmar" at bounding box center [934, 434] width 81 height 25
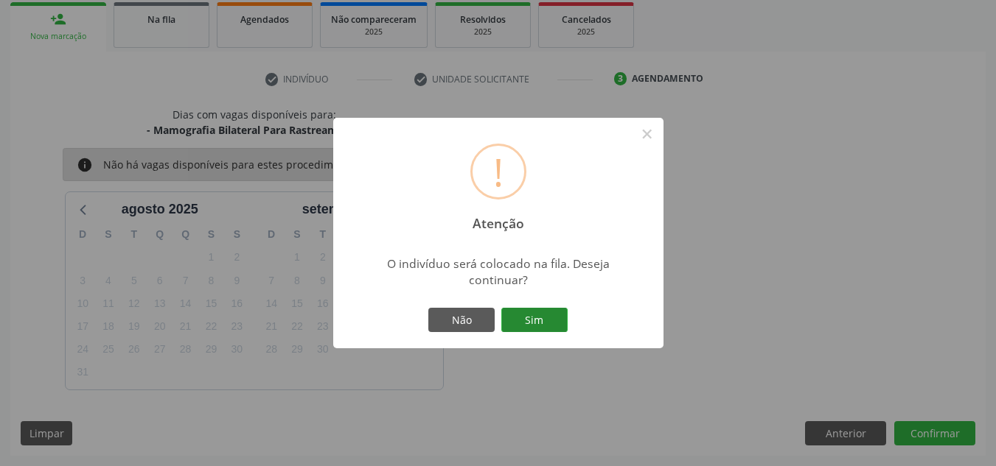
click at [562, 316] on button "Sim" at bounding box center [534, 320] width 66 height 25
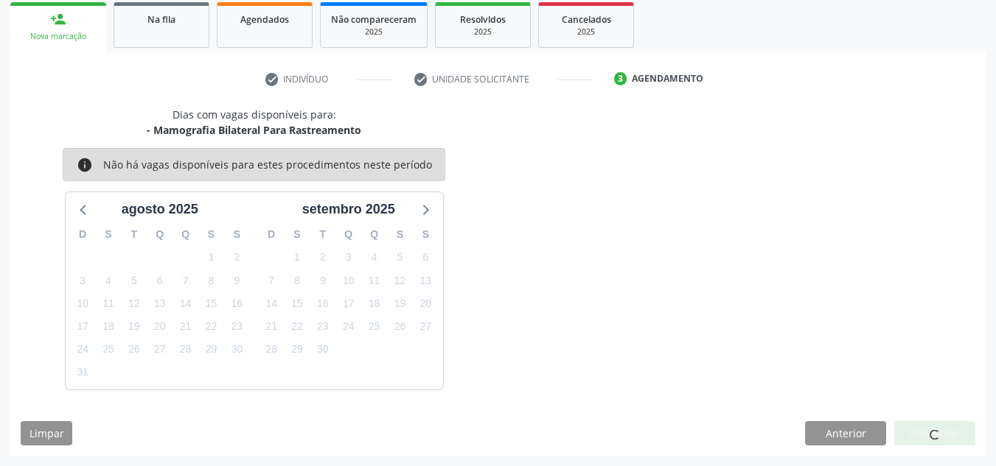
scroll to position [41, 0]
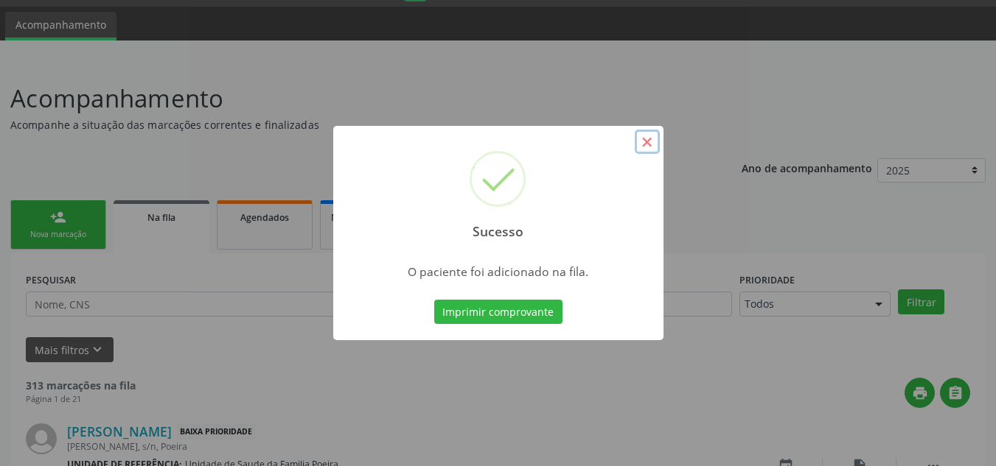
click at [645, 144] on button "×" at bounding box center [646, 142] width 25 height 25
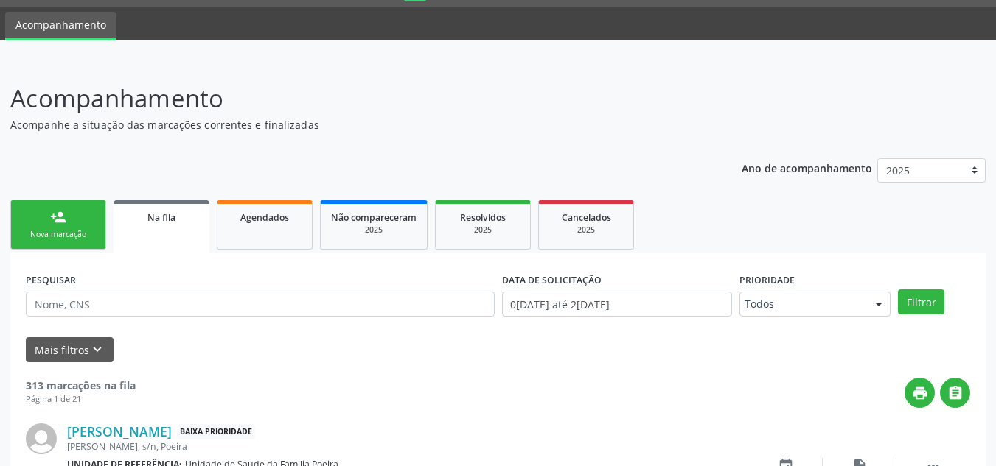
drag, startPoint x: 58, startPoint y: 231, endPoint x: 88, endPoint y: 248, distance: 34.3
click at [59, 231] on div "Nova marcação" at bounding box center [58, 234] width 74 height 11
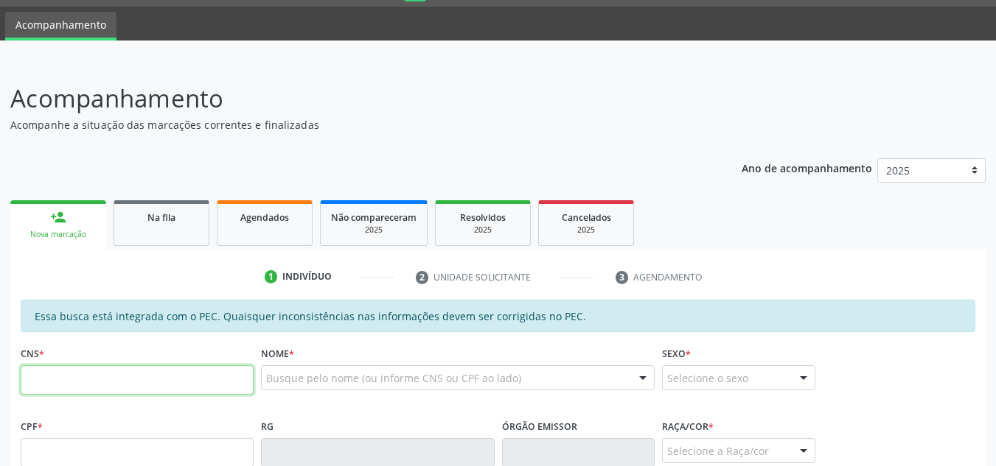
click at [127, 386] on input "text" at bounding box center [137, 380] width 233 height 29
type input "700 0081 0612 0400"
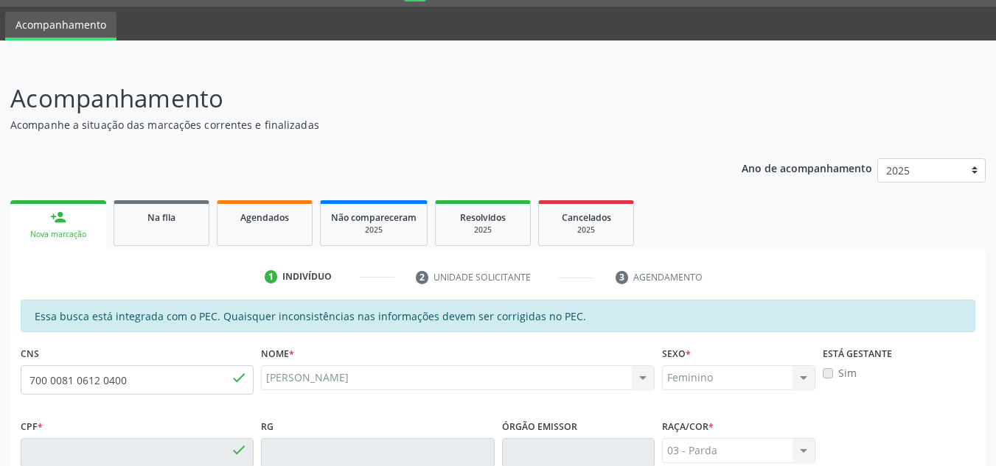
type input "525.149.604-44"
type input "28/04/1968"
type input "Maria das Dores dos Santos Oliveira"
type input "(82) 99803-5433"
type input "42"
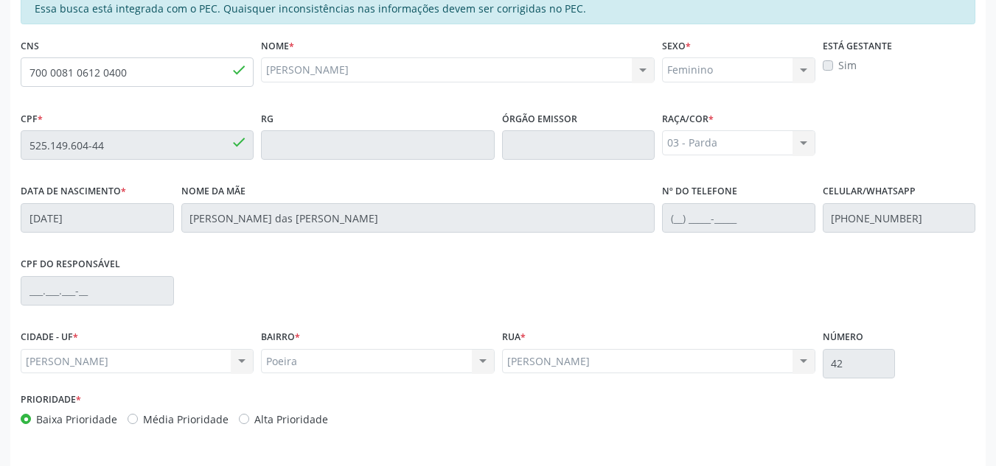
scroll to position [396, 0]
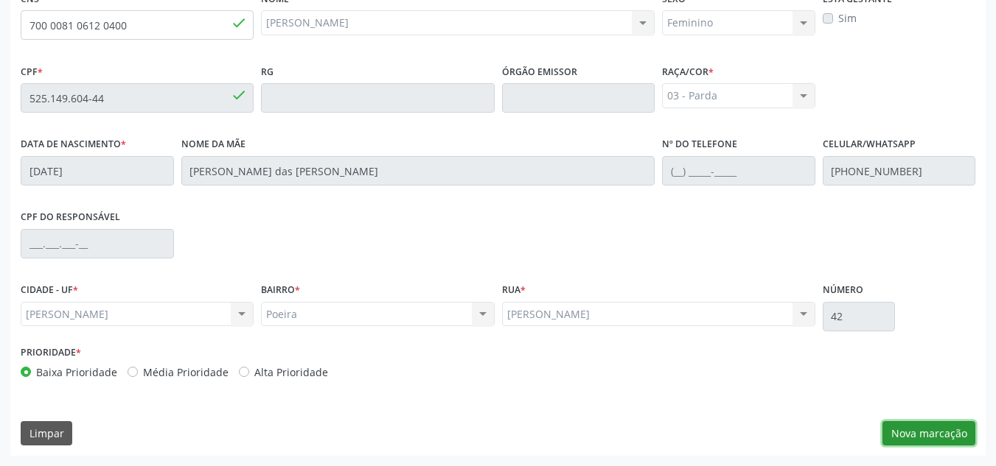
click at [904, 438] on button "Nova marcação" at bounding box center [928, 434] width 93 height 25
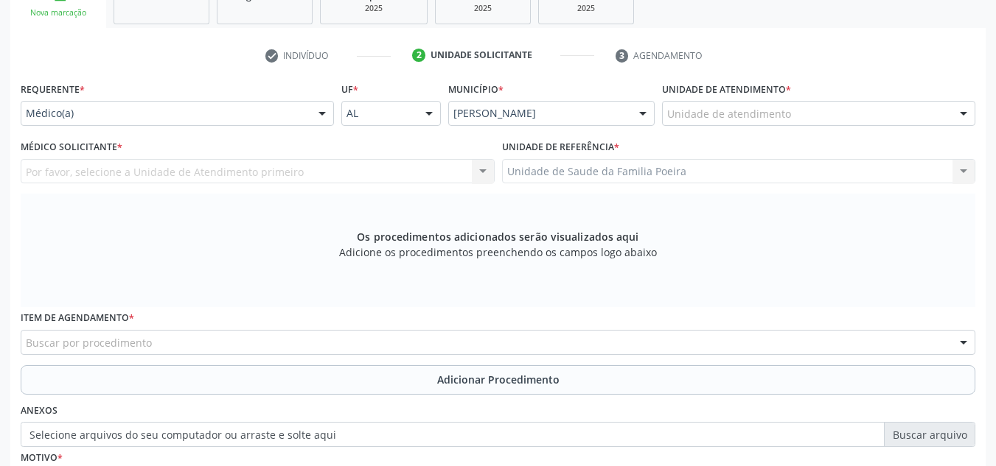
scroll to position [248, 0]
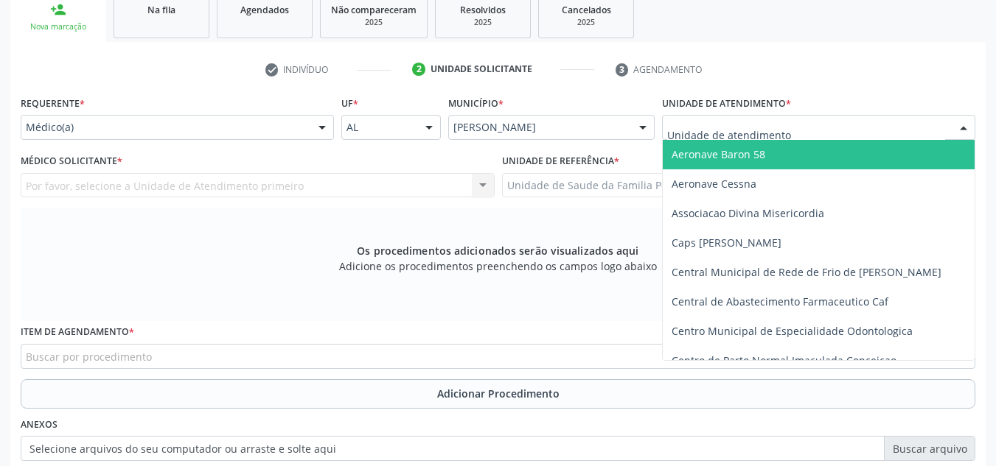
click at [840, 123] on div at bounding box center [818, 127] width 313 height 25
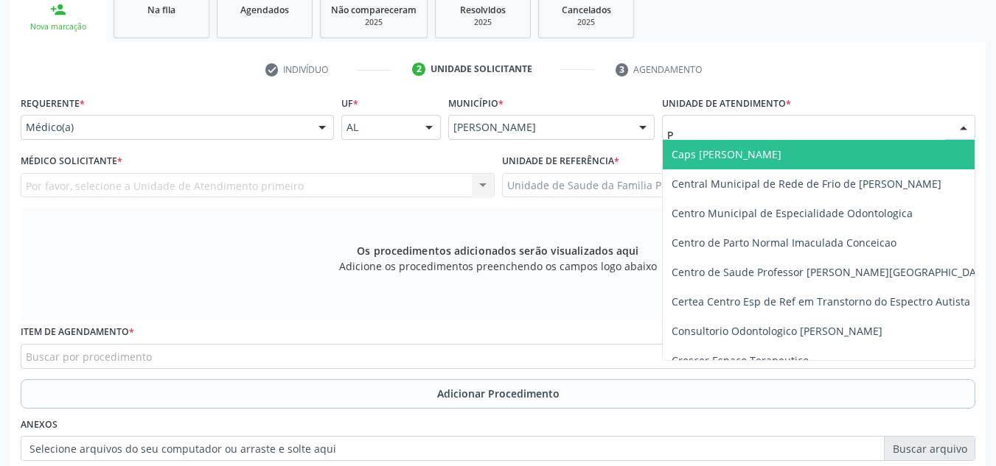
type input "PO"
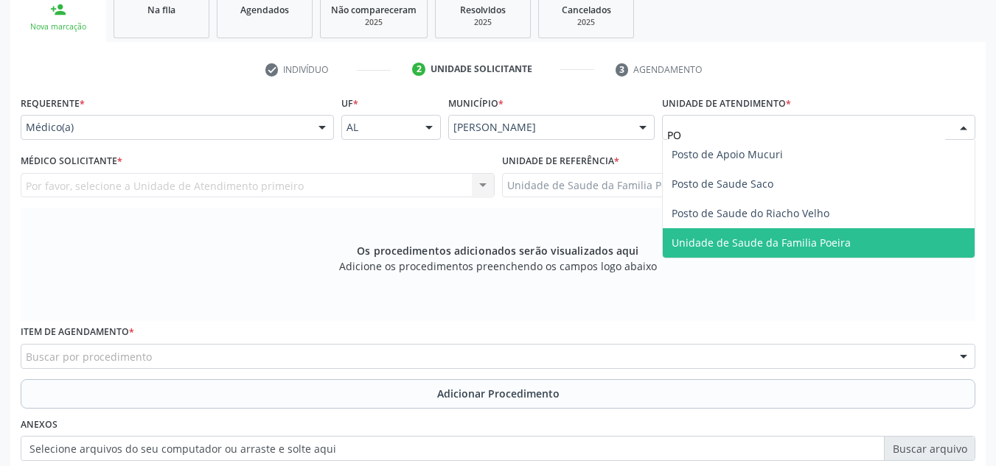
click at [831, 253] on span "Unidade de Saude da Familia Poeira" at bounding box center [818, 242] width 312 height 29
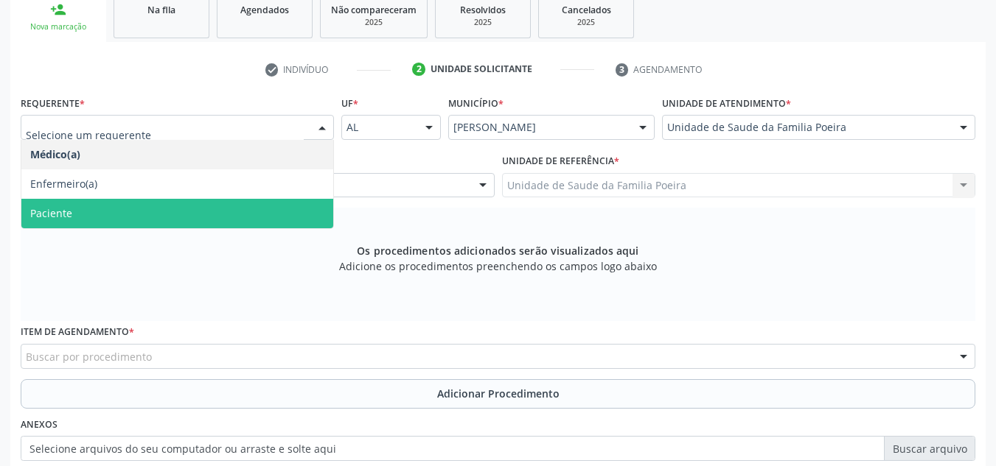
click at [88, 218] on span "Paciente" at bounding box center [177, 213] width 312 height 29
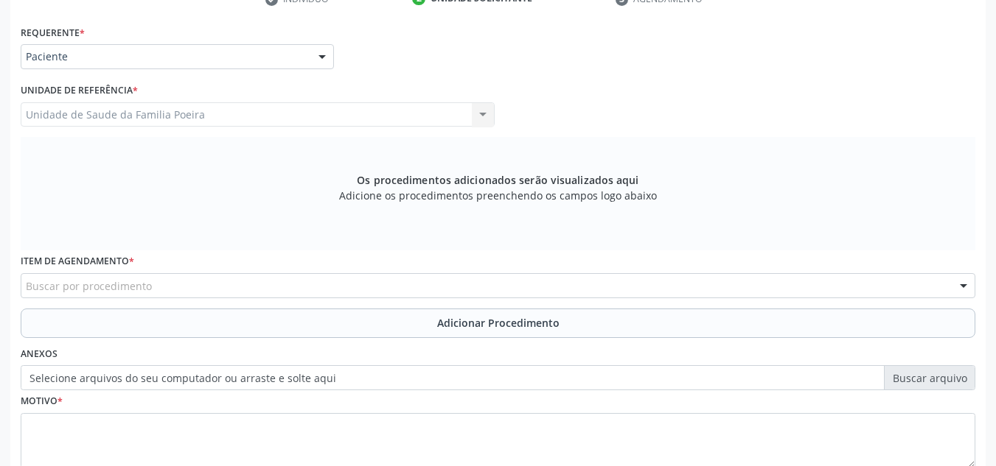
scroll to position [396, 0]
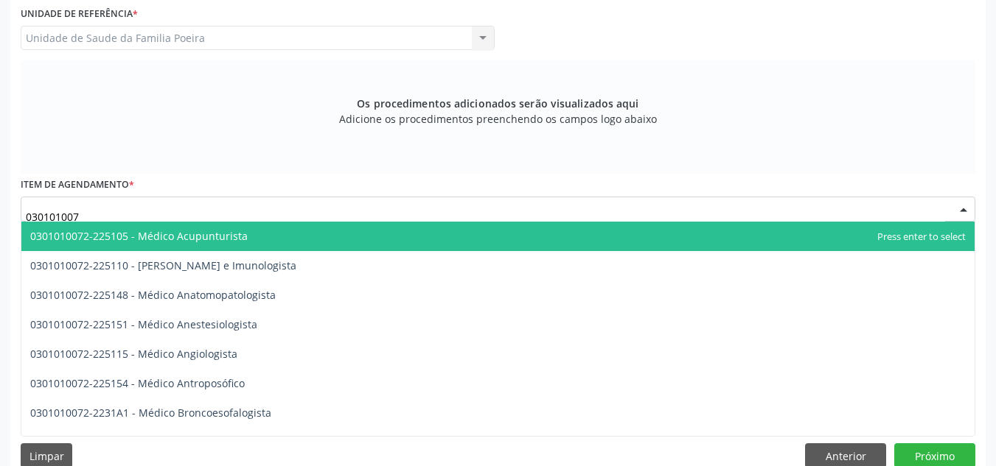
type input "0301010072"
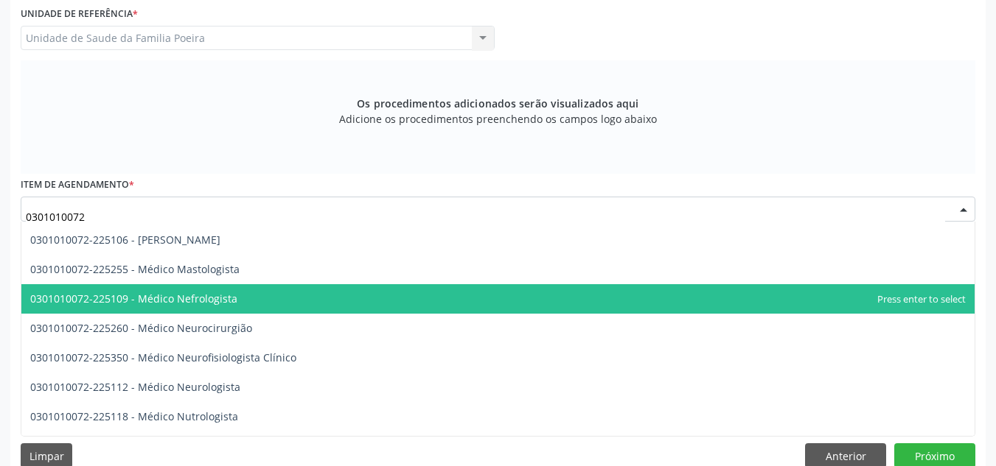
scroll to position [1032, 0]
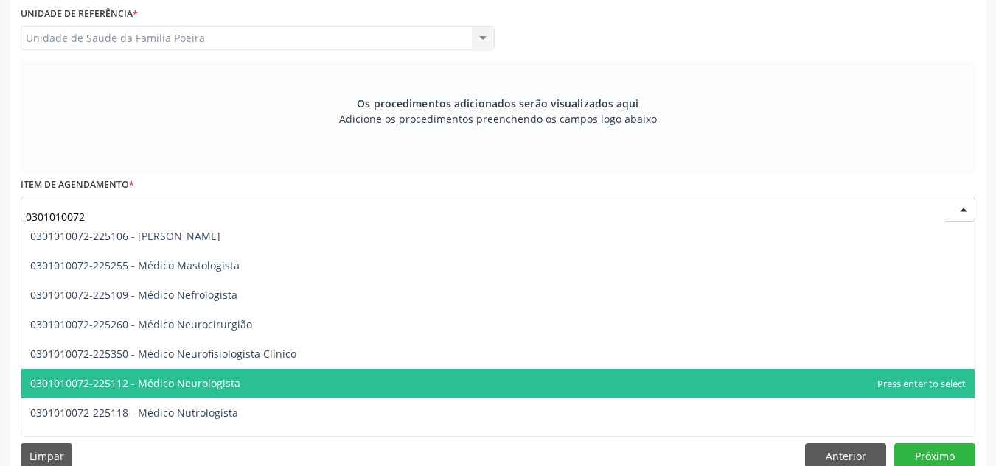
click at [161, 387] on span "0301010072-225112 - Médico Neurologista" at bounding box center [135, 384] width 210 height 14
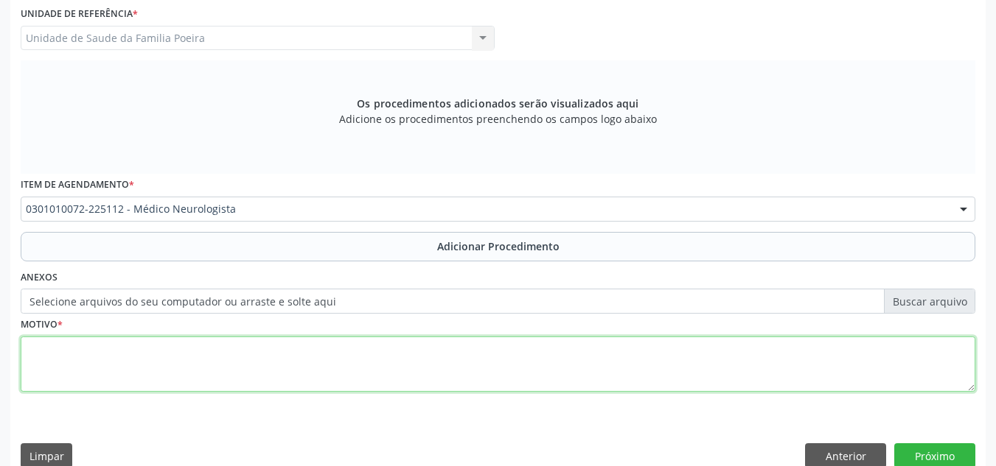
click at [177, 358] on textarea at bounding box center [498, 365] width 954 height 56
click at [29, 349] on textarea "OUTRA AMNESIA" at bounding box center [498, 365] width 954 height 56
click at [231, 346] on textarea "R413-OUTRA AMNESIA" at bounding box center [498, 365] width 954 height 56
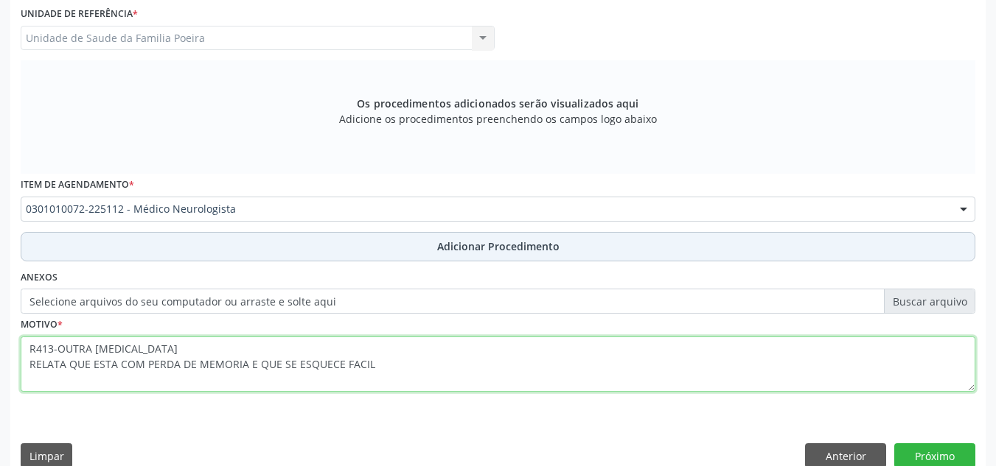
type textarea "R413-OUTRA AMNESIA RELATA QUE ESTA COM PERDA DE MEMORIA E QUE SE ESQUECE FACIL"
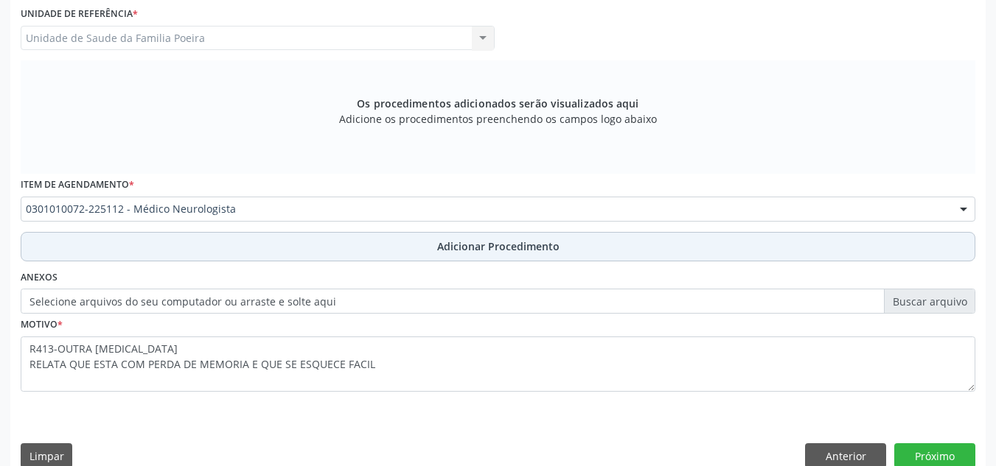
click at [475, 254] on button "Adicionar Procedimento" at bounding box center [498, 246] width 954 height 29
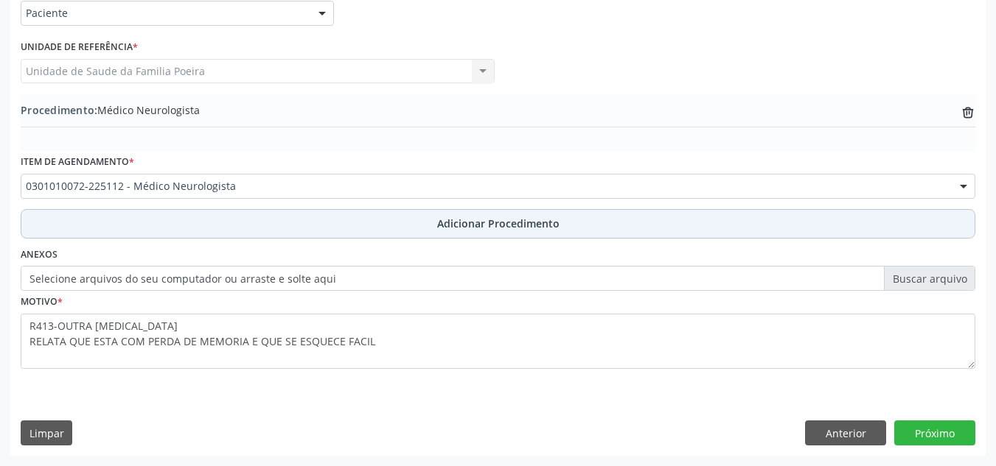
scroll to position [363, 0]
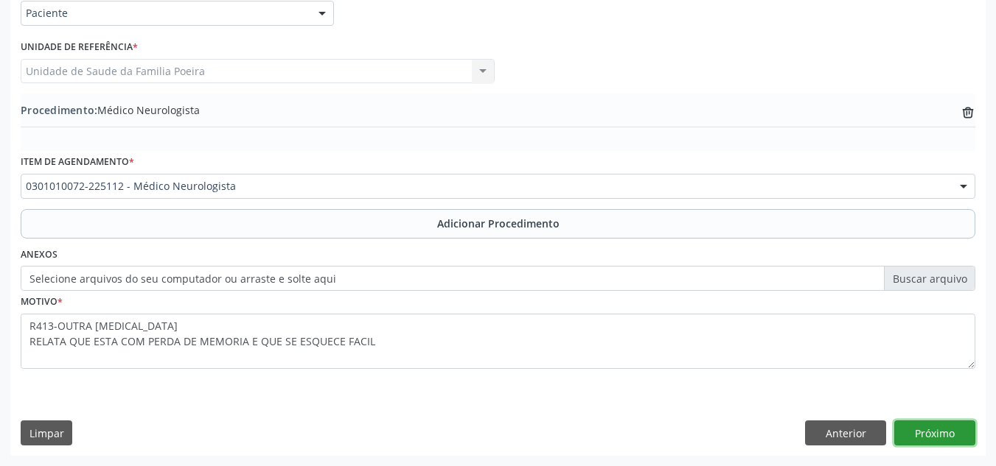
click at [956, 441] on button "Próximo" at bounding box center [934, 433] width 81 height 25
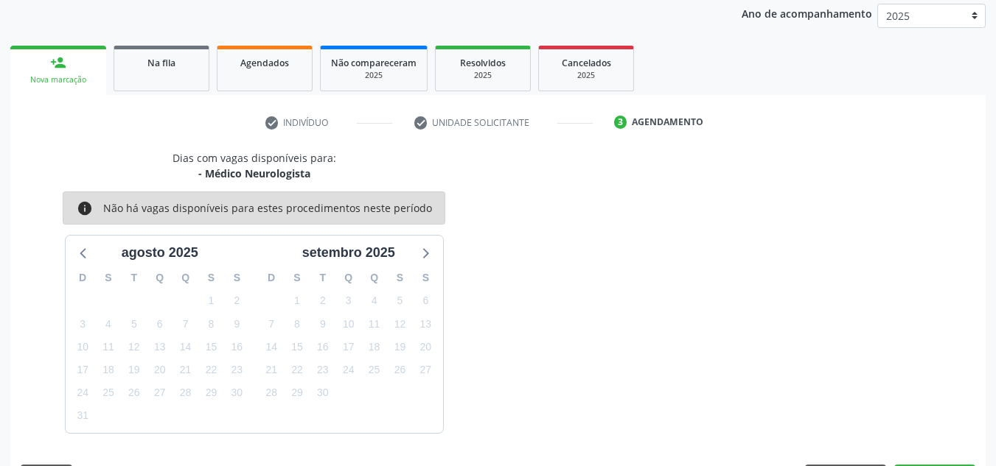
scroll to position [239, 0]
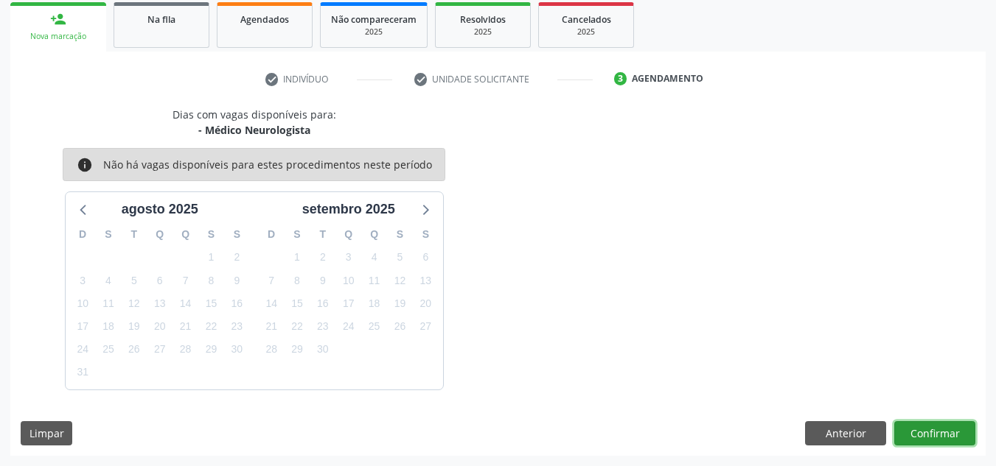
click at [943, 426] on button "Confirmar" at bounding box center [934, 434] width 81 height 25
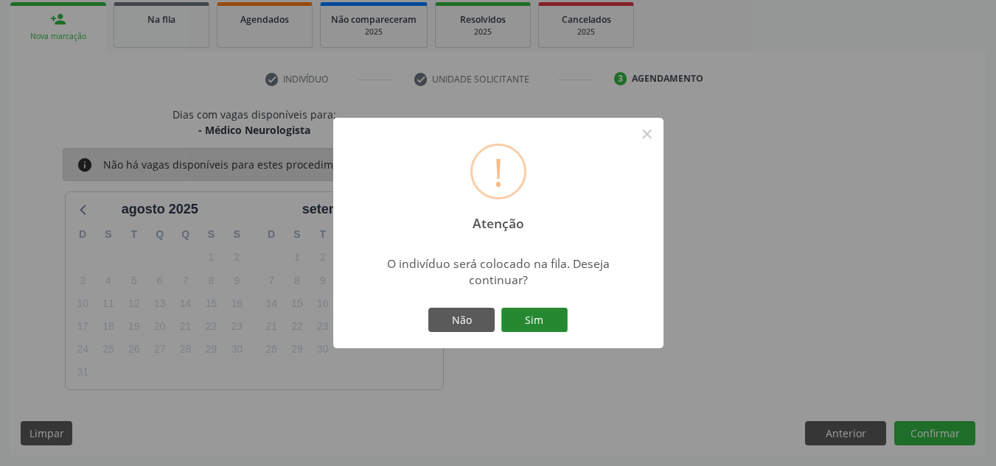
click at [531, 330] on button "Sim" at bounding box center [534, 320] width 66 height 25
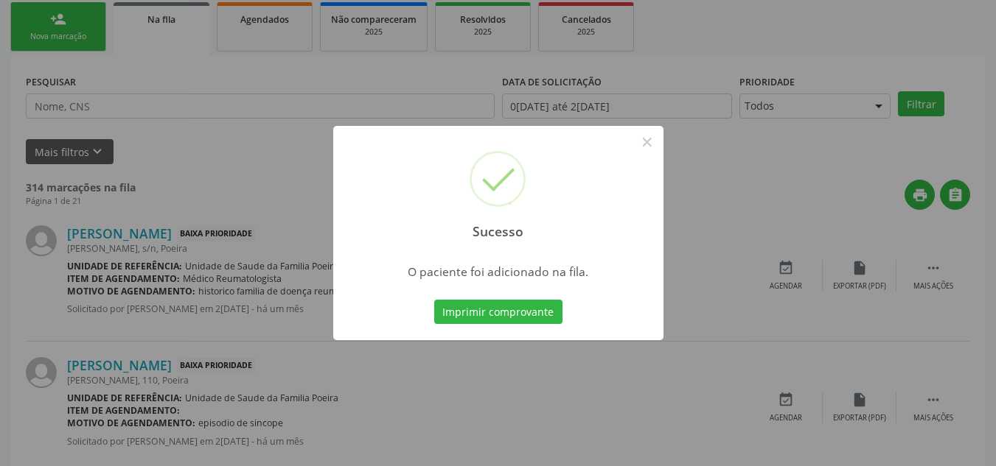
scroll to position [41, 0]
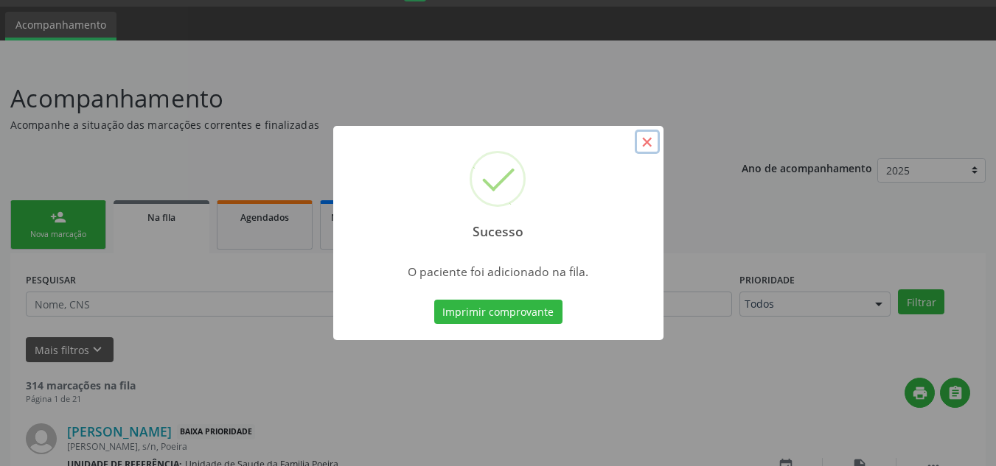
click at [648, 149] on button "×" at bounding box center [646, 142] width 25 height 25
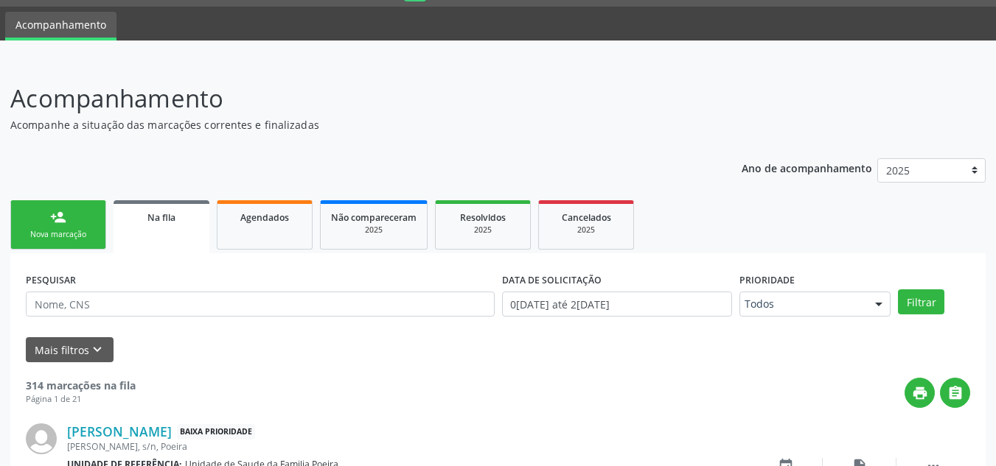
click at [37, 211] on link "person_add Nova marcação" at bounding box center [58, 224] width 96 height 49
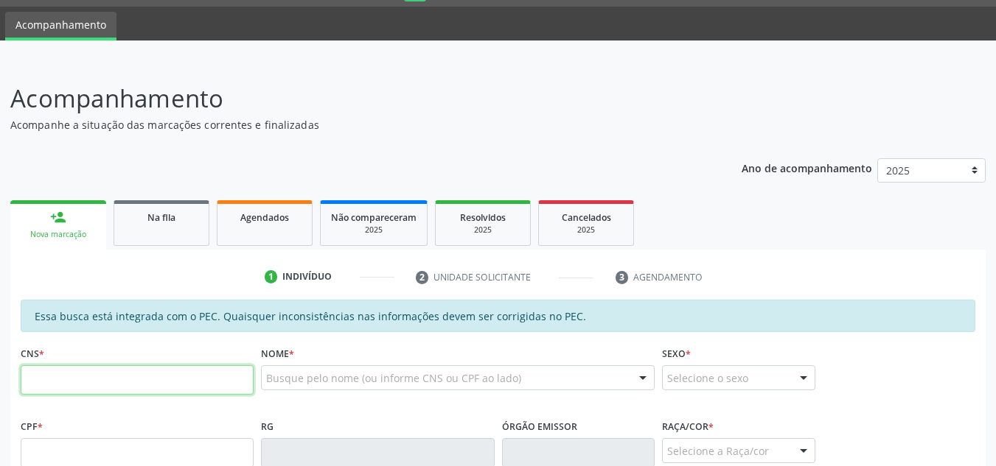
click at [122, 382] on input "text" at bounding box center [137, 380] width 233 height 29
type input "700 0081 0612 0400"
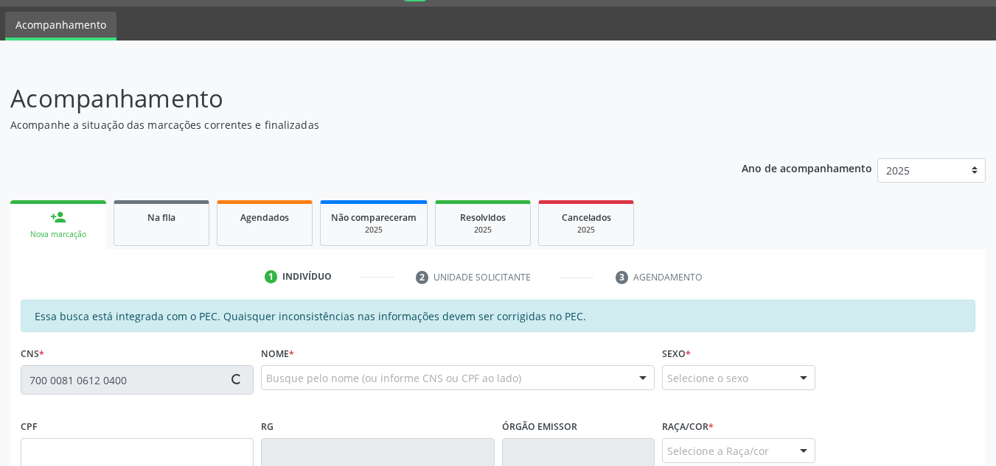
type input "525.149.604-44"
type input "28/04/1968"
type input "Maria das Dores dos Santos Oliveira"
type input "(82) 99803-5433"
type input "42"
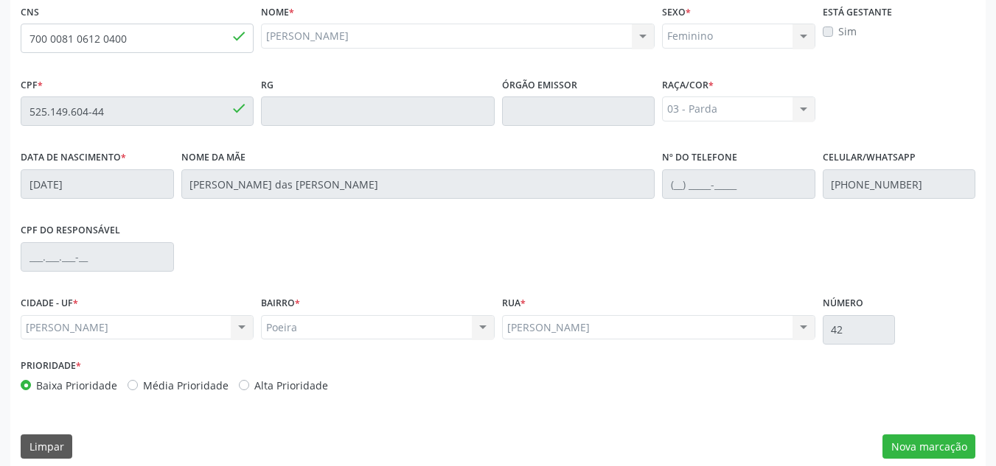
scroll to position [396, 0]
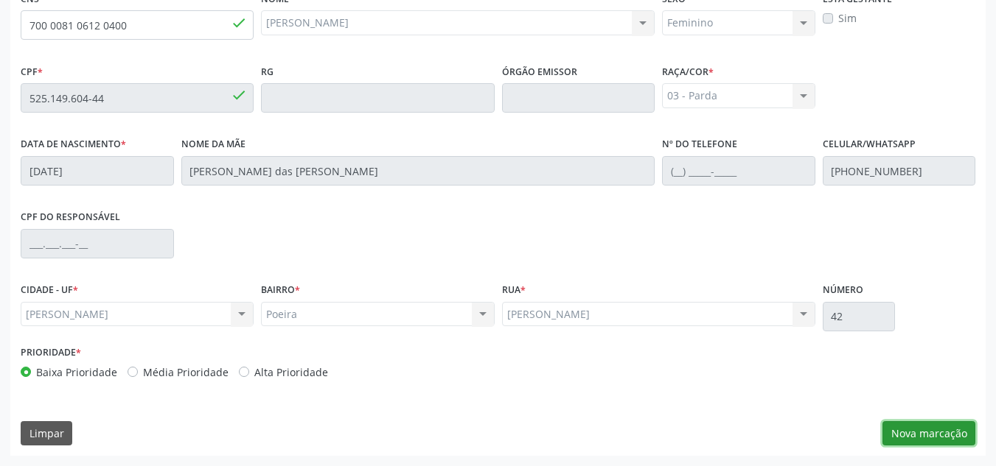
click at [912, 435] on button "Nova marcação" at bounding box center [928, 434] width 93 height 25
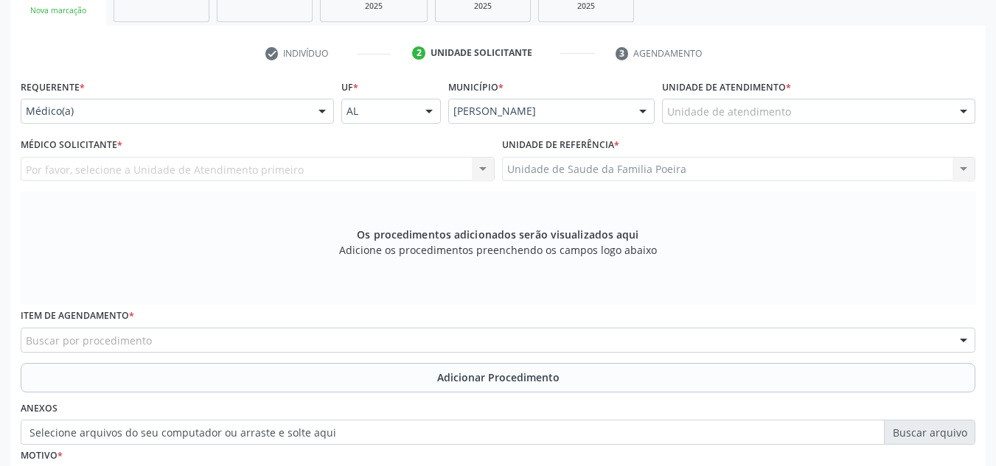
scroll to position [248, 0]
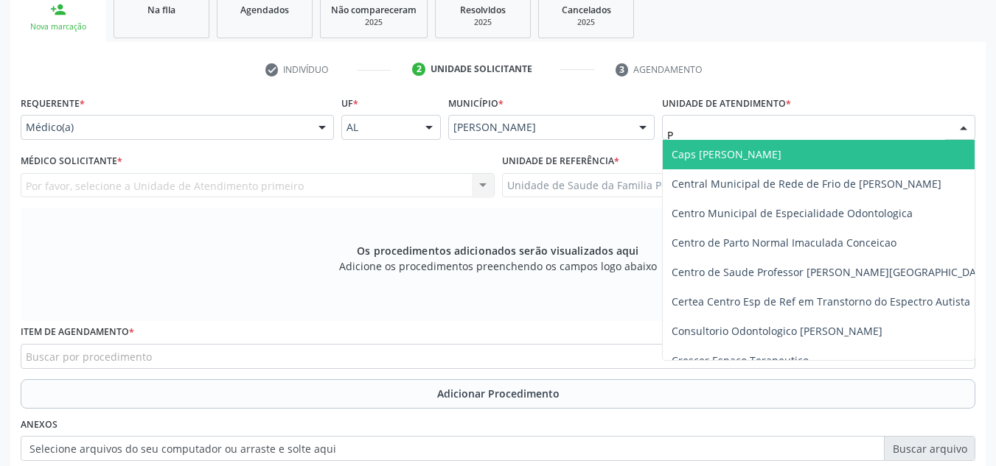
type input "PO"
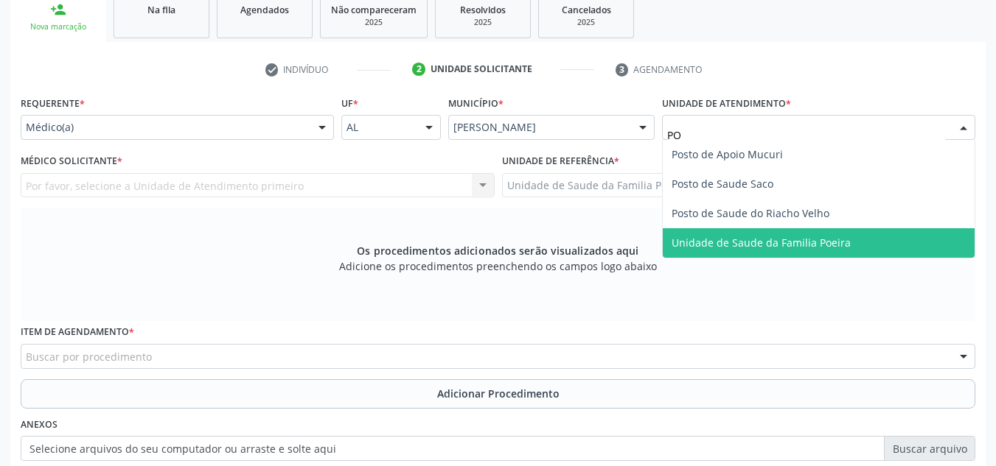
drag, startPoint x: 735, startPoint y: 251, endPoint x: 718, endPoint y: 233, distance: 25.5
click at [735, 251] on span "Unidade de Saude da Familia Poeira" at bounding box center [818, 242] width 312 height 29
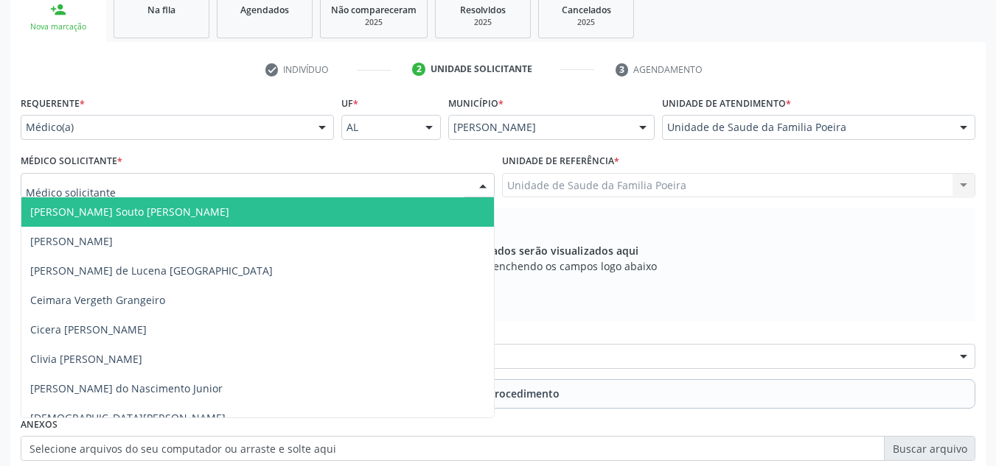
click at [138, 181] on div at bounding box center [258, 185] width 474 height 25
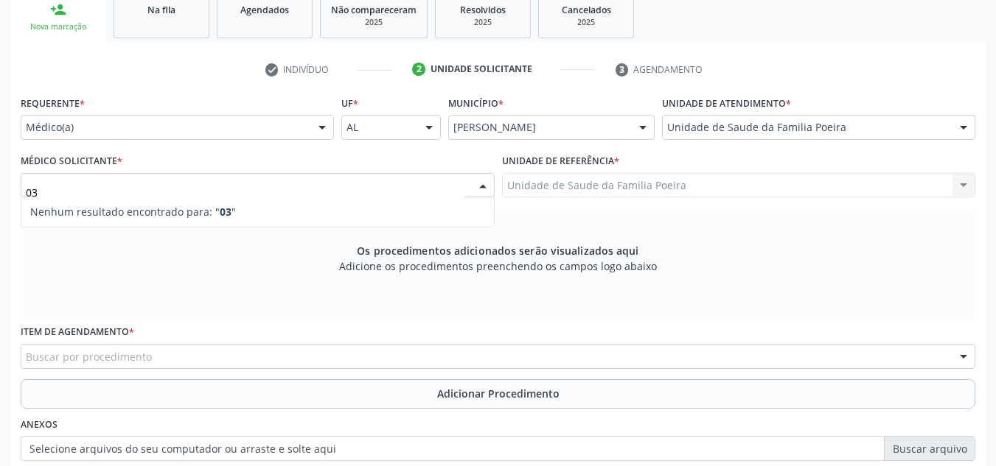
type input "0"
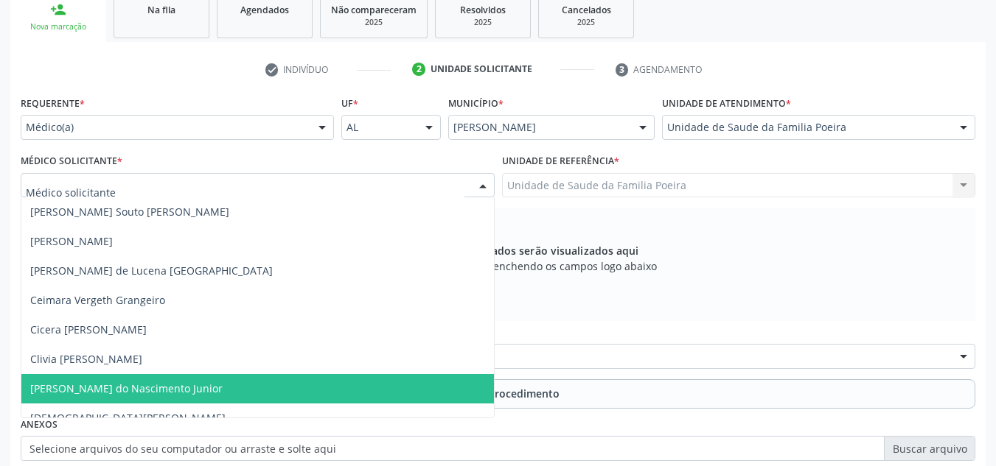
click at [122, 385] on span "[PERSON_NAME] do Nascimento Junior" at bounding box center [126, 389] width 192 height 14
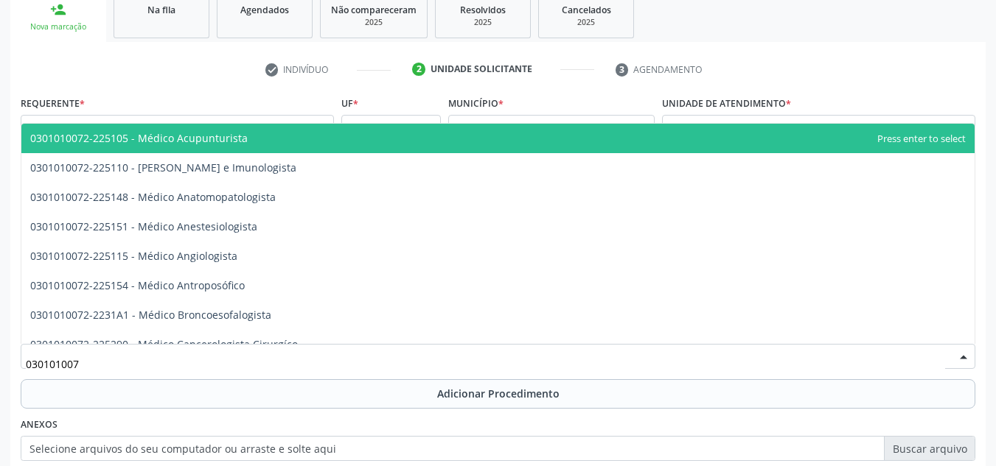
type input "0301010072"
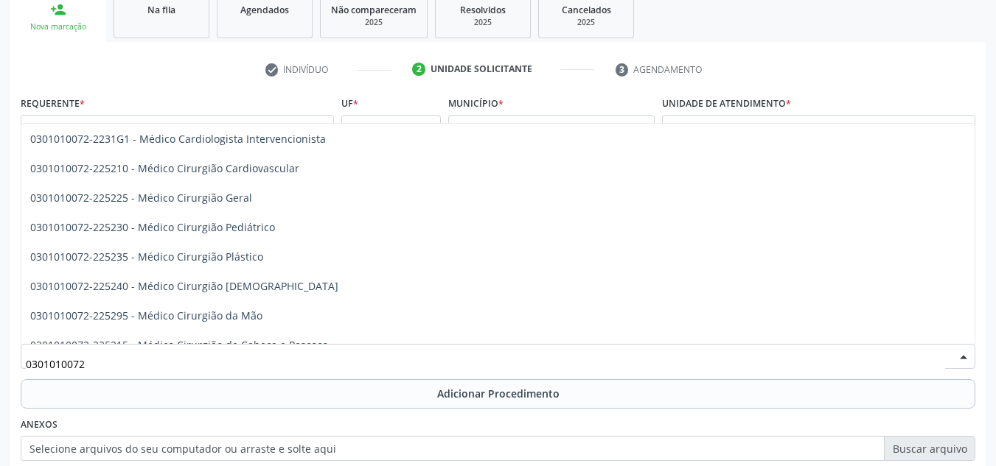
scroll to position [295, 0]
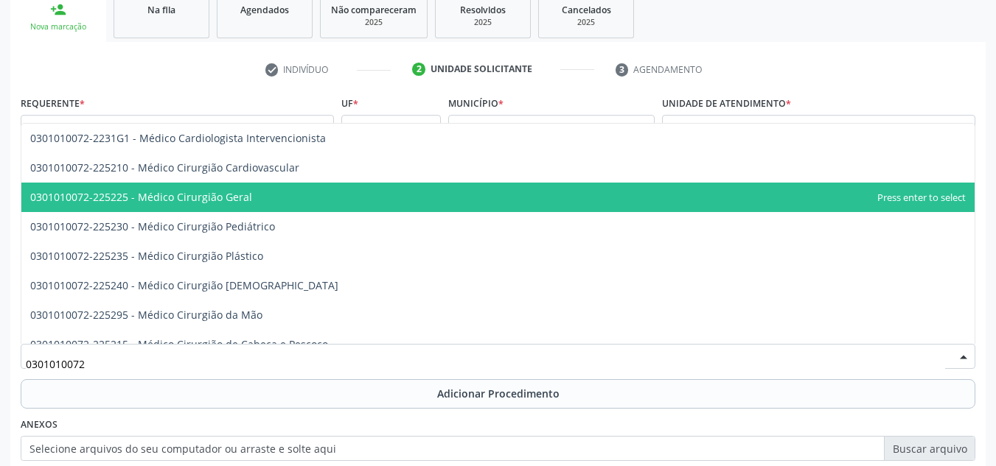
click at [247, 200] on span "0301010072-225225 - Médico Cirurgião Geral" at bounding box center [141, 197] width 222 height 14
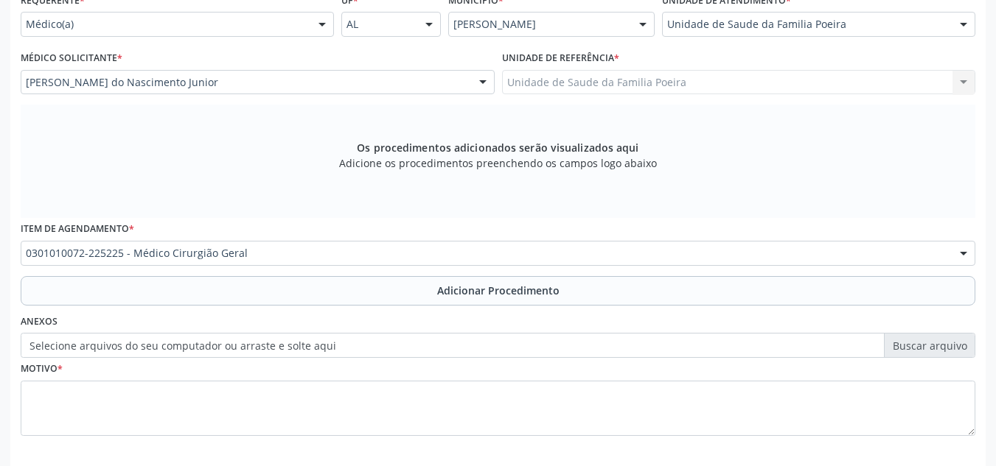
scroll to position [419, 0]
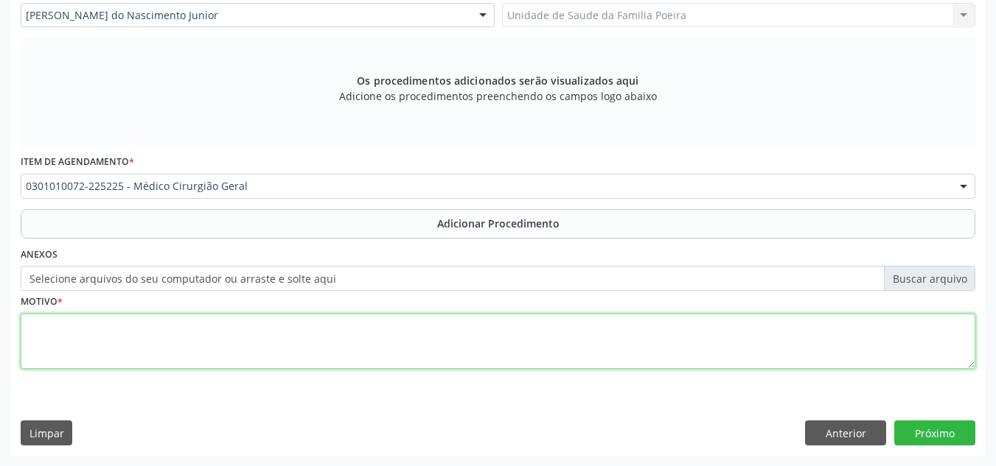
click at [118, 342] on textarea at bounding box center [498, 342] width 954 height 56
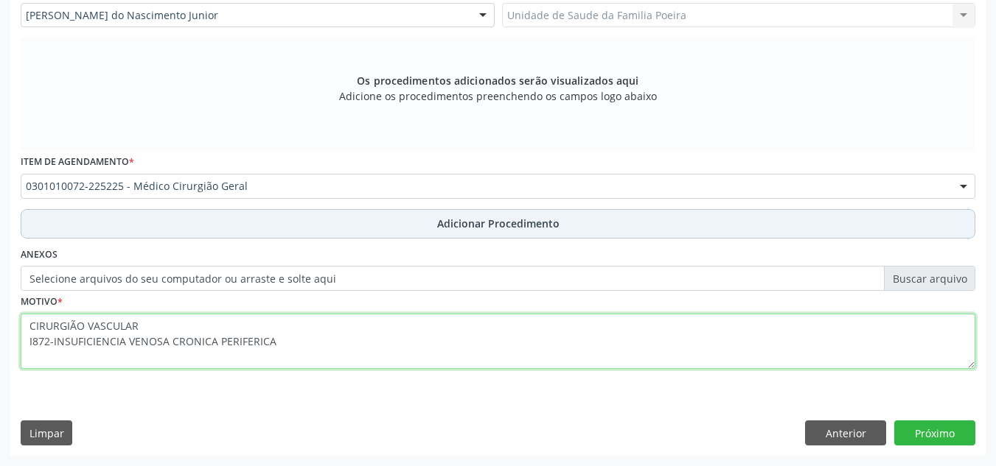
type textarea "CIRURGIÃO VASCULAR I872-INSUFICIENCIA VENOSA CRONICA PERIFERICA"
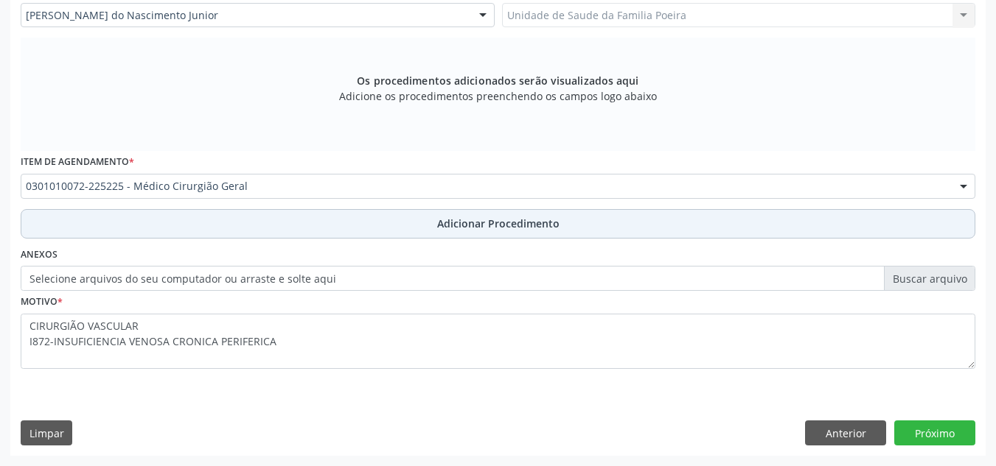
click at [418, 213] on button "Adicionar Procedimento" at bounding box center [498, 223] width 954 height 29
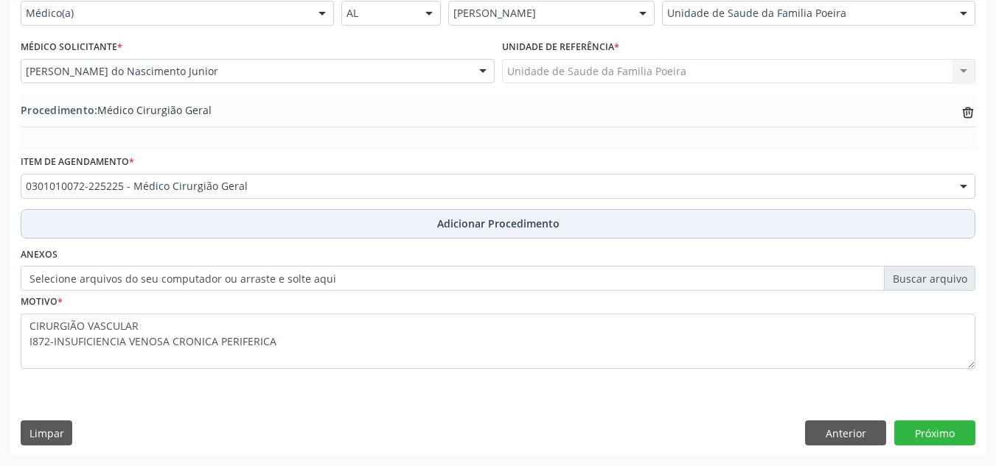
scroll to position [363, 0]
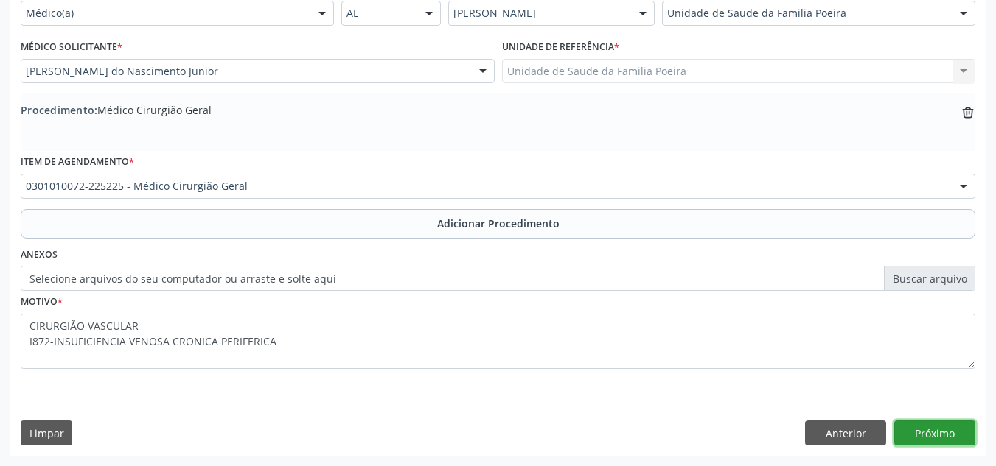
click at [931, 444] on button "Próximo" at bounding box center [934, 433] width 81 height 25
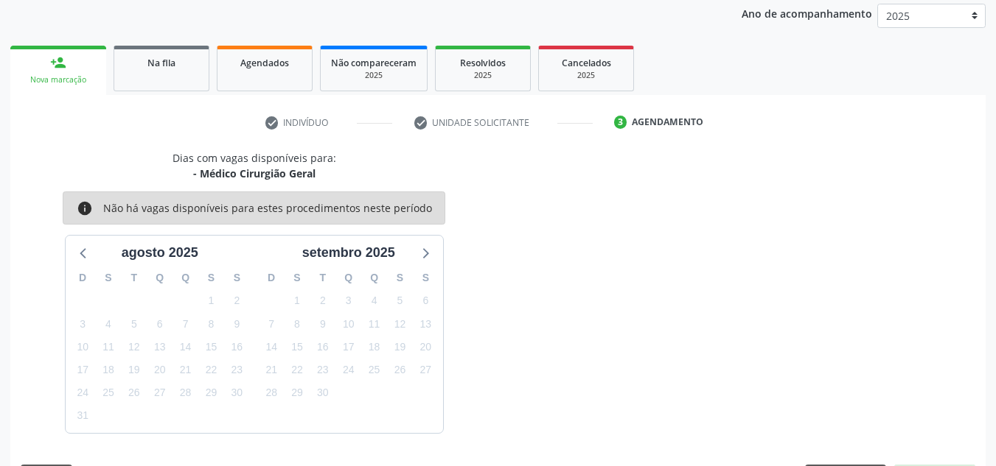
scroll to position [239, 0]
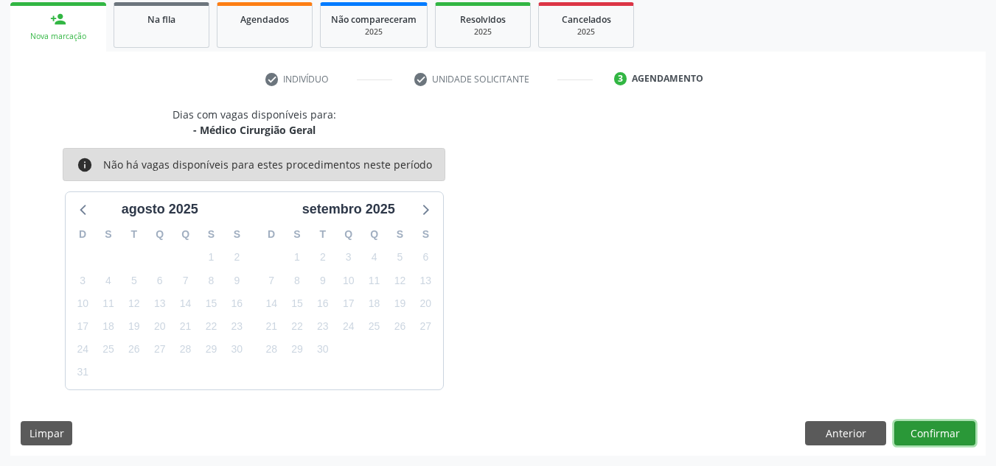
click at [947, 438] on button "Confirmar" at bounding box center [934, 434] width 81 height 25
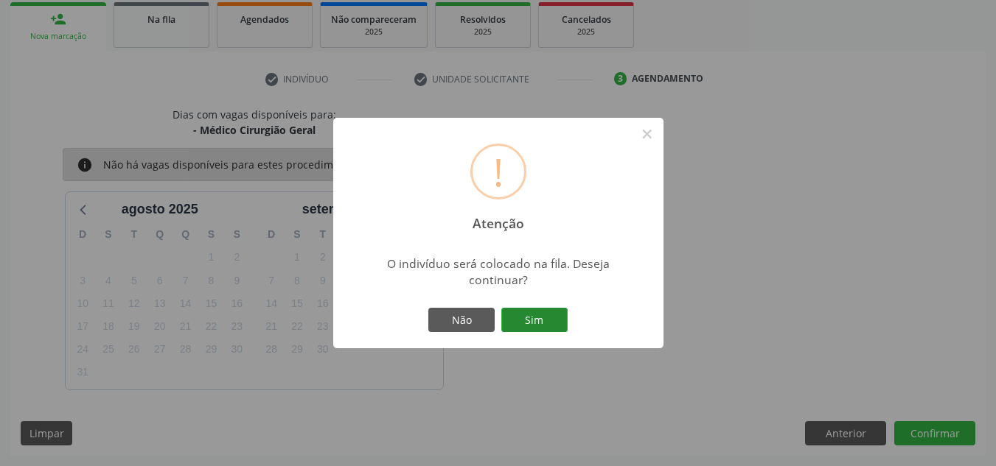
click at [544, 318] on button "Sim" at bounding box center [534, 320] width 66 height 25
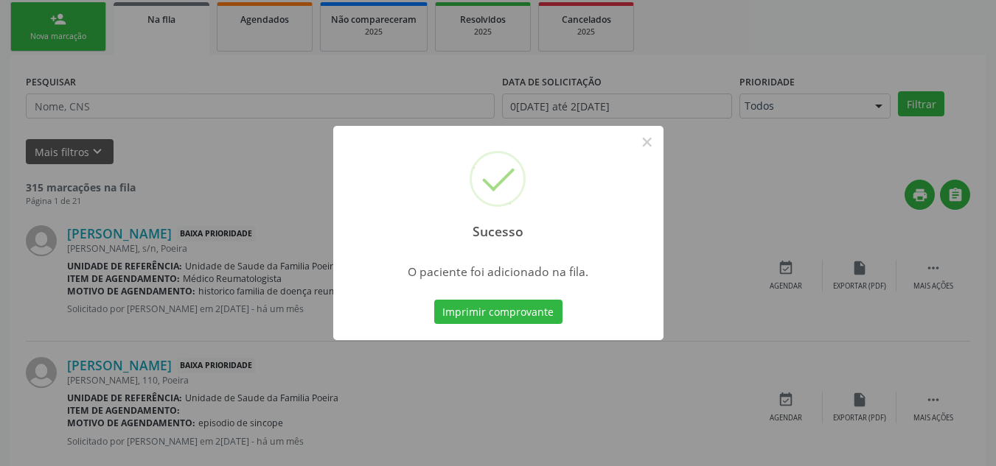
scroll to position [41, 0]
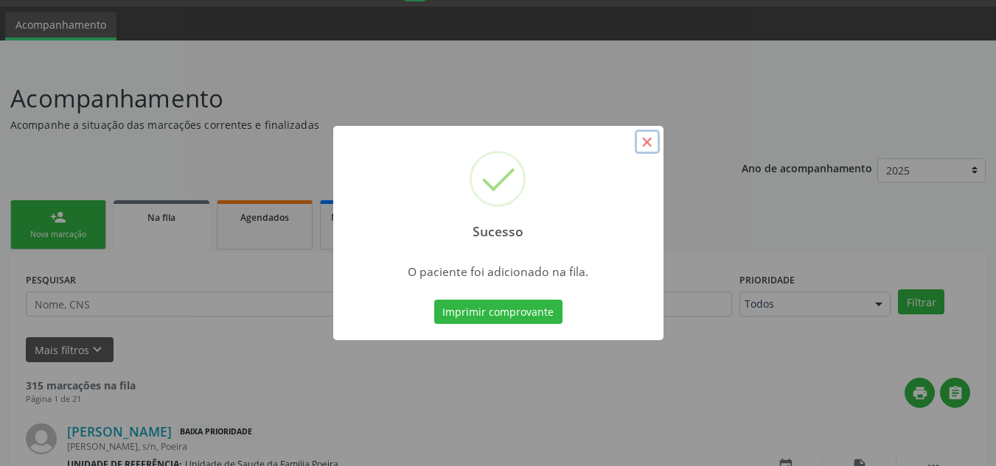
click at [646, 141] on button "×" at bounding box center [646, 142] width 25 height 25
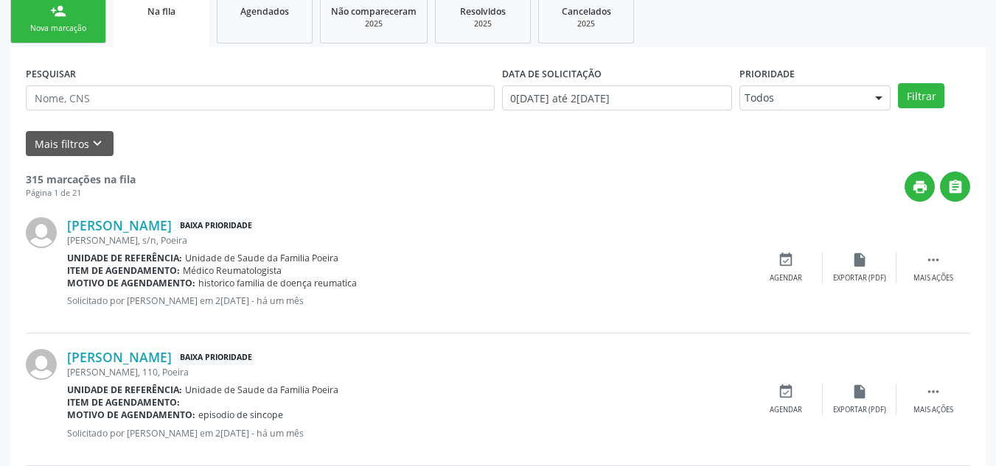
scroll to position [188, 0]
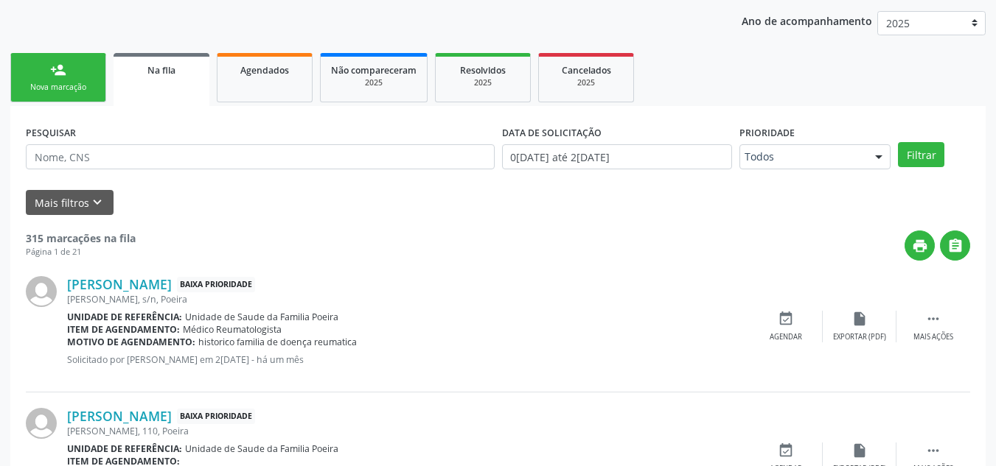
click at [258, 75] on span "Agendados" at bounding box center [264, 70] width 49 height 13
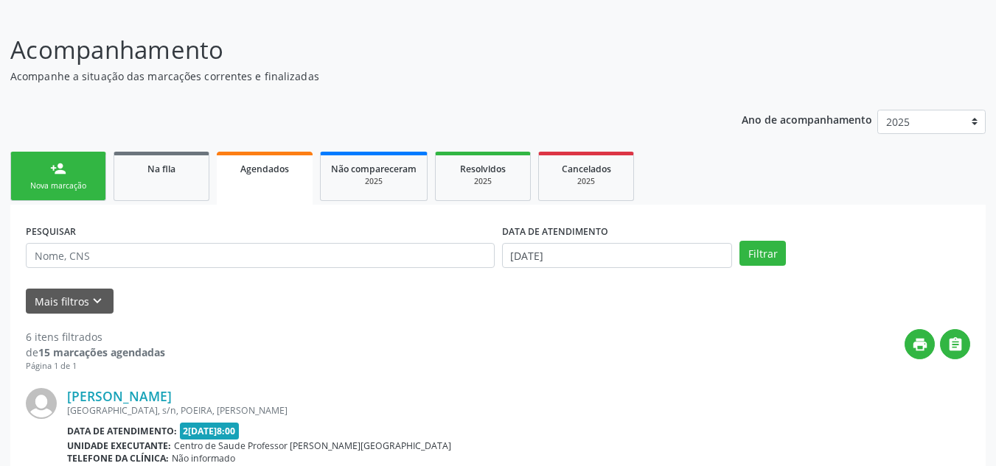
scroll to position [0, 0]
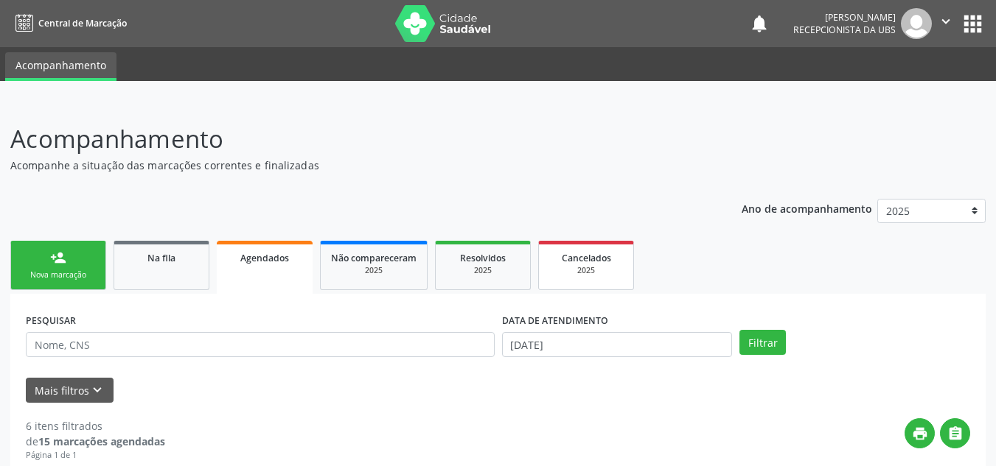
click at [593, 263] on span "Cancelados" at bounding box center [586, 258] width 49 height 13
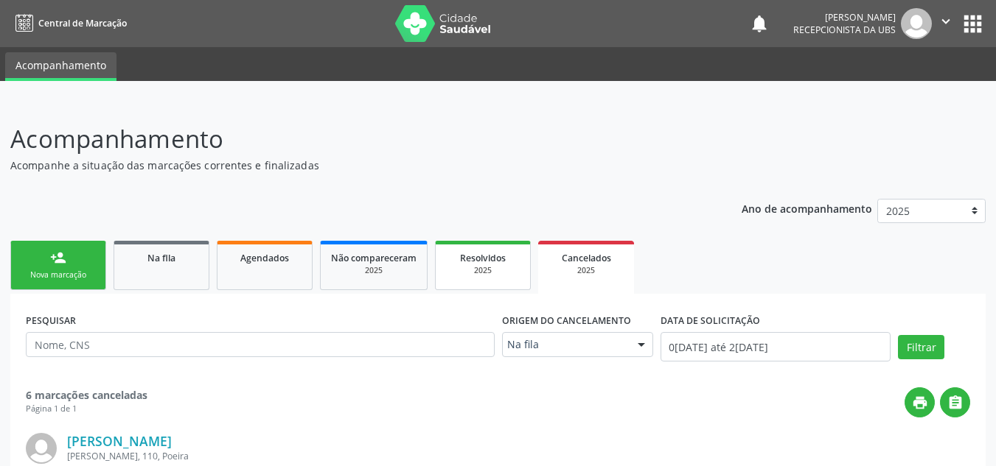
click at [483, 271] on div "2025" at bounding box center [483, 270] width 74 height 11
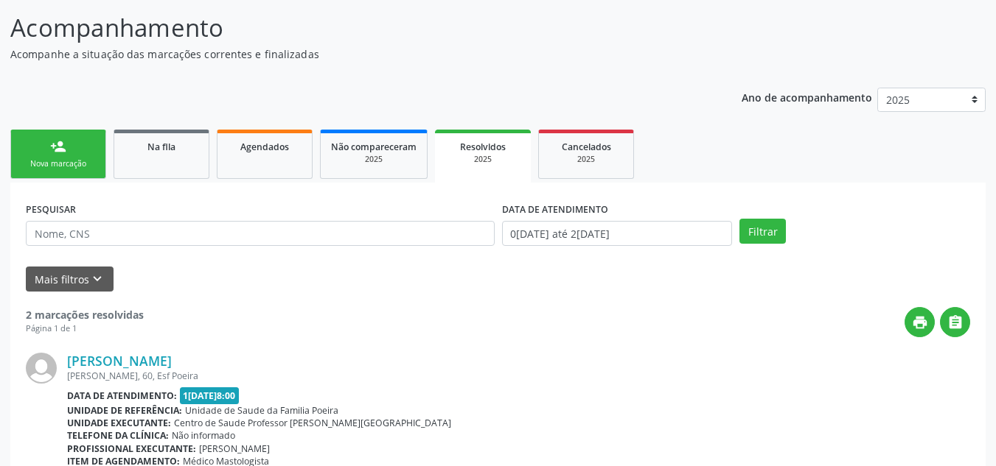
scroll to position [64, 0]
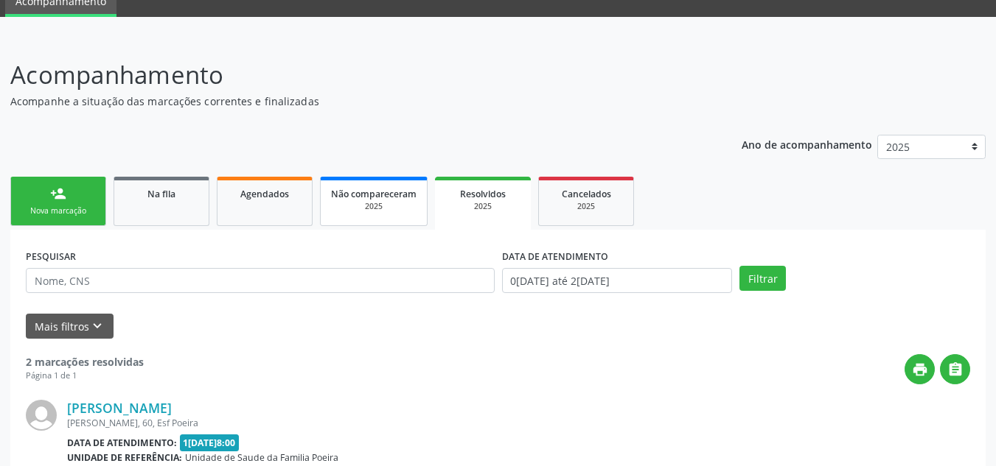
click at [376, 207] on div "2025" at bounding box center [373, 206] width 85 height 11
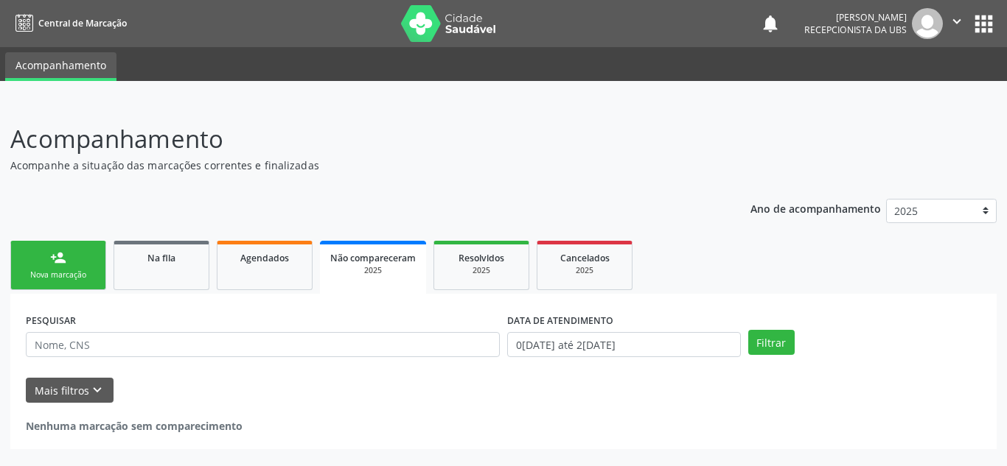
click at [643, 136] on p "Acompanhamento" at bounding box center [355, 139] width 690 height 37
click at [180, 256] on div "Na fila" at bounding box center [162, 257] width 74 height 15
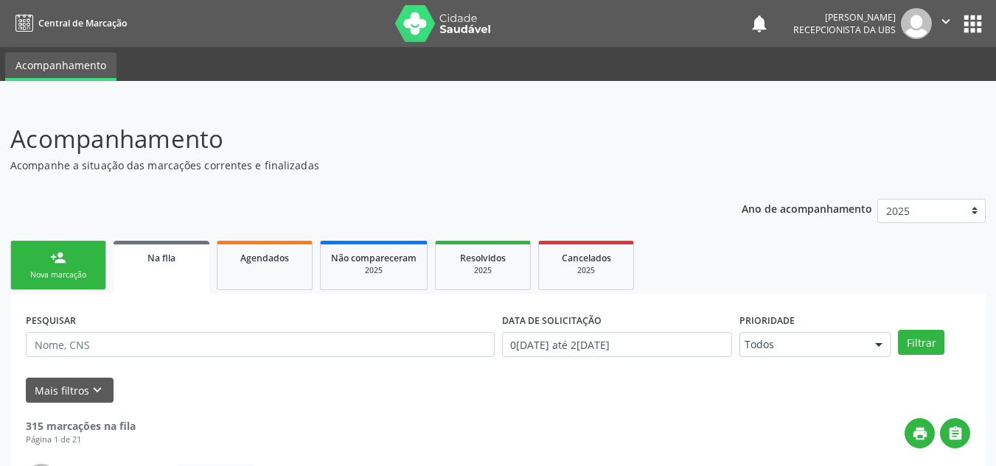
click at [64, 279] on div "Nova marcação" at bounding box center [58, 275] width 74 height 11
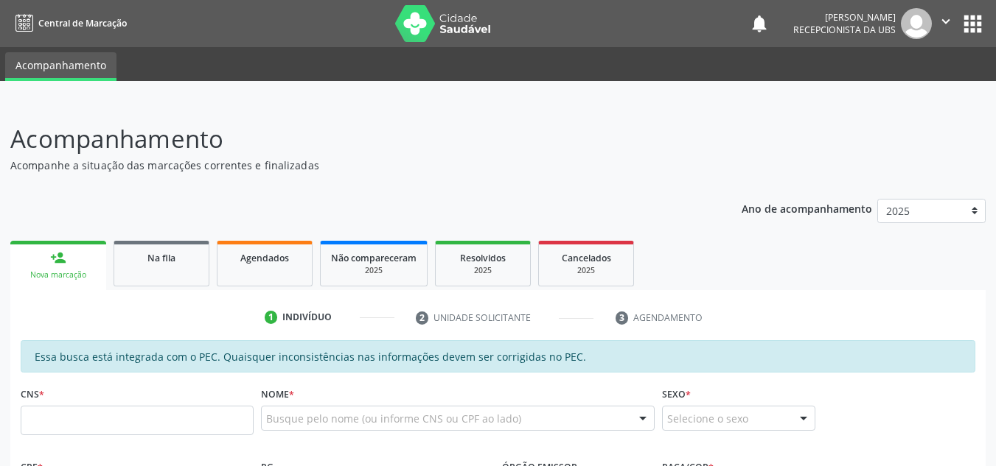
click at [88, 280] on div "Nova marcação" at bounding box center [58, 275] width 75 height 11
click at [122, 421] on input "text" at bounding box center [137, 420] width 233 height 29
type input "704 8055 7976 6343"
type input "126.912.314-96"
type input "29/12/2000"
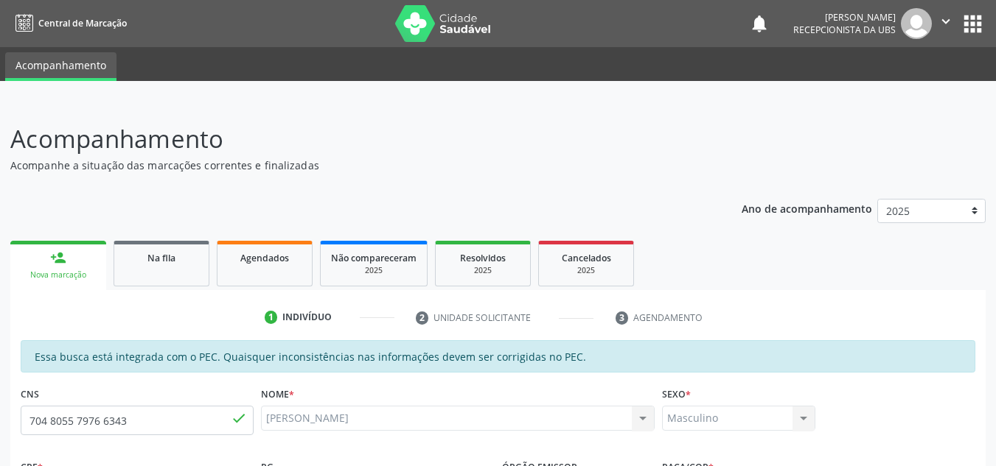
type input "Elayne Dantas Silva"
type input "(82) 00000-0000"
type input "S/N"
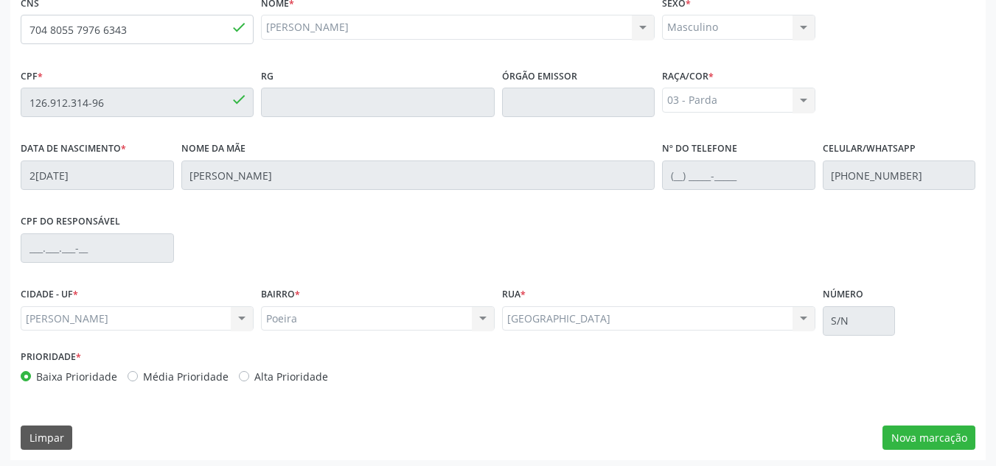
scroll to position [396, 0]
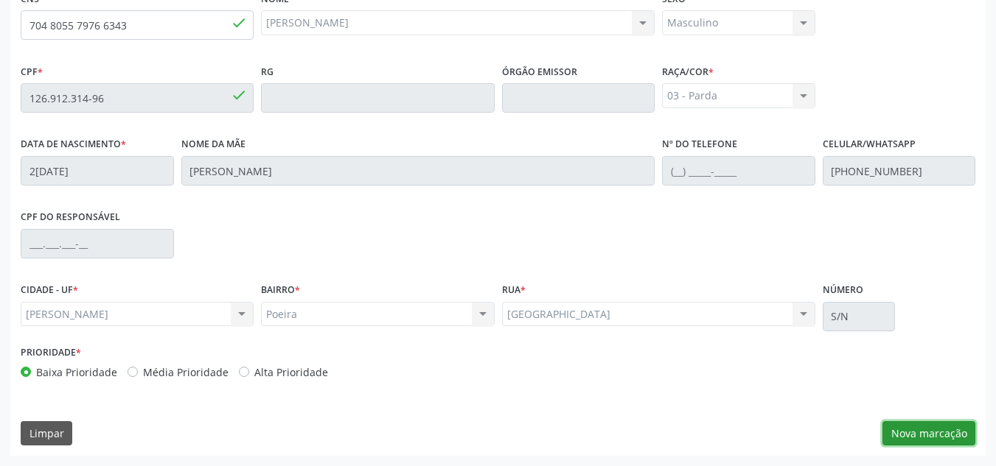
click at [938, 434] on button "Nova marcação" at bounding box center [928, 434] width 93 height 25
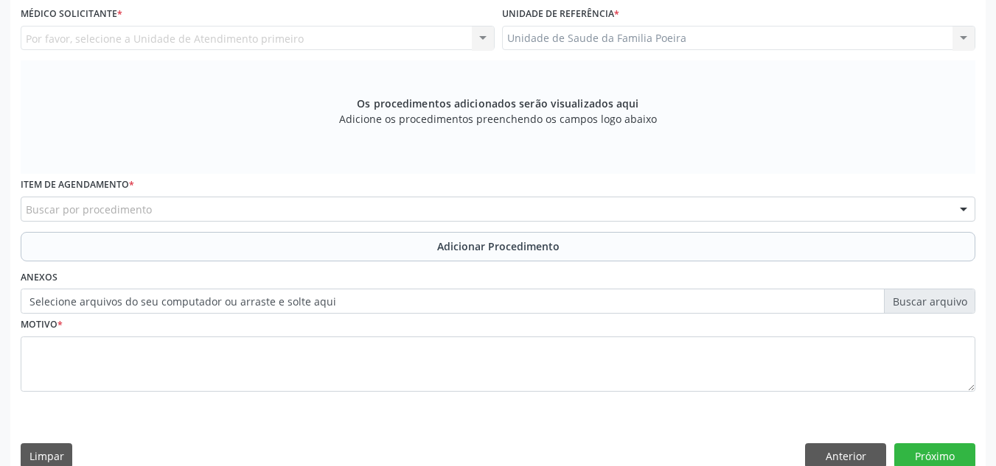
scroll to position [248, 0]
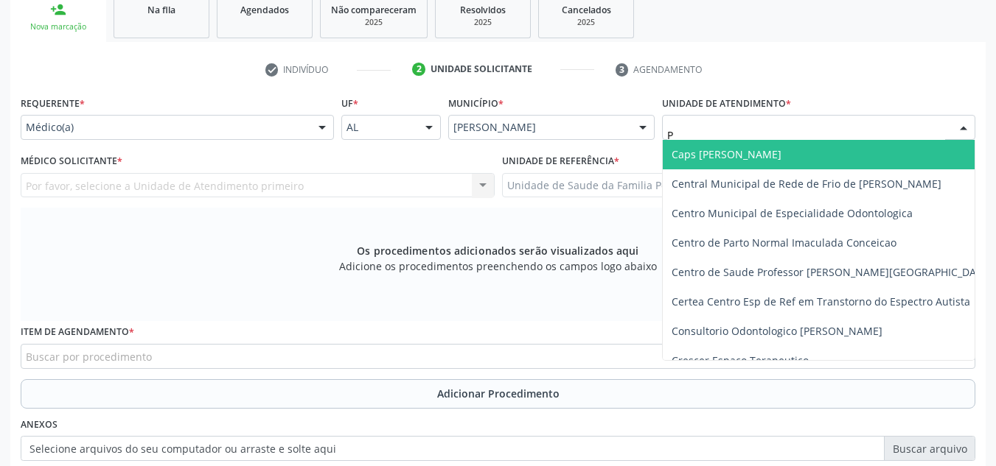
type input "PO"
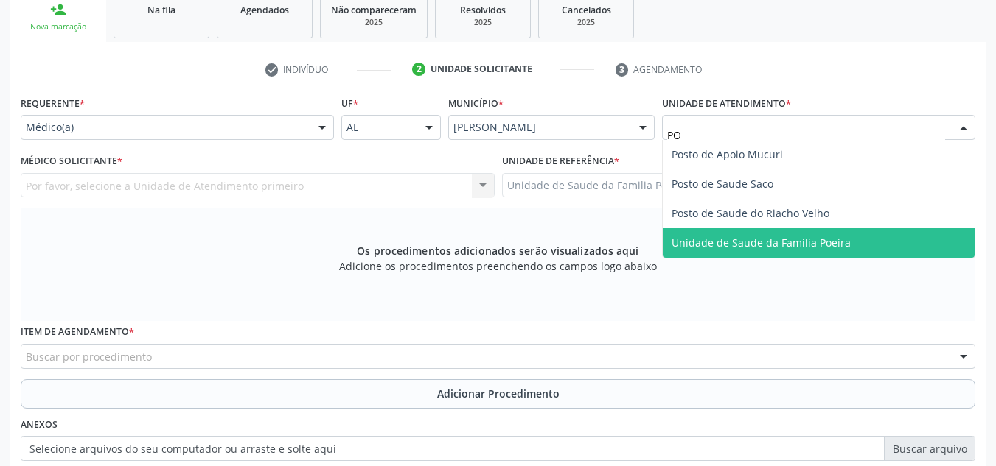
click at [809, 242] on span "Unidade de Saude da Familia Poeira" at bounding box center [760, 243] width 179 height 14
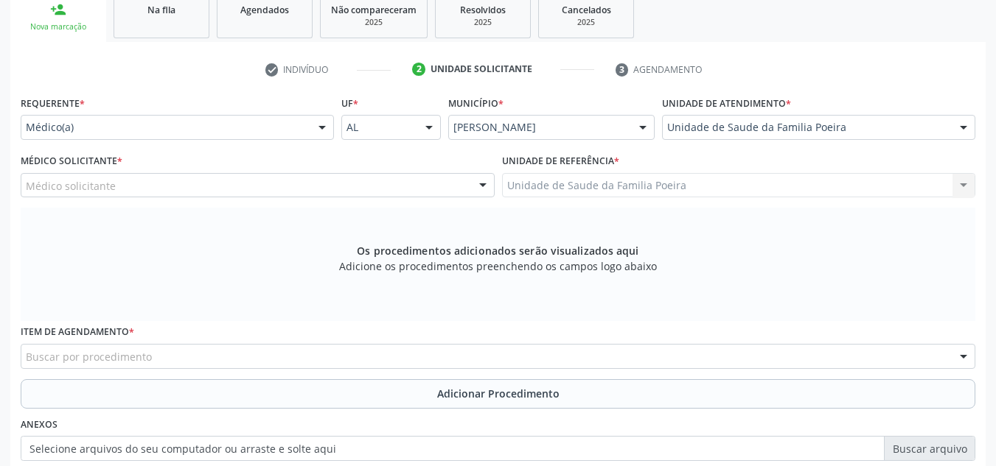
click at [120, 192] on div "Médico solicitante" at bounding box center [258, 185] width 474 height 25
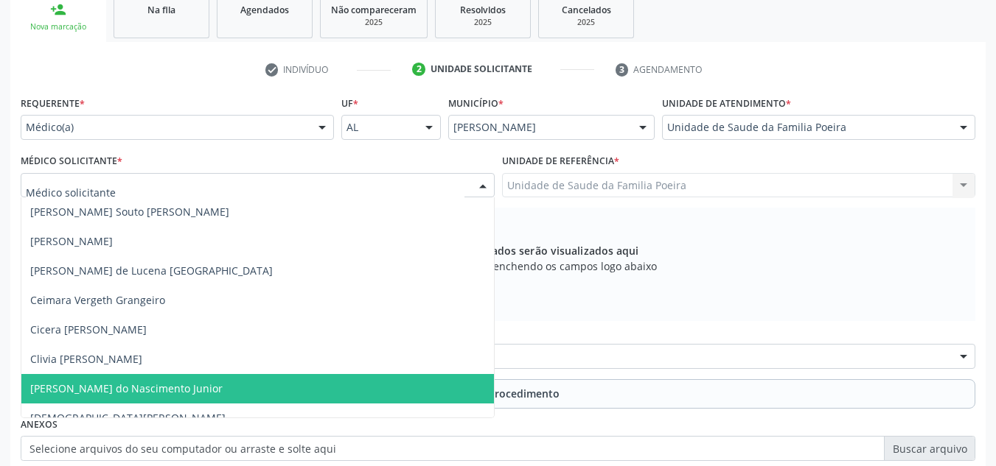
click at [83, 392] on span "[PERSON_NAME] do Nascimento Junior" at bounding box center [126, 389] width 192 height 14
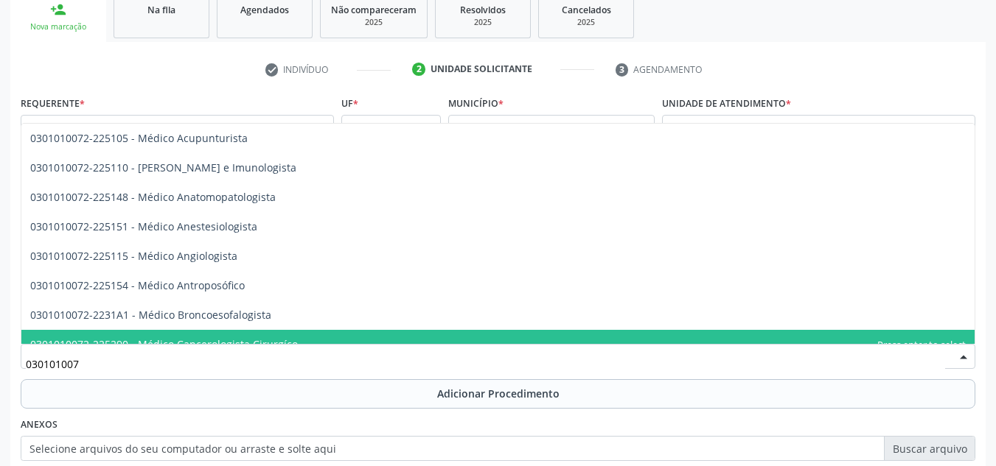
type input "0301010072"
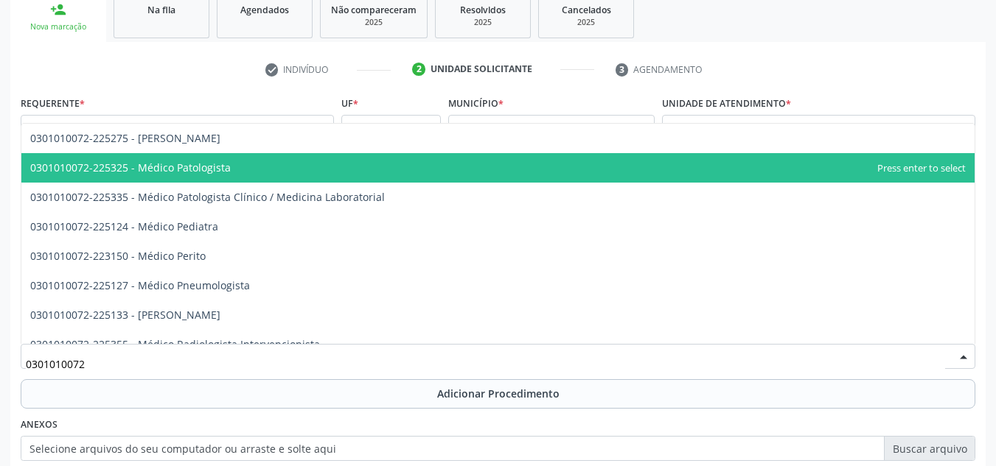
scroll to position [1400, 0]
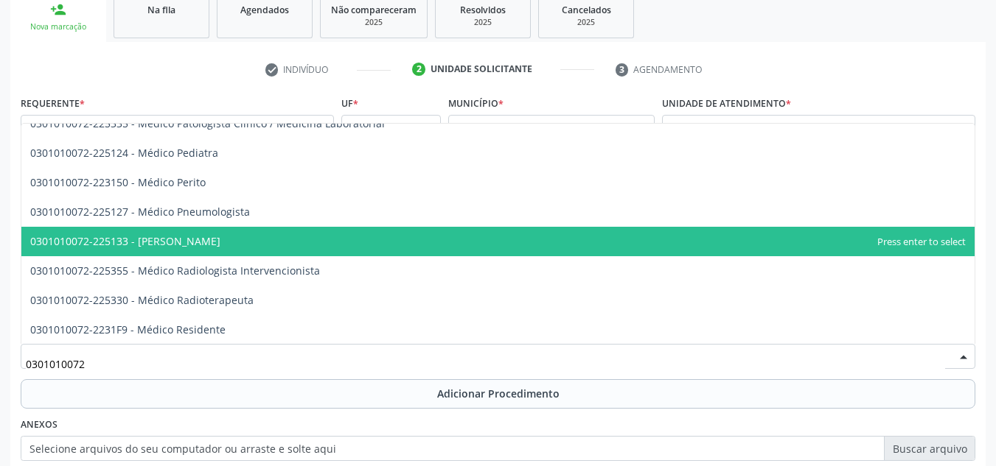
click at [299, 242] on span "0301010072-225133 - Médico Psiquiatra" at bounding box center [497, 241] width 953 height 29
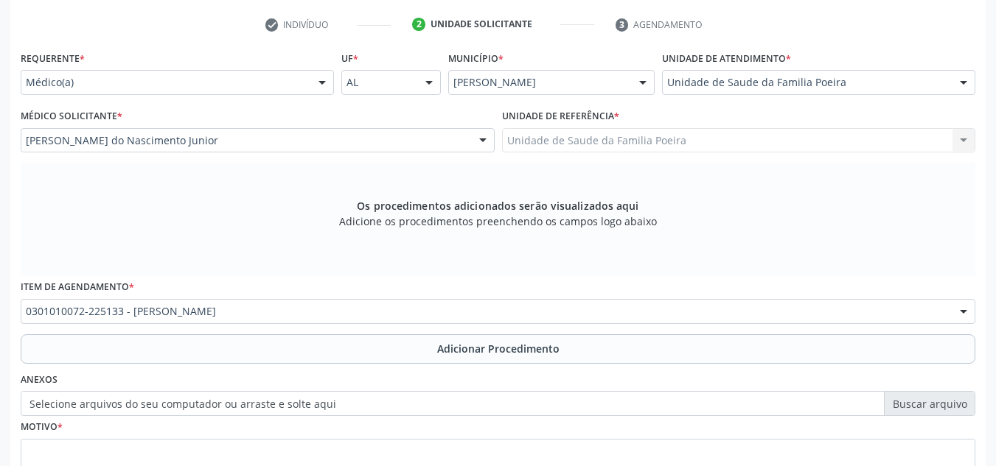
scroll to position [396, 0]
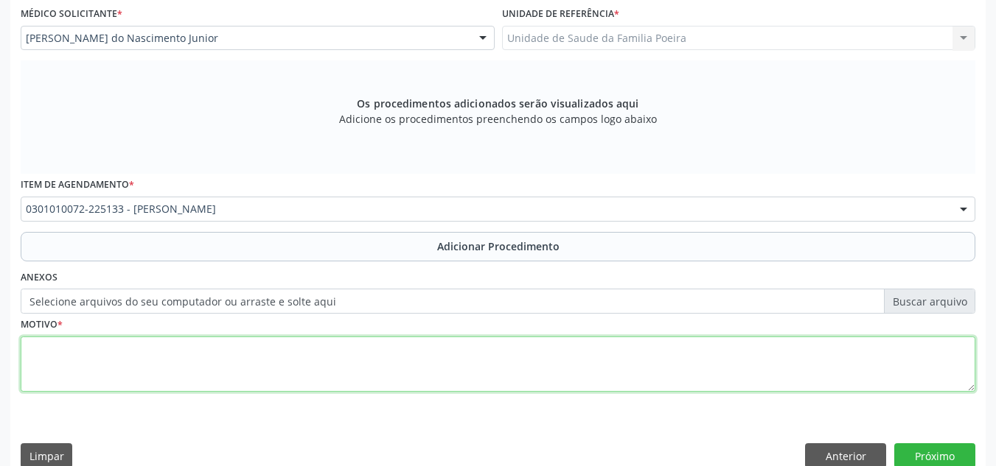
click at [234, 347] on textarea at bounding box center [498, 365] width 954 height 56
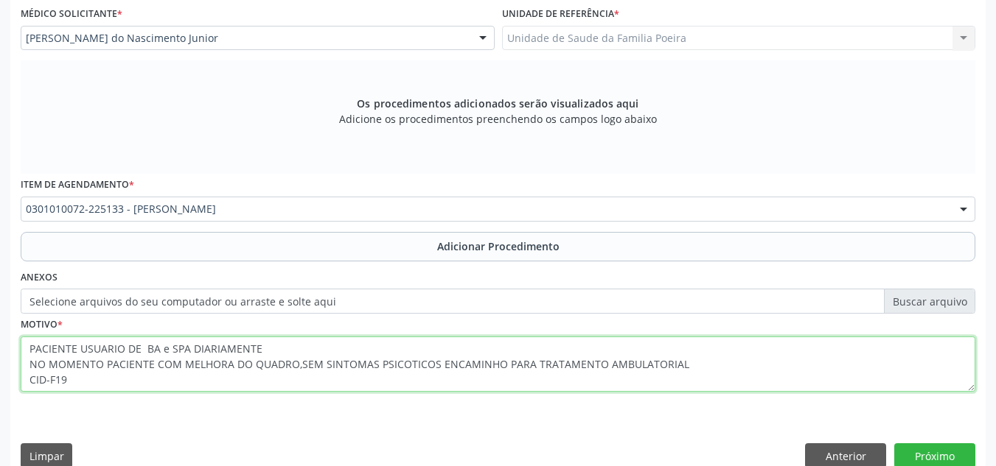
type textarea "PACIENTE USUARIO DE BA e SPA DIARIAMENTE NO MOMENTO PACIENTE COM MELHORA DO QUA…"
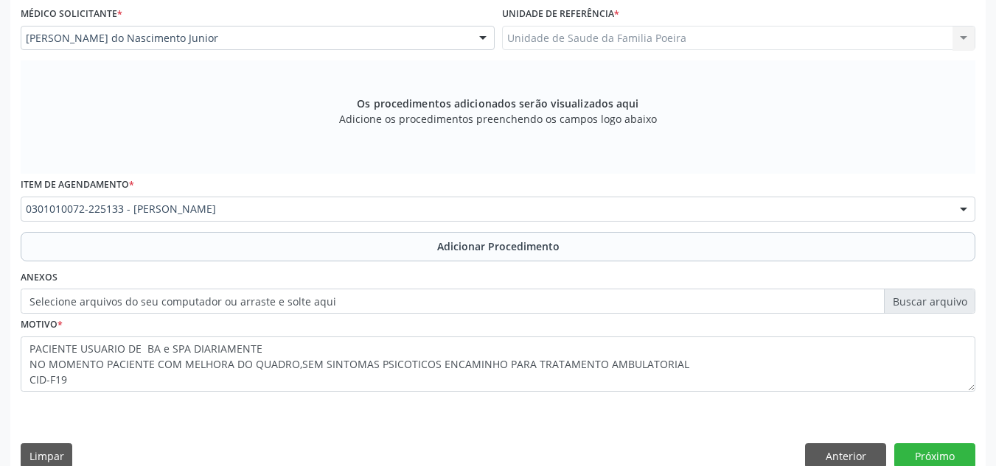
click at [425, 252] on button "Adicionar Procedimento" at bounding box center [498, 246] width 954 height 29
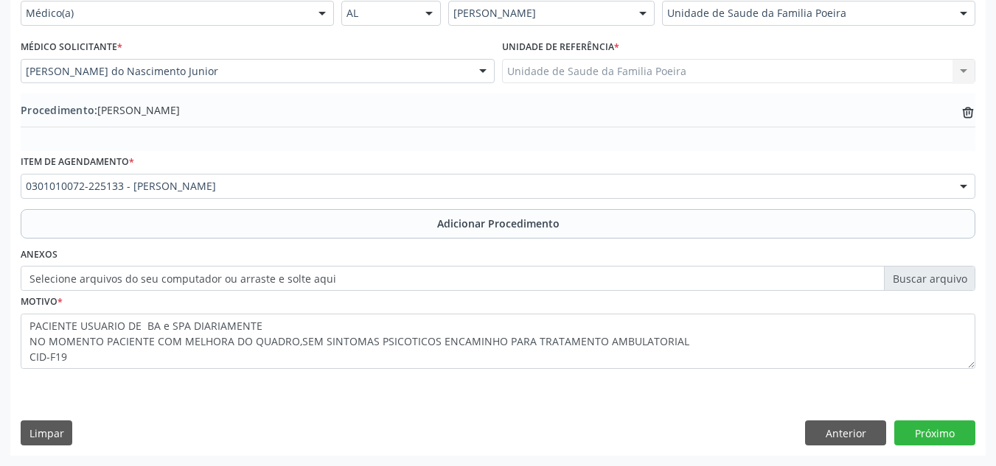
scroll to position [363, 0]
click at [934, 435] on button "Próximo" at bounding box center [934, 433] width 81 height 25
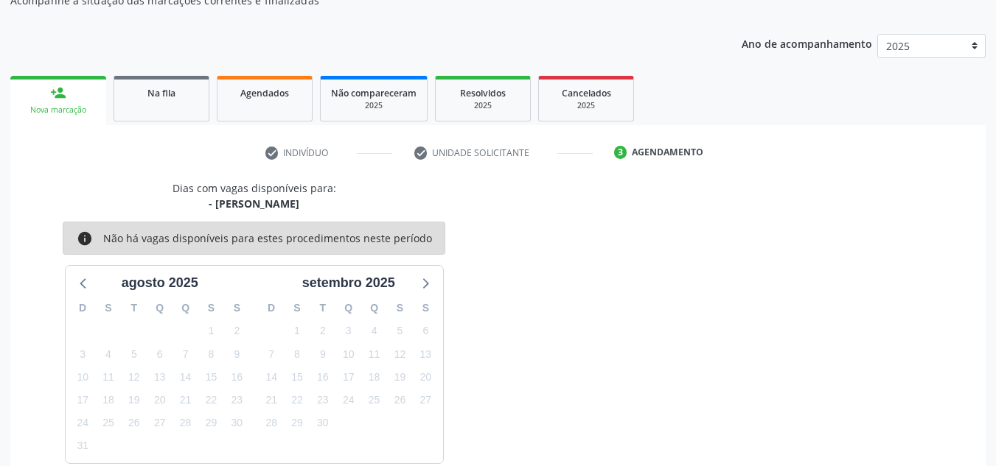
scroll to position [239, 0]
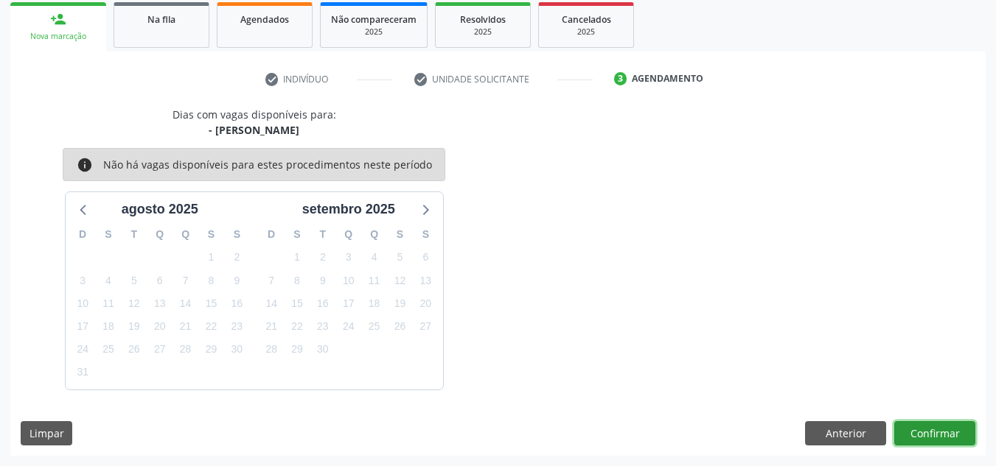
click at [922, 438] on button "Confirmar" at bounding box center [934, 434] width 81 height 25
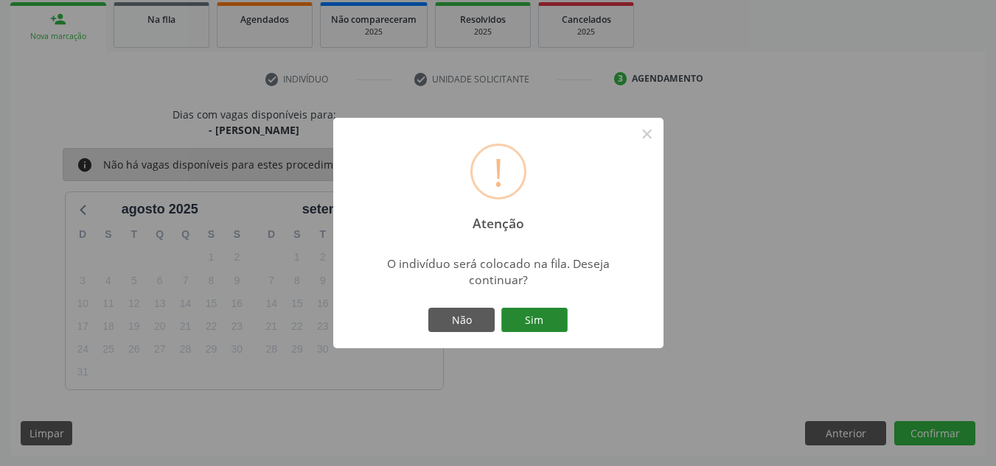
click at [554, 326] on button "Sim" at bounding box center [534, 320] width 66 height 25
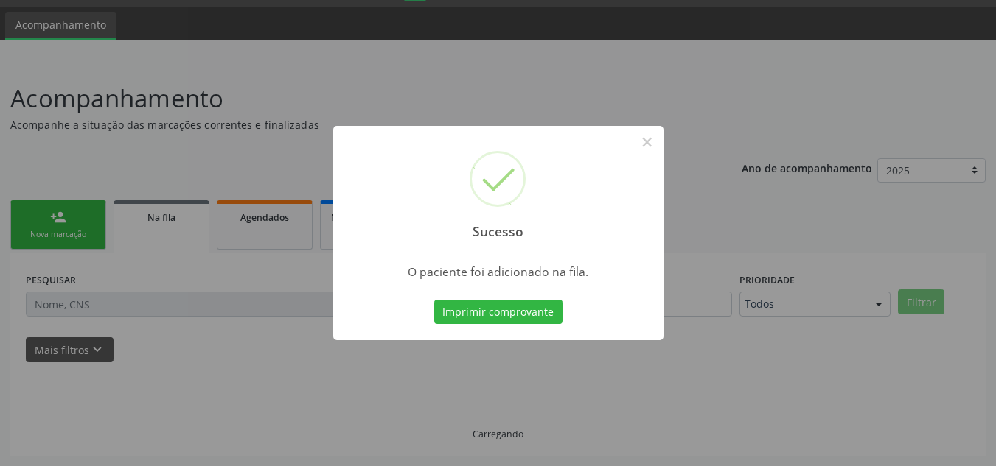
scroll to position [41, 0]
click at [645, 146] on button "×" at bounding box center [646, 142] width 25 height 25
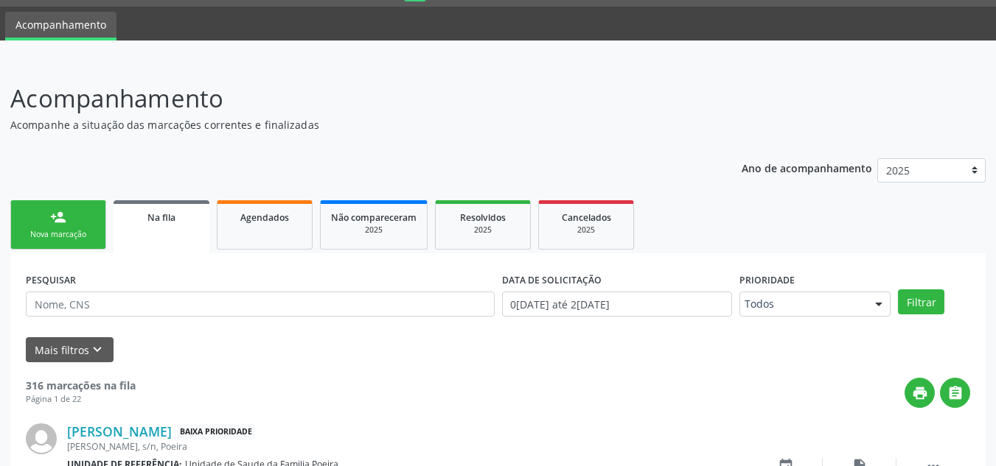
click at [60, 230] on div "Nova marcação" at bounding box center [58, 234] width 74 height 11
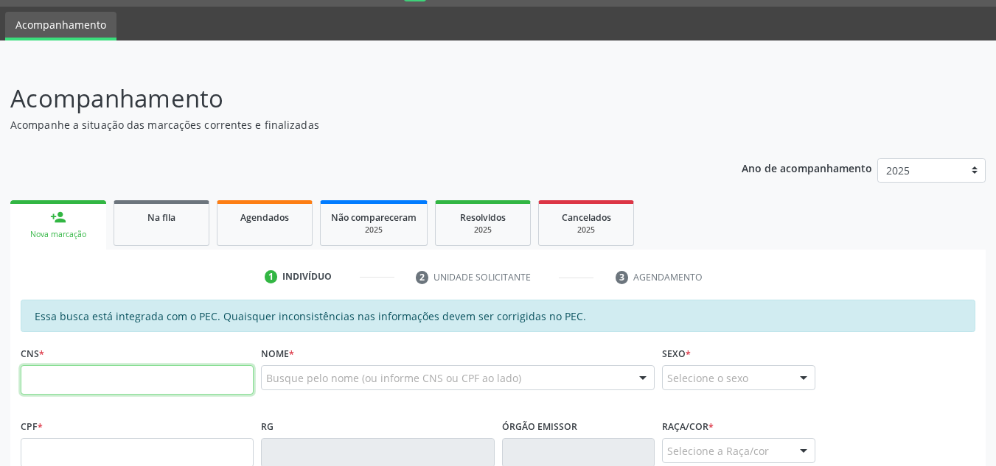
click at [83, 380] on input "text" at bounding box center [137, 380] width 233 height 29
type input "706 7042 7608 4420"
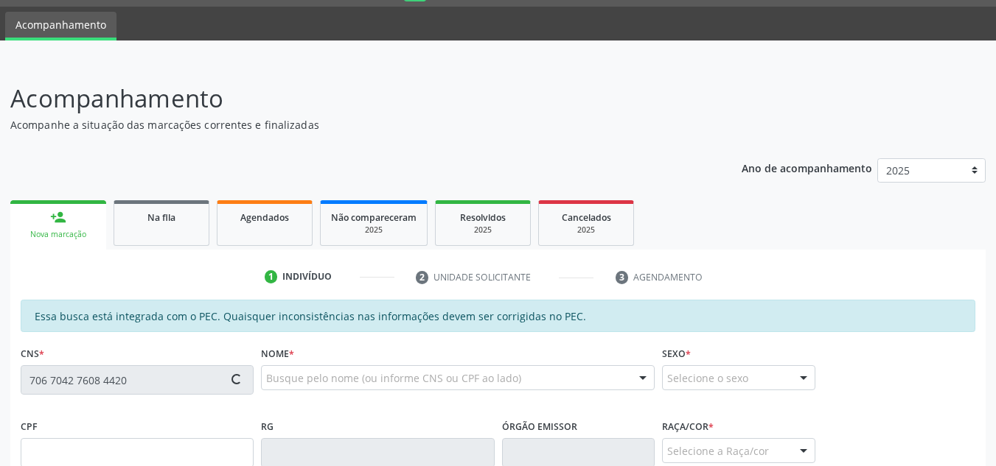
type input "228.596.164-20"
type input "30/03/1953"
type input "Maria Idalina dos Santos"
type input "(81) 99285-3290"
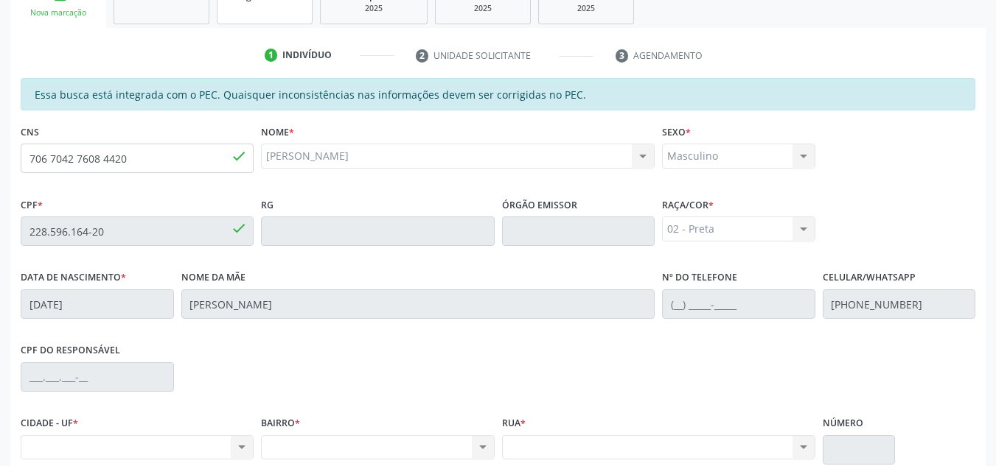
scroll to position [248, 0]
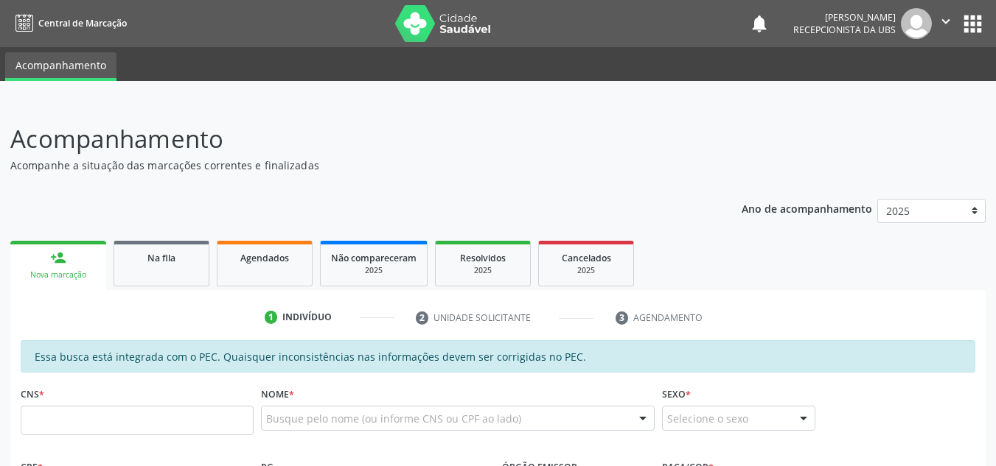
scroll to position [248, 0]
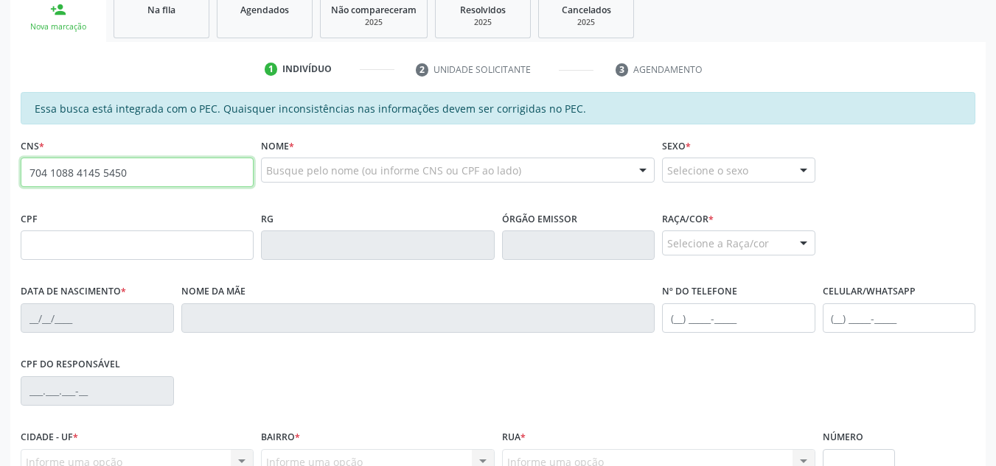
type input "704 1088 4145 5450"
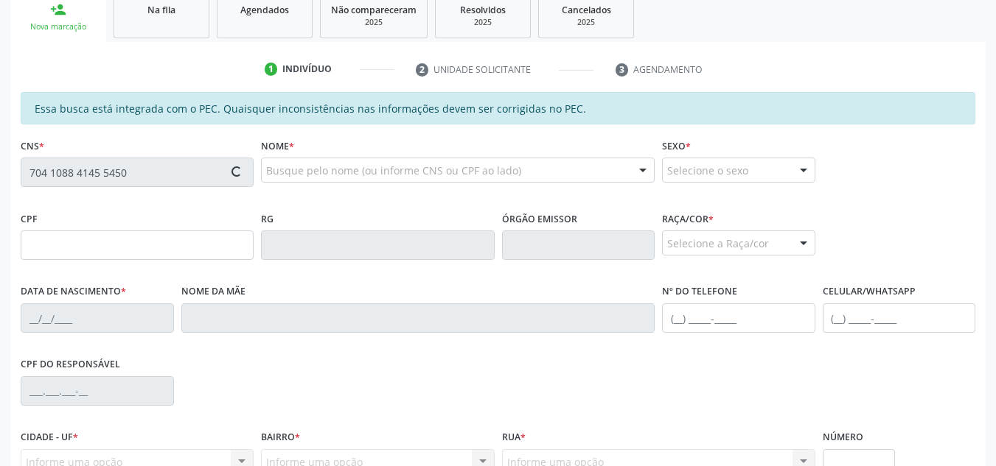
type input "411.761.114-34"
type input "[DATE]"
type input "Judite [PERSON_NAME]"
type input "[PHONE_NUMBER]"
type input "S/N"
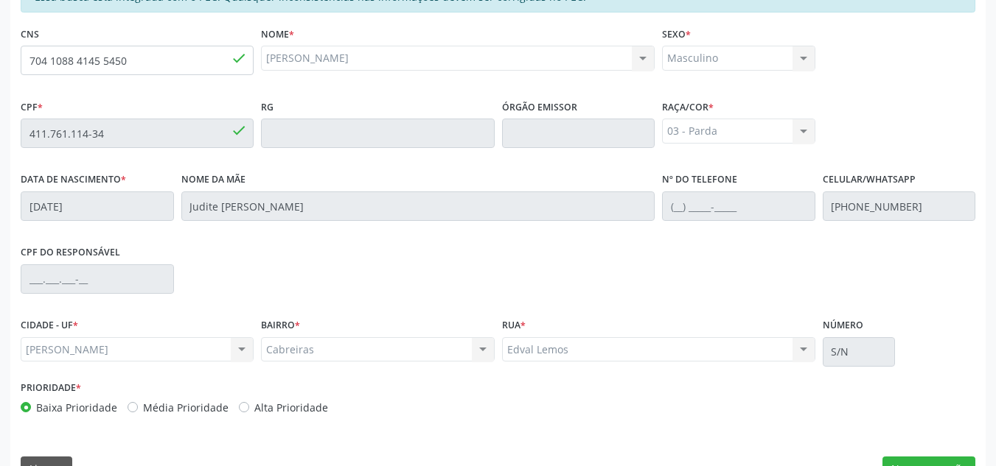
scroll to position [396, 0]
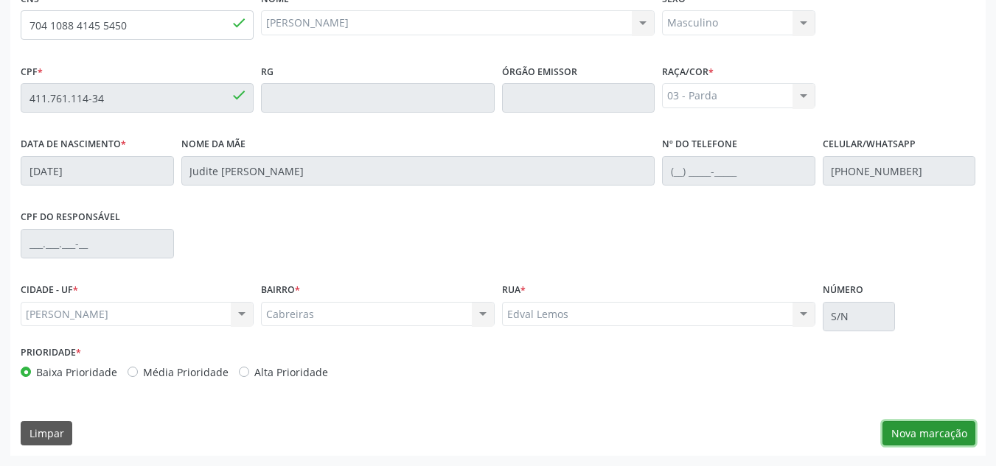
click at [924, 439] on button "Nova marcação" at bounding box center [928, 434] width 93 height 25
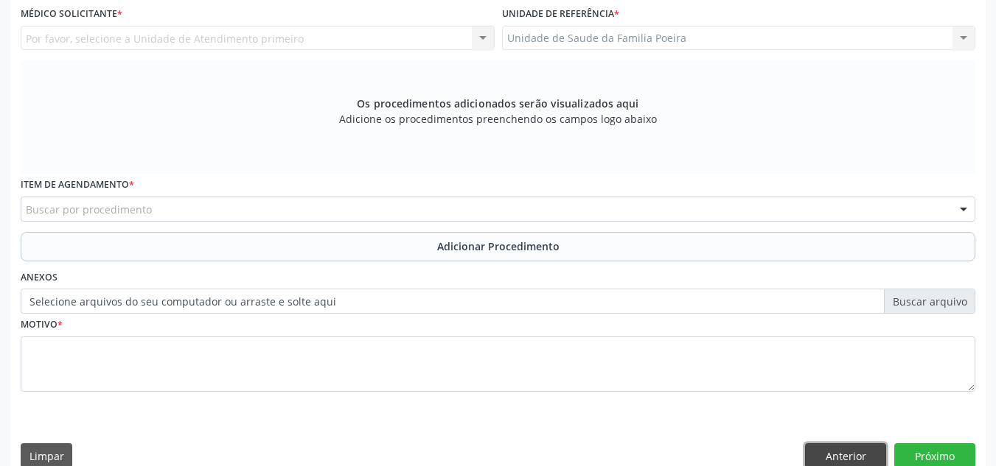
click at [836, 447] on button "Anterior" at bounding box center [845, 456] width 81 height 25
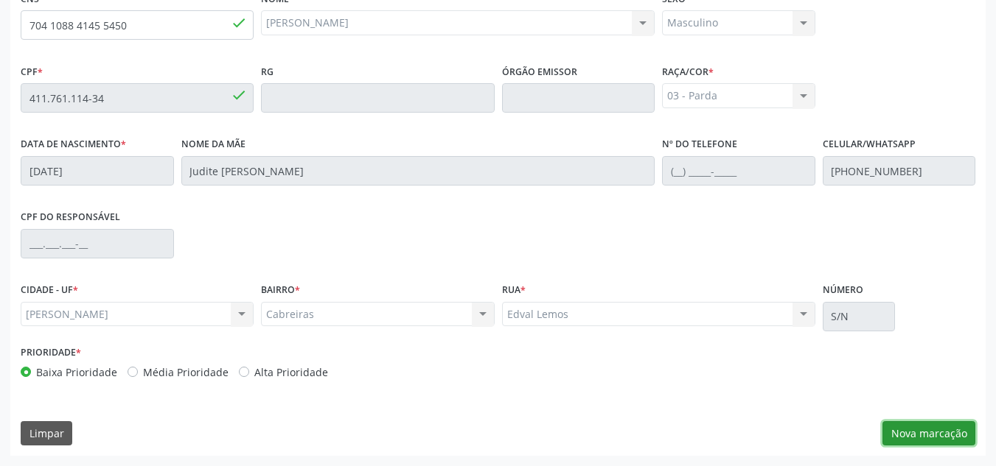
click at [940, 427] on button "Nova marcação" at bounding box center [928, 434] width 93 height 25
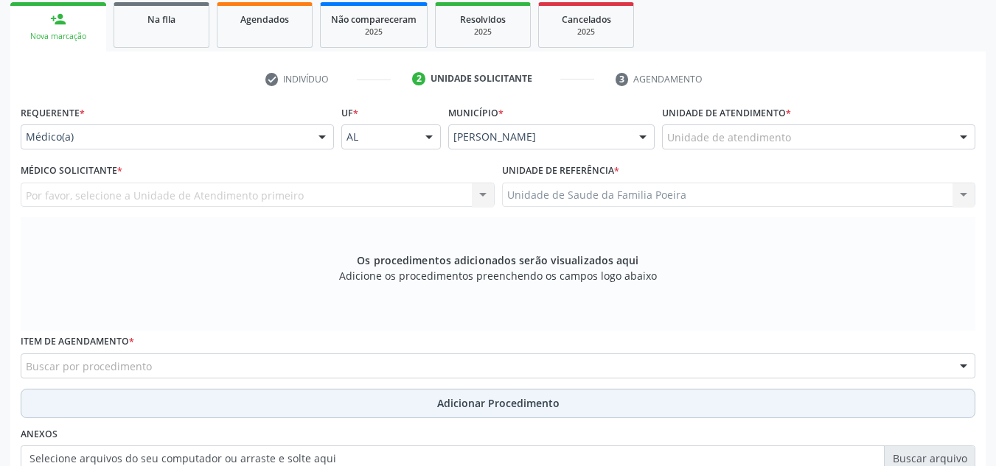
scroll to position [175, 0]
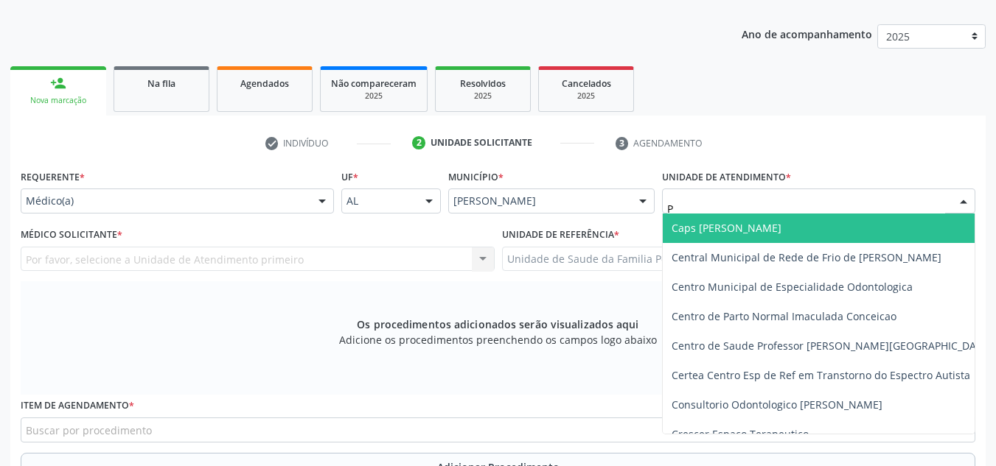
type input "PO"
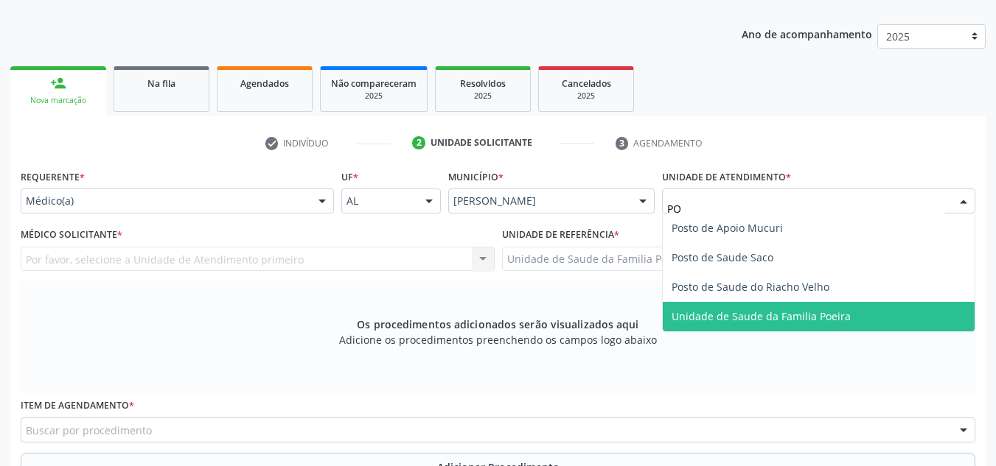
click at [777, 315] on span "Unidade de Saude da Familia Poeira" at bounding box center [760, 317] width 179 height 14
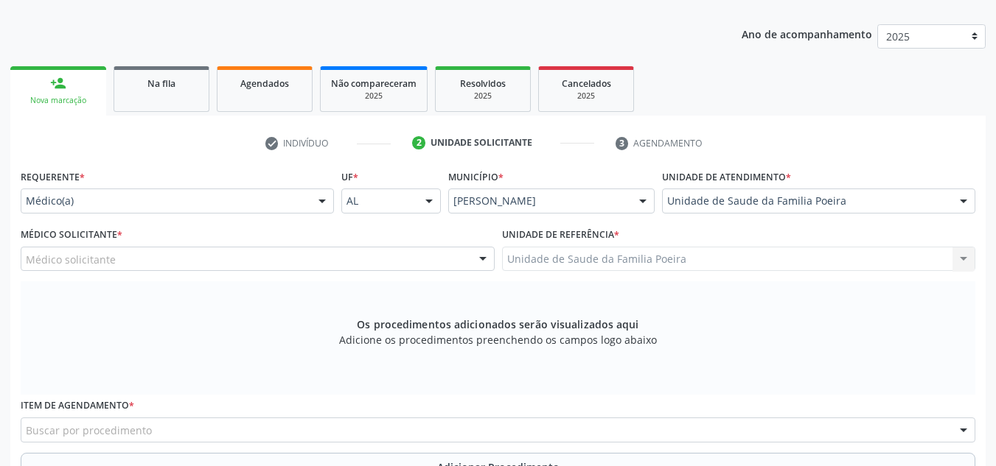
click at [206, 260] on div "Médico solicitante" at bounding box center [258, 259] width 474 height 25
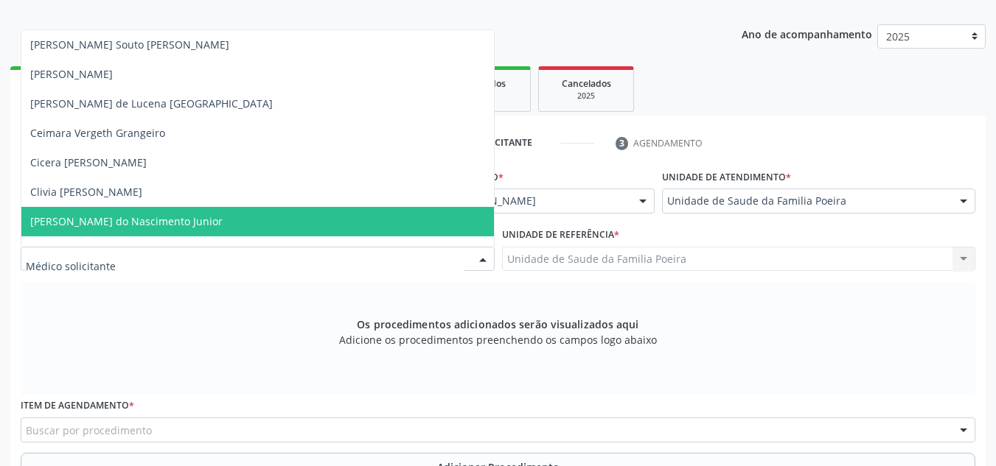
click at [119, 214] on span "[PERSON_NAME] do Nascimento Junior" at bounding box center [126, 221] width 192 height 14
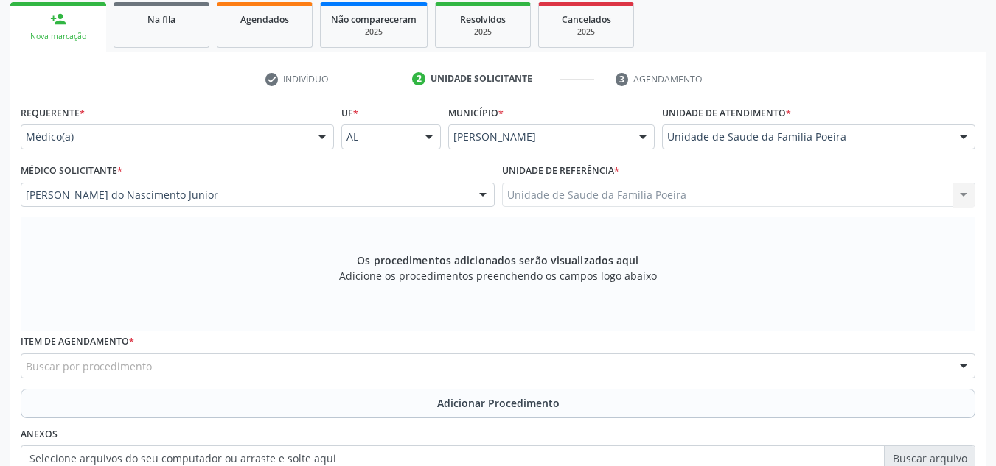
scroll to position [419, 0]
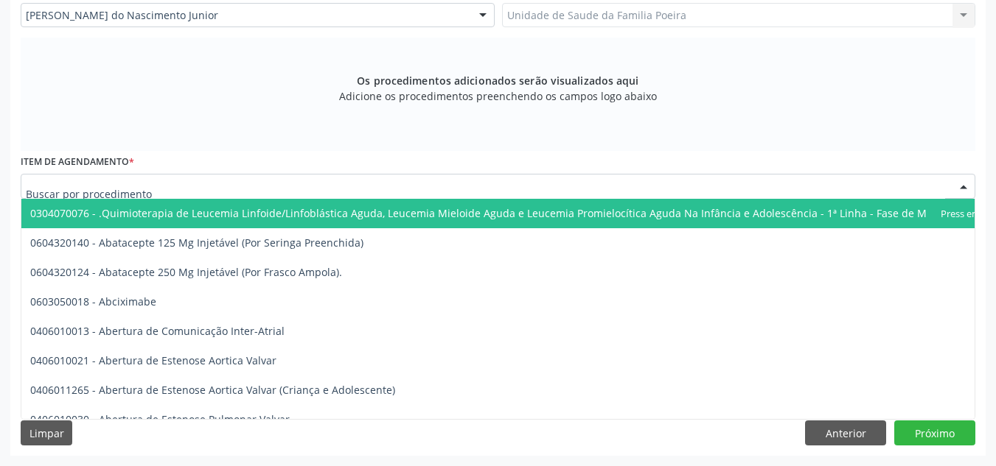
click at [130, 196] on div at bounding box center [498, 186] width 954 height 25
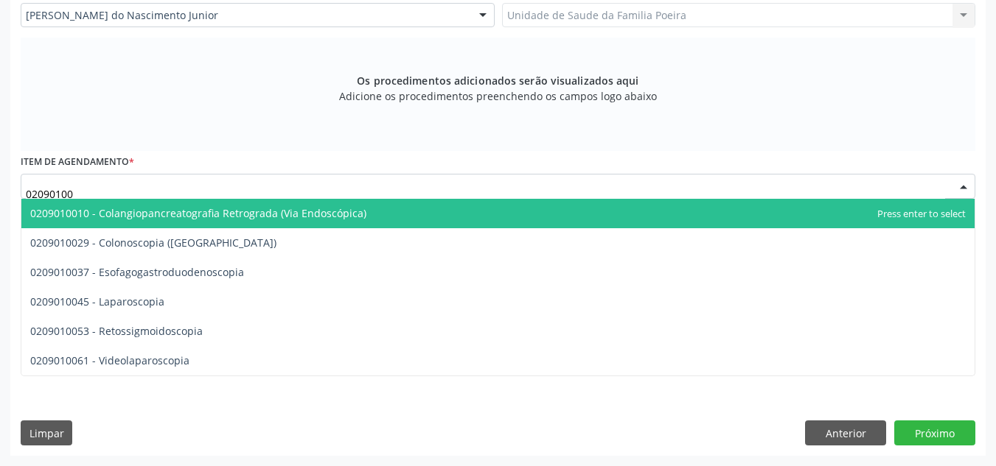
type input "020901003"
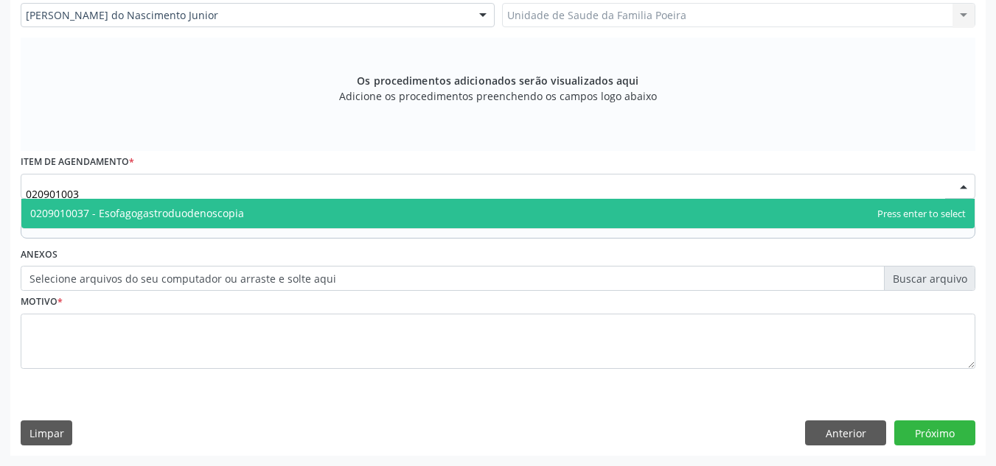
click at [209, 211] on span "0209010037 - Esofagogastroduodenoscopia" at bounding box center [137, 213] width 214 height 14
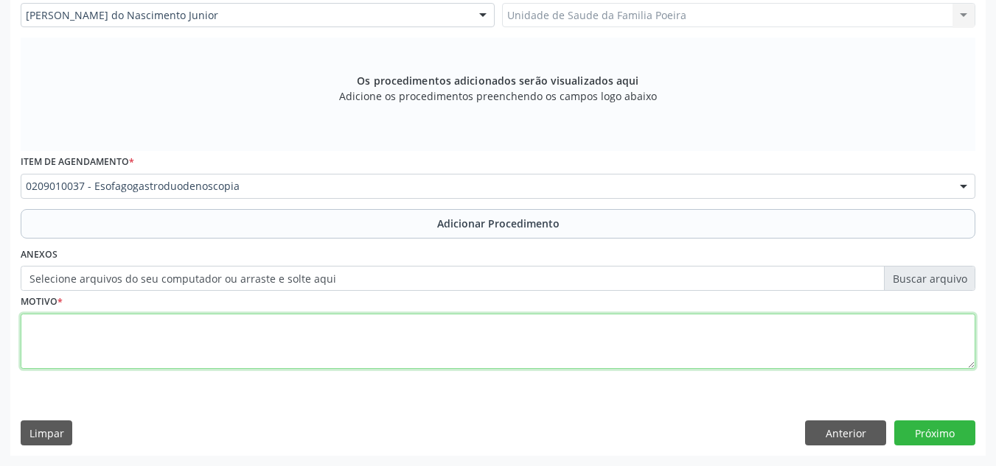
click at [208, 344] on textarea at bounding box center [498, 342] width 954 height 56
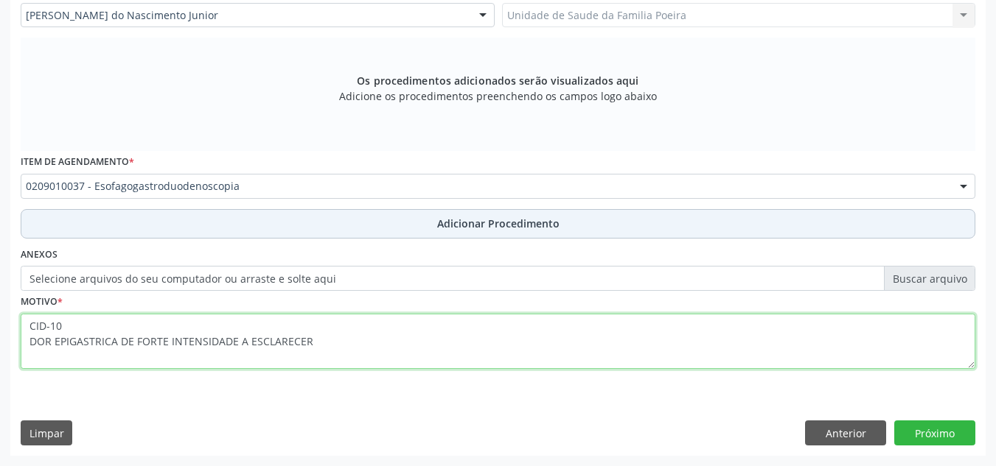
type textarea "CID-10 DOR EPIGASTRICA DE FORTE INTENSIDADE A ESCLARECER"
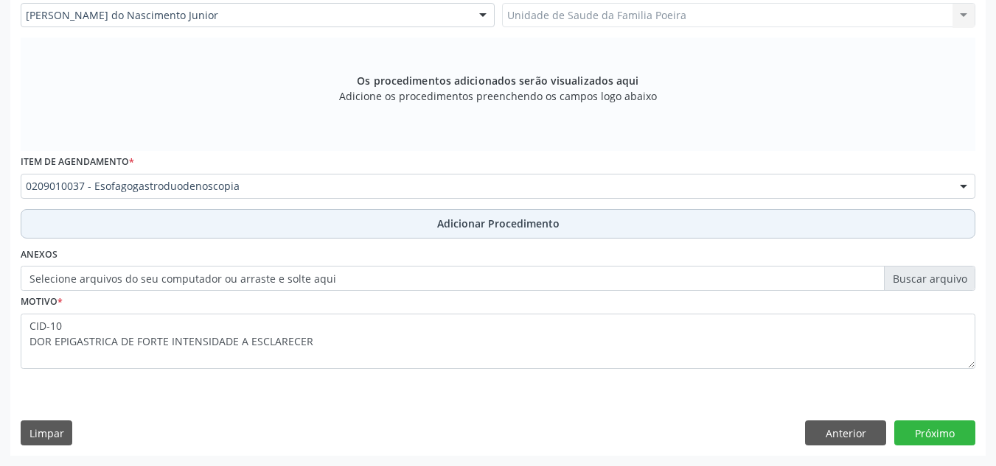
click at [413, 230] on button "Adicionar Procedimento" at bounding box center [498, 223] width 954 height 29
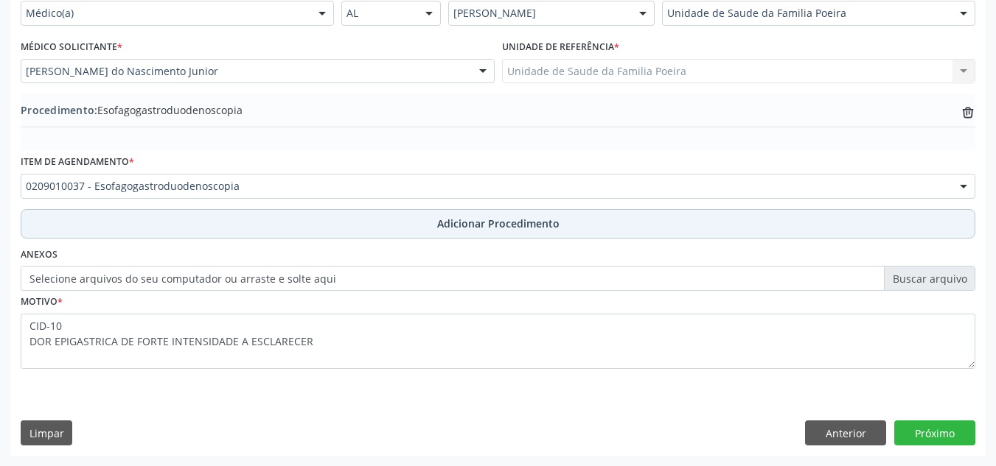
scroll to position [363, 0]
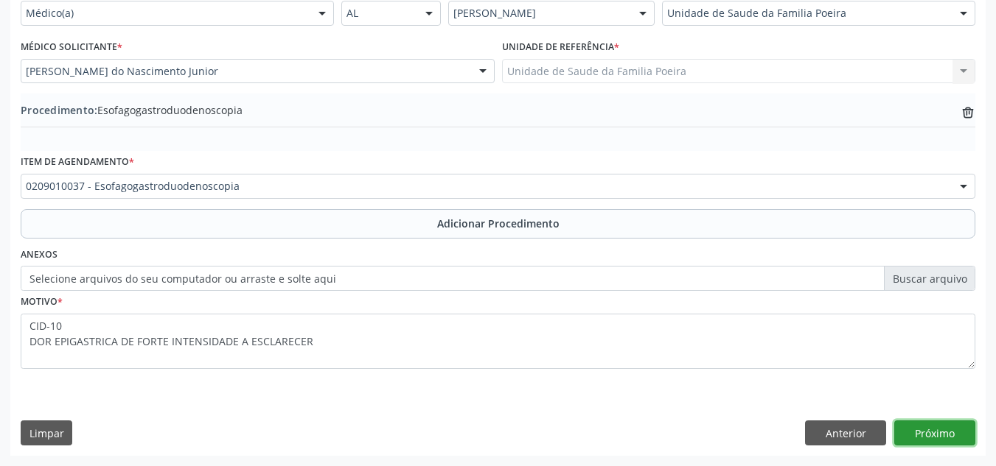
click at [938, 438] on button "Próximo" at bounding box center [934, 433] width 81 height 25
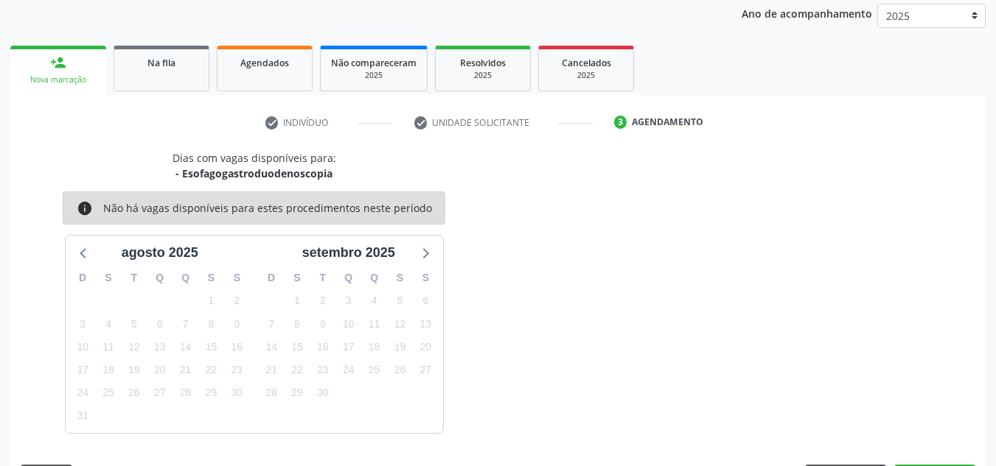
scroll to position [239, 0]
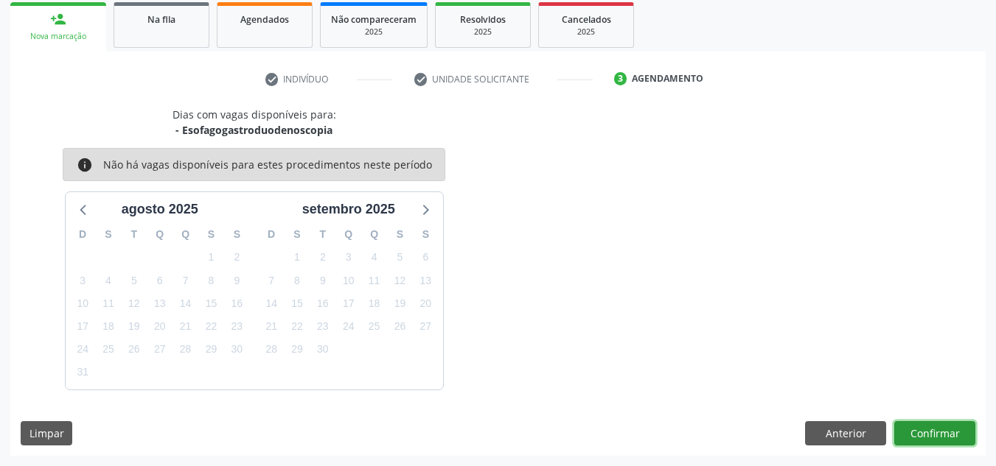
click at [938, 438] on button "Confirmar" at bounding box center [934, 434] width 81 height 25
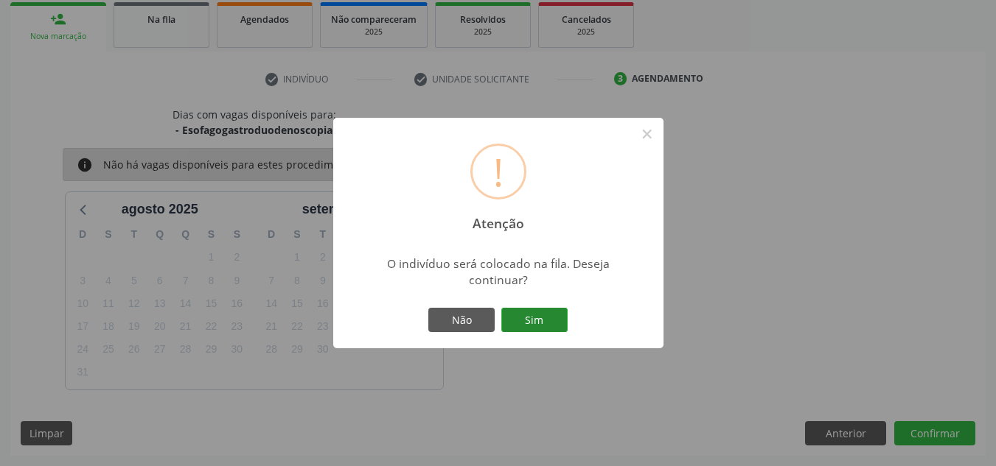
click at [558, 318] on button "Sim" at bounding box center [534, 320] width 66 height 25
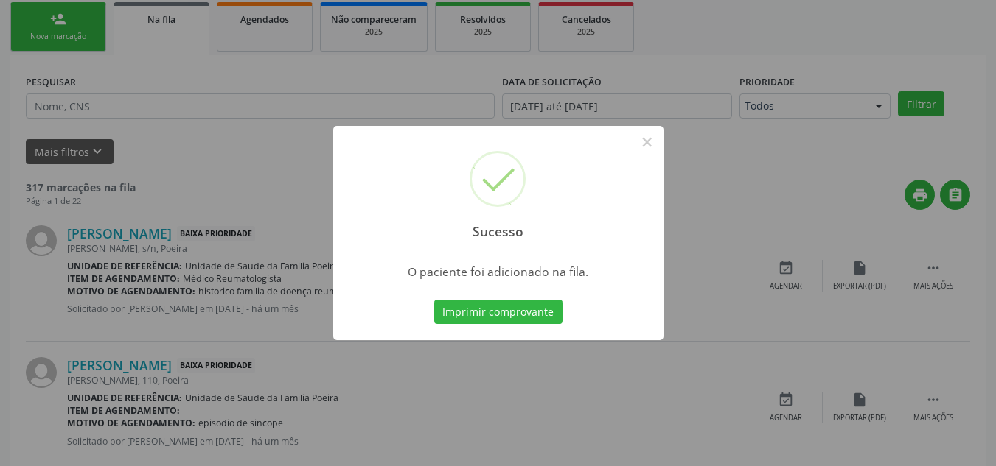
scroll to position [41, 0]
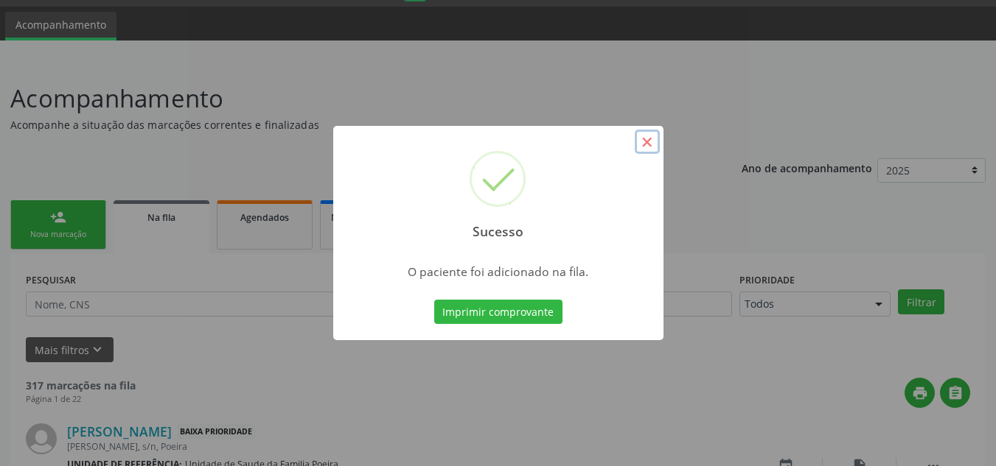
click at [657, 141] on button "×" at bounding box center [646, 142] width 25 height 25
